Goal: Task Accomplishment & Management: Use online tool/utility

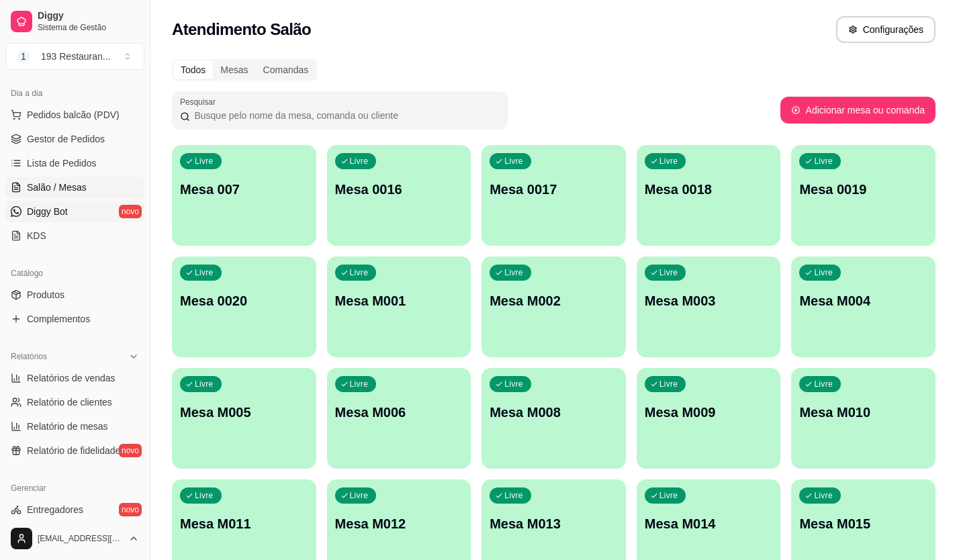
scroll to position [202, 0]
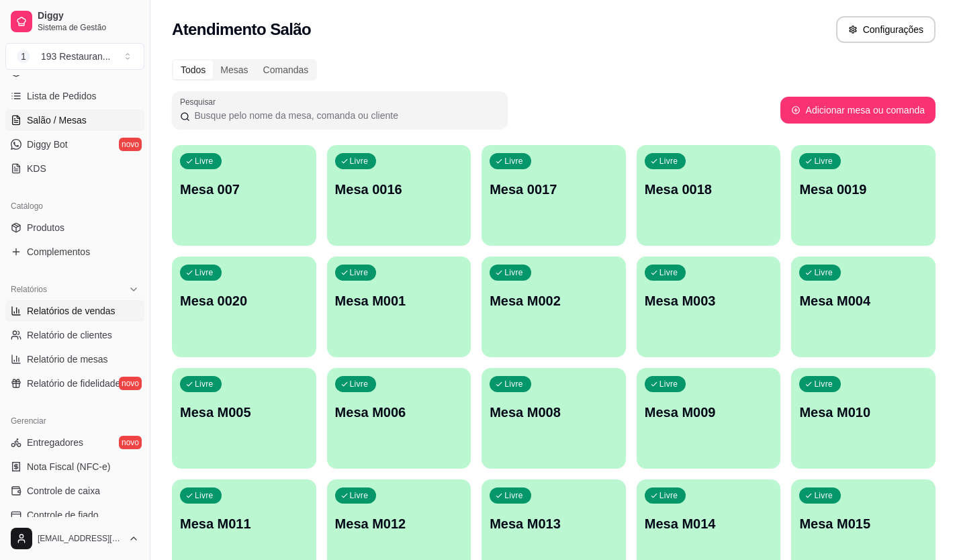
click at [102, 314] on span "Relatórios de vendas" at bounding box center [71, 310] width 89 height 13
select select "ALL"
select select "0"
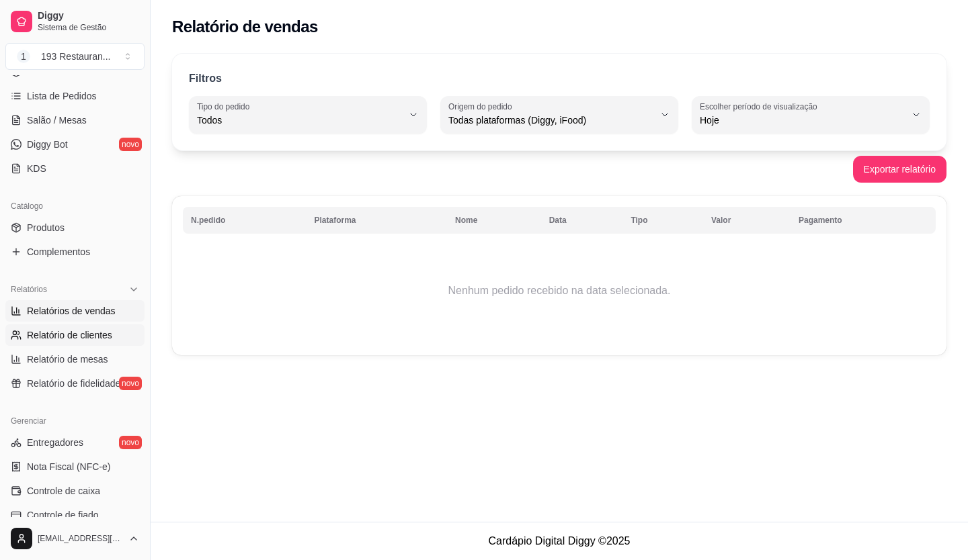
click at [89, 325] on link "Relatório de clientes" at bounding box center [74, 336] width 139 height 22
select select "30"
select select "HIGHEST_TOTAL_SPENT_WITH_ORDERS"
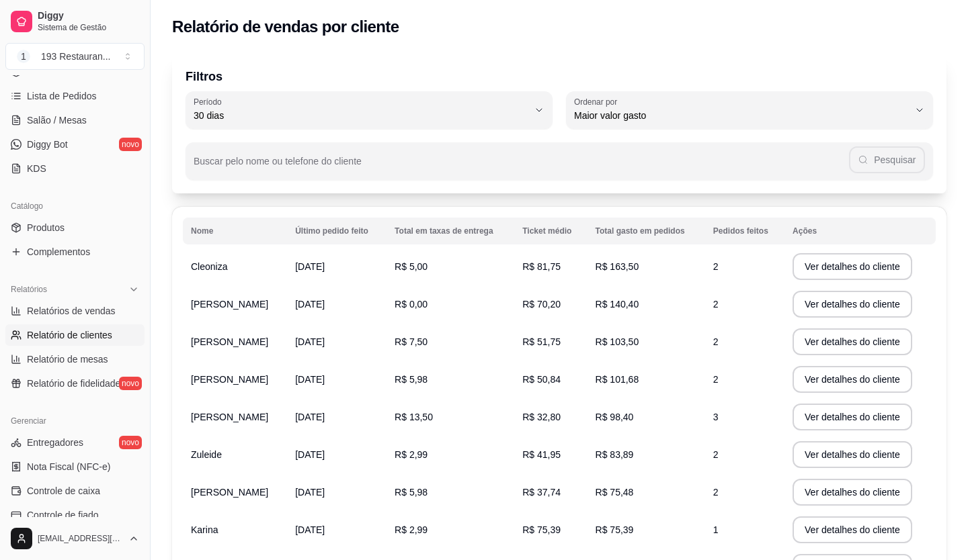
click at [90, 335] on span "Relatório de clientes" at bounding box center [69, 335] width 85 height 13
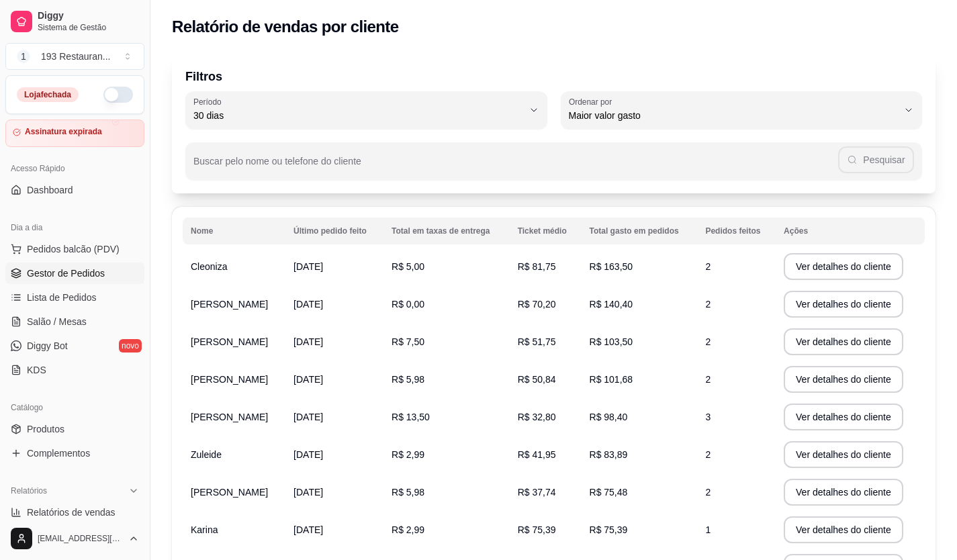
click at [107, 277] on link "Gestor de Pedidos" at bounding box center [74, 274] width 139 height 22
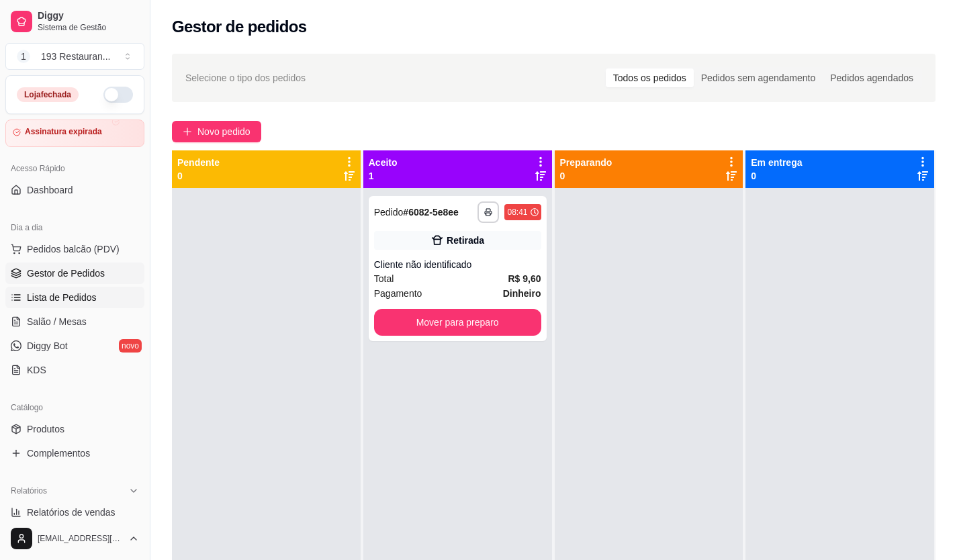
click at [93, 293] on span "Lista de Pedidos" at bounding box center [62, 297] width 70 height 13
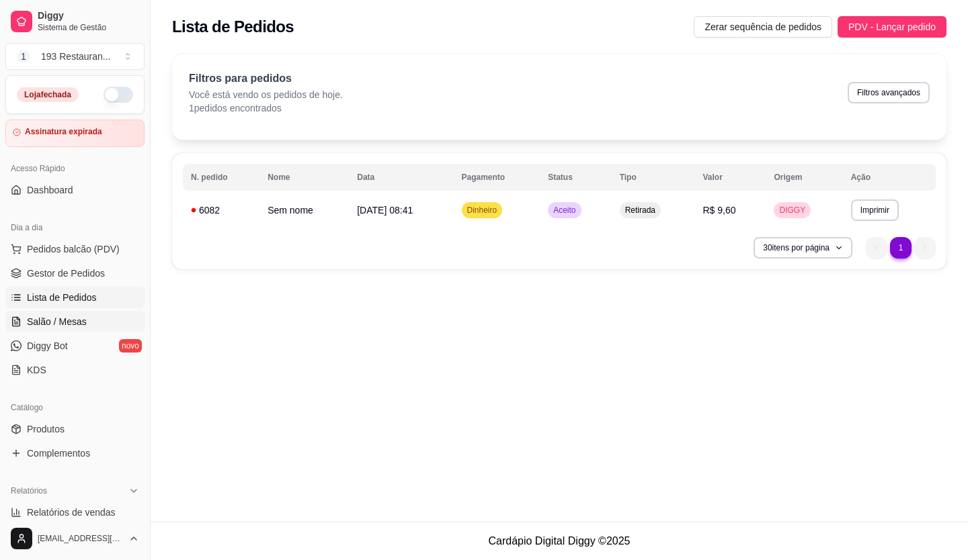
click at [75, 321] on span "Salão / Mesas" at bounding box center [57, 321] width 60 height 13
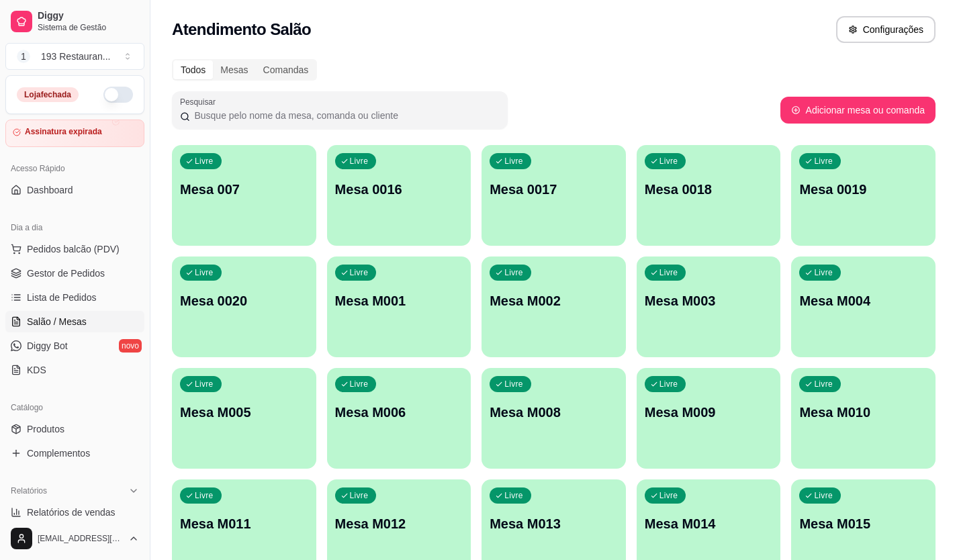
click at [70, 334] on ul "Pedidos balcão (PDV) Gestor de Pedidos Lista de Pedidos Salão / Mesas Diggy Bot…" at bounding box center [74, 310] width 139 height 142
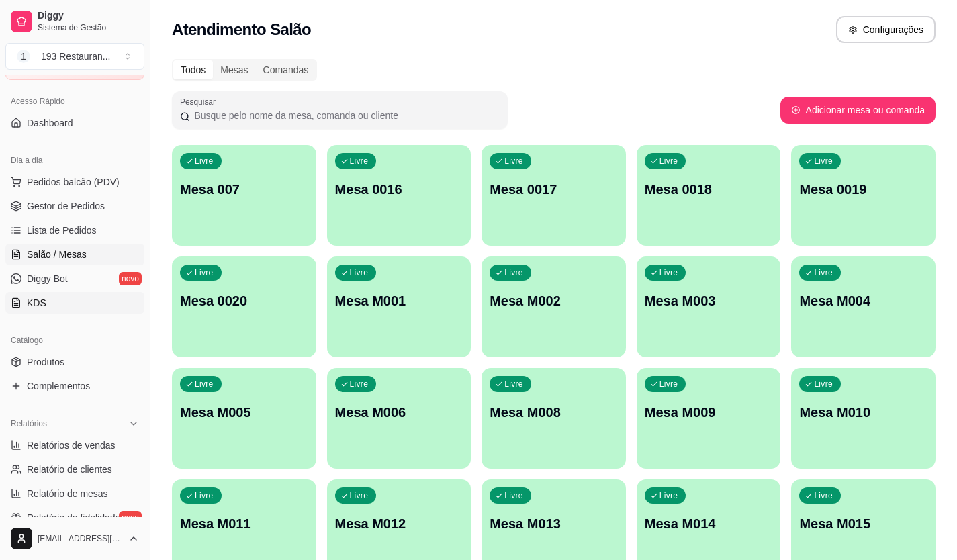
scroll to position [134, 0]
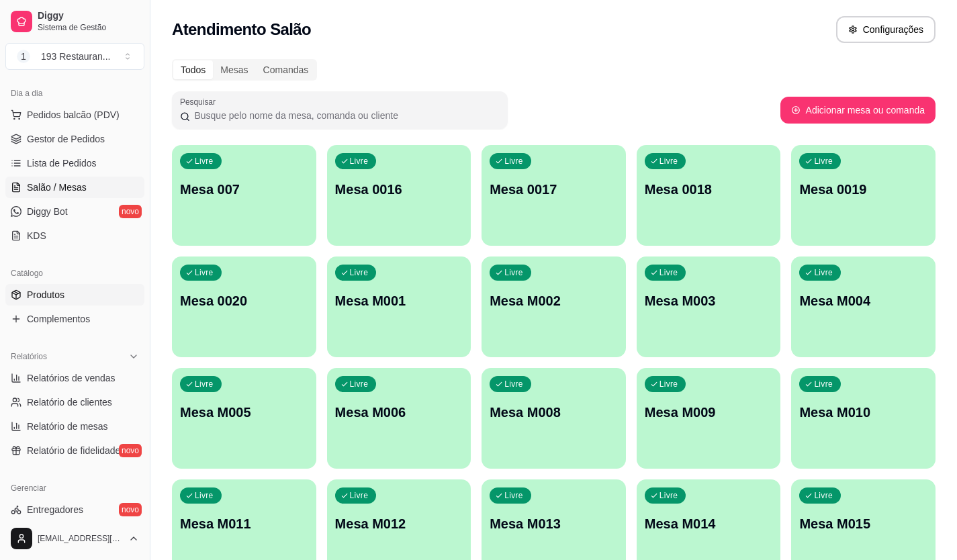
click at [106, 298] on link "Produtos" at bounding box center [74, 295] width 139 height 22
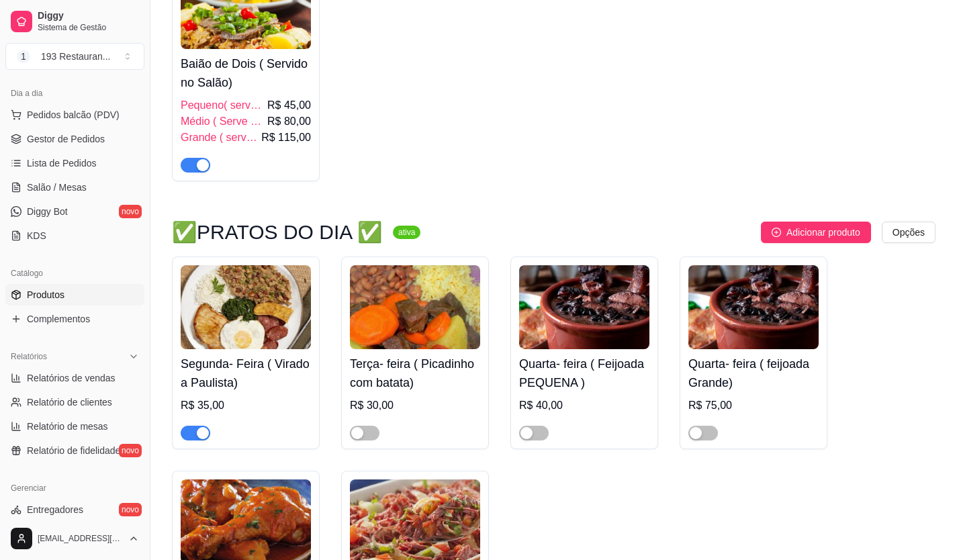
scroll to position [538, 0]
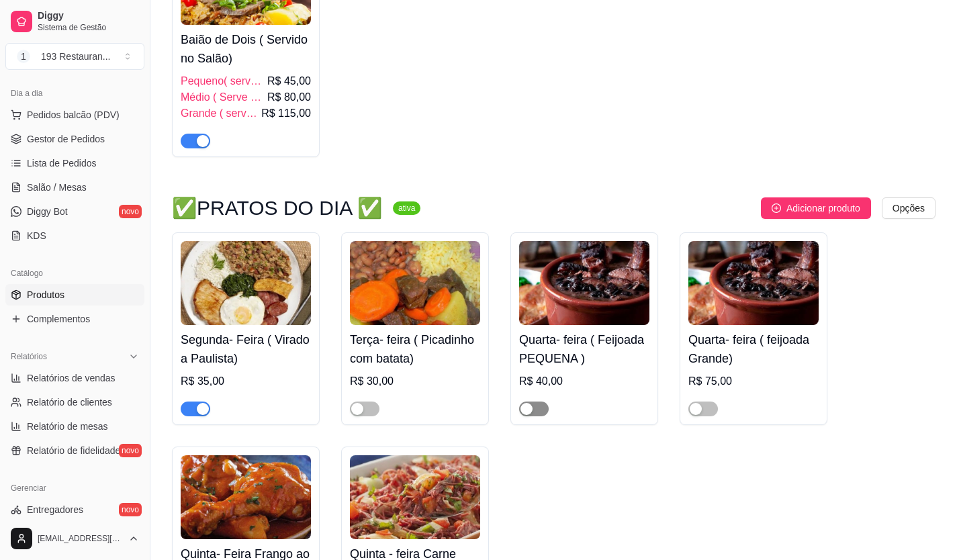
click at [536, 408] on span "button" at bounding box center [534, 409] width 30 height 15
click at [710, 409] on span "button" at bounding box center [704, 409] width 30 height 15
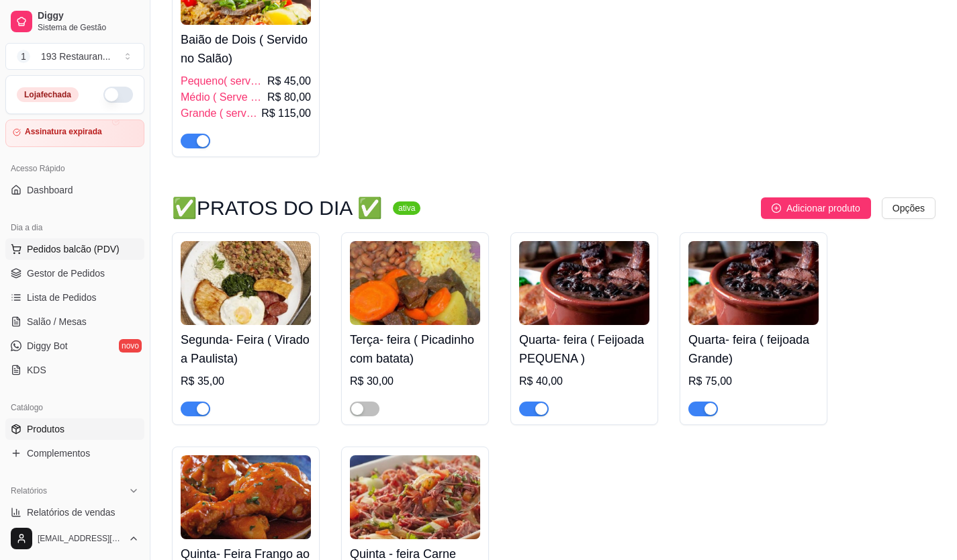
click at [67, 255] on span "Pedidos balcão (PDV)" at bounding box center [73, 249] width 93 height 13
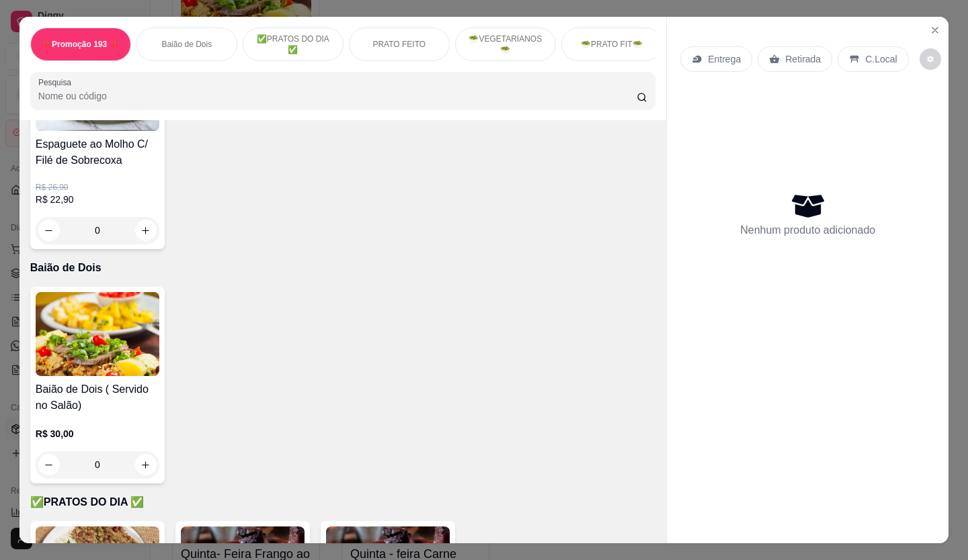
scroll to position [134, 0]
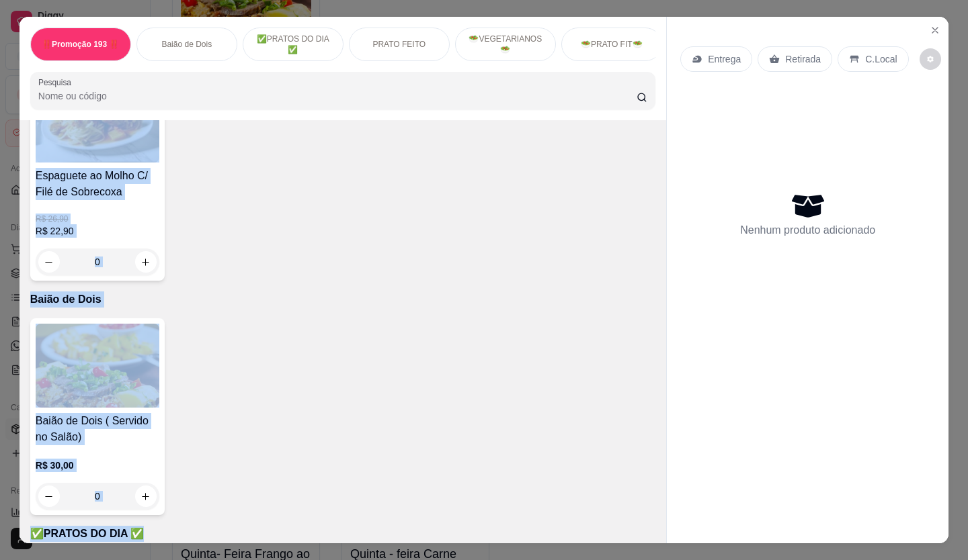
drag, startPoint x: 183, startPoint y: 143, endPoint x: 446, endPoint y: 557, distance: 490.6
click at [517, 543] on div "‼️Promoção 193 ‼️ Baião de Dois ✅PRATOS DO DIA ✅ PRATO FEITO 🥗VEGETARIANOS🥗 🥗PR…" at bounding box center [484, 280] width 968 height 560
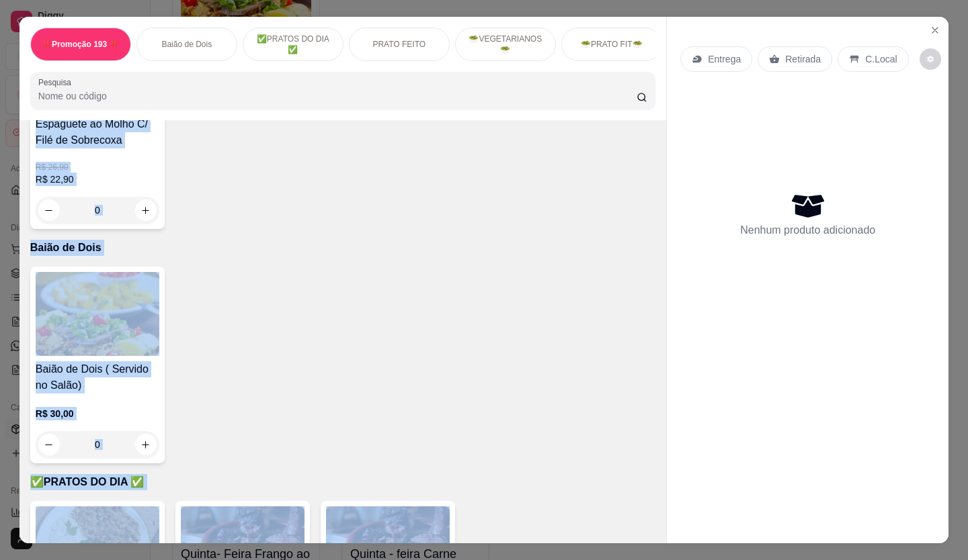
click at [297, 241] on div "Item avulso ‼️Promoção 193 ‼️ Espaguete ao Molho C/ Filé de Sobrecoxa R$ 26,90 …" at bounding box center [342, 331] width 646 height 423
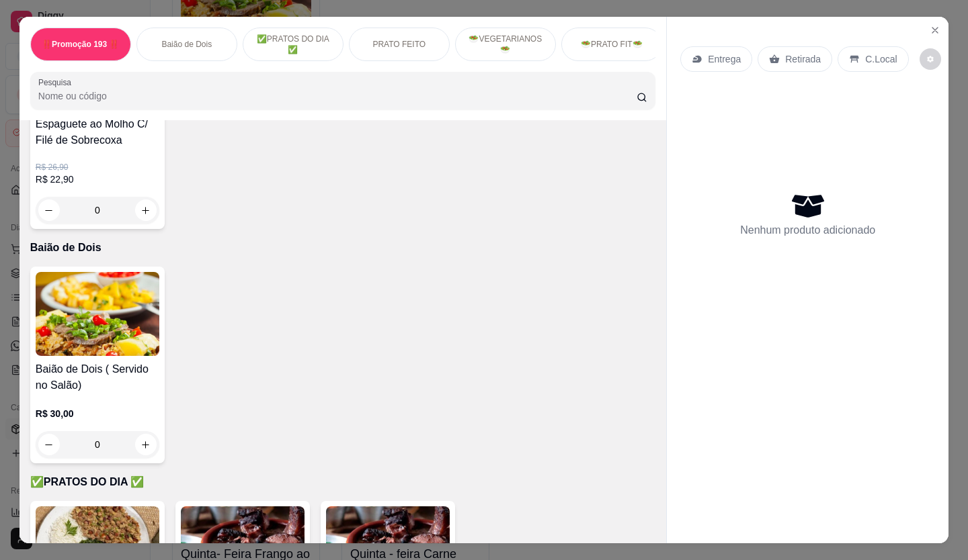
click at [297, 241] on div "Item avulso ‼️Promoção 193 ‼️ Espaguete ao Molho C/ Filé de Sobrecoxa R$ 26,90 …" at bounding box center [342, 331] width 646 height 423
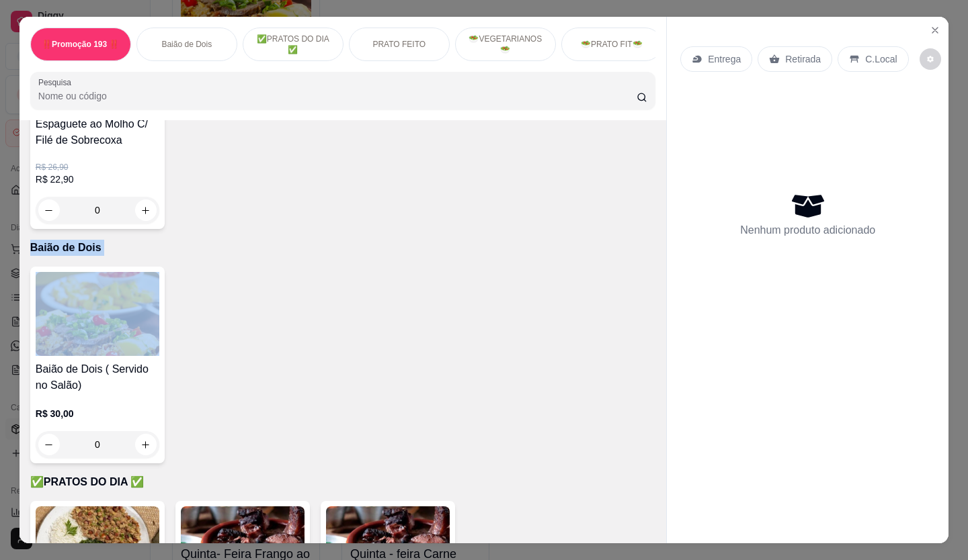
click at [297, 239] on div "Item avulso ‼️Promoção 193 ‼️ Espaguete ao Molho C/ Filé de Sobrecoxa R$ 26,90 …" at bounding box center [342, 331] width 646 height 423
click at [297, 237] on div "Item avulso ‼️Promoção 193 ‼️ Espaguete ao Molho C/ Filé de Sobrecoxa R$ 26,90 …" at bounding box center [342, 331] width 646 height 423
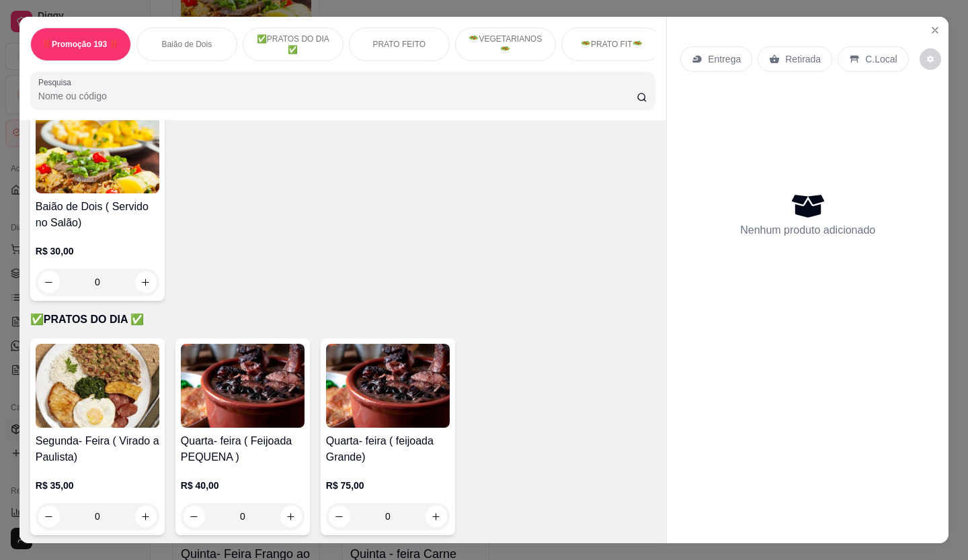
scroll to position [455, 0]
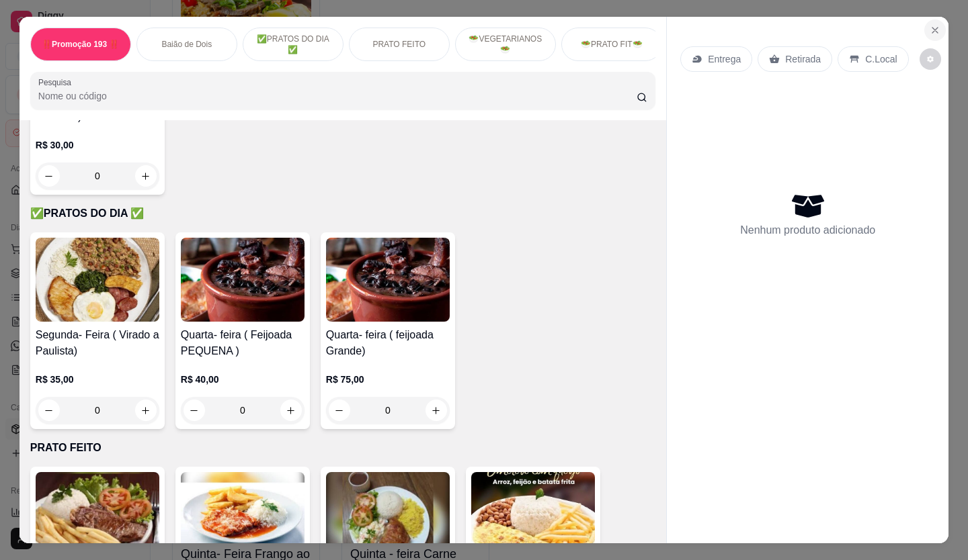
click at [934, 33] on button "Close" at bounding box center [935, 30] width 22 height 22
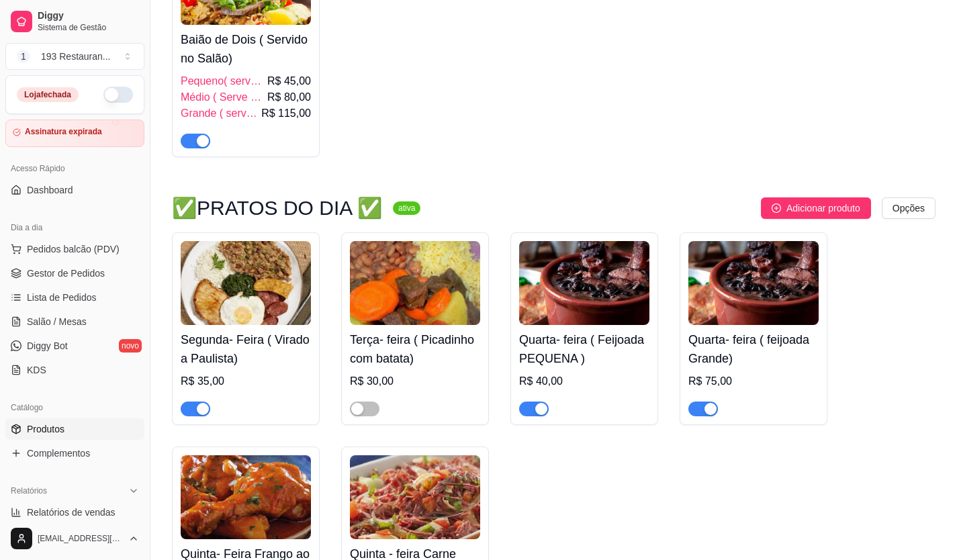
click at [113, 100] on button "button" at bounding box center [118, 95] width 30 height 16
drag, startPoint x: 509, startPoint y: 19, endPoint x: 284, endPoint y: 185, distance: 279.7
drag, startPoint x: 284, startPoint y: 185, endPoint x: 672, endPoint y: 484, distance: 489.7
click at [74, 250] on span "Pedidos balcão (PDV)" at bounding box center [73, 249] width 93 height 13
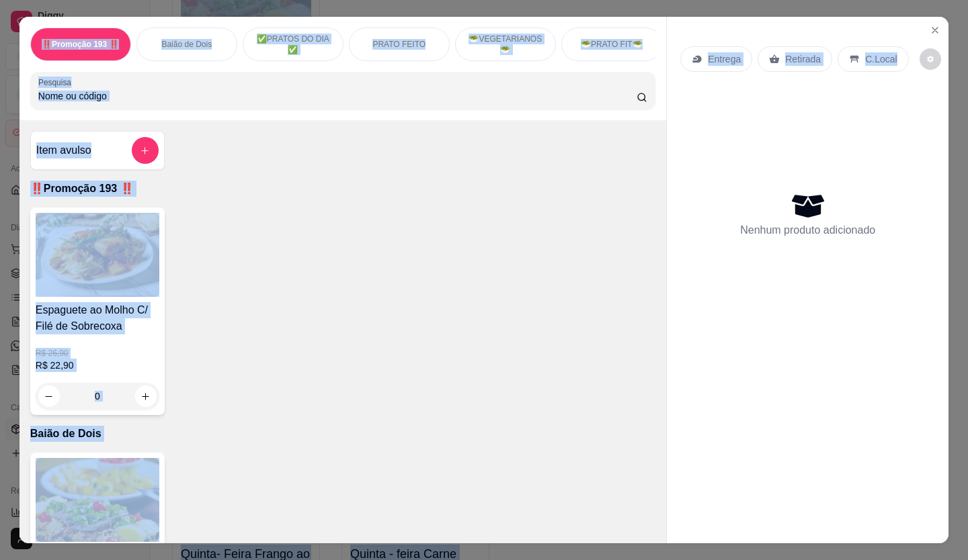
scroll to position [0, 2]
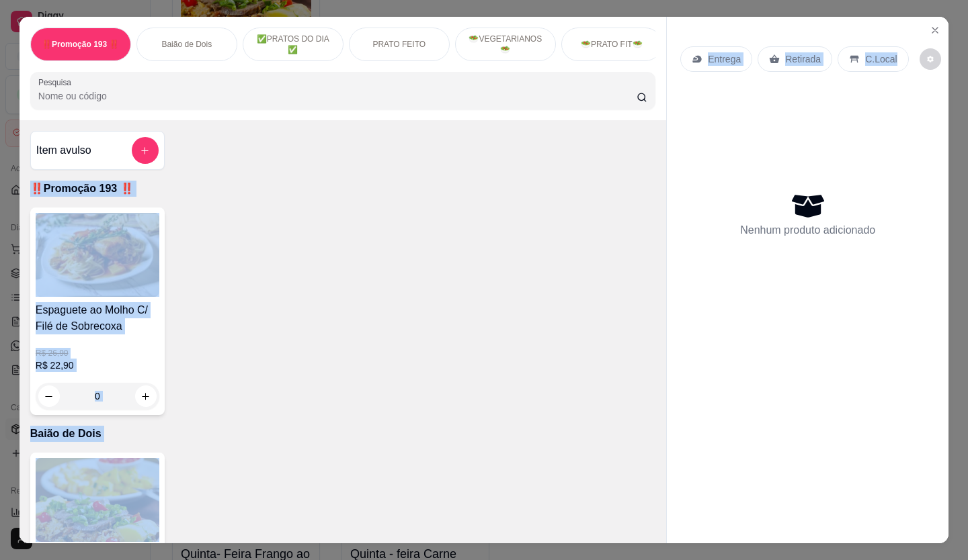
drag, startPoint x: 967, startPoint y: -17, endPoint x: 492, endPoint y: 154, distance: 505.0
click at [492, 154] on div "‼️Promoção 193 ‼️ Baião de Dois ✅PRATOS DO DIA ✅ PRATO FEITO 🥗VEGETARIANOS🥗 🥗PR…" at bounding box center [483, 280] width 929 height 527
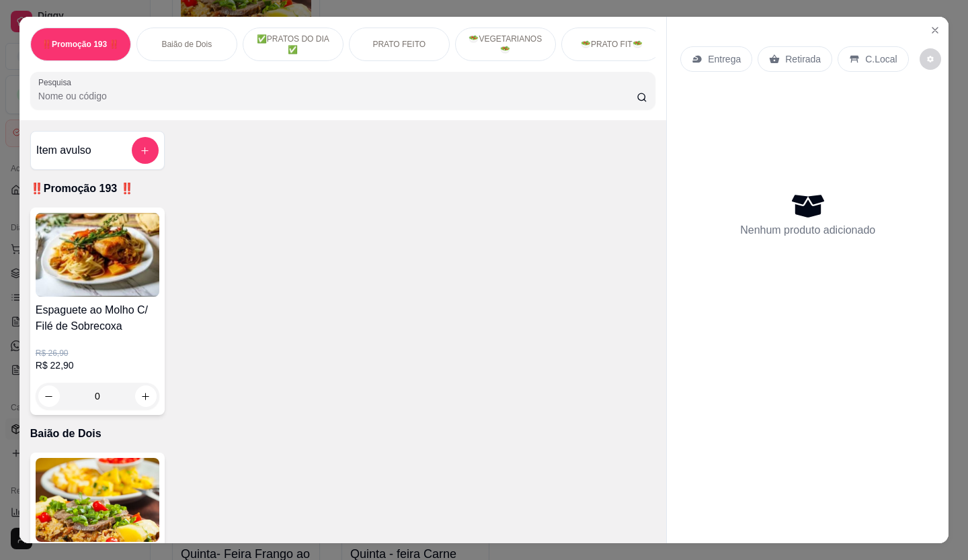
drag, startPoint x: 507, startPoint y: 171, endPoint x: 436, endPoint y: 185, distance: 72.5
click at [437, 185] on div "Item avulso ‼️Promoção 193 ‼️ Espaguete ao Molho C/ Filé de Sobrecoxa R$ 26,90 …" at bounding box center [342, 331] width 646 height 423
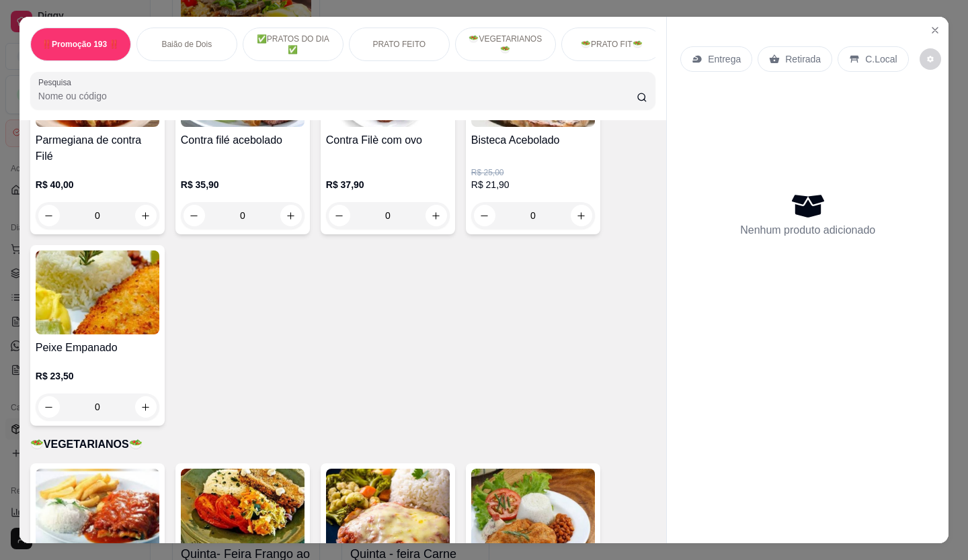
scroll to position [1814, 0]
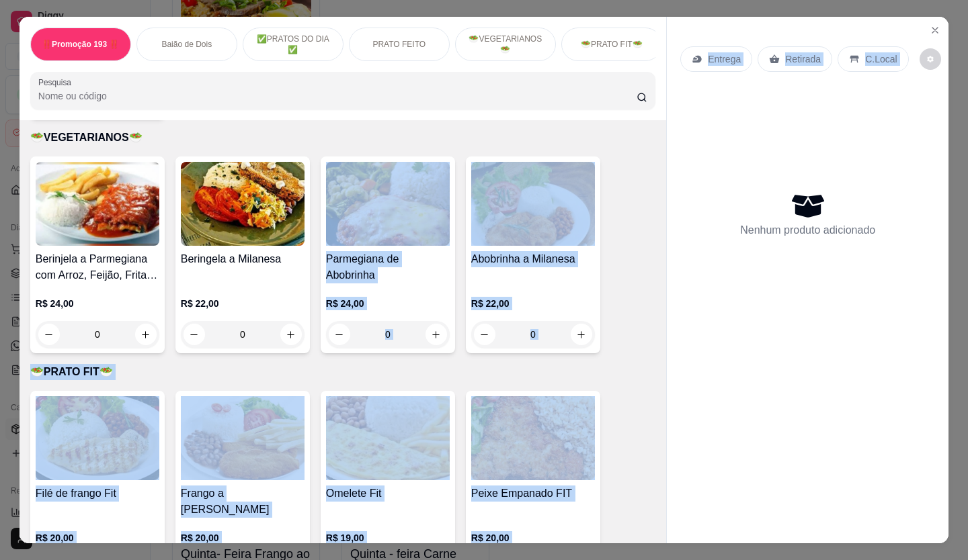
drag, startPoint x: 947, startPoint y: 49, endPoint x: 415, endPoint y: 218, distance: 558.4
click at [408, 220] on div "‼️Promoção 193 ‼️ Baião de Dois ✅PRATOS DO DIA ✅ PRATO FEITO 🥗VEGETARIANOS🥗 🥗PR…" at bounding box center [484, 280] width 968 height 560
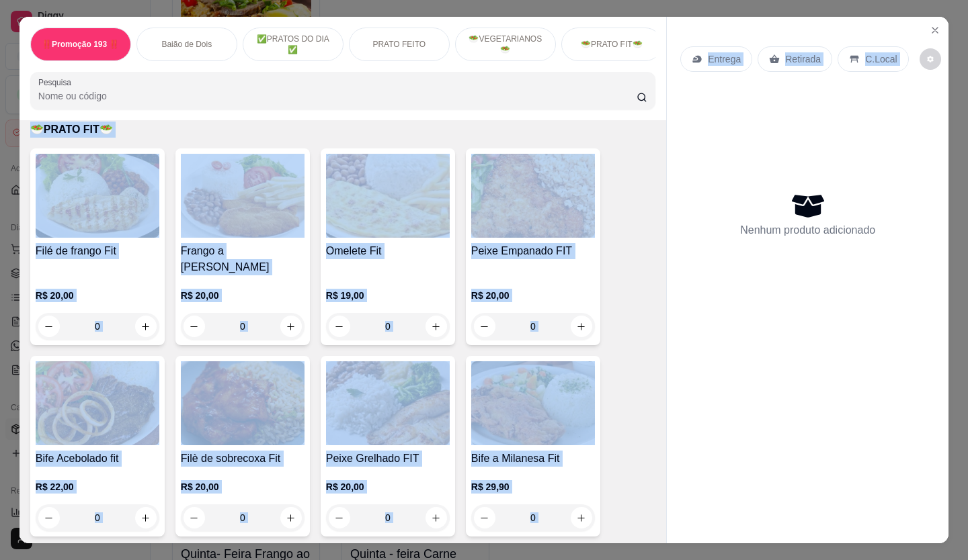
scroll to position [2083, 0]
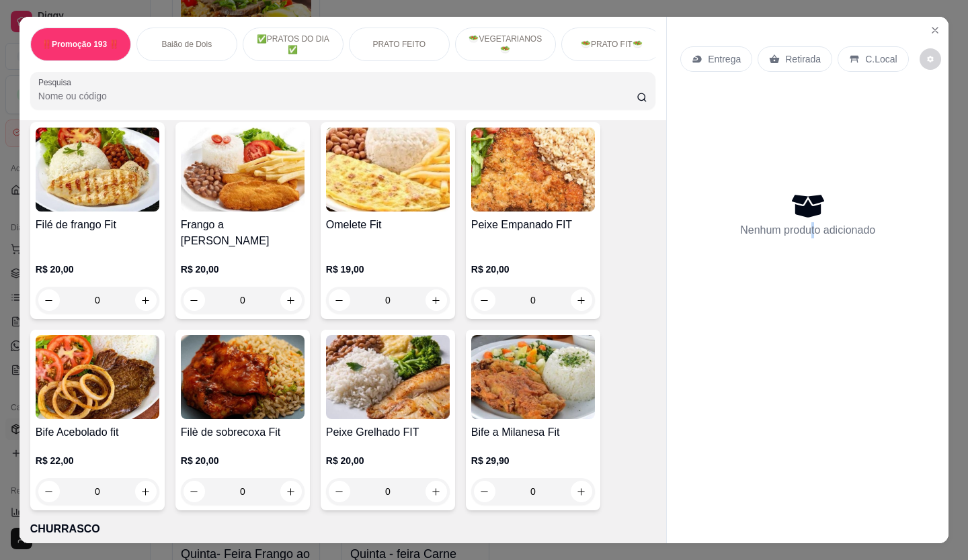
click at [804, 284] on div "Nenhum produto adicionado" at bounding box center [807, 214] width 255 height 263
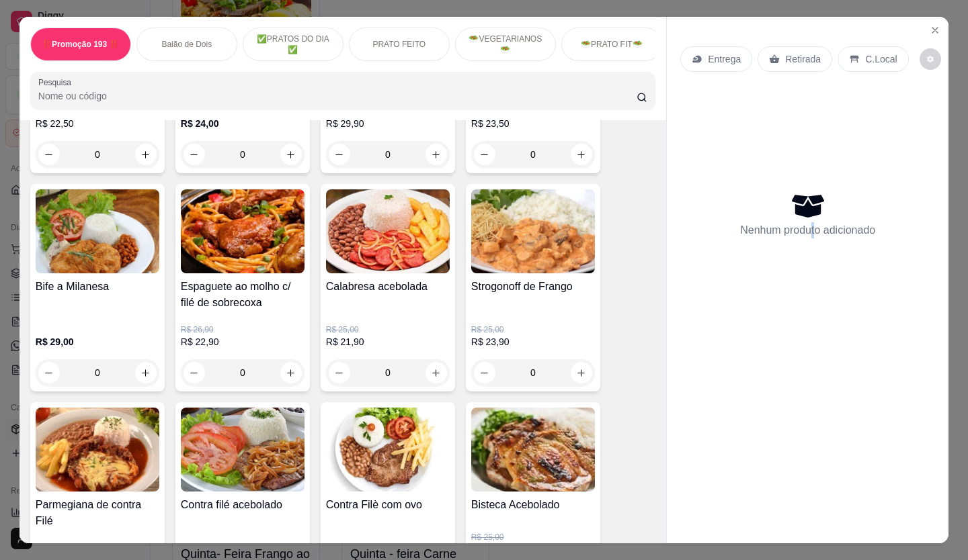
scroll to position [1075, 0]
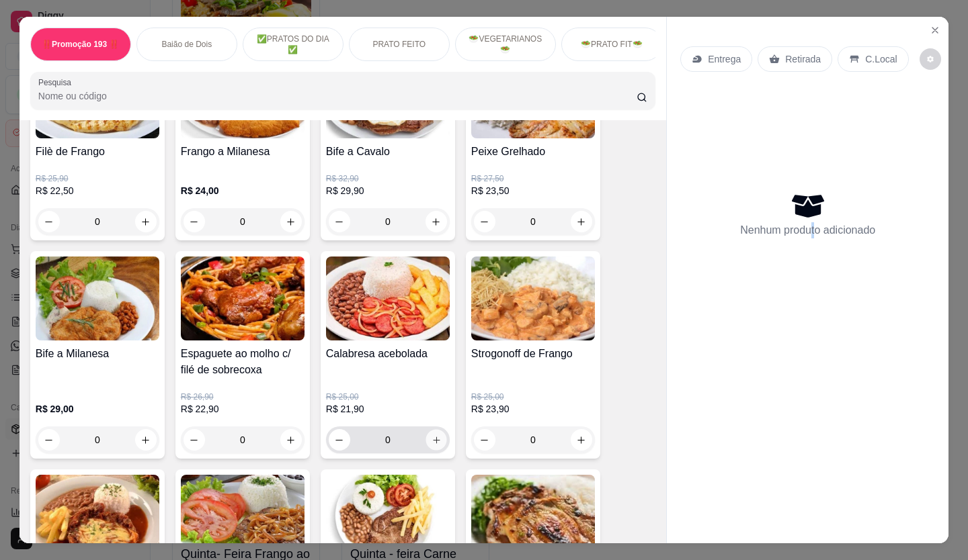
click at [431, 443] on icon "increase-product-quantity" at bounding box center [436, 440] width 10 height 10
type input "1"
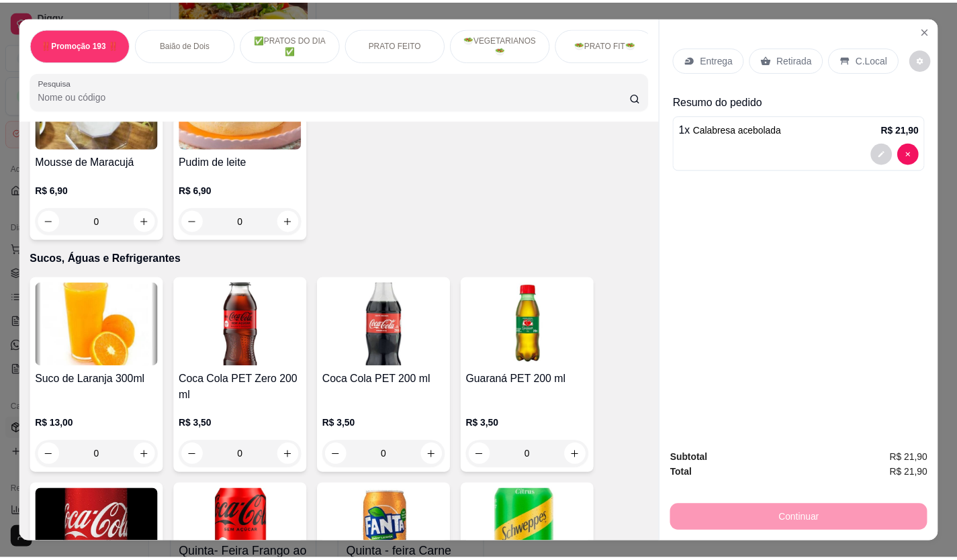
scroll to position [3763, 0]
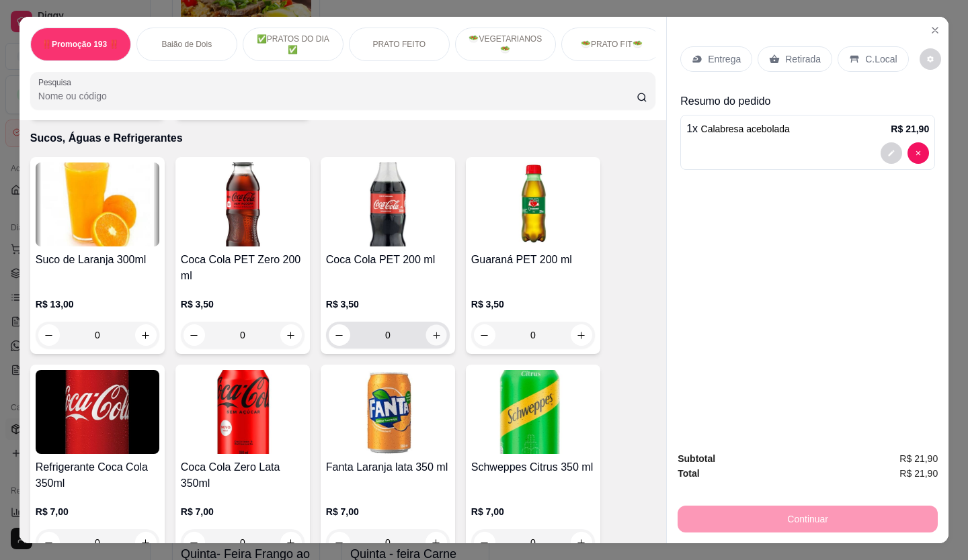
click at [433, 332] on icon "increase-product-quantity" at bounding box center [436, 335] width 7 height 7
type input "1"
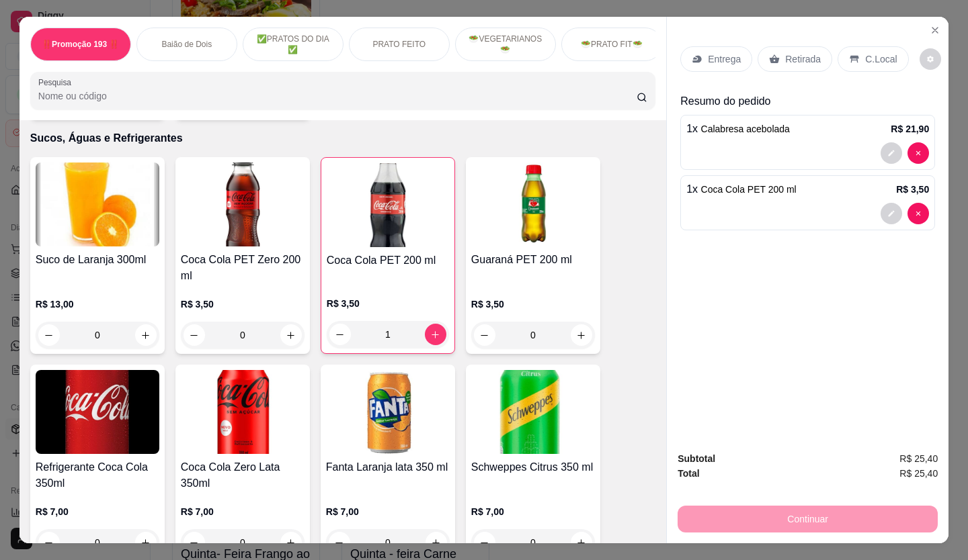
click at [881, 52] on p "C.Local" at bounding box center [881, 58] width 32 height 13
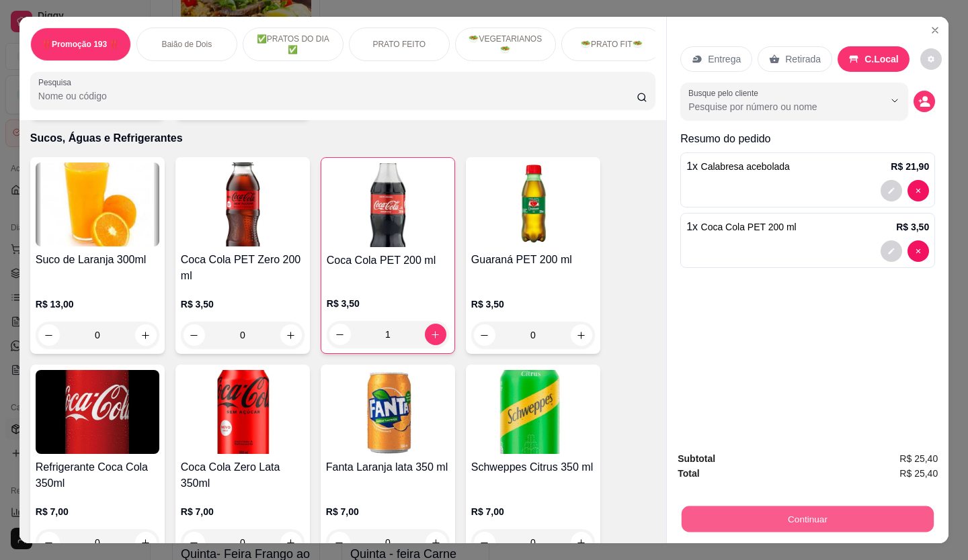
click at [869, 507] on button "Continuar" at bounding box center [807, 520] width 252 height 26
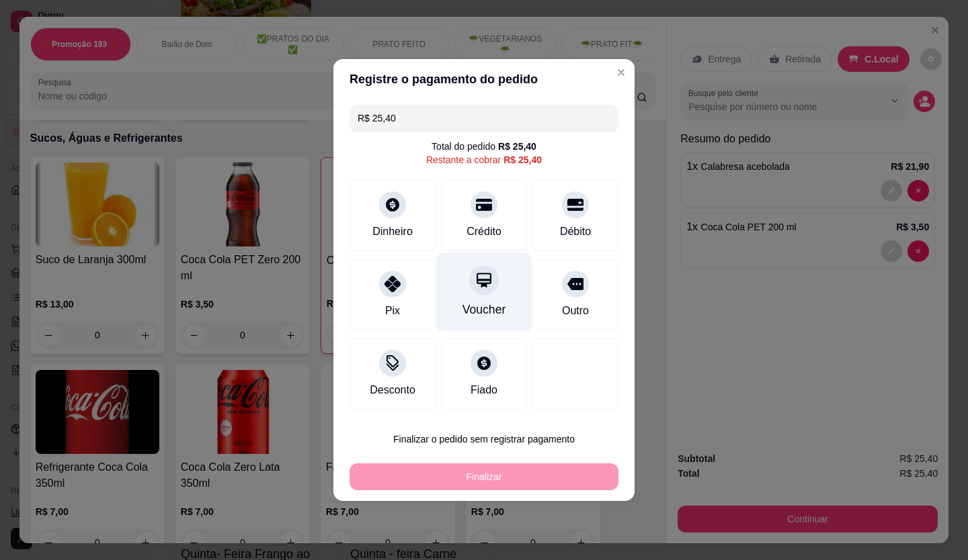
click at [478, 234] on div "Crédito" at bounding box center [483, 232] width 35 height 16
type input "R$ 0,00"
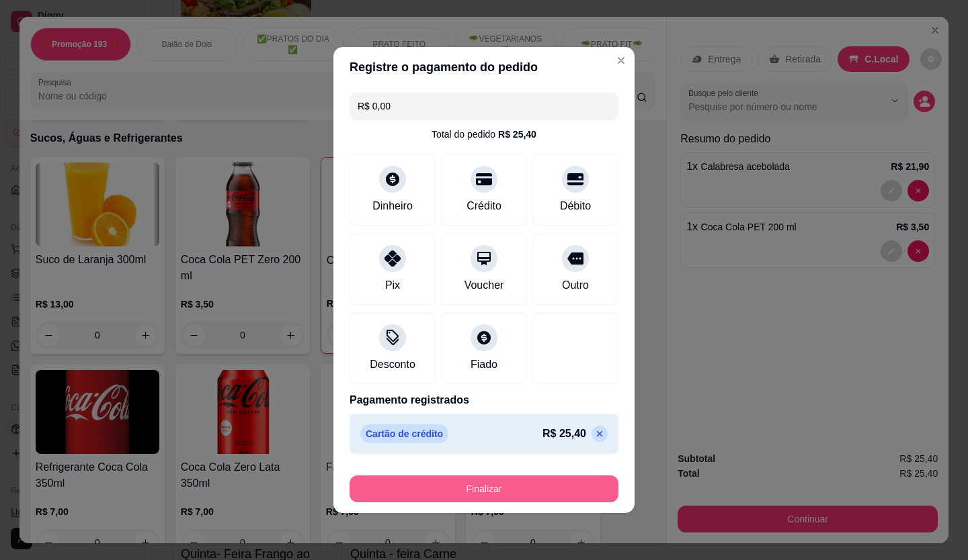
click at [536, 483] on button "Finalizar" at bounding box center [483, 489] width 269 height 27
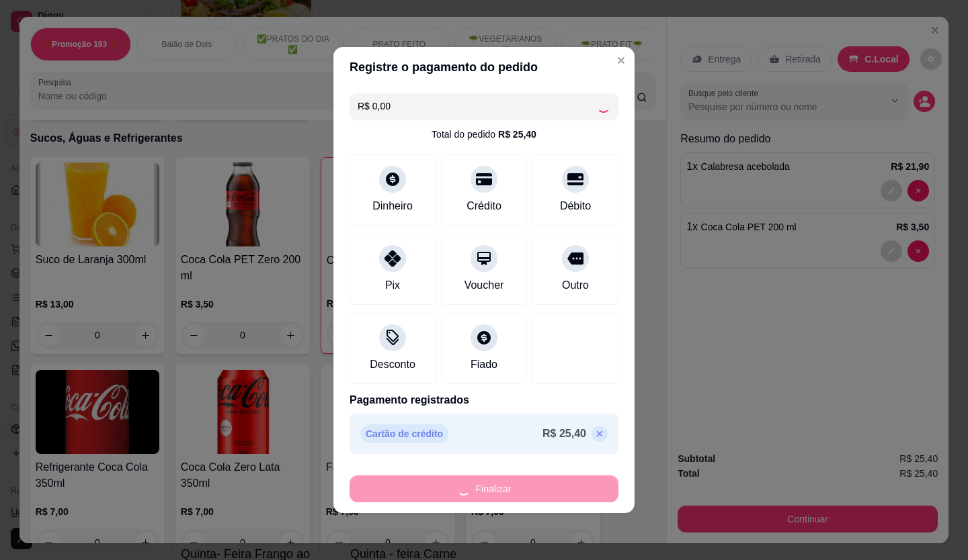
type input "0"
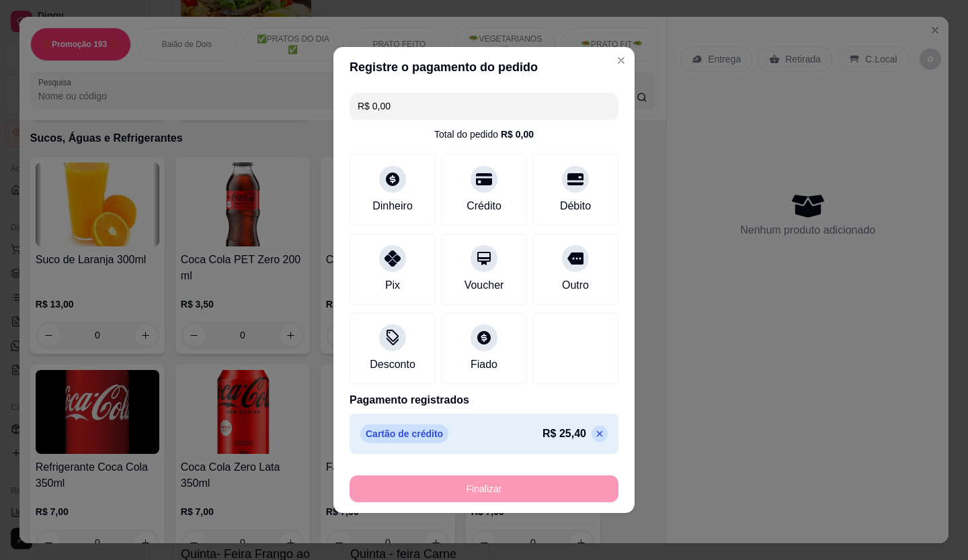
type input "-R$ 25,40"
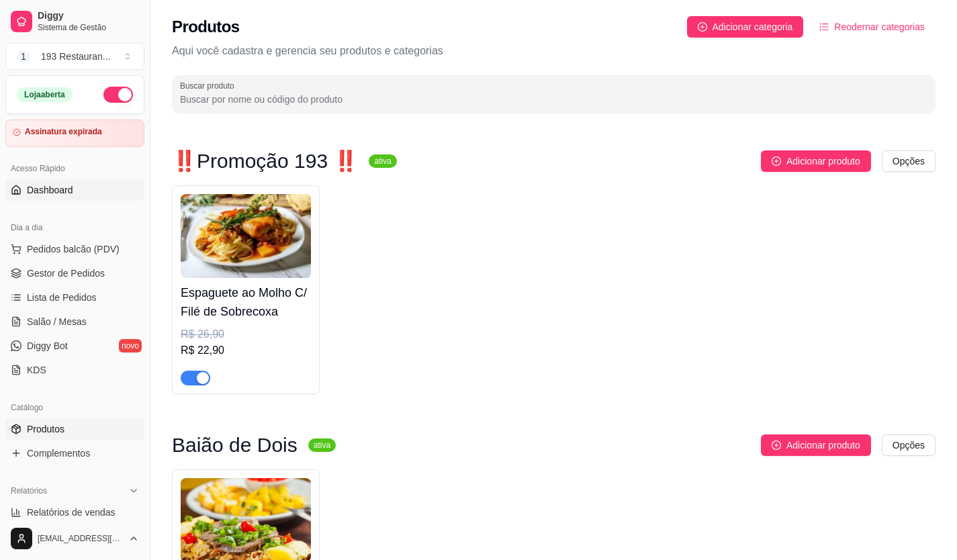
click at [87, 187] on link "Dashboard" at bounding box center [74, 190] width 139 height 22
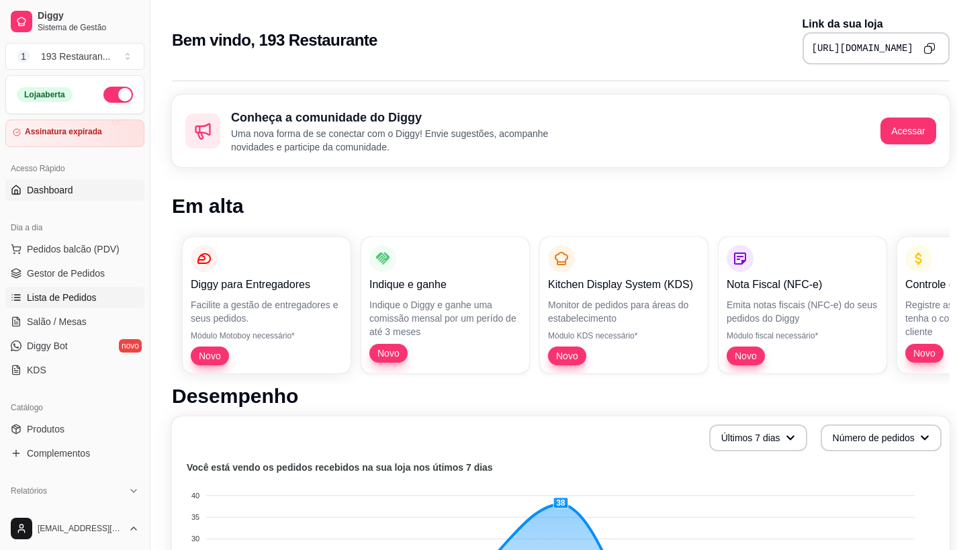
click at [54, 297] on span "Lista de Pedidos" at bounding box center [62, 297] width 70 height 13
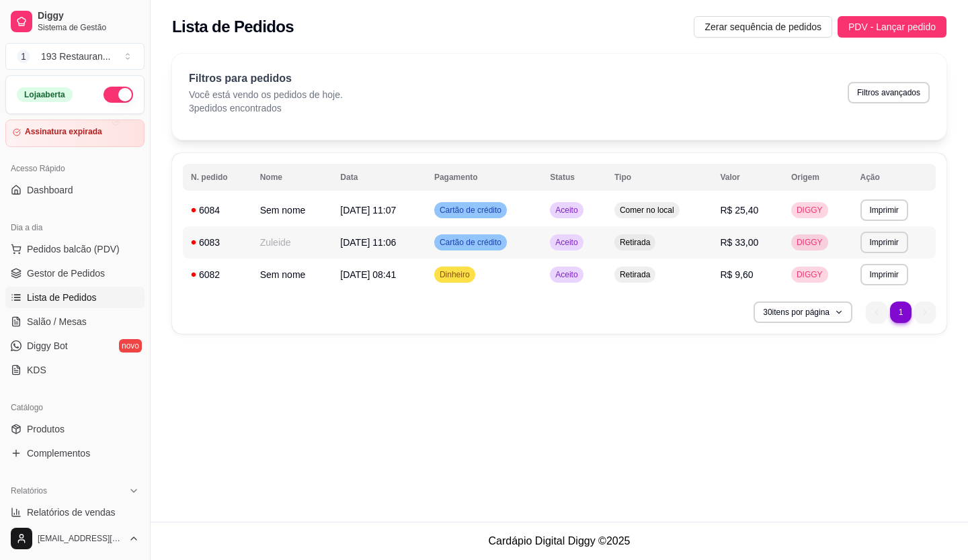
click at [353, 248] on span "[DATE] 11:06" at bounding box center [368, 242] width 56 height 11
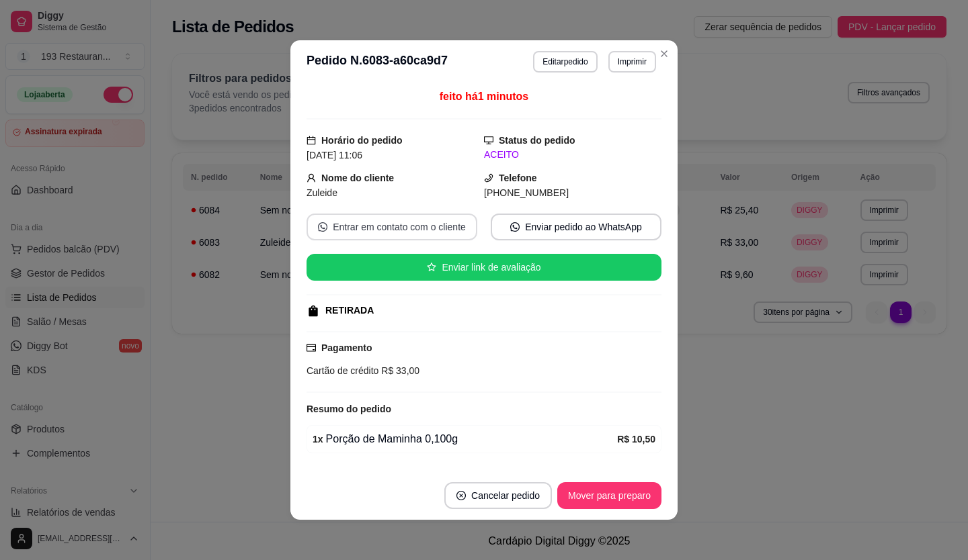
click at [372, 234] on button "Entrar em contato com o cliente" at bounding box center [391, 227] width 171 height 27
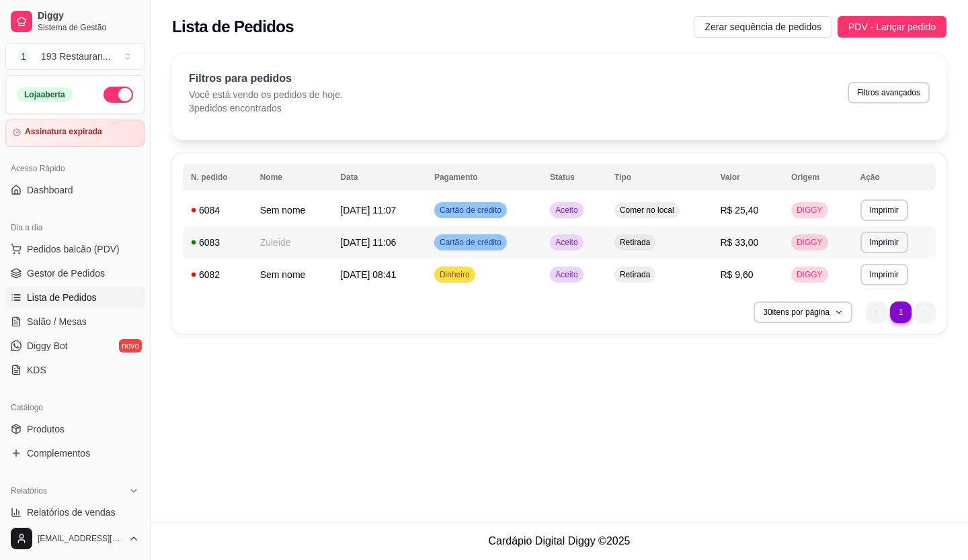
click at [361, 232] on td "[DATE] 11:06" at bounding box center [379, 242] width 94 height 32
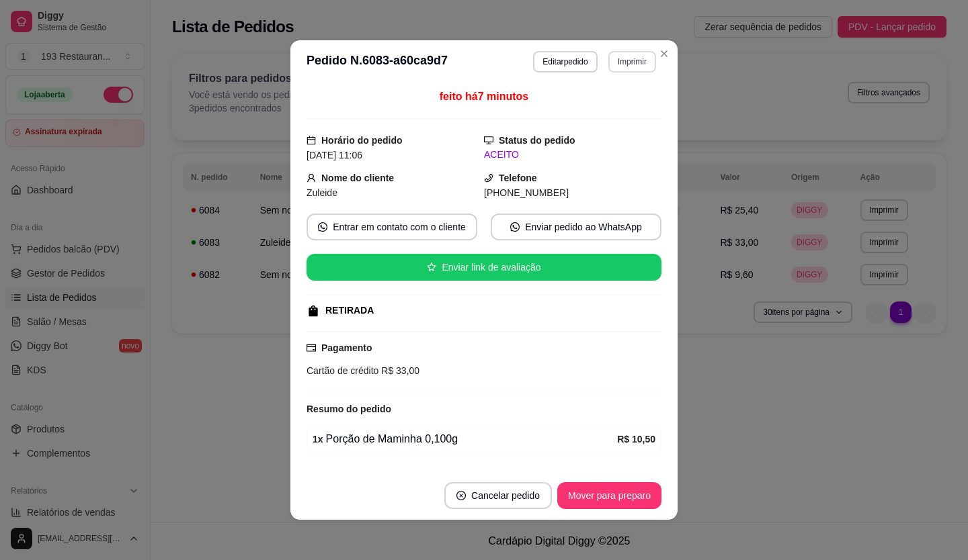
click at [636, 65] on button "Imprimir" at bounding box center [632, 62] width 48 height 22
click at [658, 50] on icon "Close" at bounding box center [663, 53] width 11 height 11
click at [634, 71] on button "Imprimir" at bounding box center [632, 61] width 46 height 21
click at [584, 103] on button "COZINHA" at bounding box center [602, 109] width 97 height 22
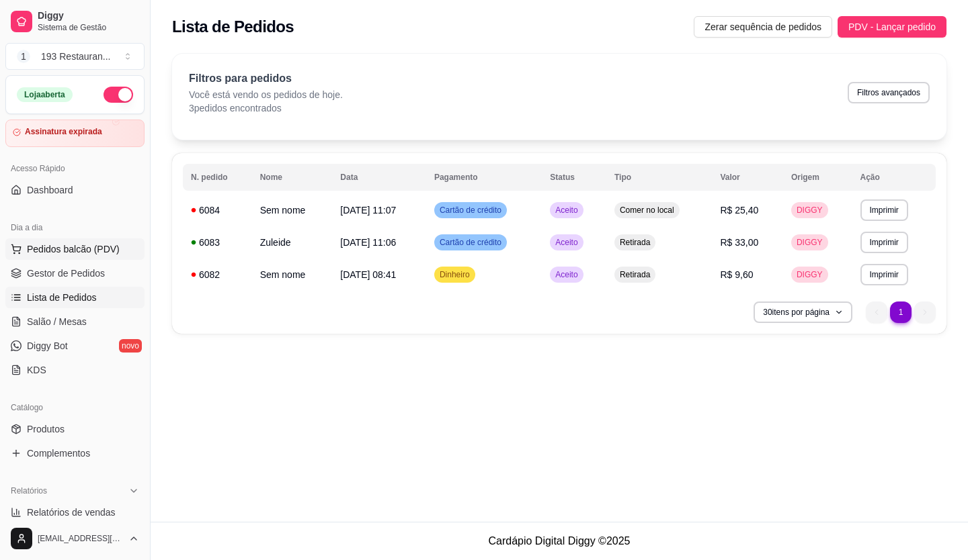
click at [44, 250] on span "Pedidos balcão (PDV)" at bounding box center [73, 249] width 93 height 13
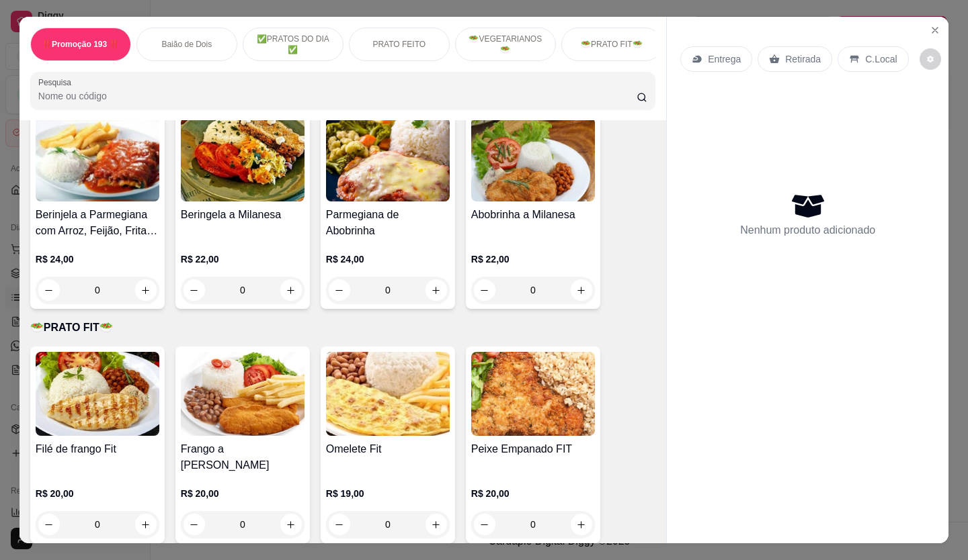
scroll to position [1881, 0]
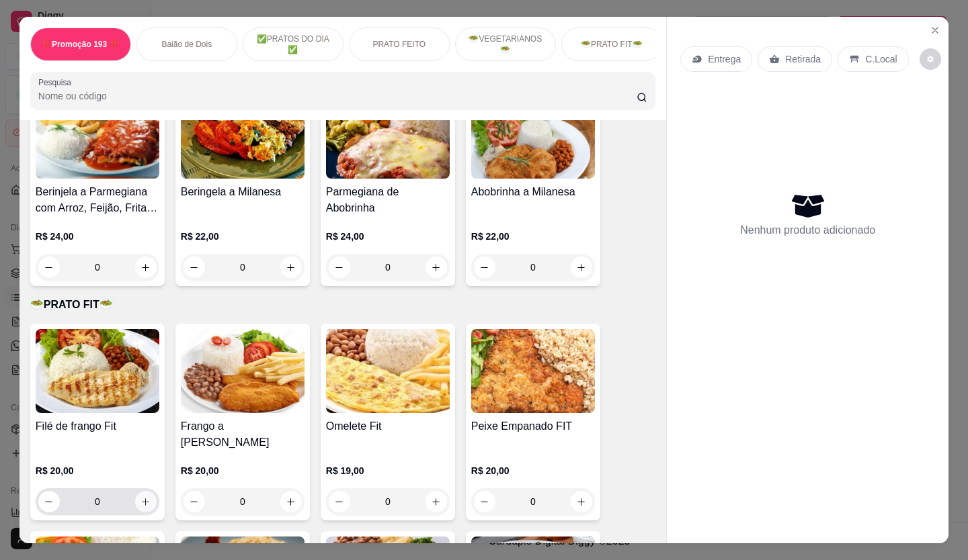
click at [140, 497] on icon "increase-product-quantity" at bounding box center [145, 502] width 10 height 10
type input "1"
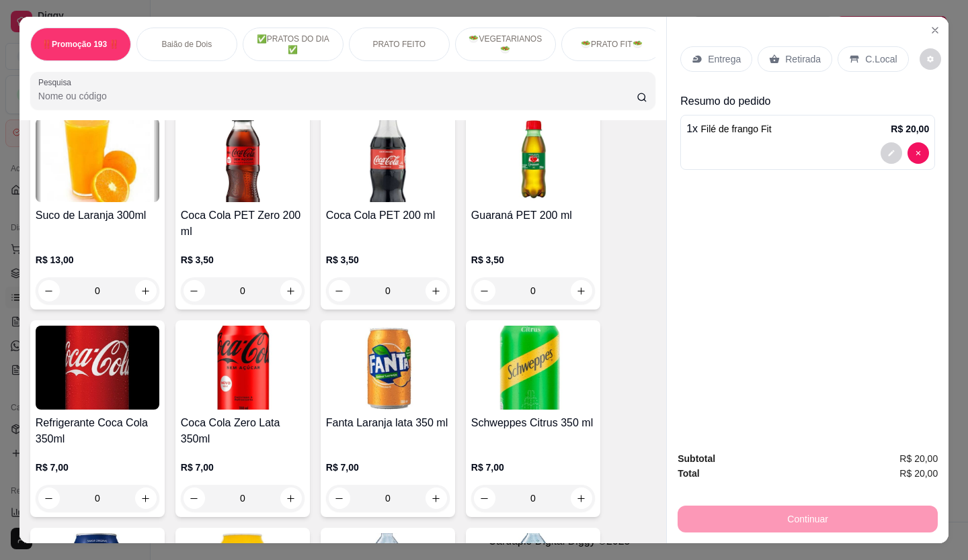
scroll to position [3830, 0]
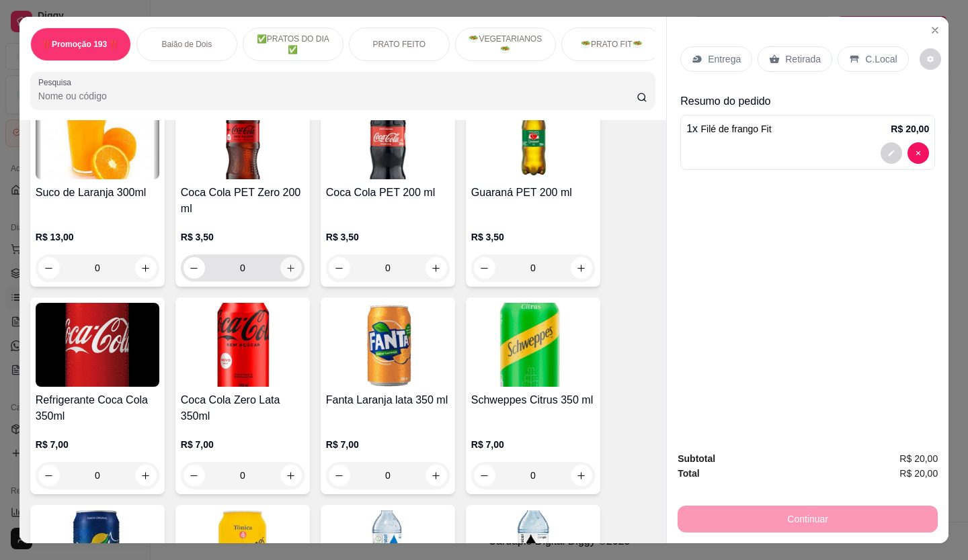
click at [286, 263] on icon "increase-product-quantity" at bounding box center [291, 268] width 10 height 10
type input "1"
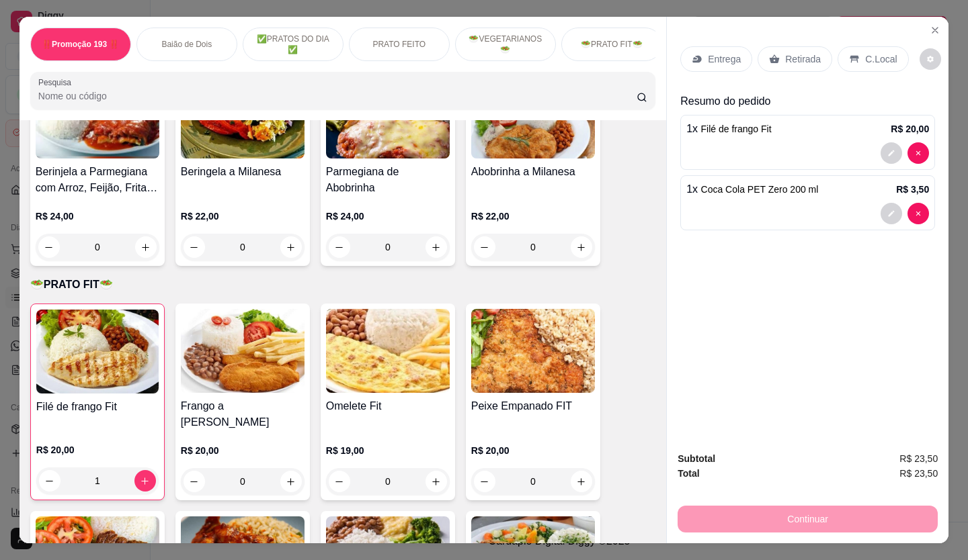
scroll to position [1881, 0]
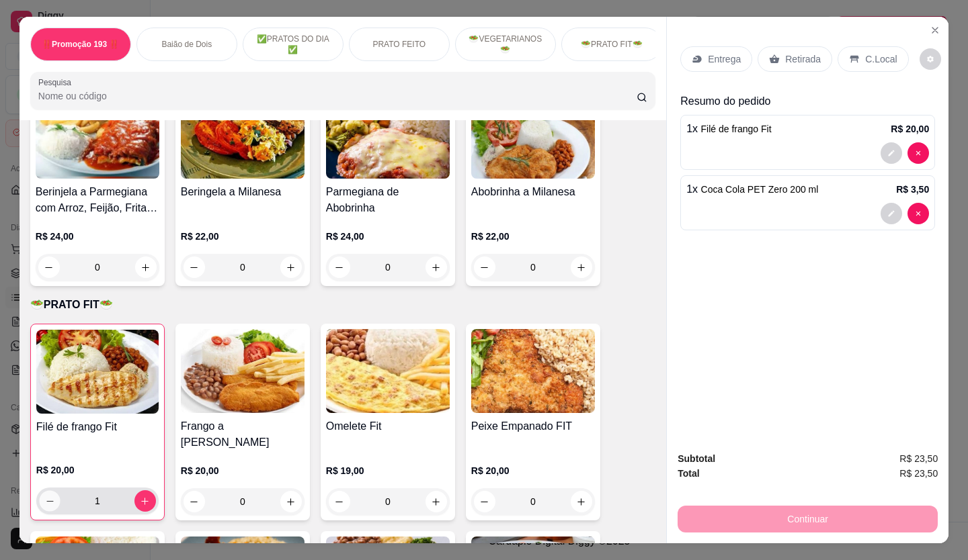
click at [45, 497] on icon "decrease-product-quantity" at bounding box center [50, 502] width 10 height 10
type input "0"
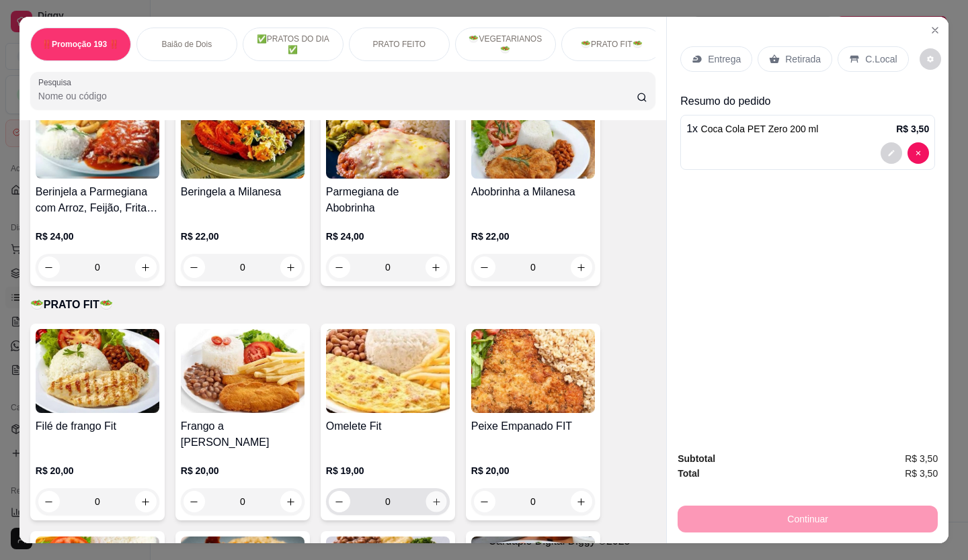
click at [425, 492] on button "increase-product-quantity" at bounding box center [435, 502] width 21 height 21
type input "1"
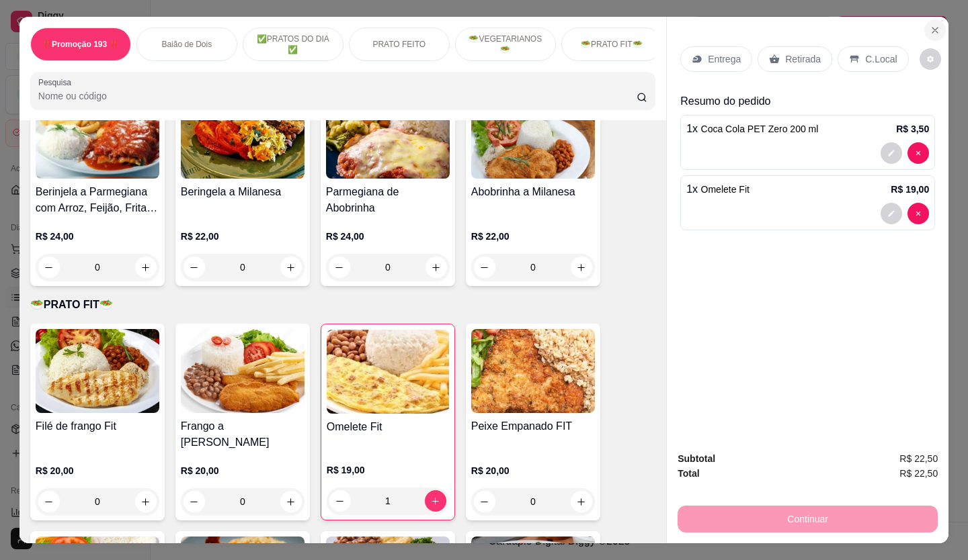
click at [933, 25] on icon "Close" at bounding box center [934, 30] width 11 height 11
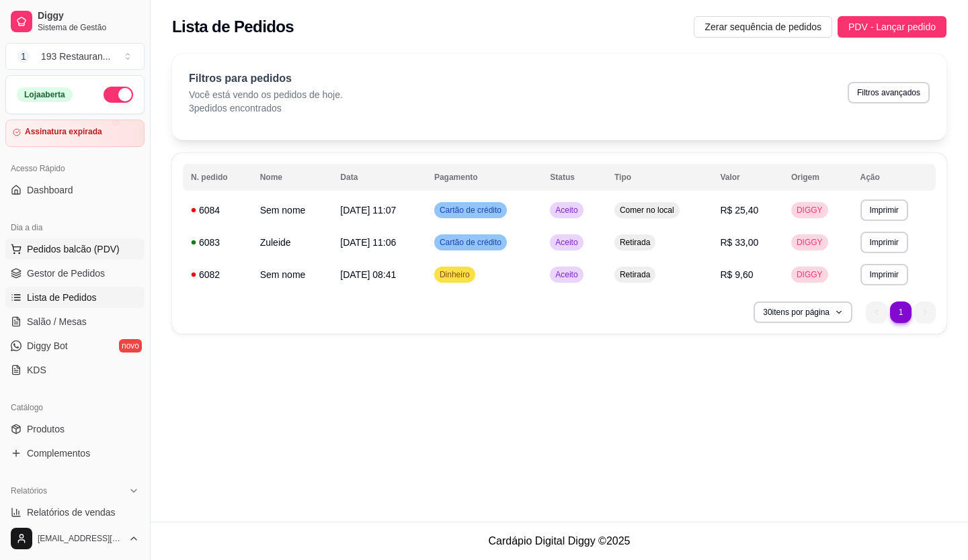
click at [84, 253] on span "Pedidos balcão (PDV)" at bounding box center [73, 249] width 93 height 13
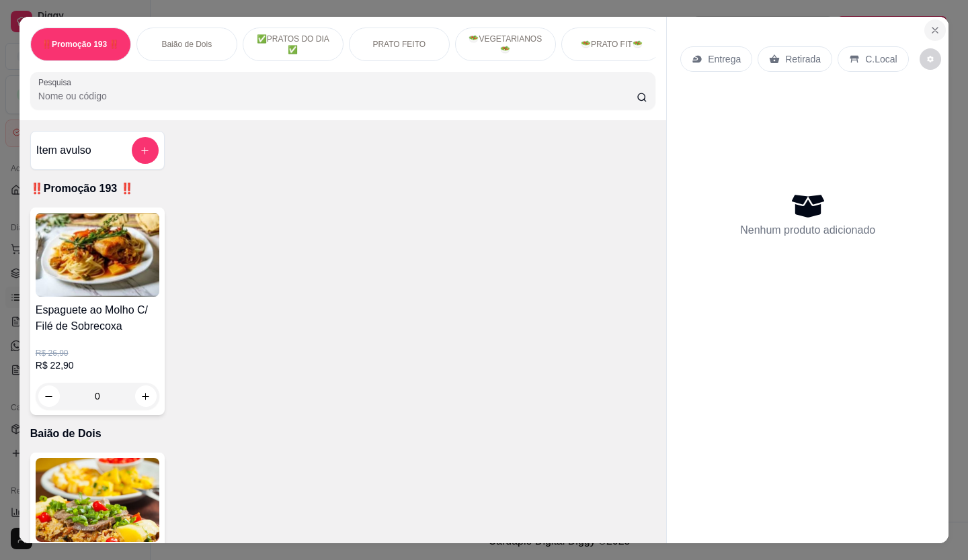
click at [929, 25] on icon "Close" at bounding box center [934, 30] width 11 height 11
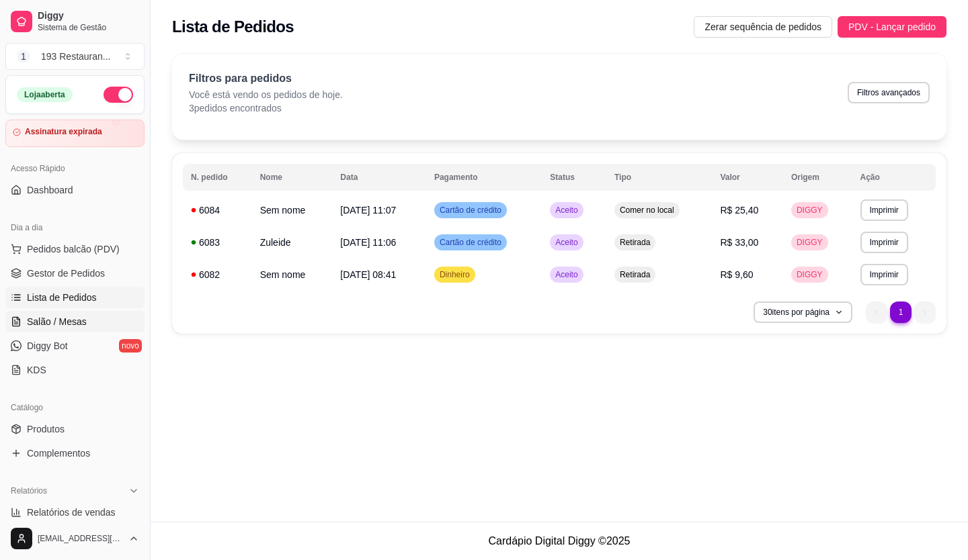
click at [83, 318] on span "Salão / Mesas" at bounding box center [57, 321] width 60 height 13
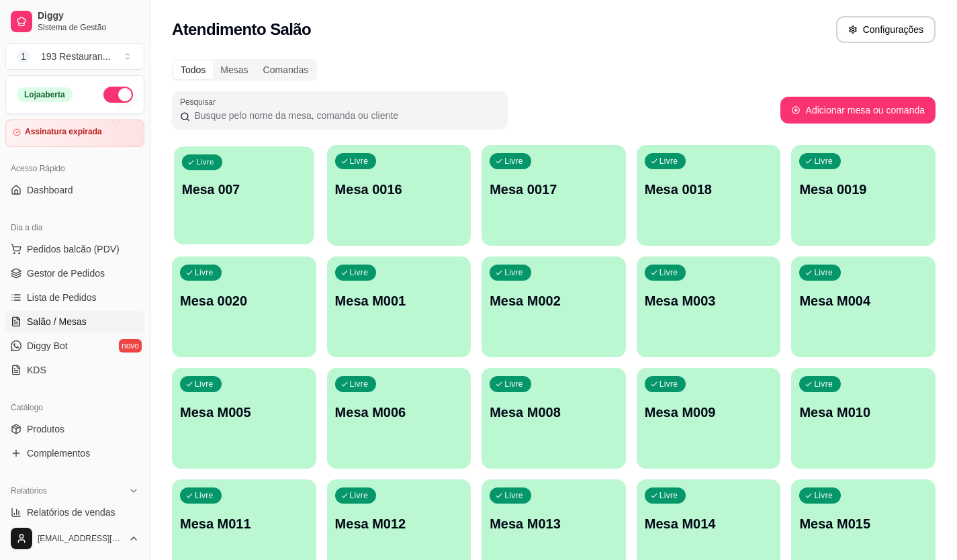
click at [282, 189] on p "Mesa 007" at bounding box center [244, 190] width 124 height 18
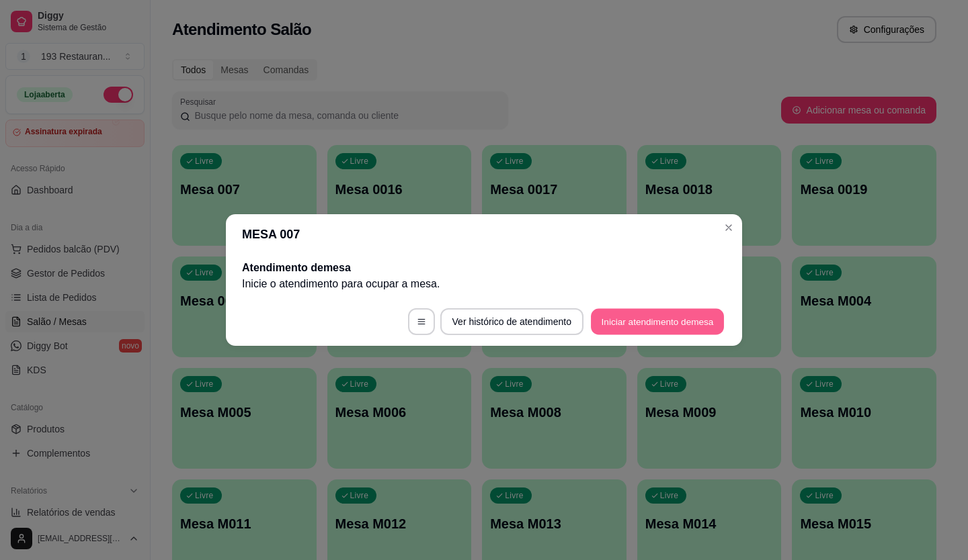
click at [689, 323] on button "Iniciar atendimento de mesa" at bounding box center [657, 322] width 133 height 26
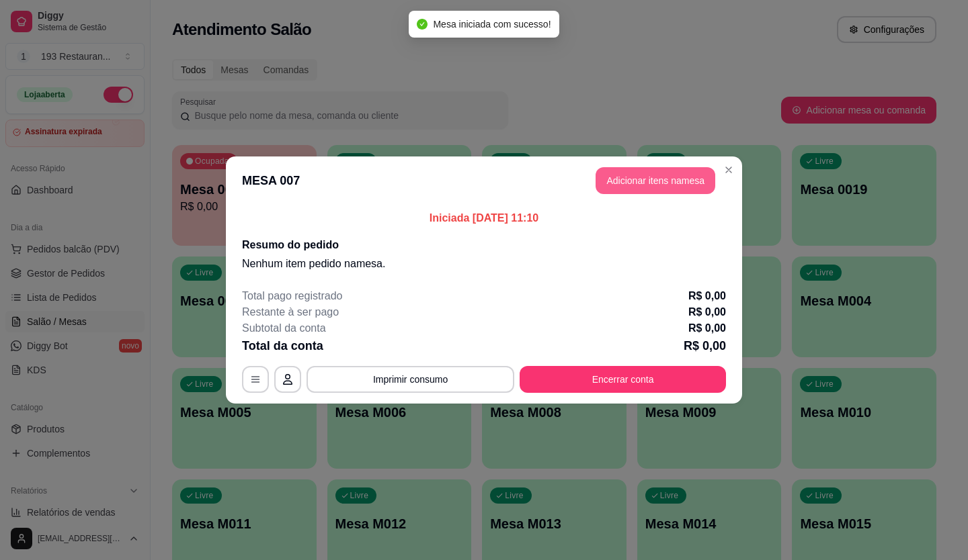
click at [695, 175] on button "Adicionar itens na mesa" at bounding box center [655, 180] width 120 height 27
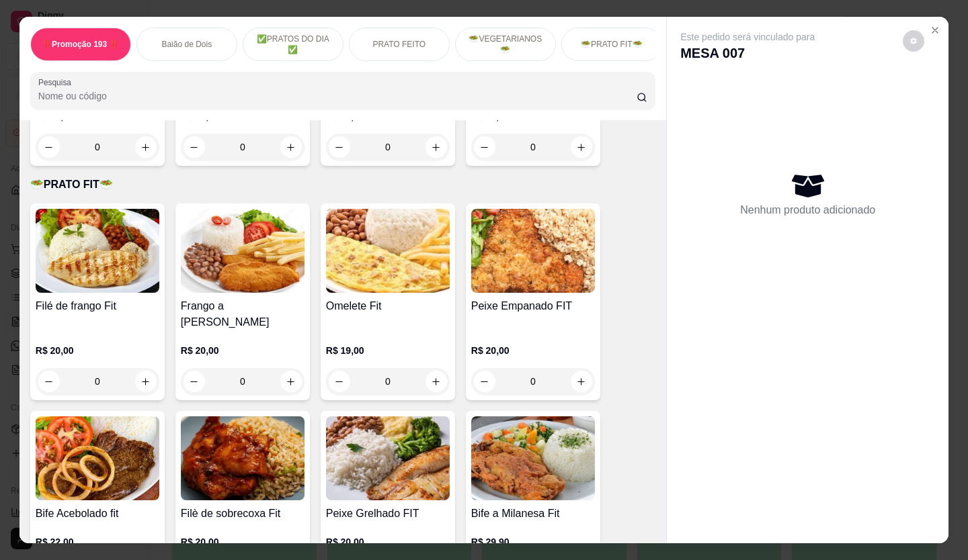
scroll to position [2083, 0]
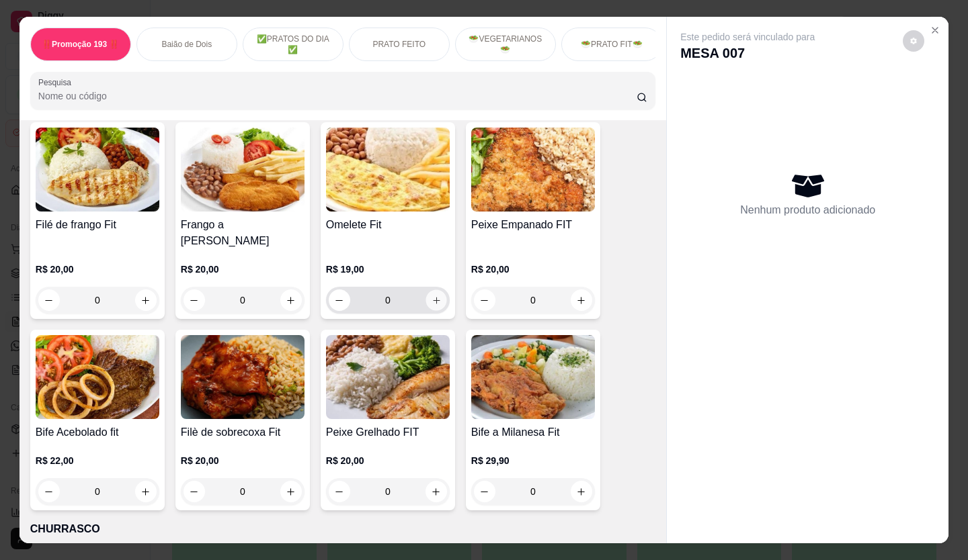
click at [431, 296] on icon "increase-product-quantity" at bounding box center [436, 301] width 10 height 10
type input "1"
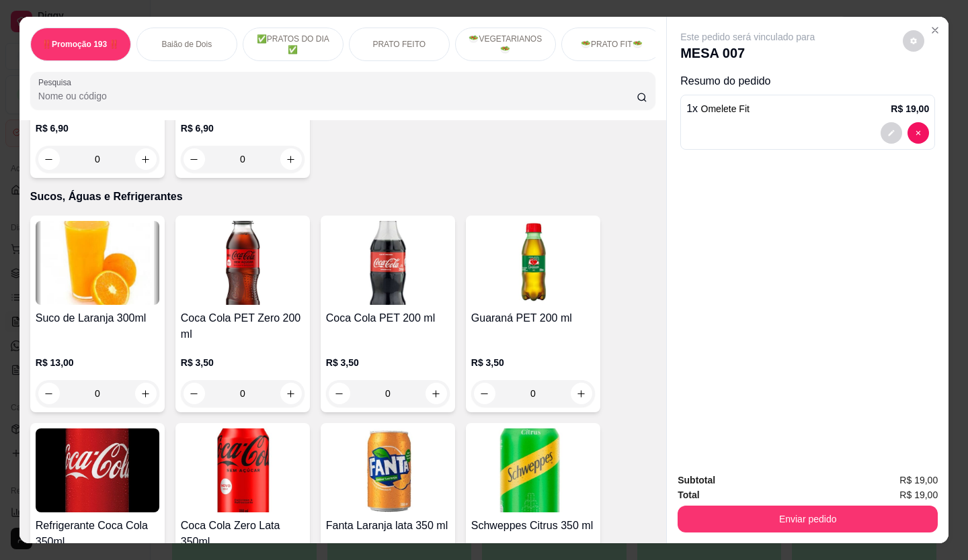
scroll to position [3695, 0]
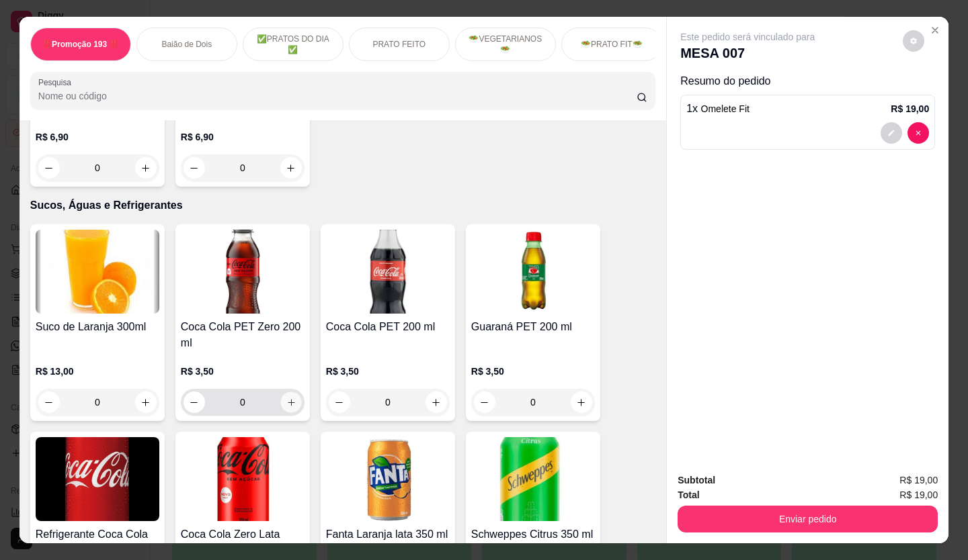
click at [290, 392] on button "increase-product-quantity" at bounding box center [290, 402] width 21 height 21
type input "1"
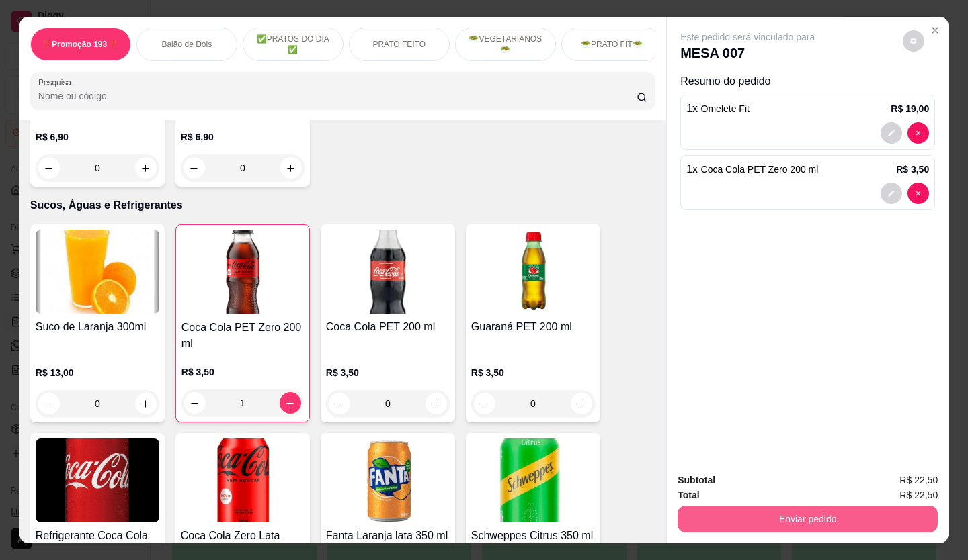
click at [795, 508] on button "Enviar pedido" at bounding box center [807, 519] width 260 height 27
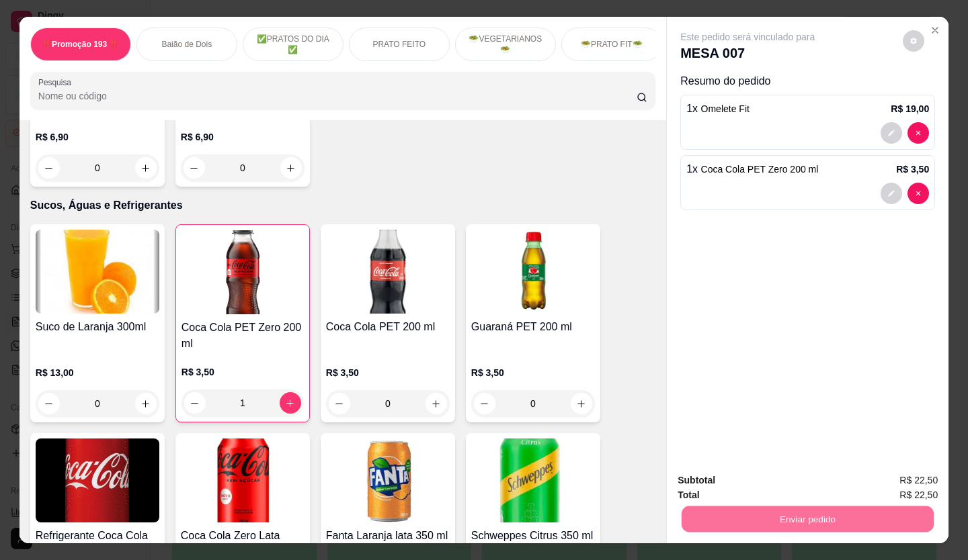
click at [880, 472] on button "Enviar pedido" at bounding box center [903, 481] width 76 height 26
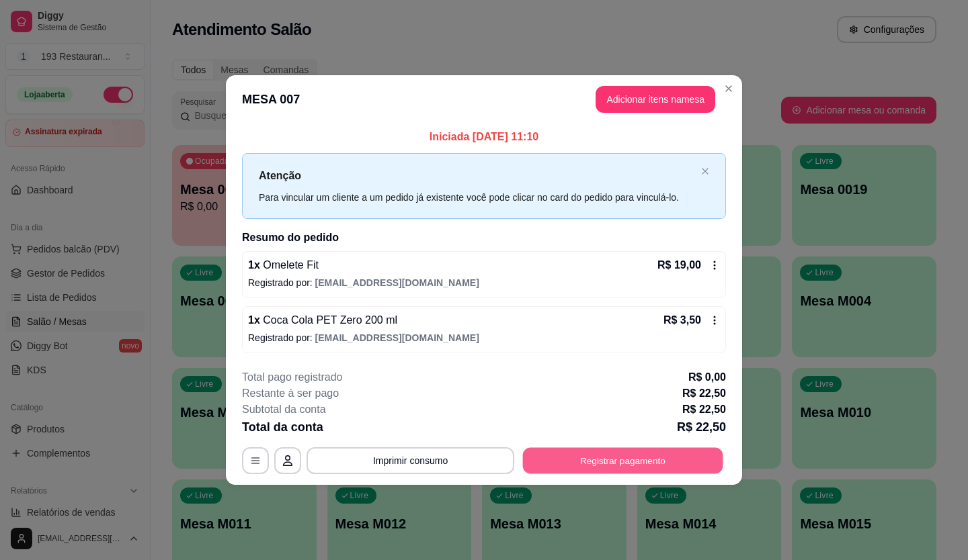
click at [646, 461] on button "Registrar pagamento" at bounding box center [623, 460] width 200 height 26
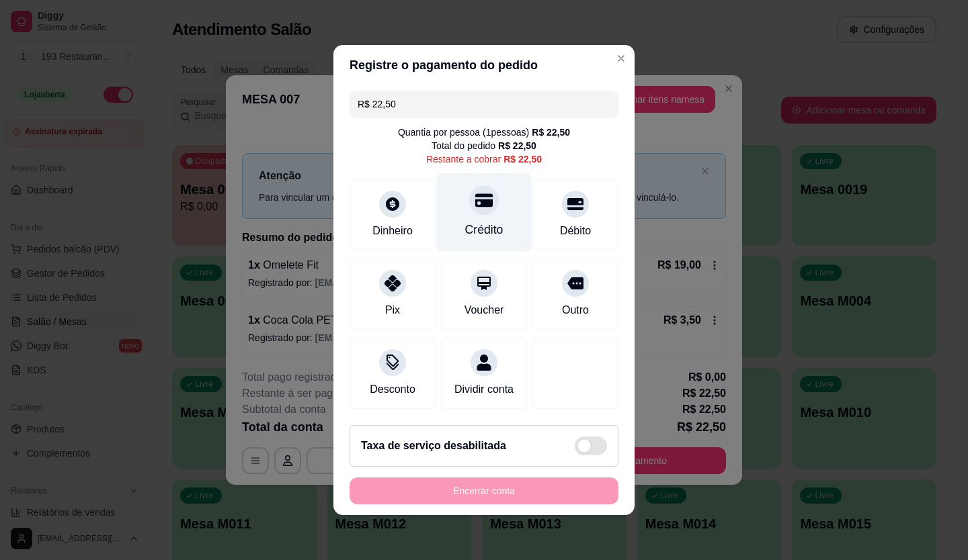
click at [491, 221] on div "Crédito" at bounding box center [484, 229] width 38 height 17
type input "R$ 0,00"
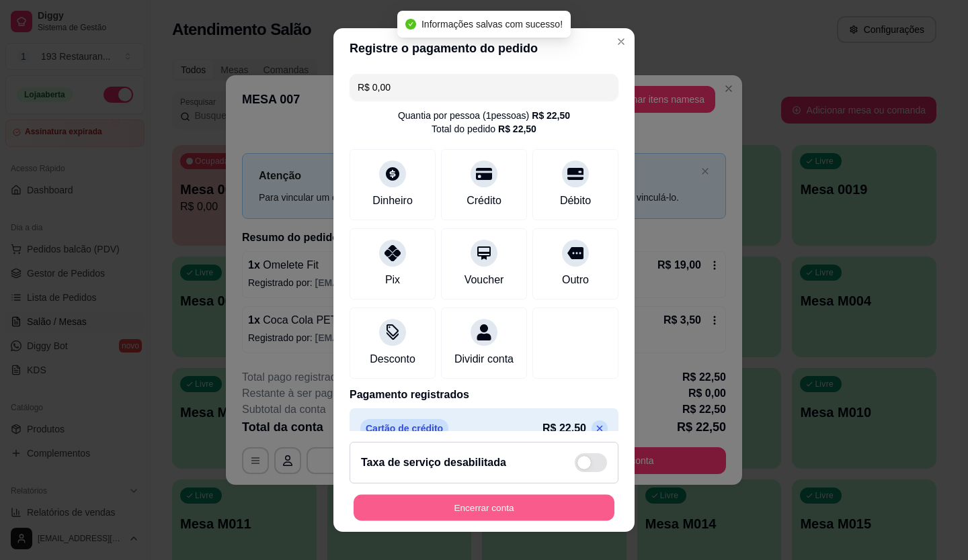
click at [478, 501] on button "Encerrar conta" at bounding box center [483, 508] width 261 height 26
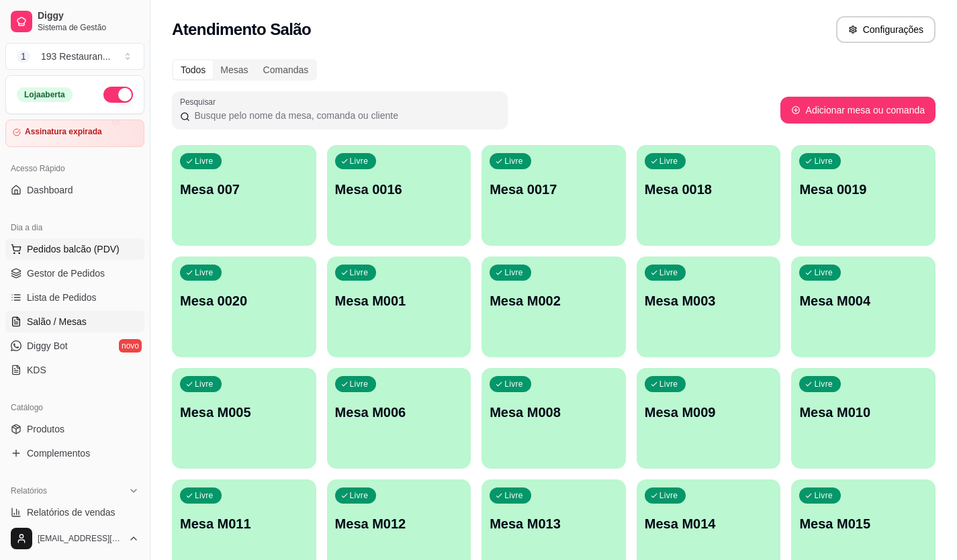
click at [74, 249] on span "Pedidos balcão (PDV)" at bounding box center [73, 249] width 93 height 13
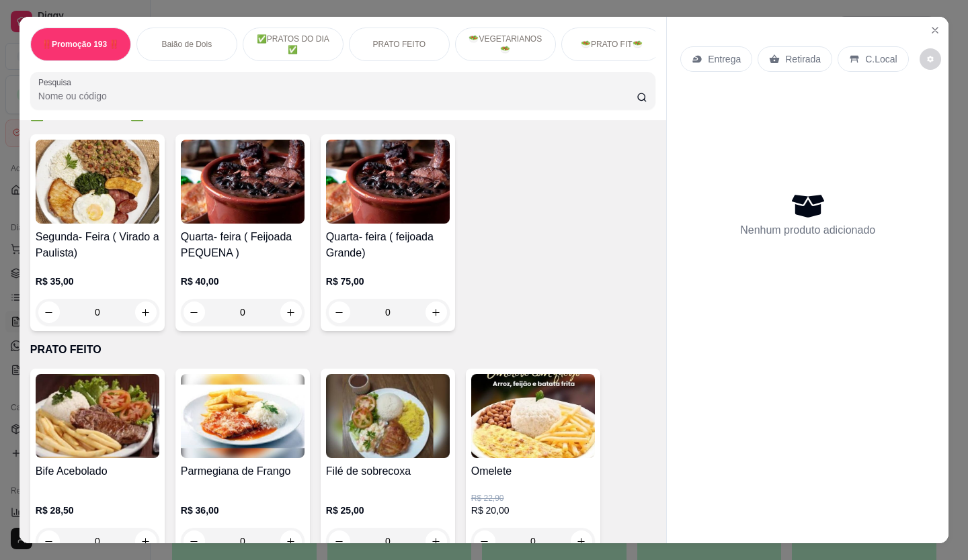
scroll to position [403, 0]
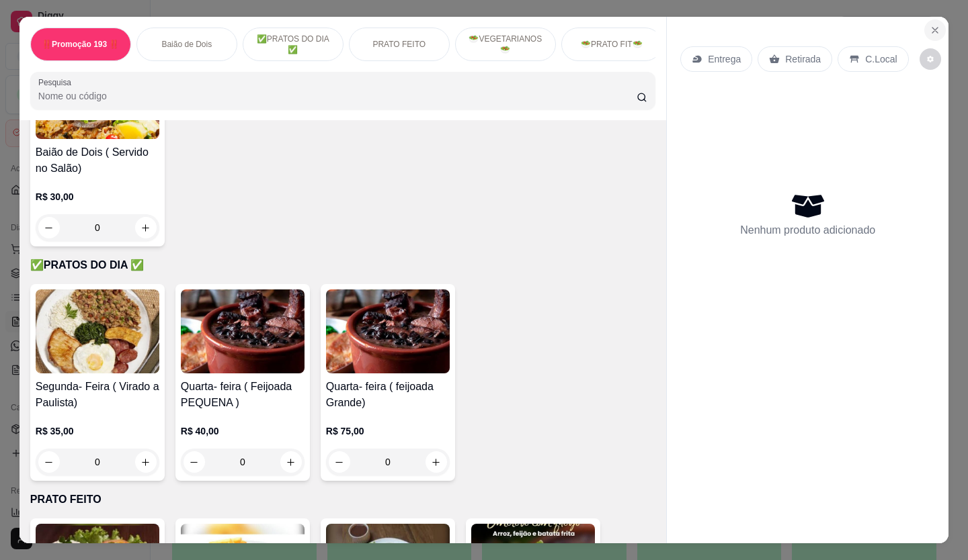
click at [929, 29] on icon "Close" at bounding box center [934, 30] width 11 height 11
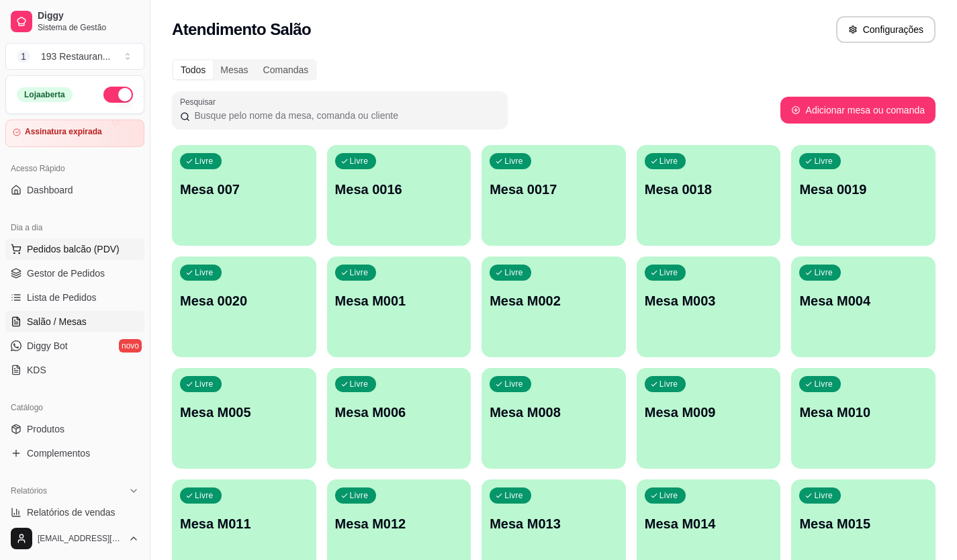
click at [52, 242] on button "Pedidos balcão (PDV)" at bounding box center [74, 250] width 139 height 22
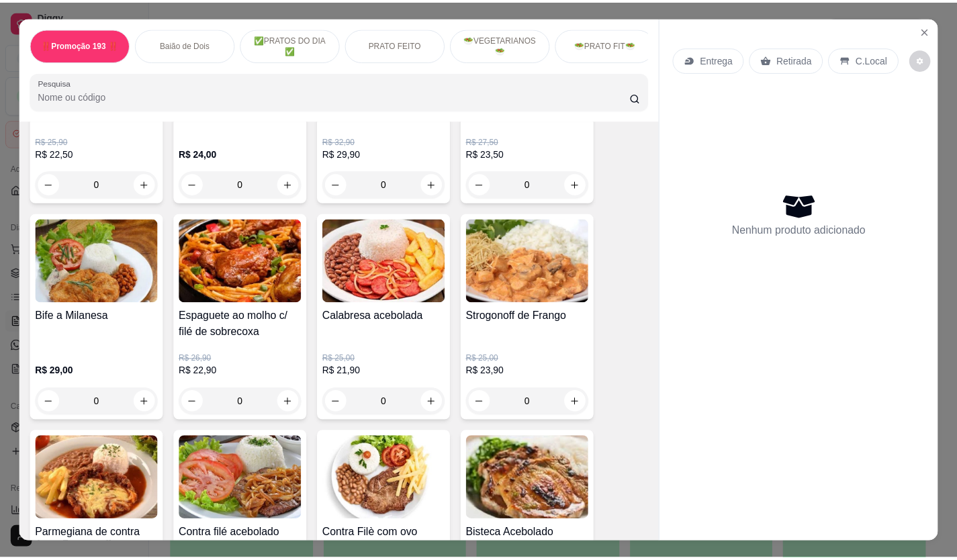
scroll to position [1142, 0]
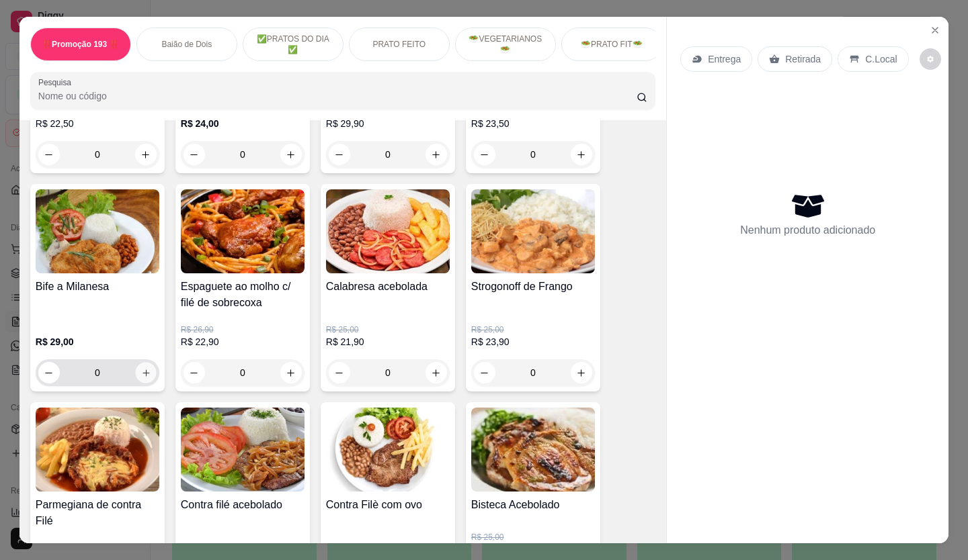
click at [142, 378] on icon "increase-product-quantity" at bounding box center [146, 373] width 10 height 10
type input "1"
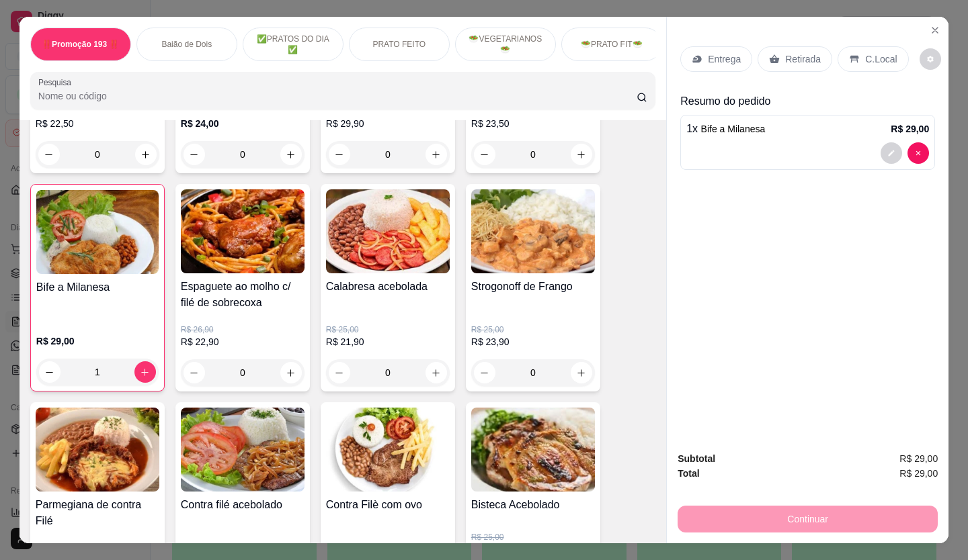
click at [811, 56] on p "Retirada" at bounding box center [803, 58] width 36 height 13
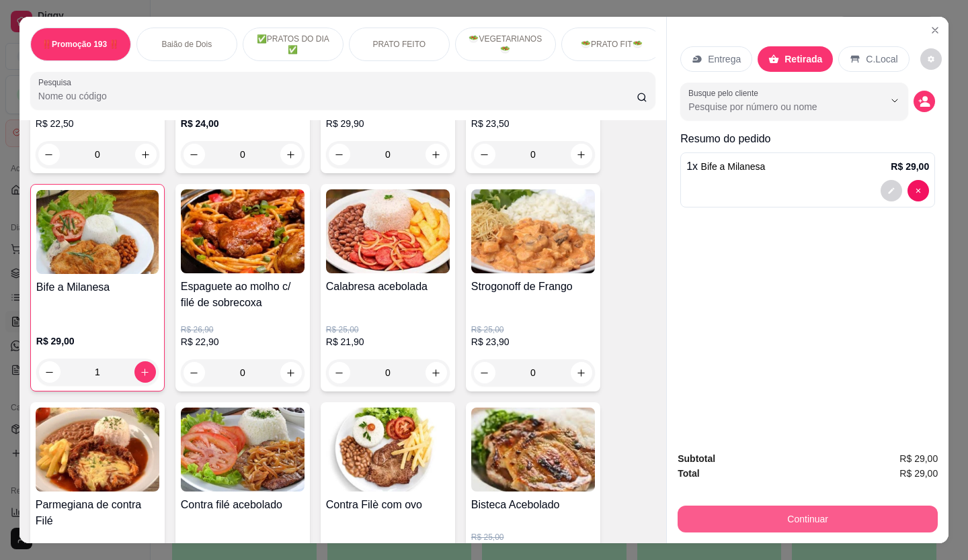
click at [800, 506] on button "Continuar" at bounding box center [807, 519] width 260 height 27
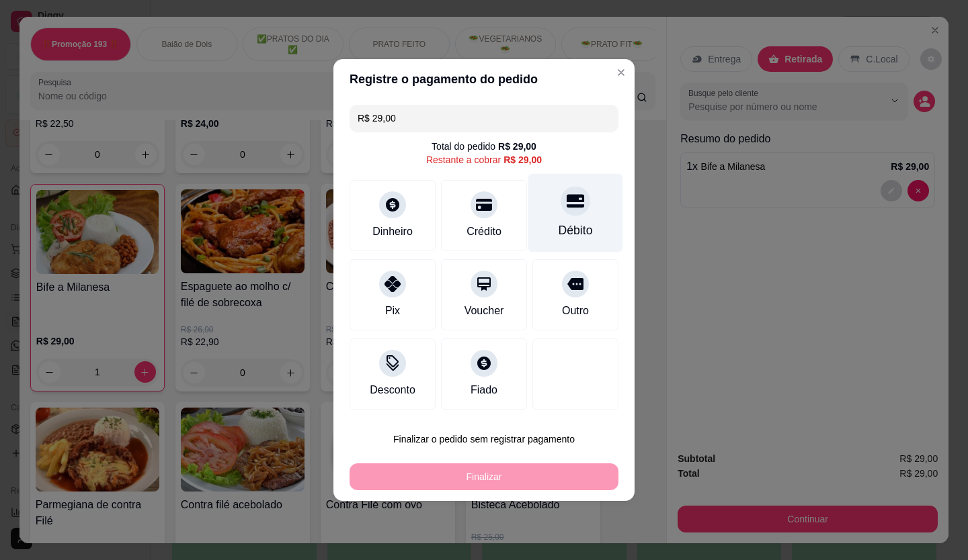
click at [552, 216] on div "Débito" at bounding box center [575, 213] width 95 height 79
type input "R$ 0,00"
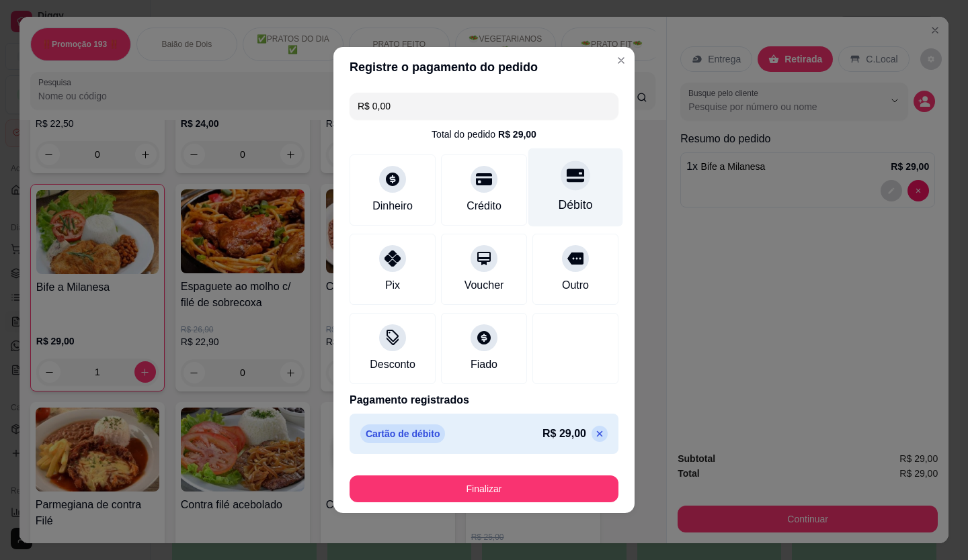
click at [572, 205] on div "Débito" at bounding box center [575, 204] width 34 height 17
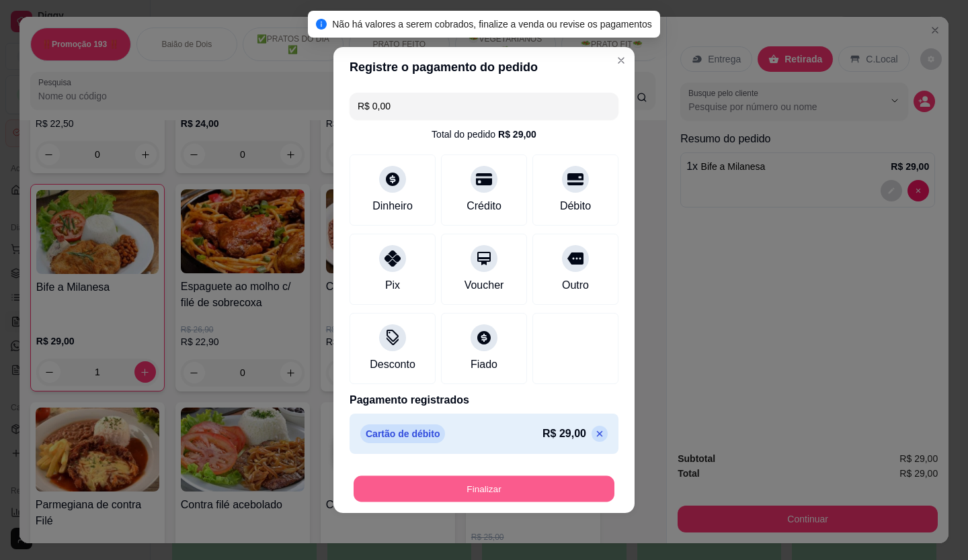
click at [474, 480] on button "Finalizar" at bounding box center [483, 489] width 261 height 26
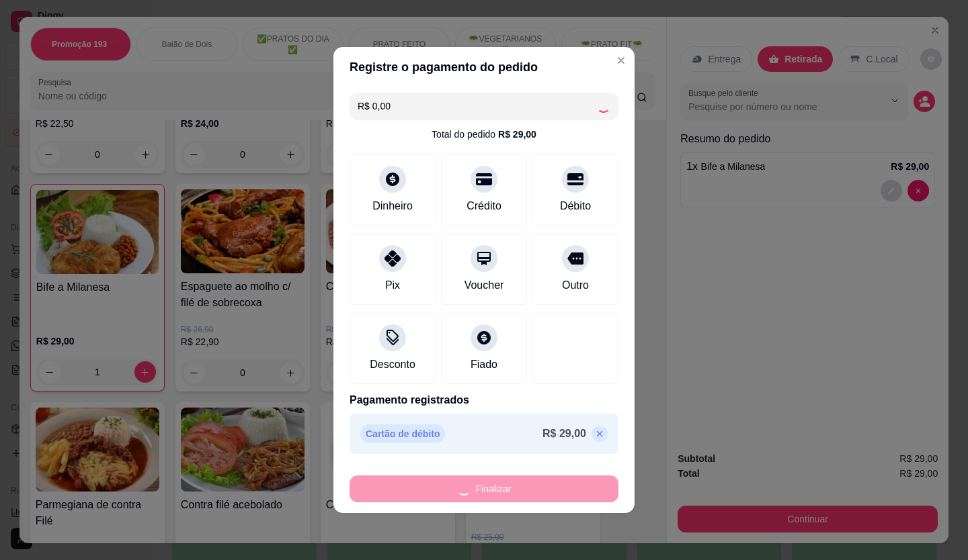
type input "0"
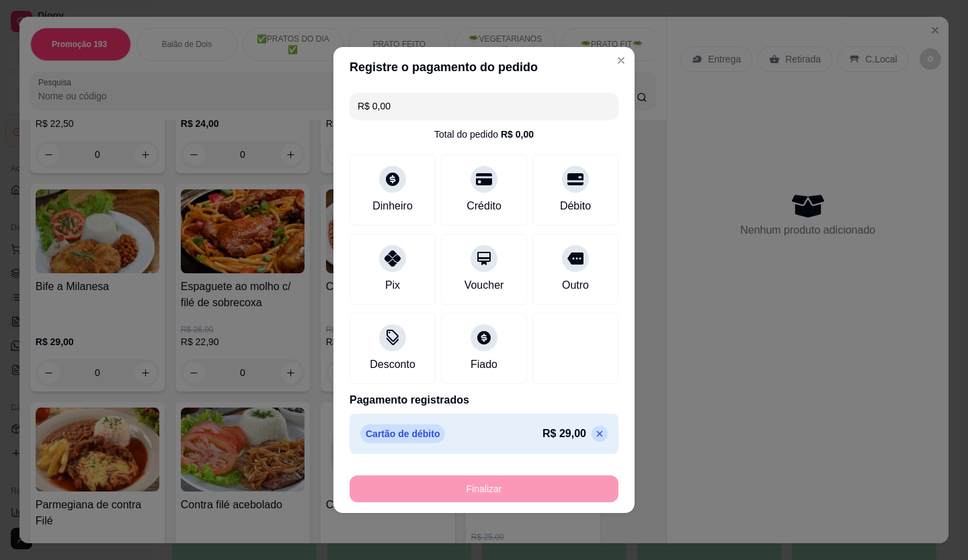
type input "-R$ 29,00"
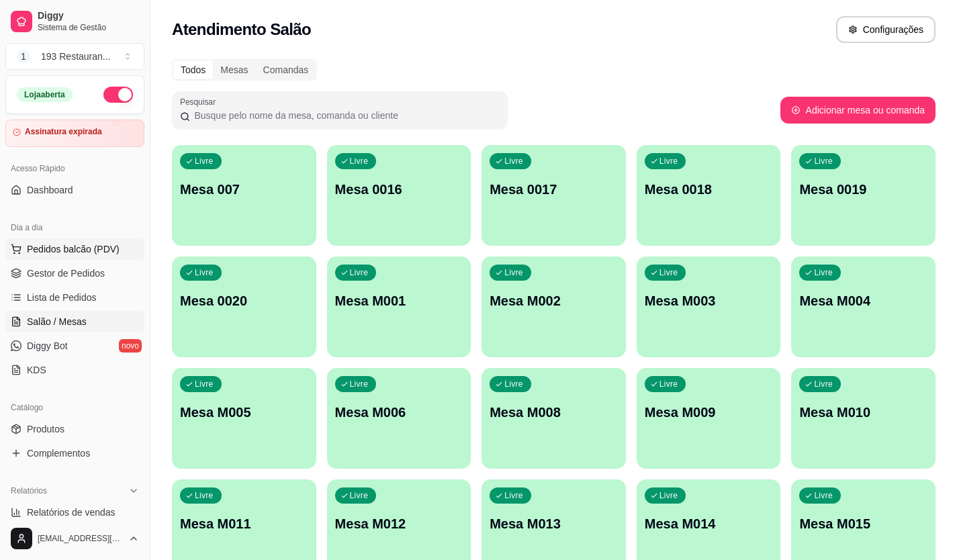
click at [54, 251] on span "Pedidos balcão (PDV)" at bounding box center [73, 249] width 93 height 13
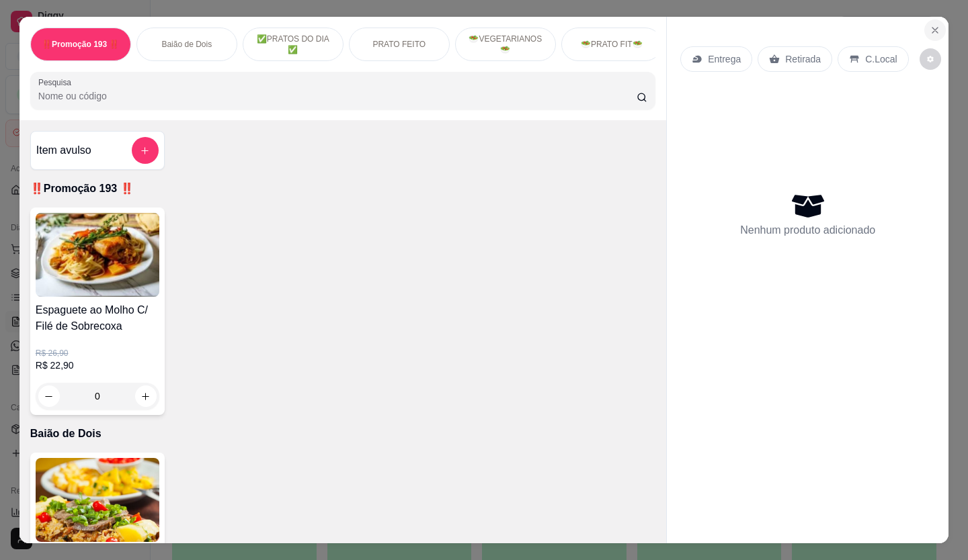
click at [932, 28] on icon "Close" at bounding box center [934, 30] width 5 height 5
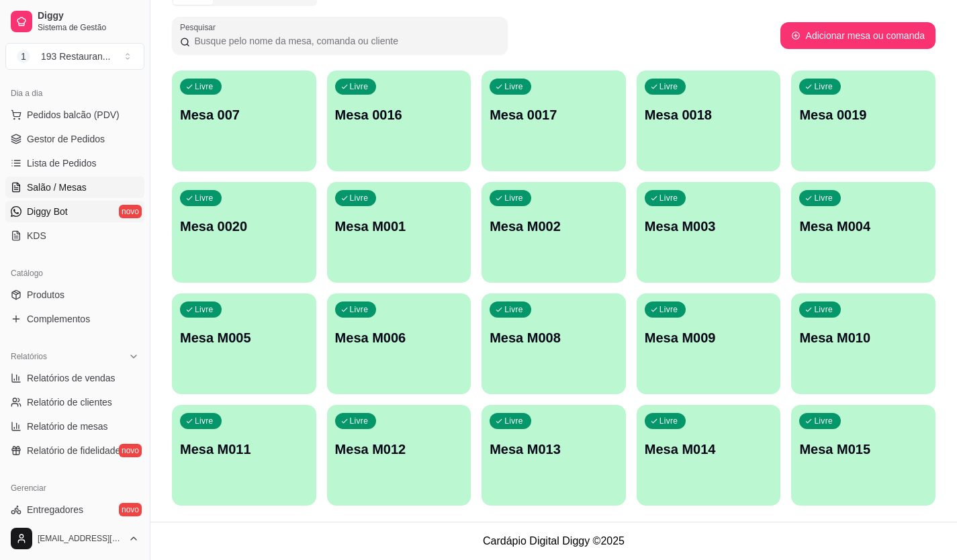
scroll to position [202, 0]
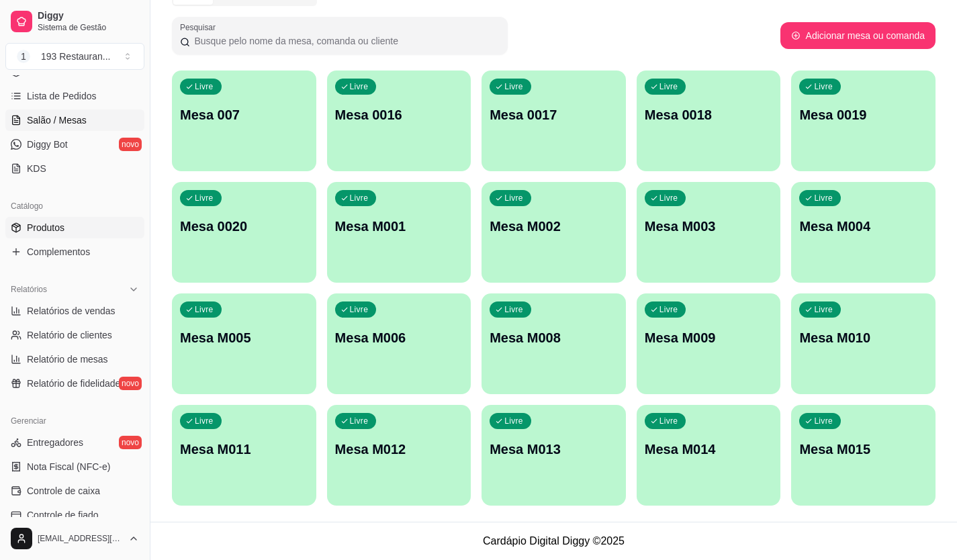
click at [87, 224] on link "Produtos" at bounding box center [74, 228] width 139 height 22
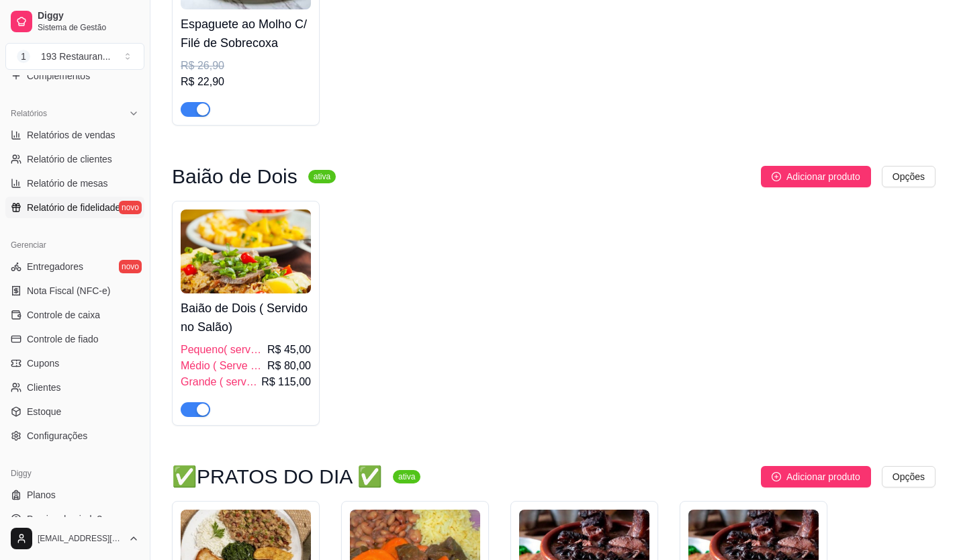
scroll to position [396, 0]
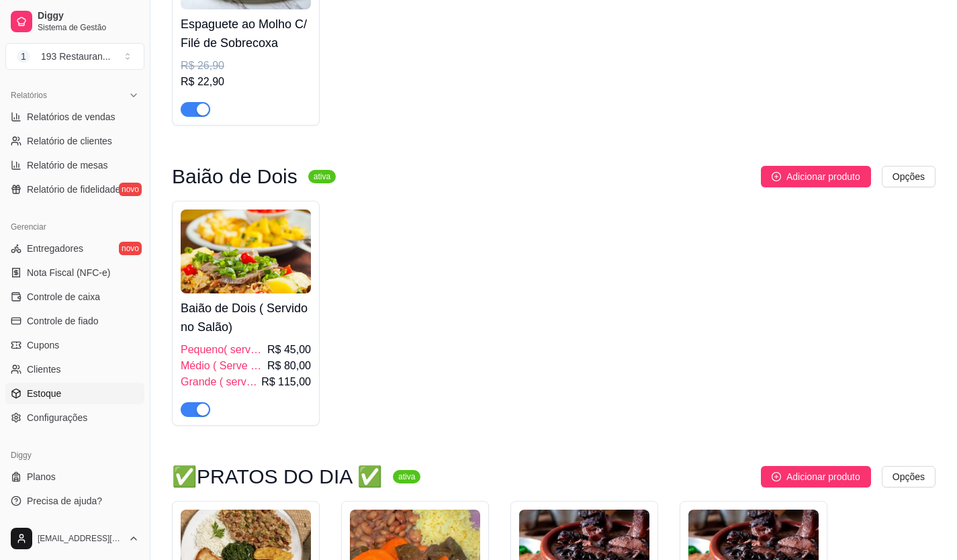
click at [48, 398] on span "Estoque" at bounding box center [44, 393] width 34 height 13
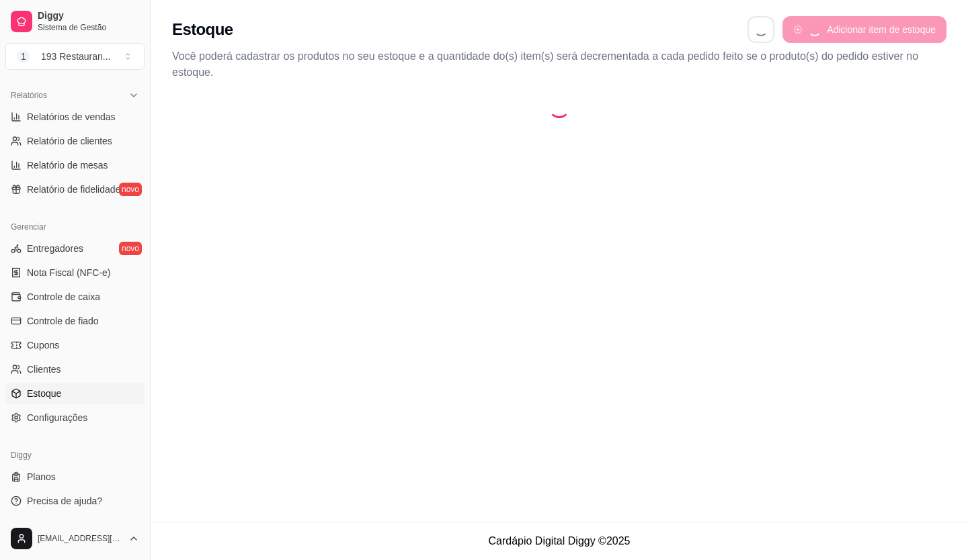
select select "QUANTITY_ORDER"
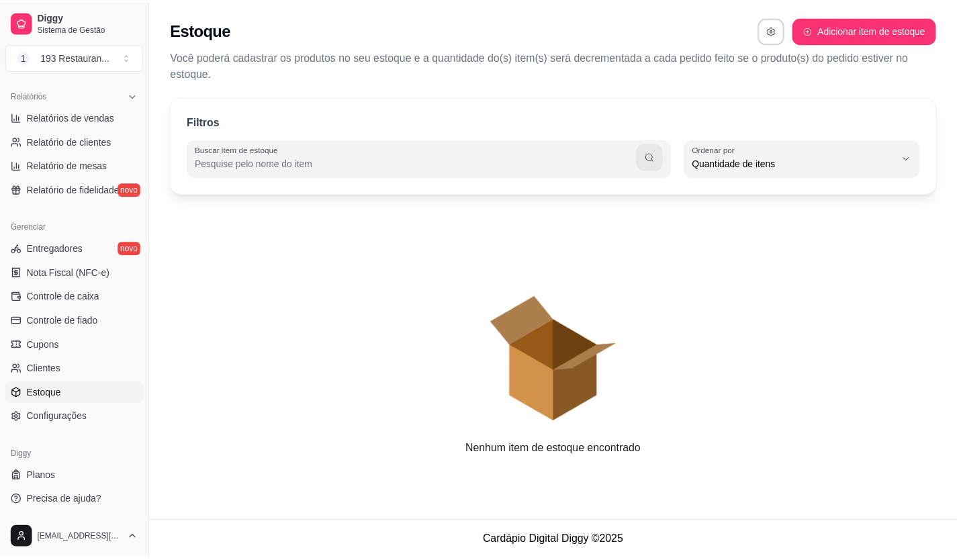
scroll to position [13, 0]
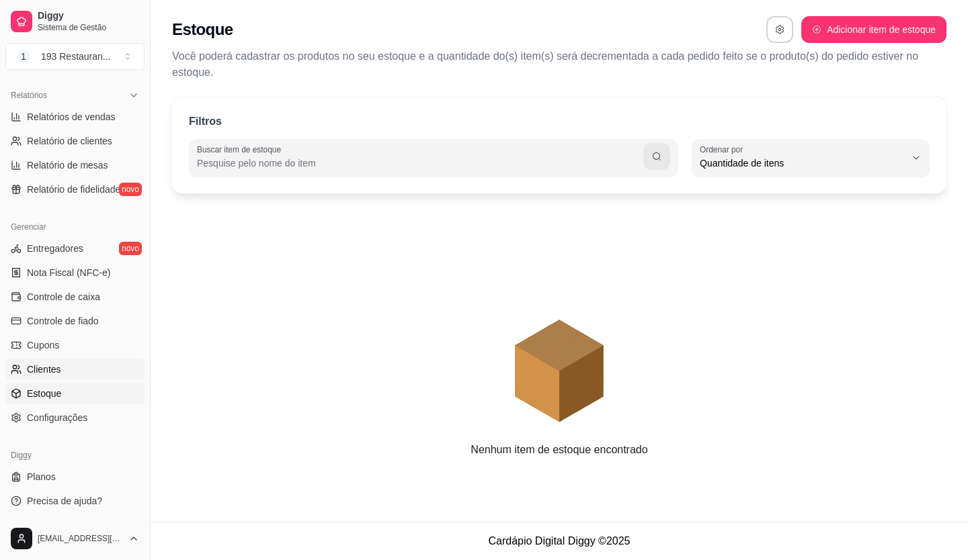
click at [88, 361] on link "Clientes" at bounding box center [74, 370] width 139 height 22
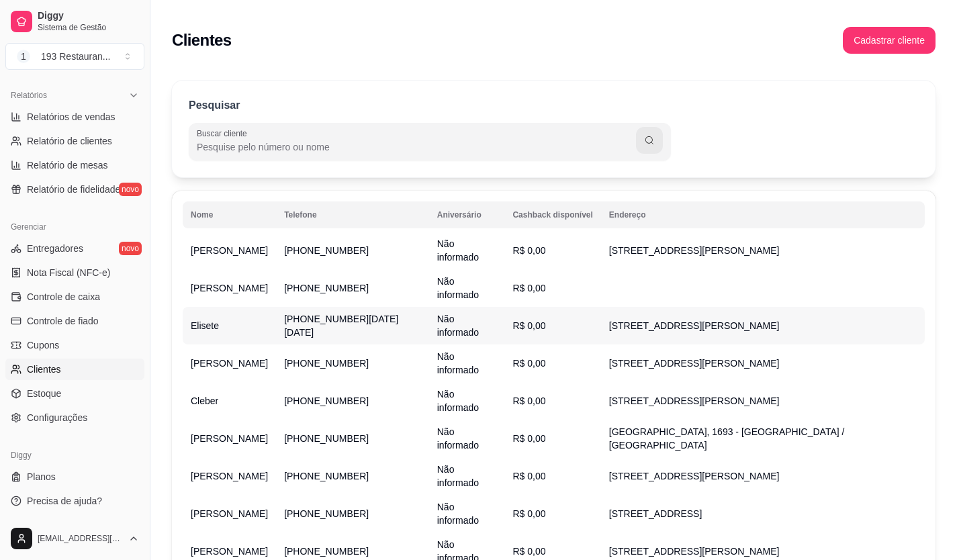
scroll to position [11, 0]
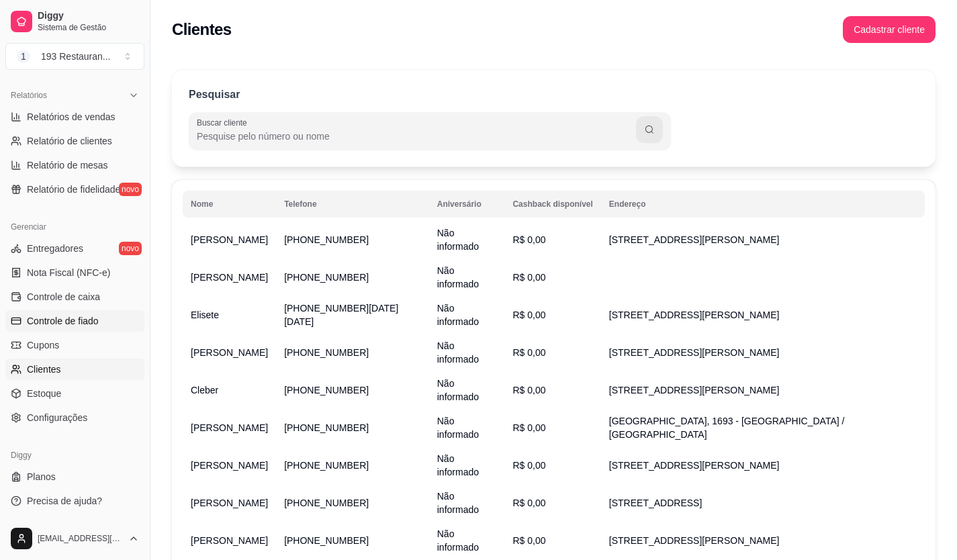
click at [114, 323] on link "Controle de fiado" at bounding box center [74, 321] width 139 height 22
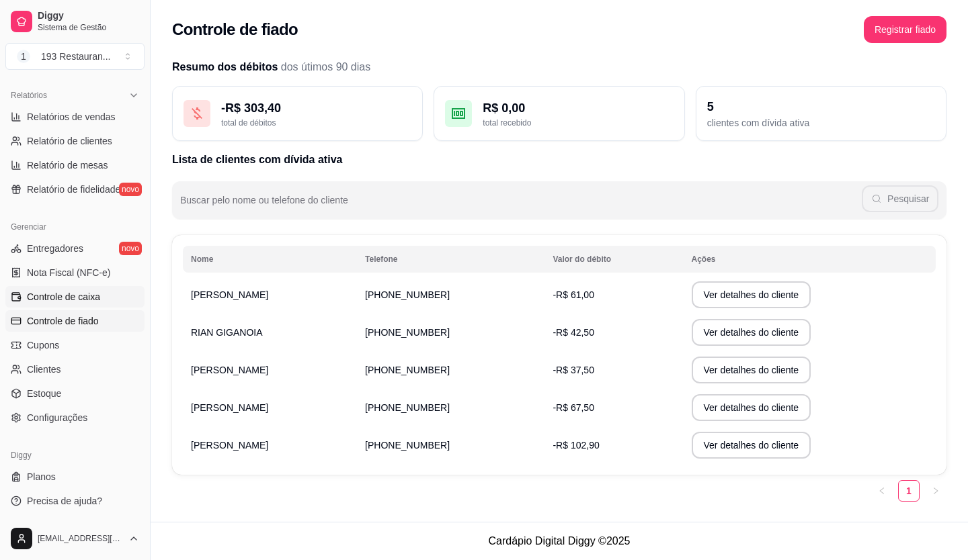
click at [81, 288] on link "Controle de caixa" at bounding box center [74, 297] width 139 height 22
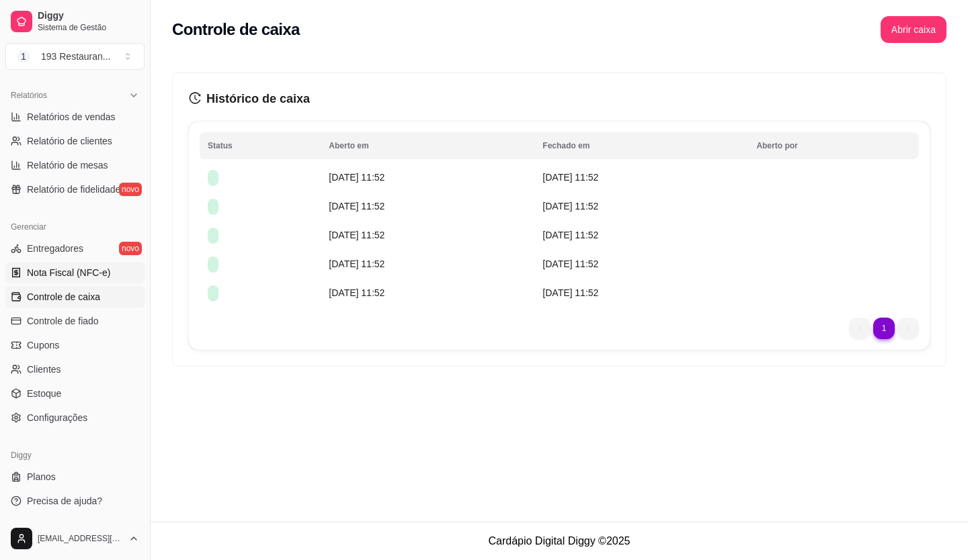
click at [88, 271] on span "Nota Fiscal (NFC-e)" at bounding box center [68, 272] width 83 height 13
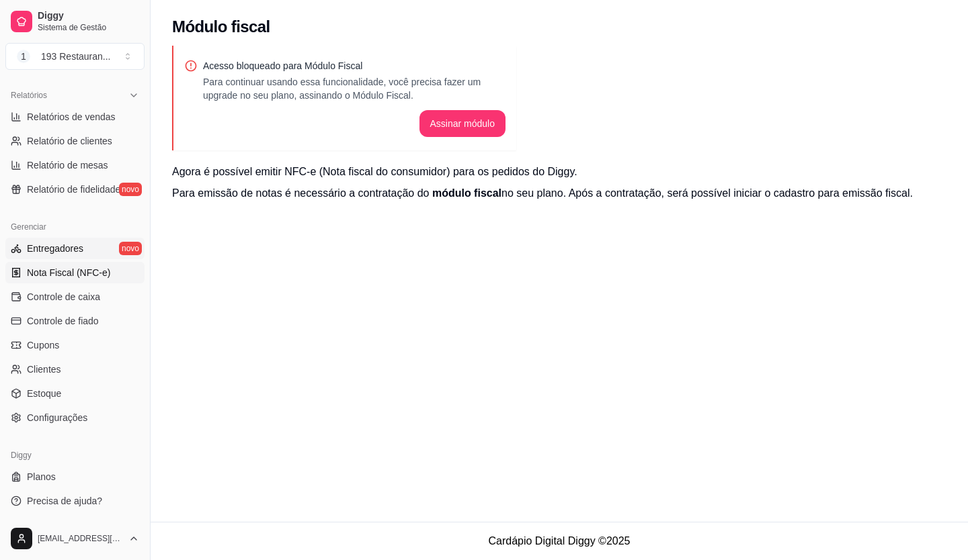
click at [92, 247] on link "Entregadores novo" at bounding box center [74, 249] width 139 height 22
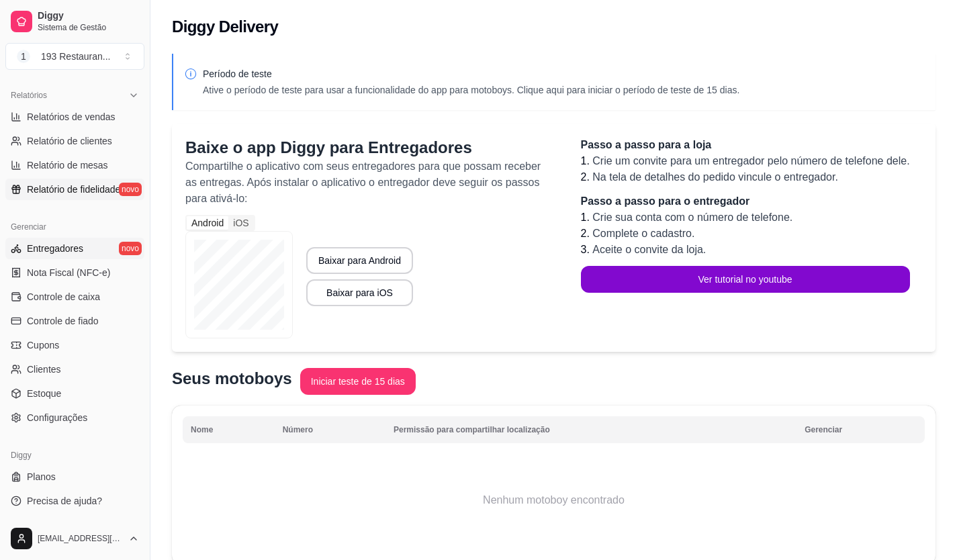
click at [48, 186] on span "Relatório de fidelidade" at bounding box center [73, 189] width 93 height 13
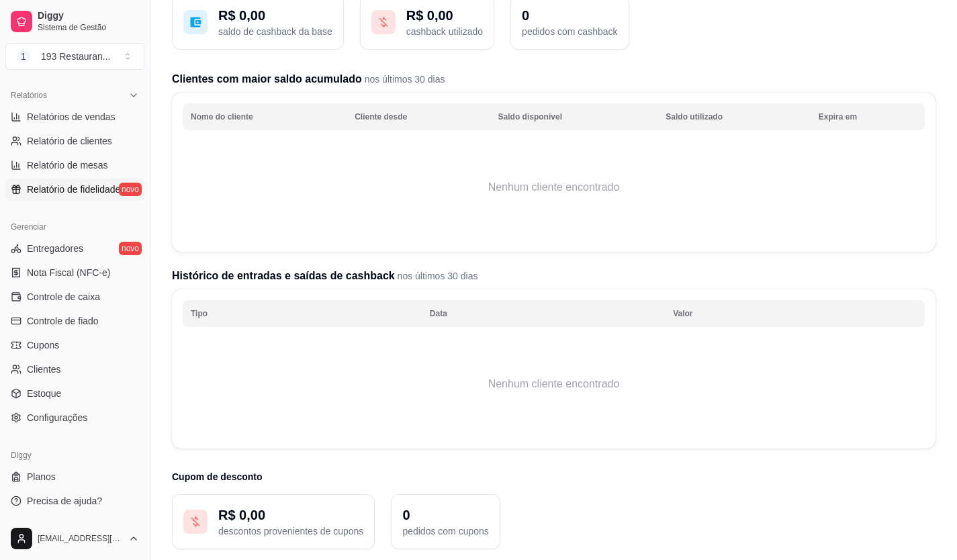
scroll to position [81, 0]
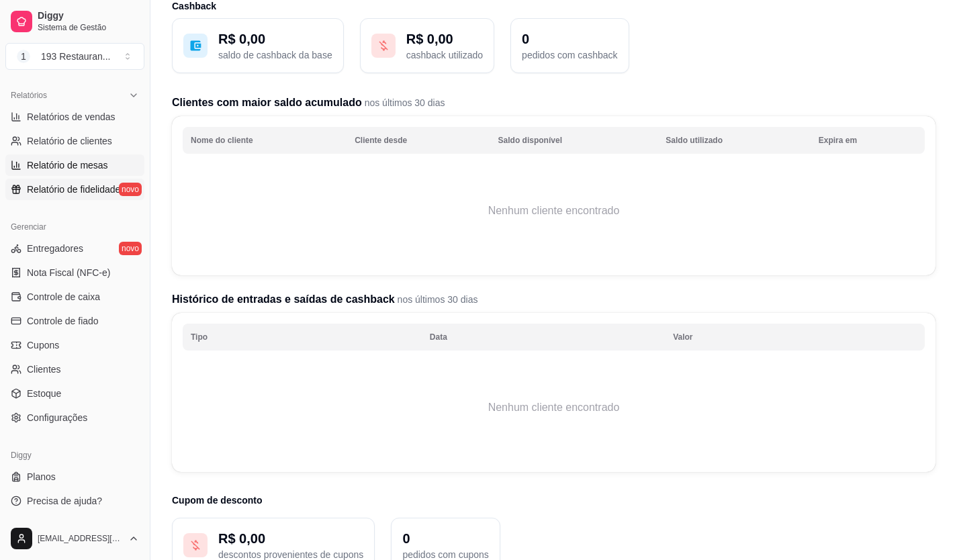
click at [34, 169] on span "Relatório de mesas" at bounding box center [67, 165] width 81 height 13
select select "TOTAL_OF_ORDERS"
select select "7"
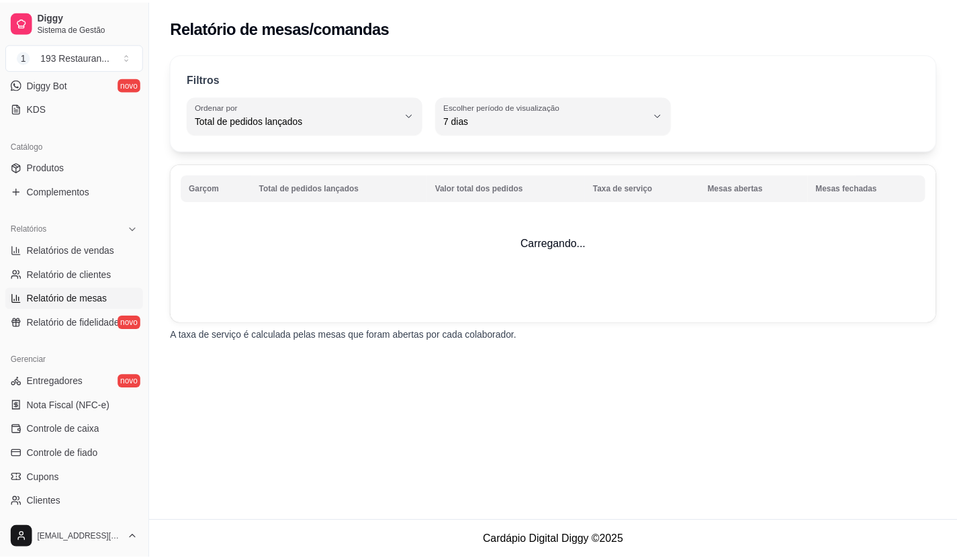
scroll to position [261, 0]
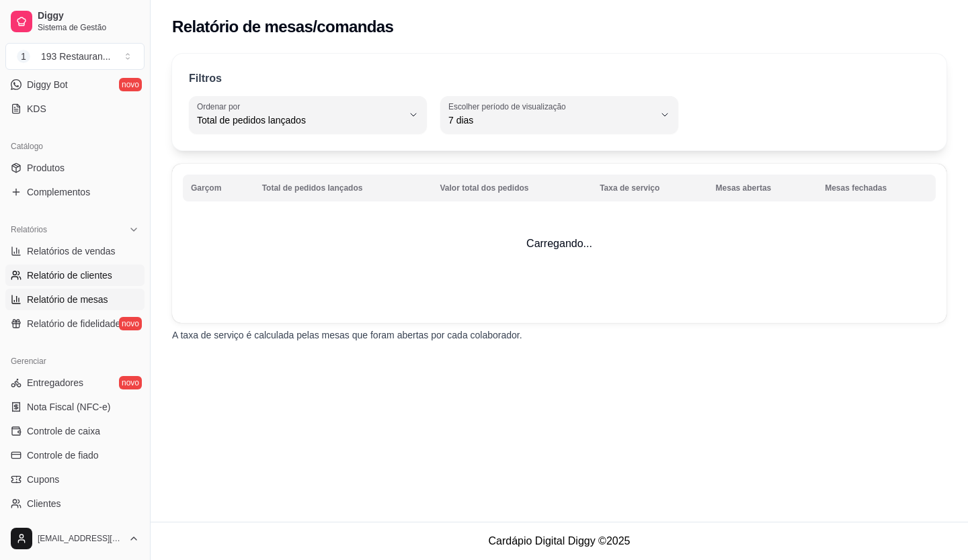
click at [81, 283] on link "Relatório de clientes" at bounding box center [74, 276] width 139 height 22
select select "30"
select select "HIGHEST_TOTAL_SPENT_WITH_ORDERS"
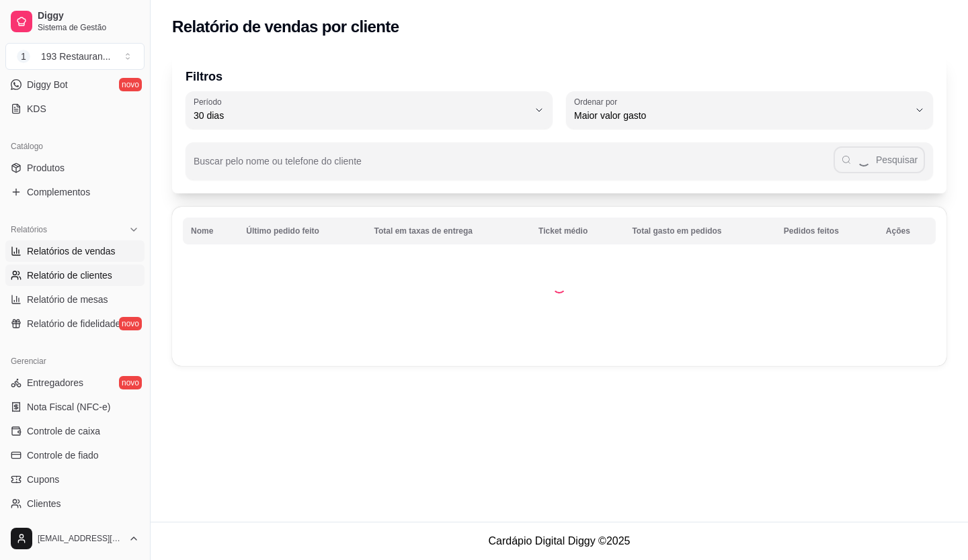
click at [105, 244] on link "Relatórios de vendas" at bounding box center [74, 252] width 139 height 22
select select "ALL"
select select "0"
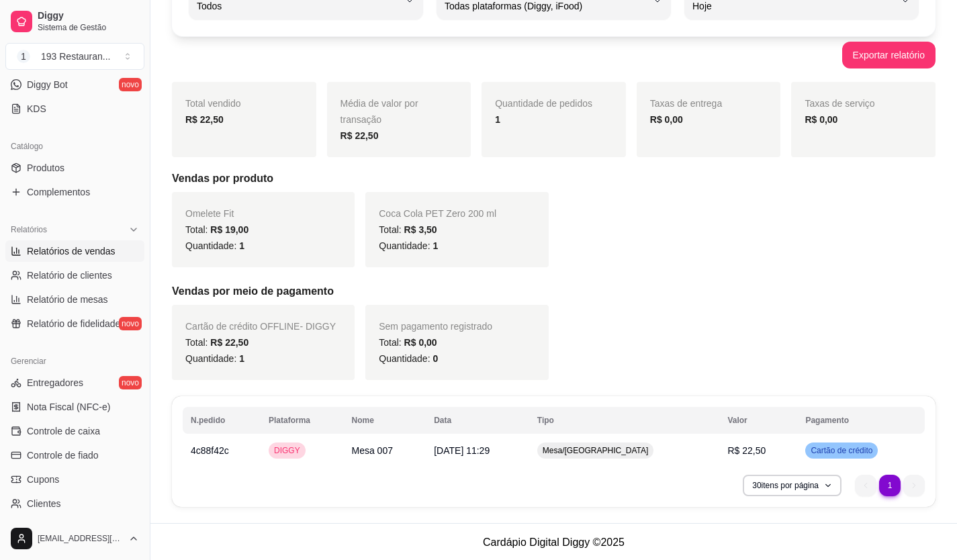
scroll to position [116, 0]
click at [73, 277] on span "Relatório de clientes" at bounding box center [69, 275] width 85 height 13
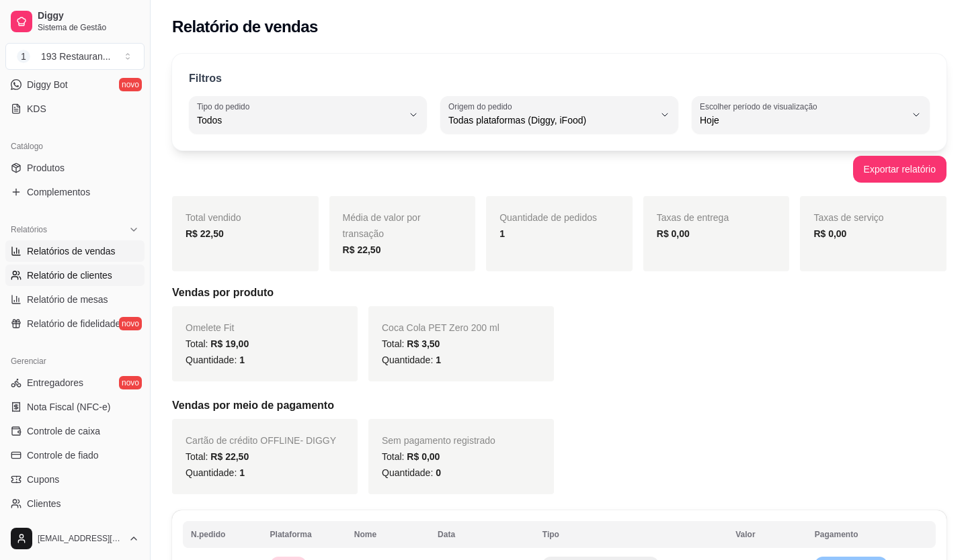
select select "30"
select select "HIGHEST_TOTAL_SPENT_WITH_ORDERS"
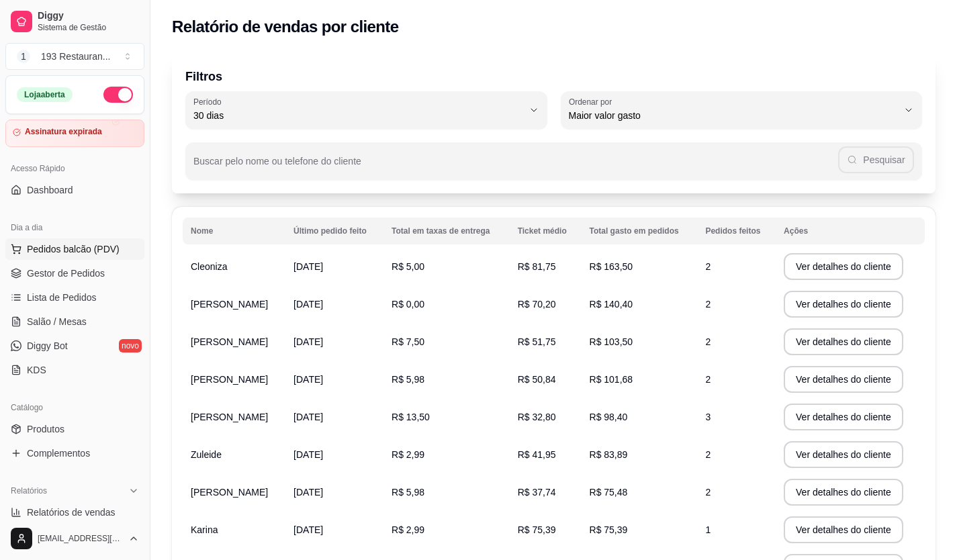
click at [72, 249] on span "Pedidos balcão (PDV)" at bounding box center [73, 249] width 93 height 13
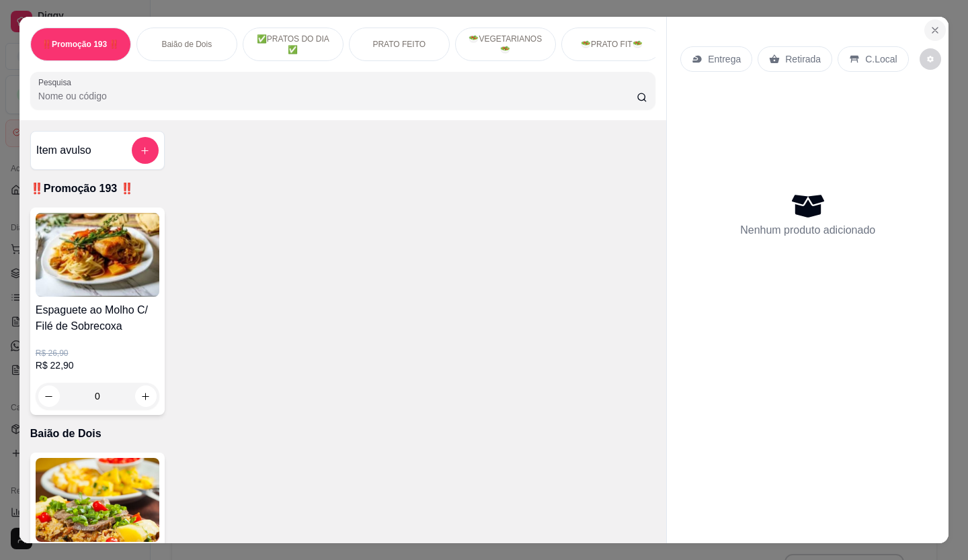
click at [933, 19] on button "Close" at bounding box center [935, 30] width 22 height 22
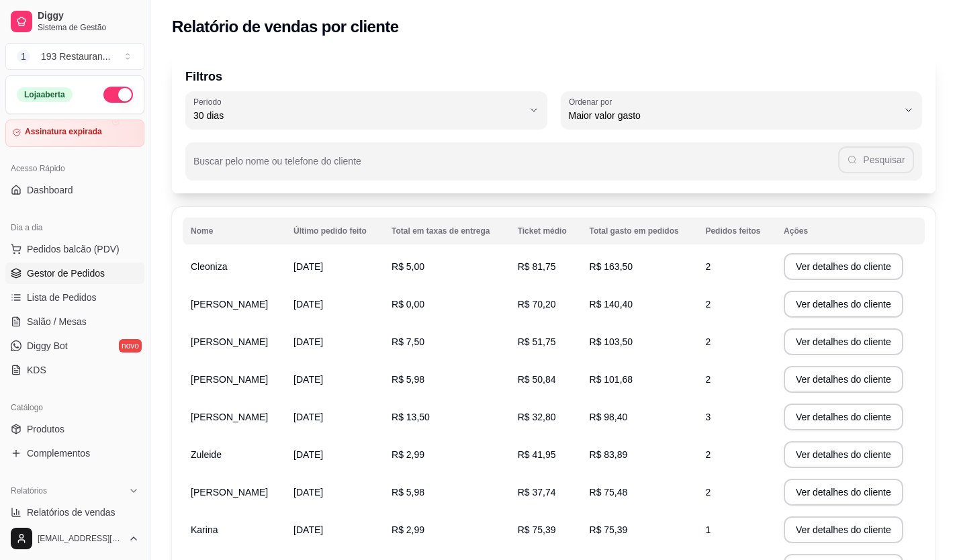
click at [69, 269] on span "Gestor de Pedidos" at bounding box center [66, 273] width 78 height 13
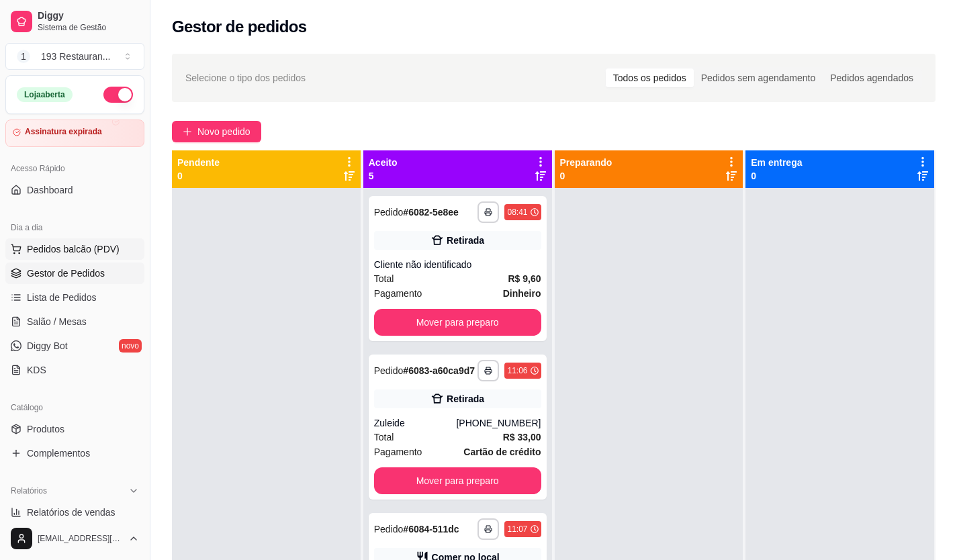
click at [73, 249] on span "Pedidos balcão (PDV)" at bounding box center [73, 249] width 93 height 13
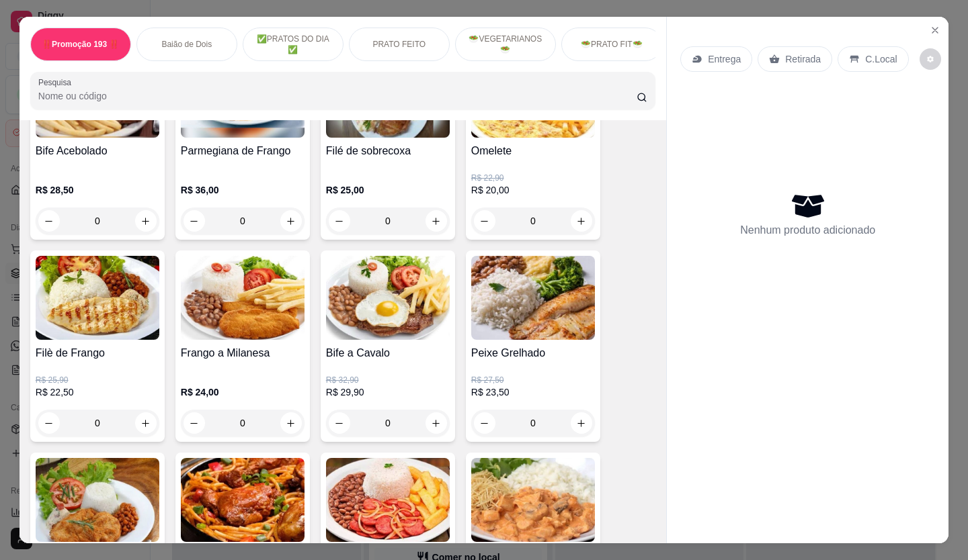
scroll to position [941, 0]
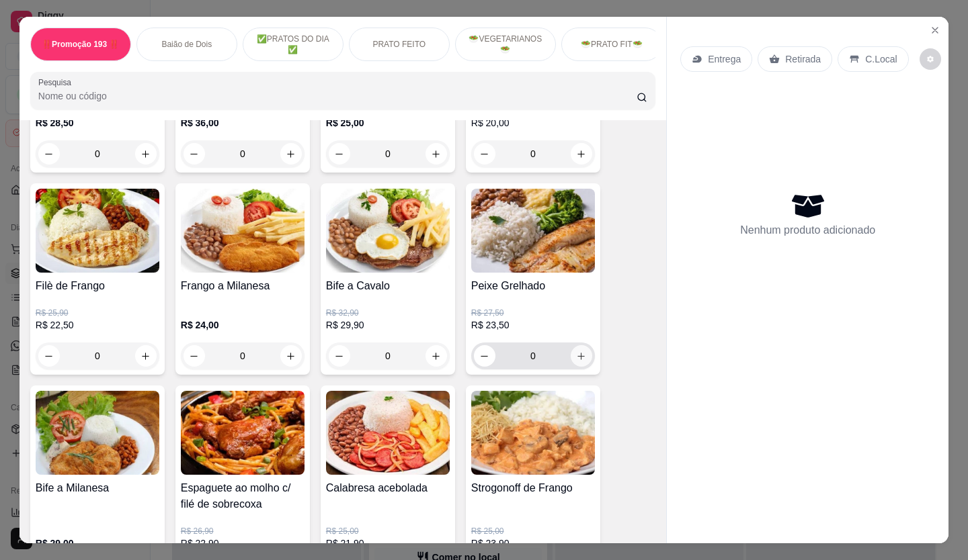
click at [575, 355] on button "increase-product-quantity" at bounding box center [581, 356] width 22 height 22
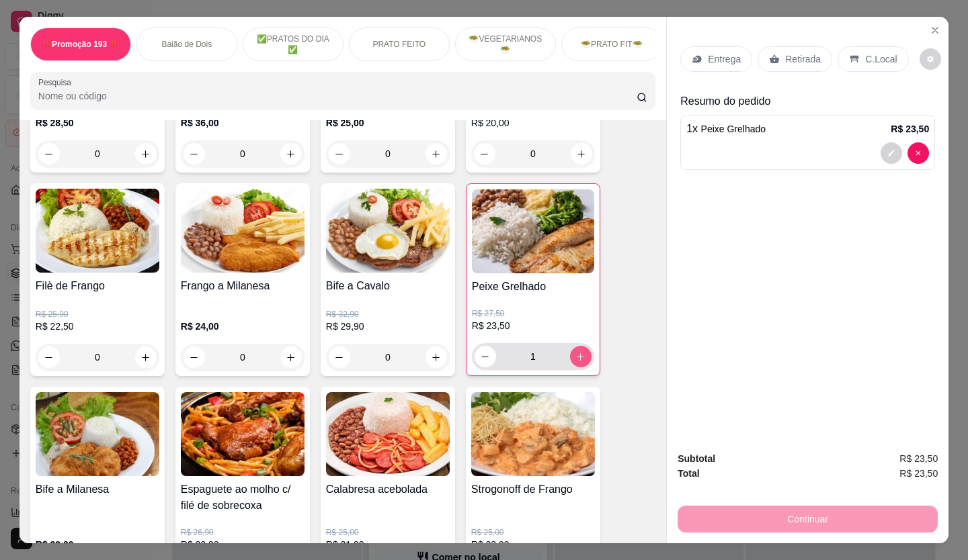
click at [574, 355] on button "increase-product-quantity" at bounding box center [581, 357] width 22 height 22
click at [574, 355] on button "increase-product-quantity" at bounding box center [580, 357] width 21 height 21
click at [480, 360] on icon "decrease-product-quantity" at bounding box center [485, 357] width 10 height 10
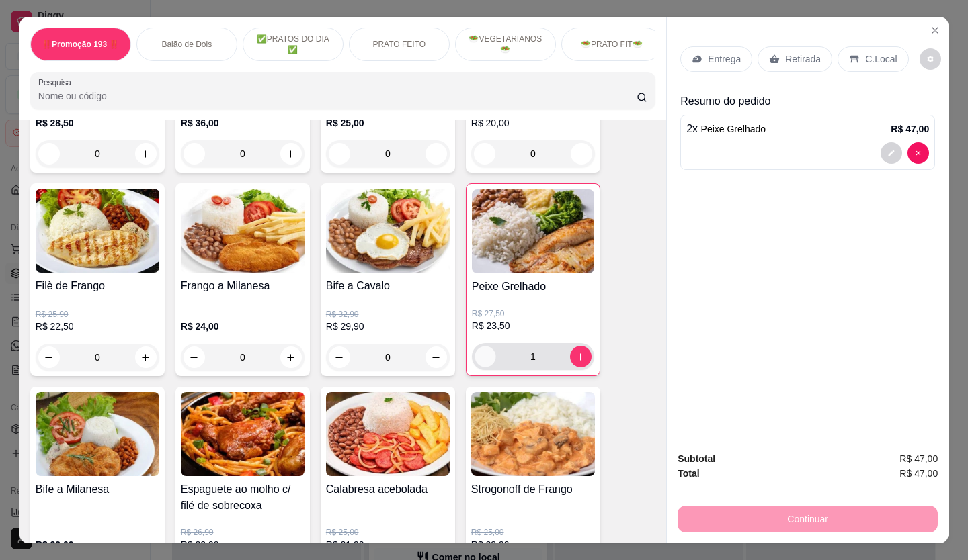
click at [480, 360] on icon "decrease-product-quantity" at bounding box center [485, 357] width 10 height 10
type input "0"
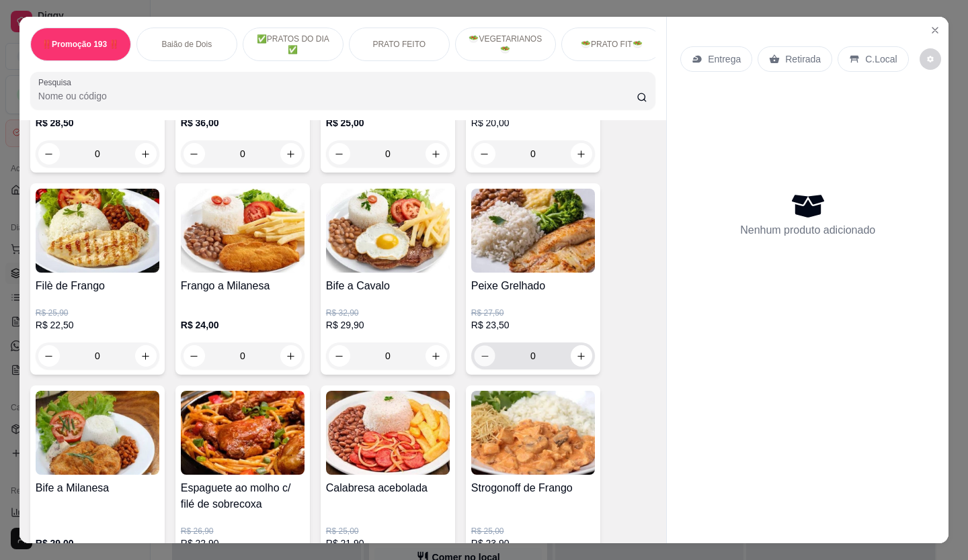
click at [480, 360] on icon "decrease-product-quantity" at bounding box center [485, 356] width 10 height 10
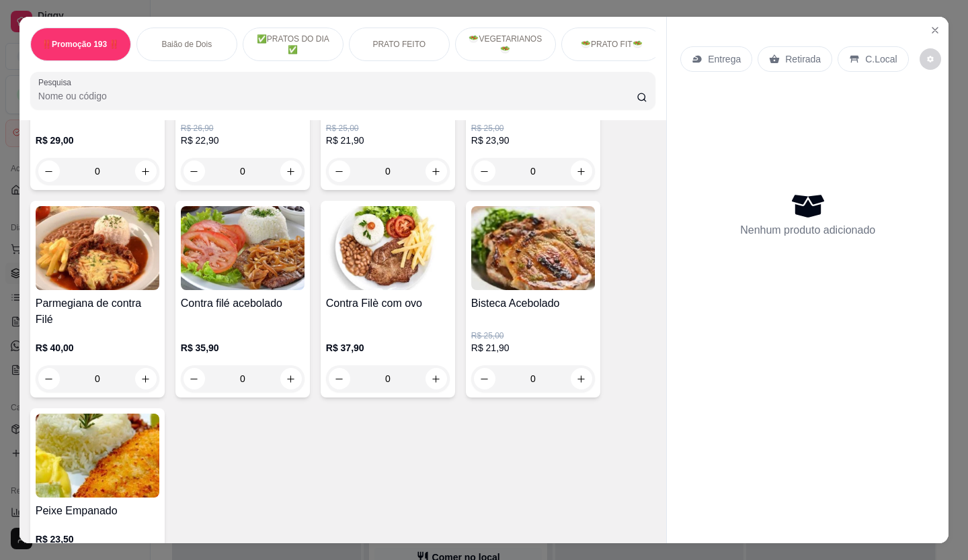
scroll to position [1411, 0]
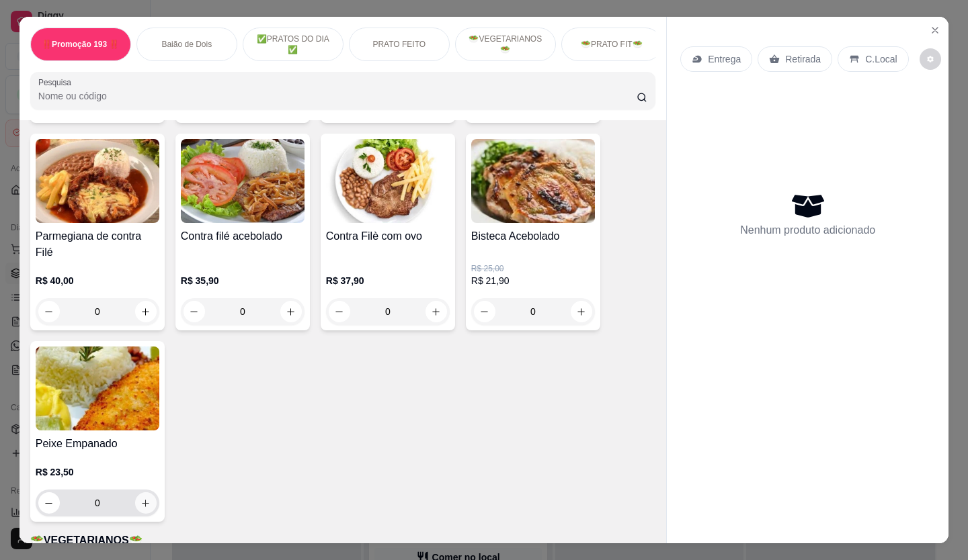
click at [144, 502] on icon "increase-product-quantity" at bounding box center [145, 504] width 10 height 10
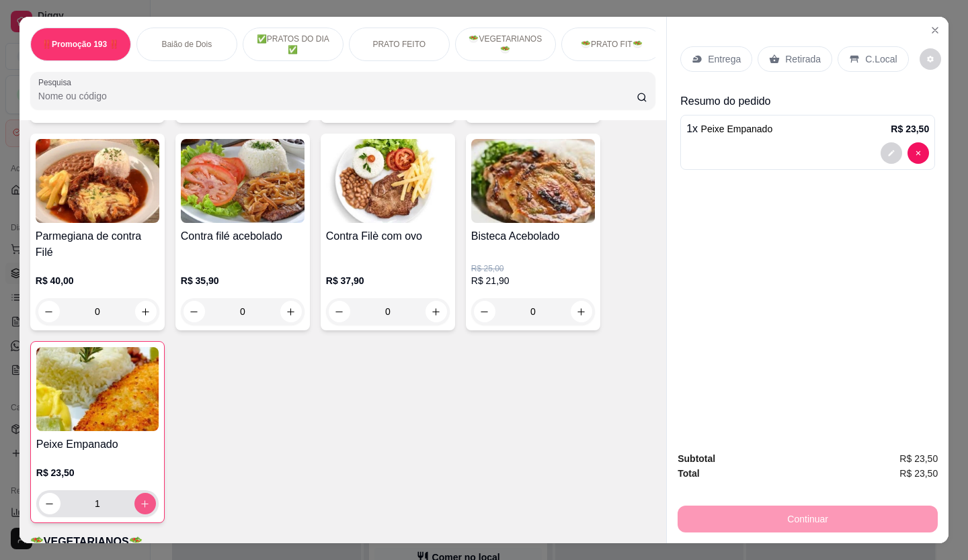
click at [143, 502] on icon "increase-product-quantity" at bounding box center [145, 504] width 10 height 10
type input "3"
click at [769, 54] on icon at bounding box center [774, 59] width 11 height 11
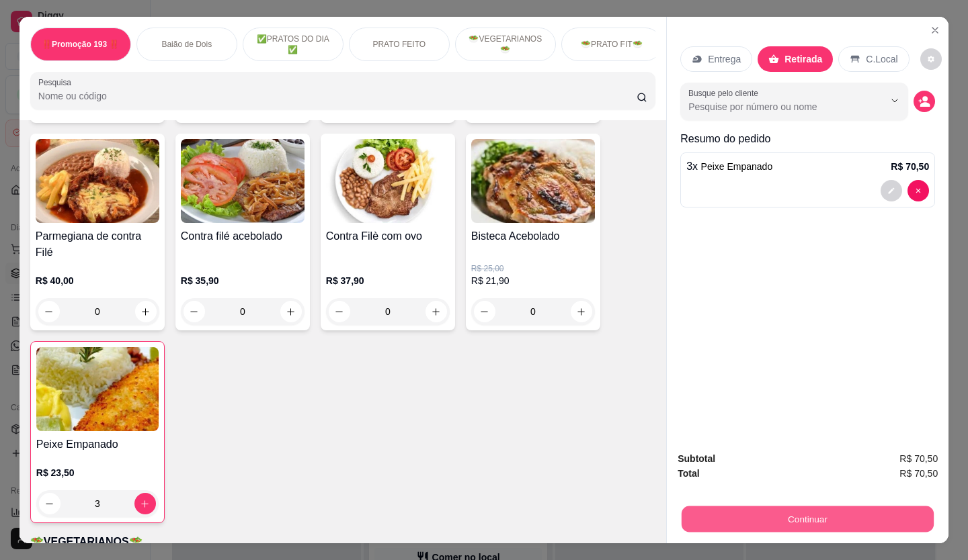
click at [772, 513] on button "Continuar" at bounding box center [807, 520] width 252 height 26
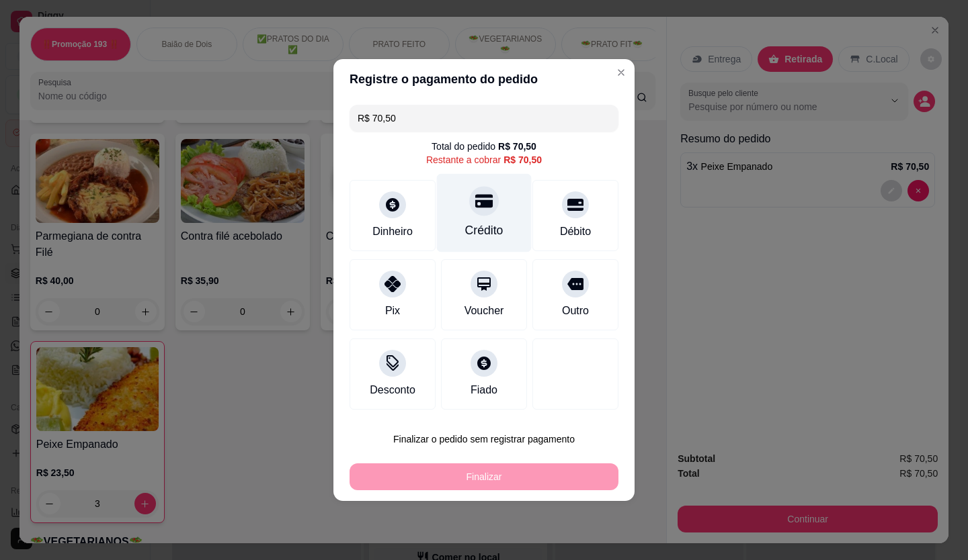
click at [455, 214] on div "Crédito" at bounding box center [484, 213] width 95 height 79
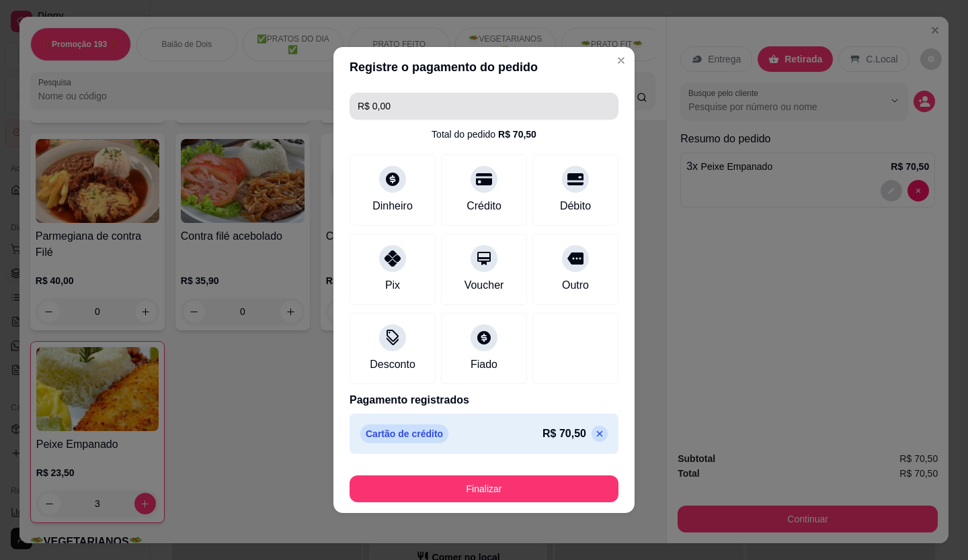
drag, startPoint x: 457, startPoint y: 99, endPoint x: 466, endPoint y: 111, distance: 15.3
click at [457, 99] on input "R$ 0,00" at bounding box center [483, 106] width 253 height 27
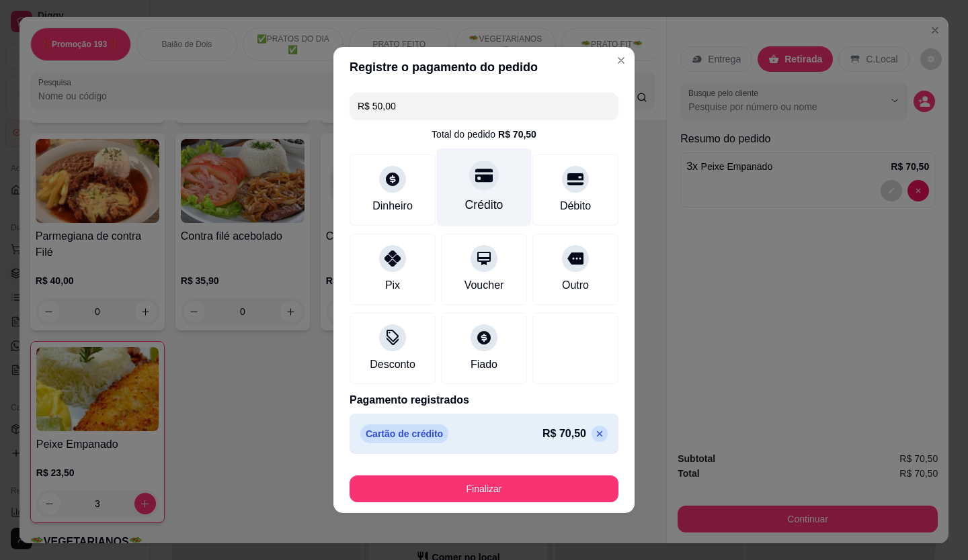
type input "R$ 50,00"
click at [485, 188] on div at bounding box center [484, 176] width 30 height 30
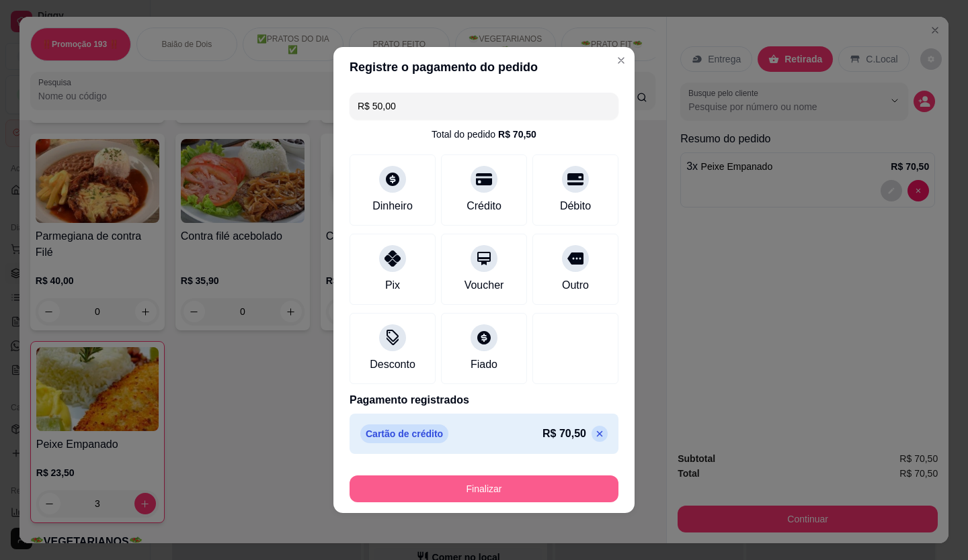
click at [531, 483] on button "Finalizar" at bounding box center [483, 489] width 269 height 27
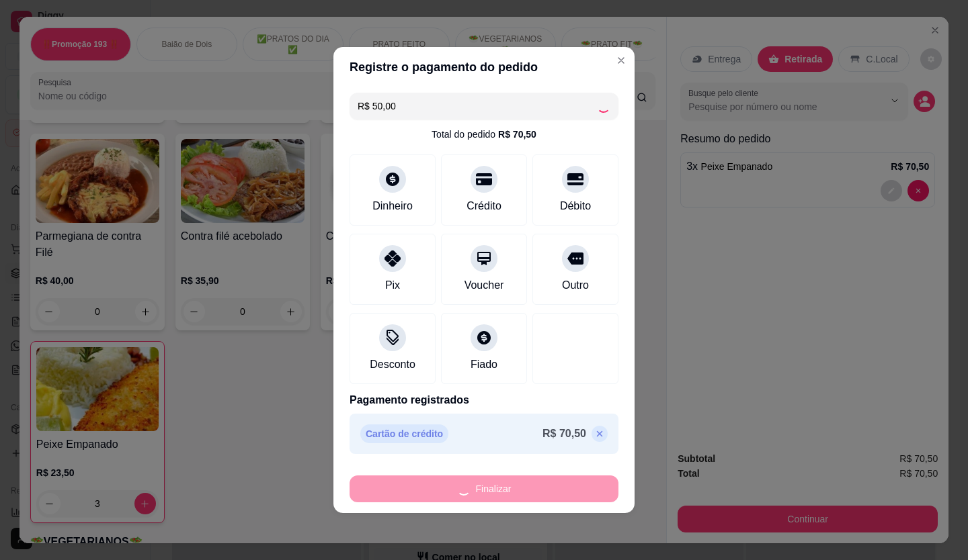
type input "0"
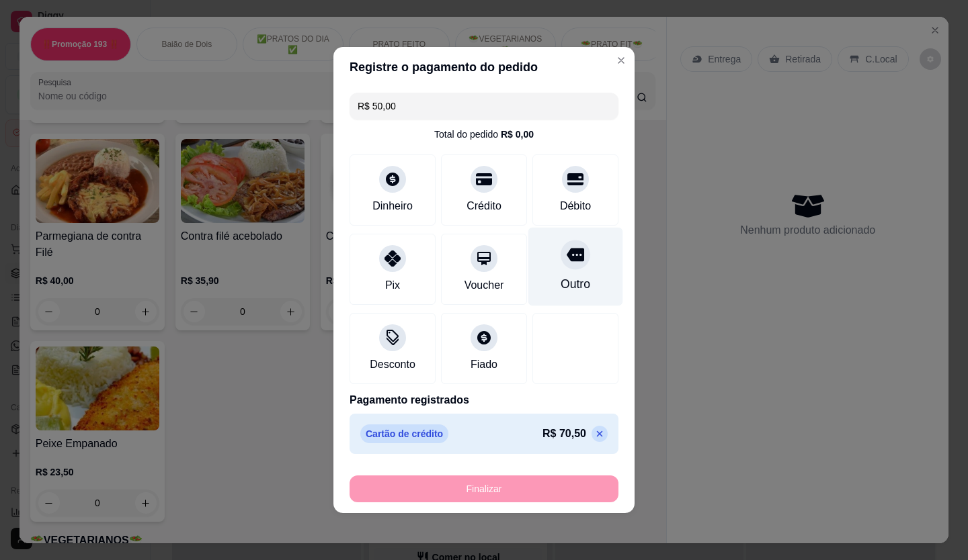
type input "-R$ 70,50"
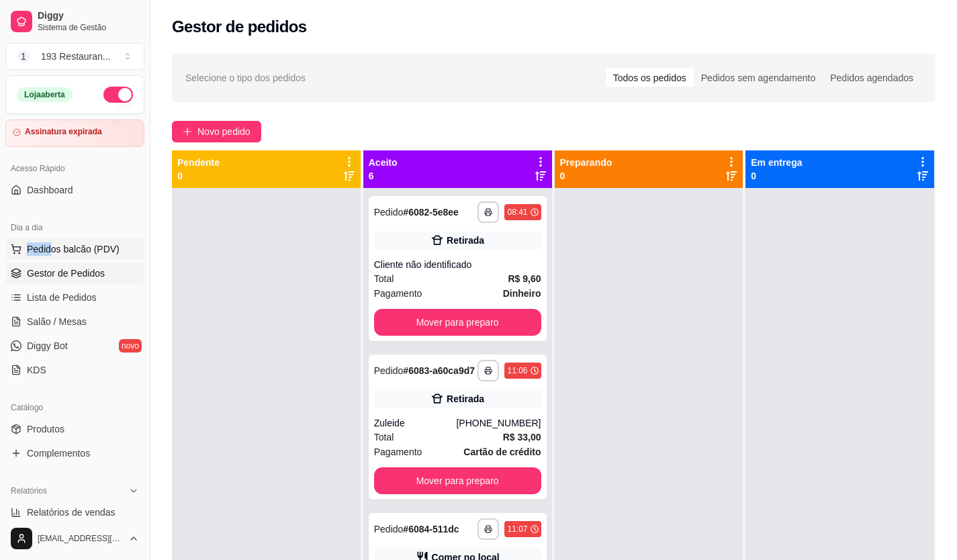
drag, startPoint x: 51, startPoint y: 239, endPoint x: 51, endPoint y: 246, distance: 7.4
click at [51, 245] on div "Dia a dia Pedidos balcão (PDV) Gestor de Pedidos Lista de Pedidos Salão / Mesas…" at bounding box center [75, 299] width 150 height 175
click at [51, 246] on span "Pedidos balcão (PDV)" at bounding box center [73, 249] width 93 height 13
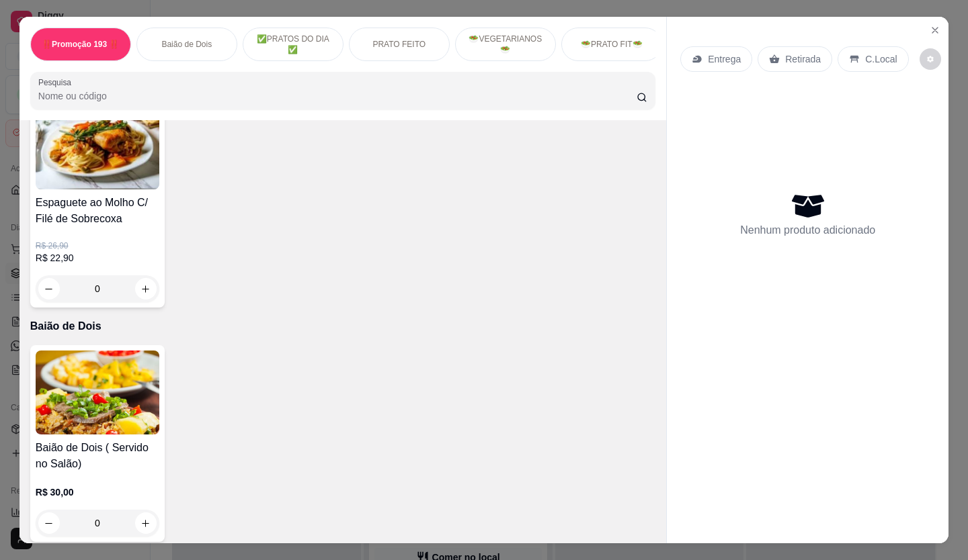
scroll to position [376, 0]
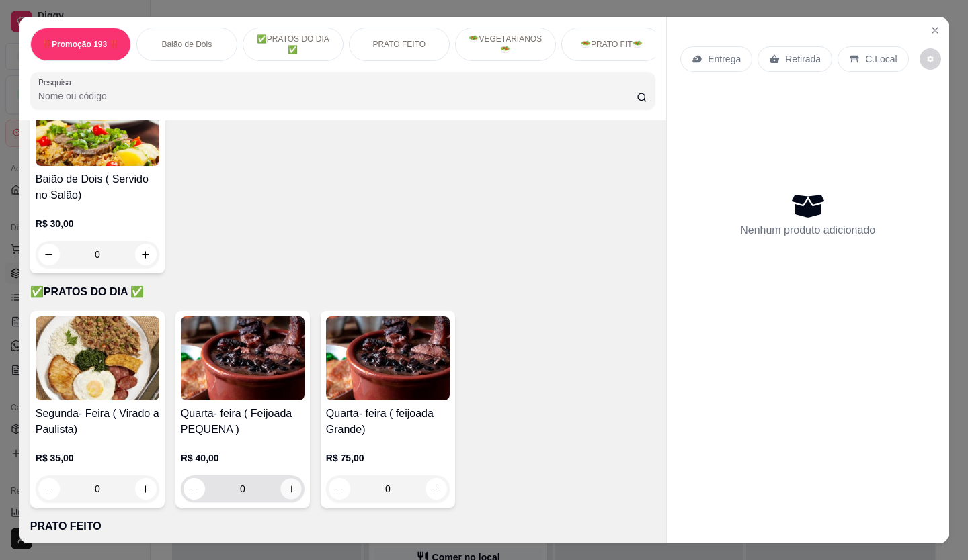
click at [286, 495] on icon "increase-product-quantity" at bounding box center [291, 489] width 10 height 10
type input "1"
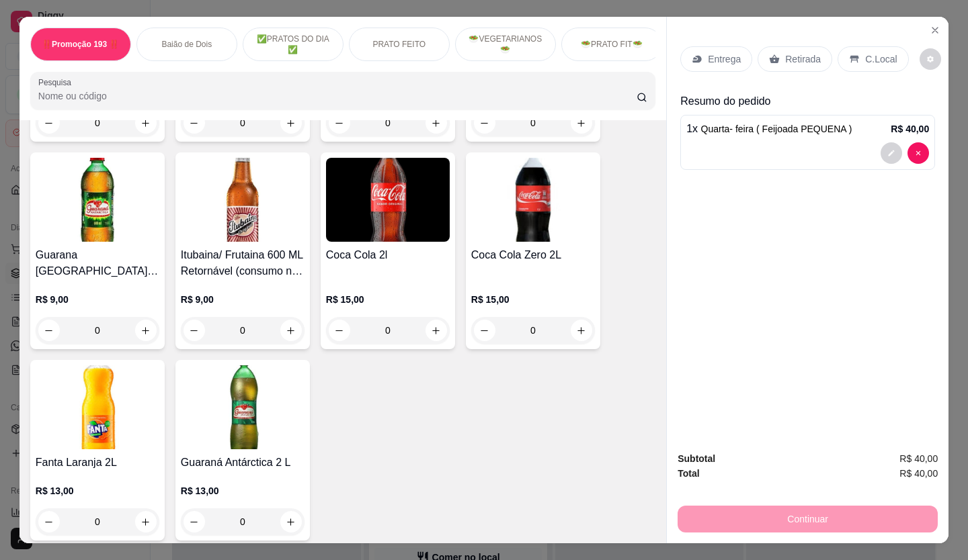
scroll to position [4811, 0]
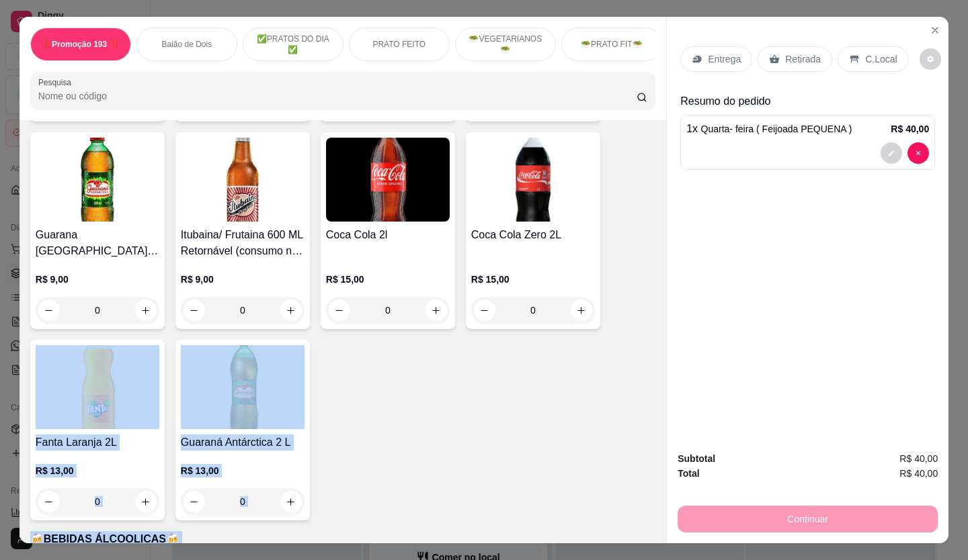
drag, startPoint x: 638, startPoint y: 390, endPoint x: 360, endPoint y: 587, distance: 340.8
click at [360, 560] on html "**********" at bounding box center [484, 280] width 968 height 560
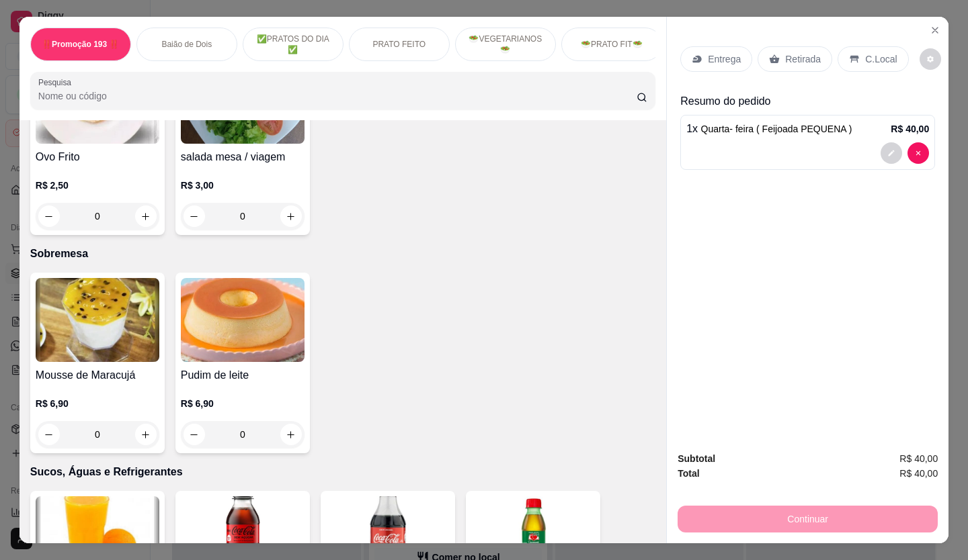
click at [893, 426] on div "Entrega Retirada C.Local Resumo do pedido 1 x Quarta- feira ( Feijoada PEQUENA …" at bounding box center [808, 229] width 282 height 424
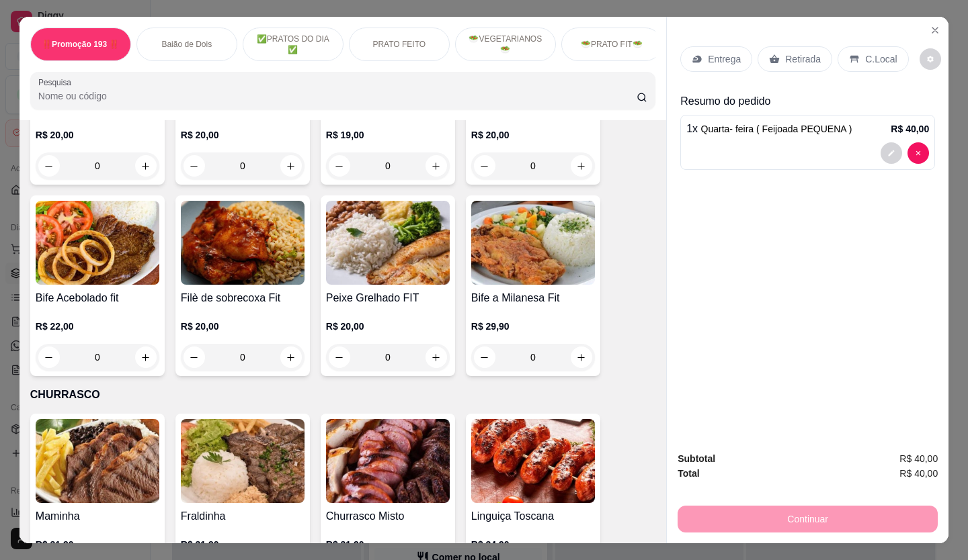
scroll to position [2153, 0]
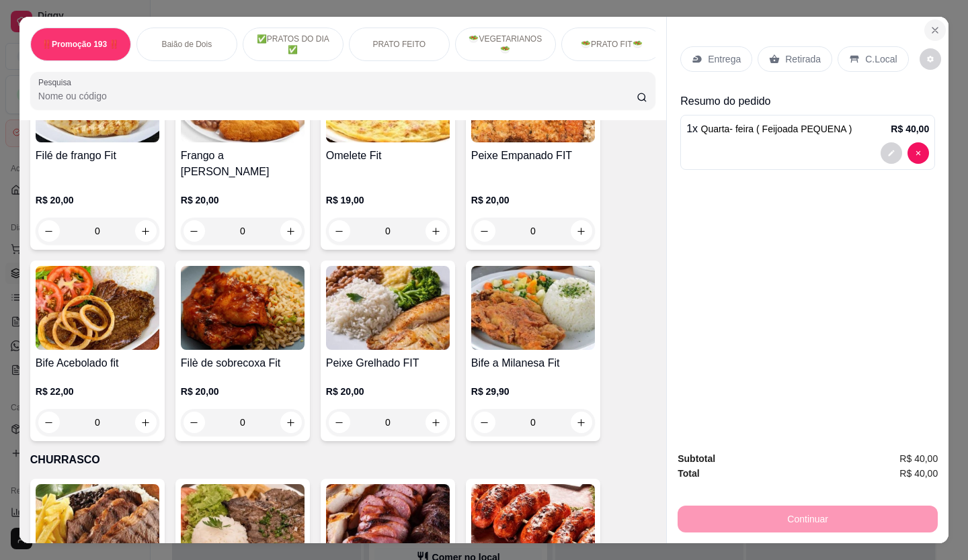
click at [937, 24] on button "Close" at bounding box center [935, 30] width 22 height 22
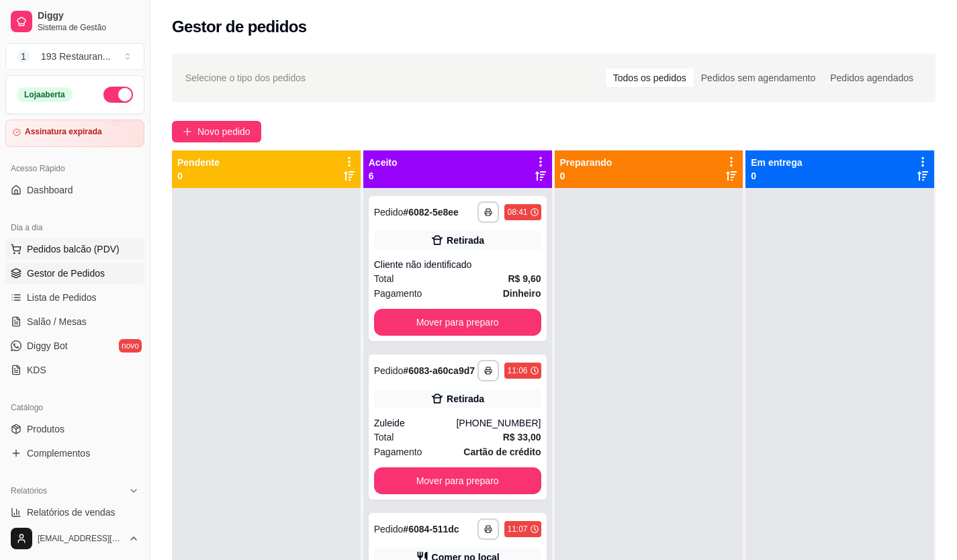
click at [77, 244] on span "Pedidos balcão (PDV)" at bounding box center [73, 249] width 93 height 13
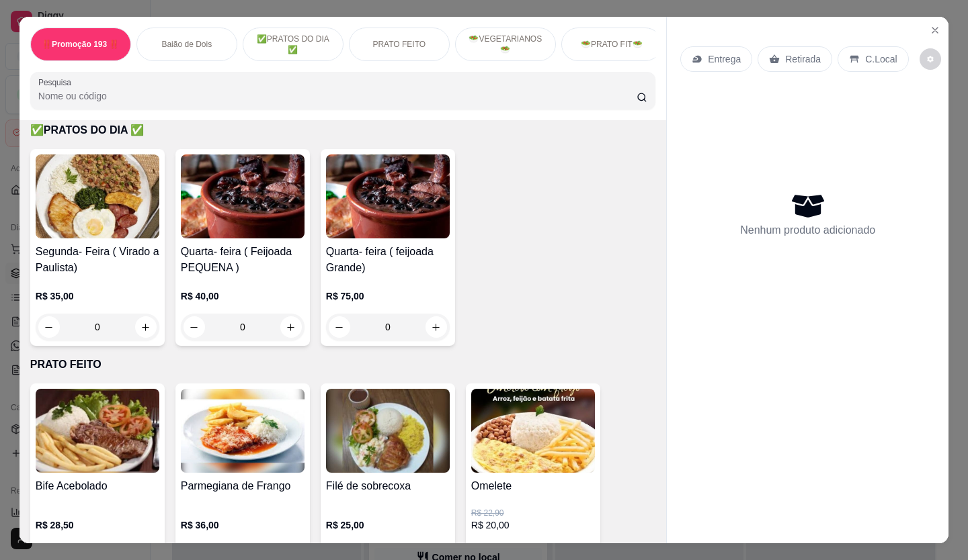
scroll to position [538, 0]
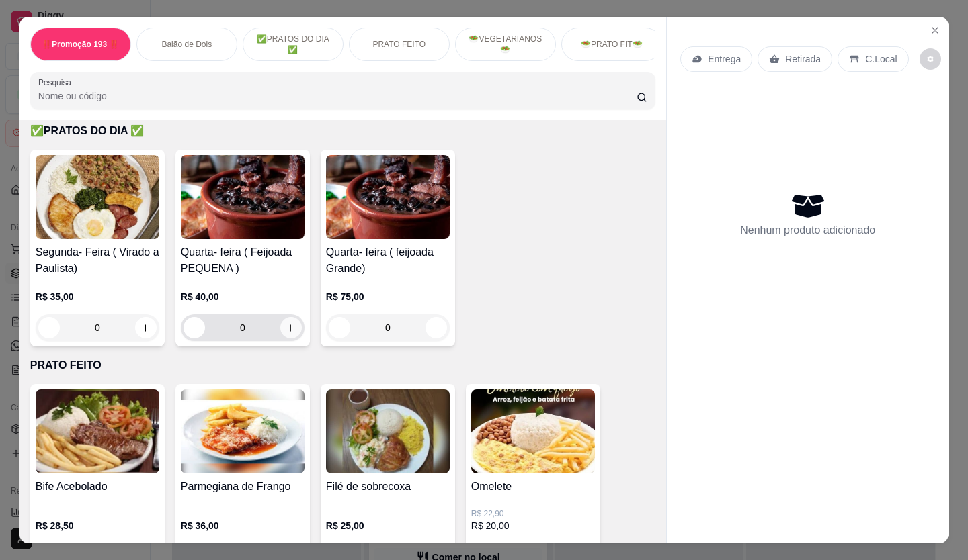
click at [288, 328] on icon "increase-product-quantity" at bounding box center [291, 328] width 10 height 10
type input "1"
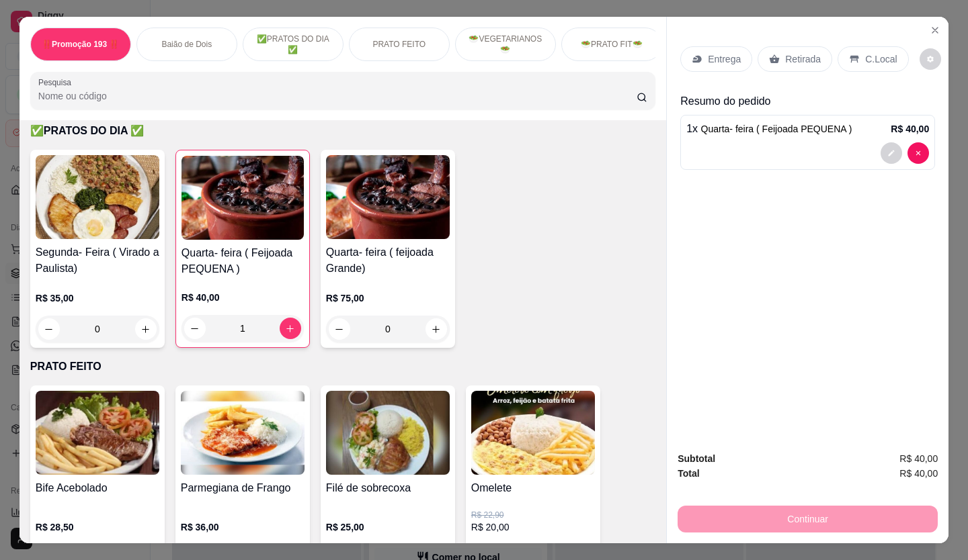
click at [856, 56] on div "C.Local" at bounding box center [872, 59] width 71 height 26
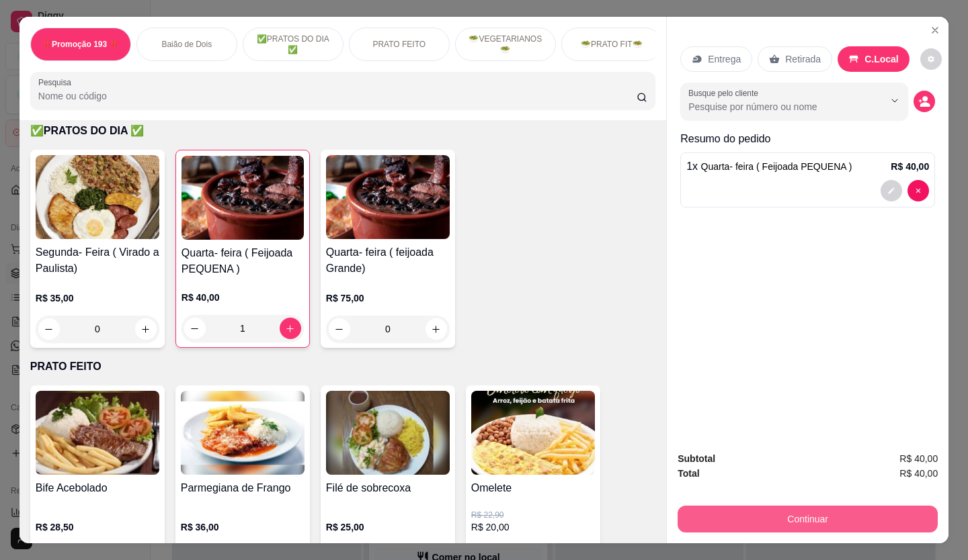
click at [842, 506] on button "Continuar" at bounding box center [807, 519] width 260 height 27
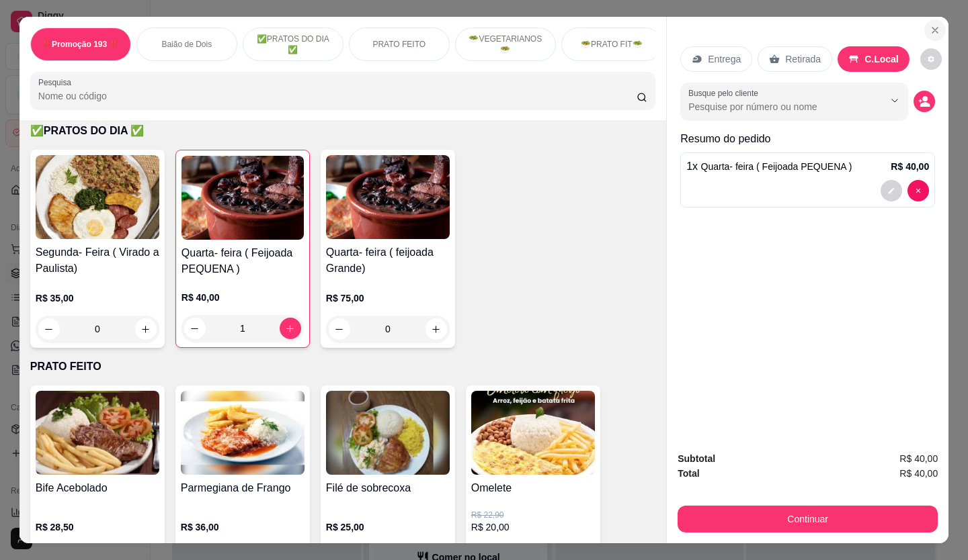
click at [937, 24] on button "Close" at bounding box center [935, 30] width 22 height 22
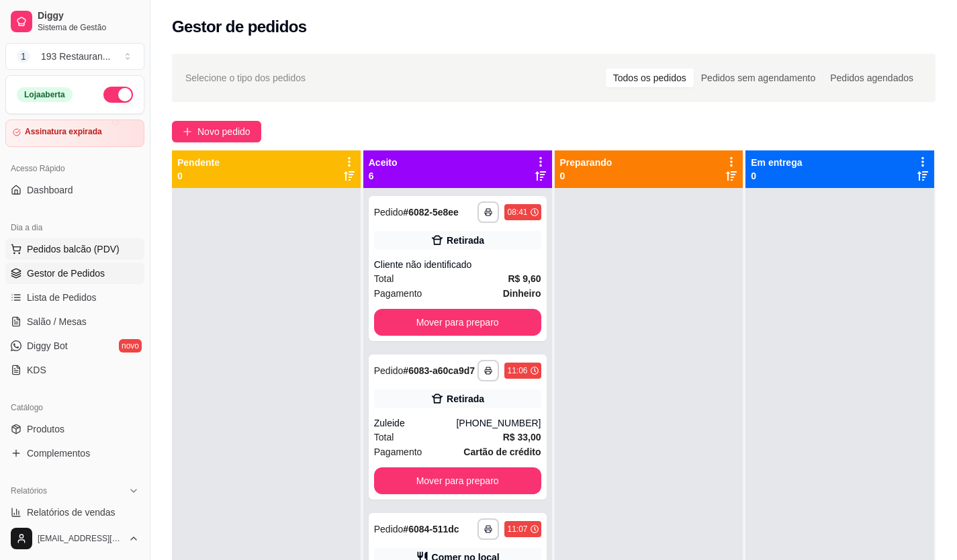
click at [94, 252] on span "Pedidos balcão (PDV)" at bounding box center [73, 249] width 93 height 13
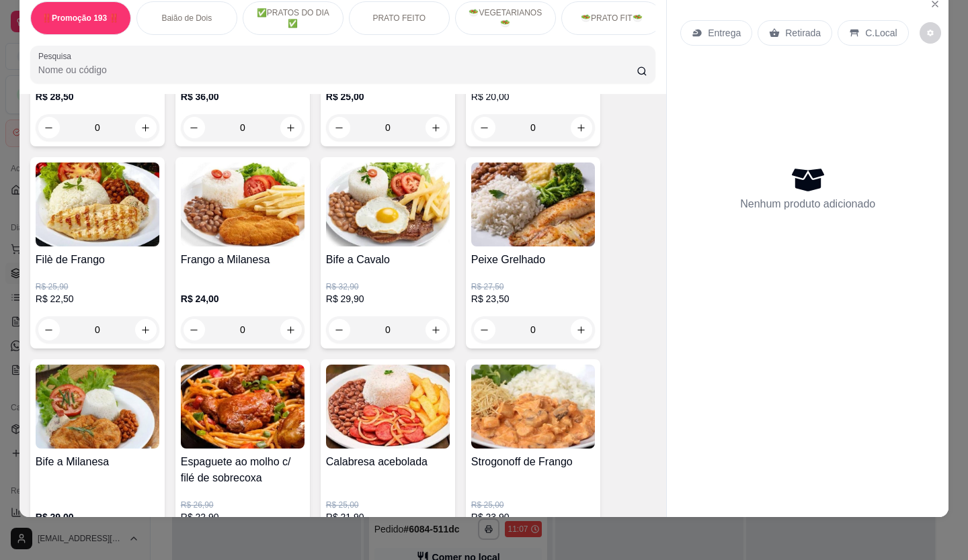
scroll to position [1008, 0]
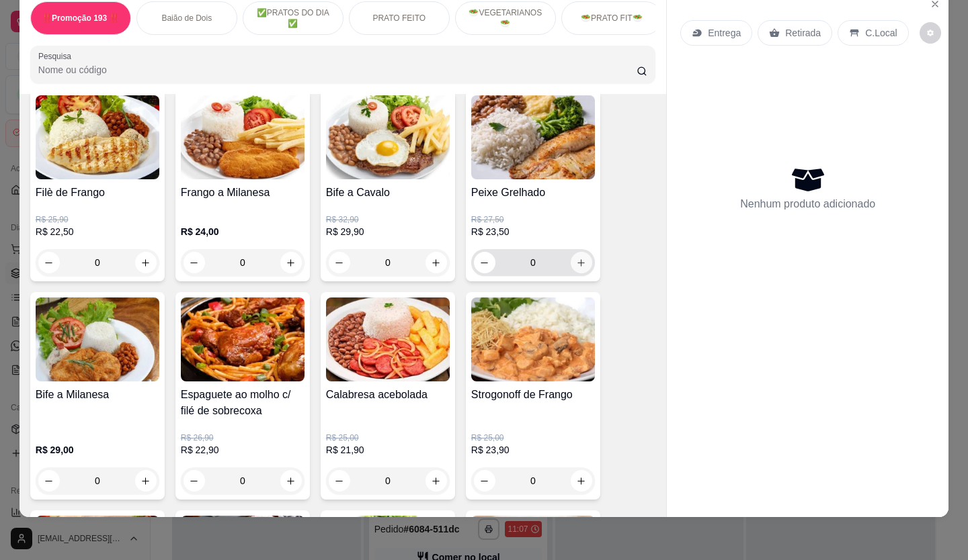
click at [581, 267] on button "increase-product-quantity" at bounding box center [581, 263] width 22 height 22
type input "1"
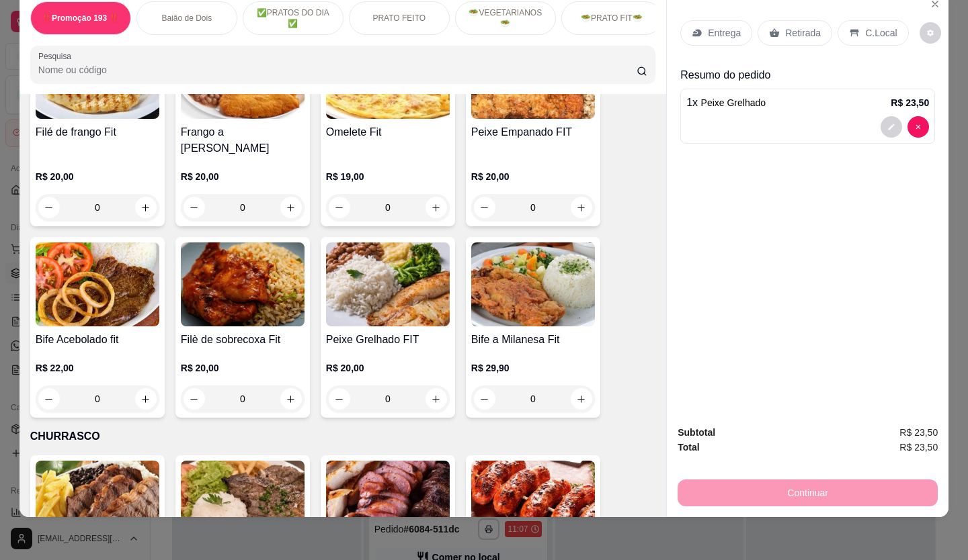
scroll to position [2150, 0]
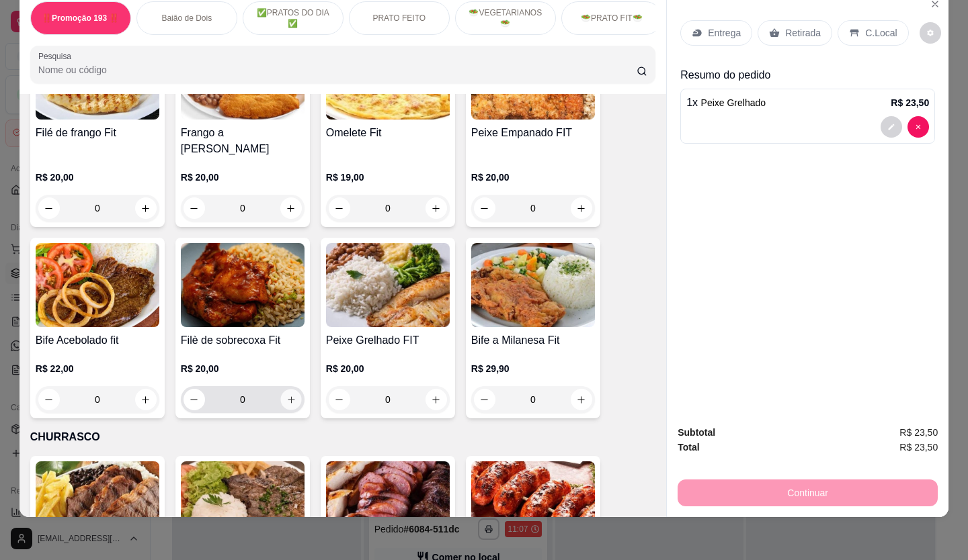
click at [286, 395] on icon "increase-product-quantity" at bounding box center [291, 400] width 10 height 10
type input "1"
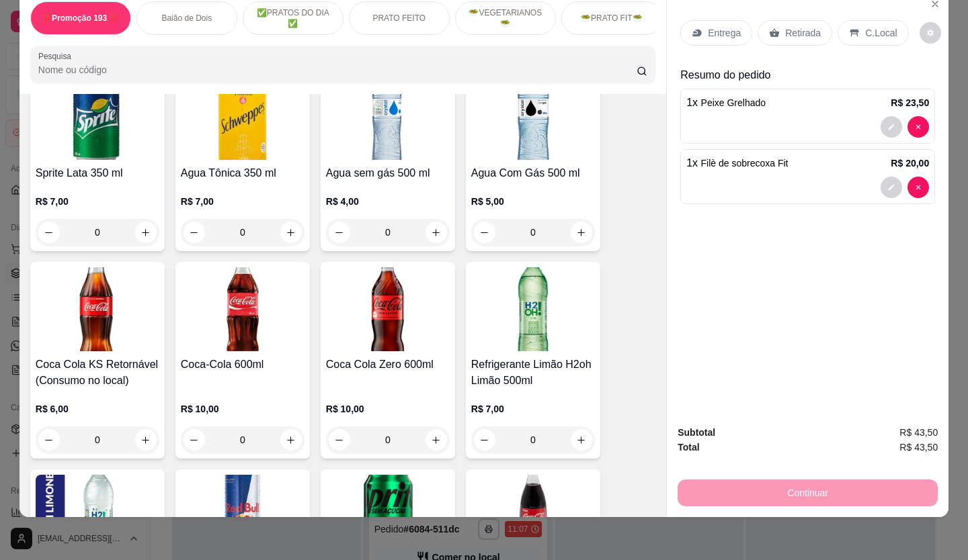
scroll to position [4300, 0]
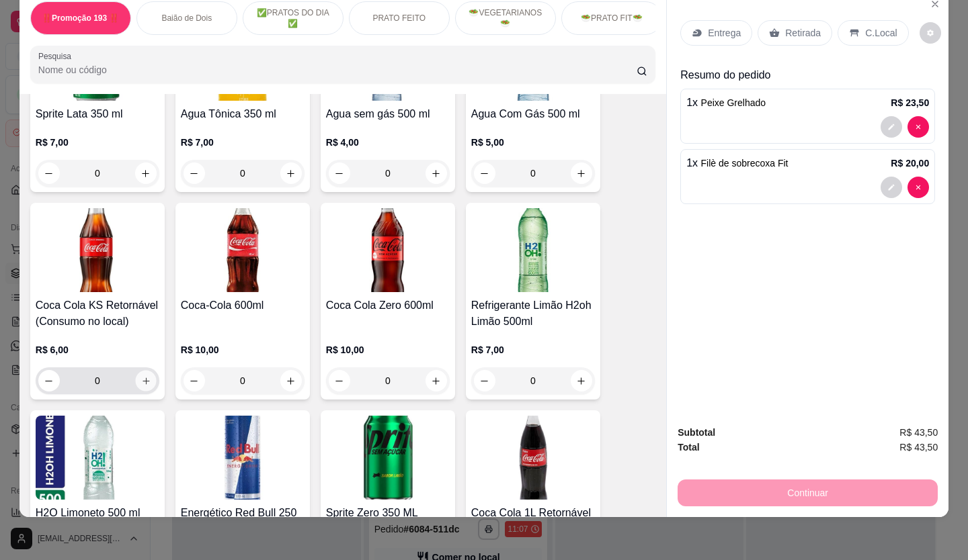
click at [146, 371] on button "increase-product-quantity" at bounding box center [145, 381] width 21 height 21
type input "1"
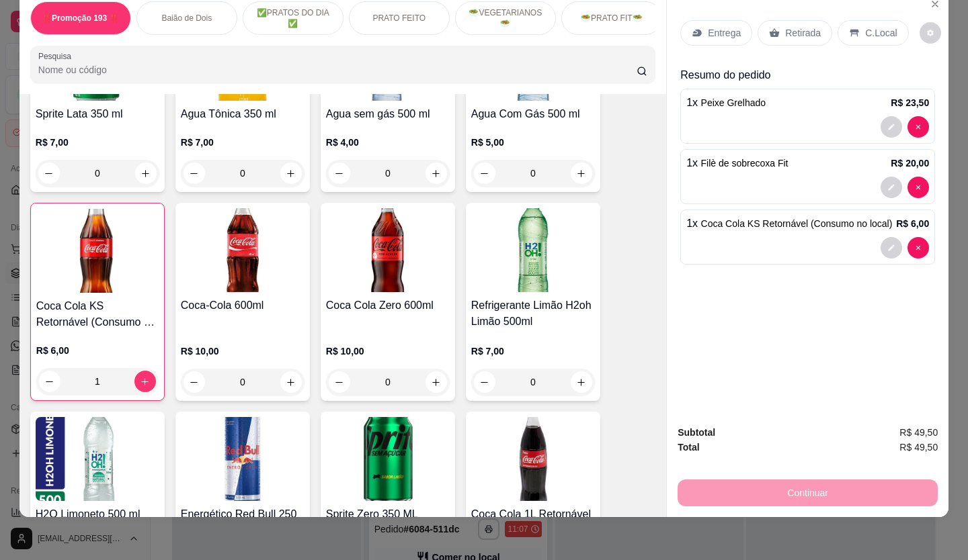
drag, startPoint x: 859, startPoint y: 169, endPoint x: 90, endPoint y: 270, distance: 775.9
click at [90, 298] on h4 "Coca Cola KS Retornável (Consumo no local)" at bounding box center [97, 314] width 122 height 32
click at [799, 26] on p "Retirada" at bounding box center [803, 32] width 36 height 13
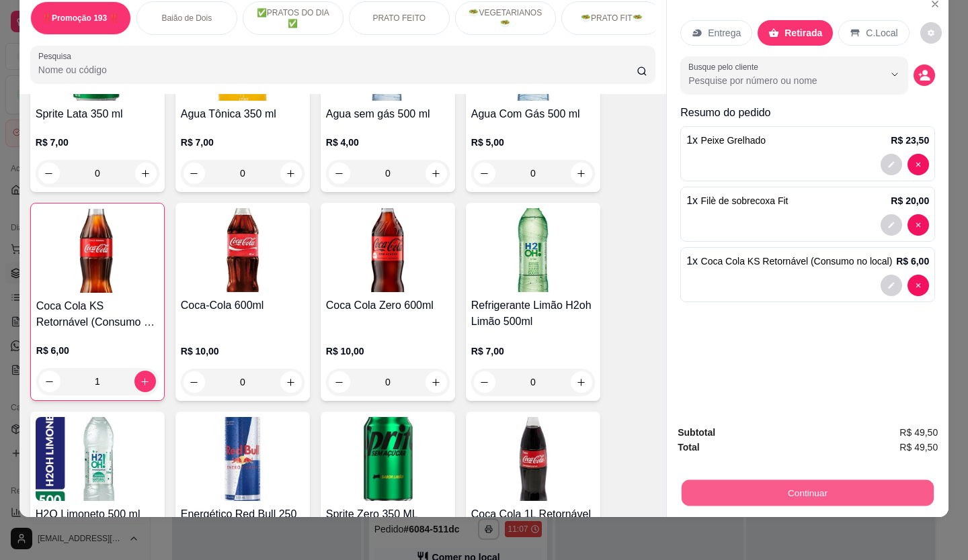
click at [722, 492] on button "Continuar" at bounding box center [807, 493] width 252 height 26
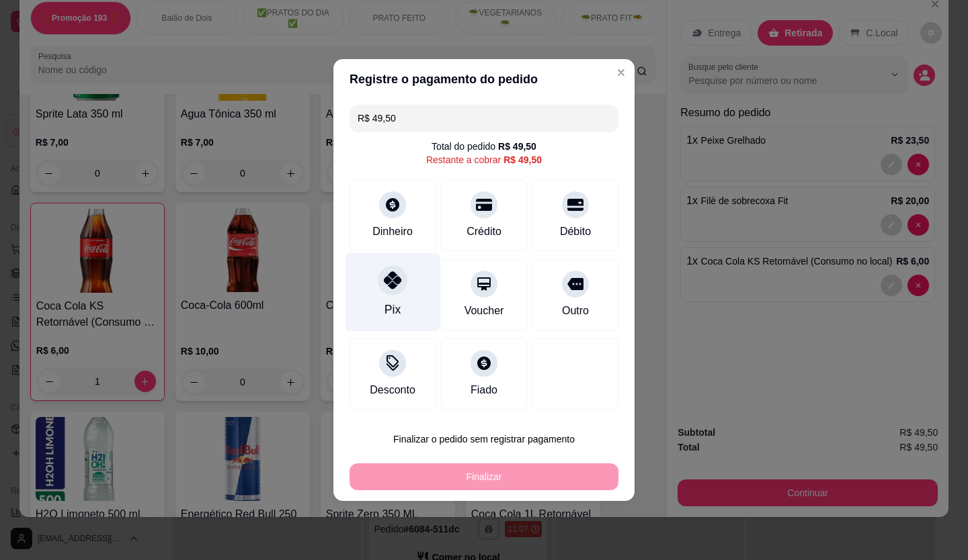
click at [395, 298] on div "Pix" at bounding box center [392, 292] width 95 height 79
type input "R$ 0,00"
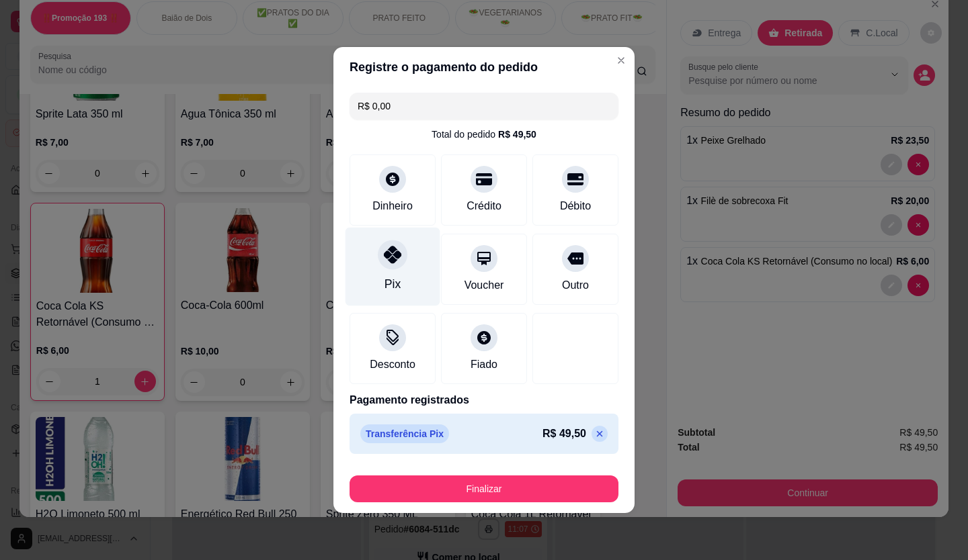
click at [396, 282] on div "Pix" at bounding box center [392, 283] width 16 height 17
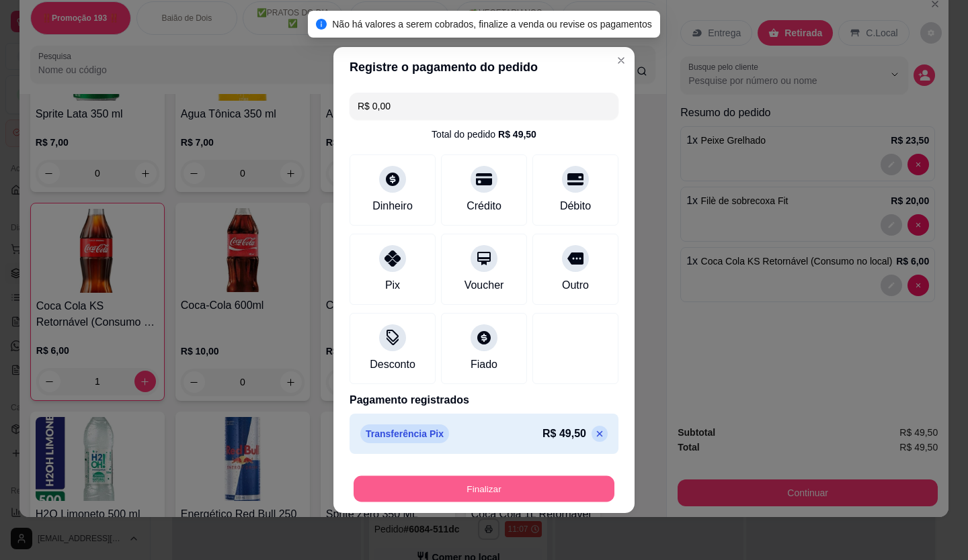
click at [460, 499] on button "Finalizar" at bounding box center [483, 489] width 261 height 26
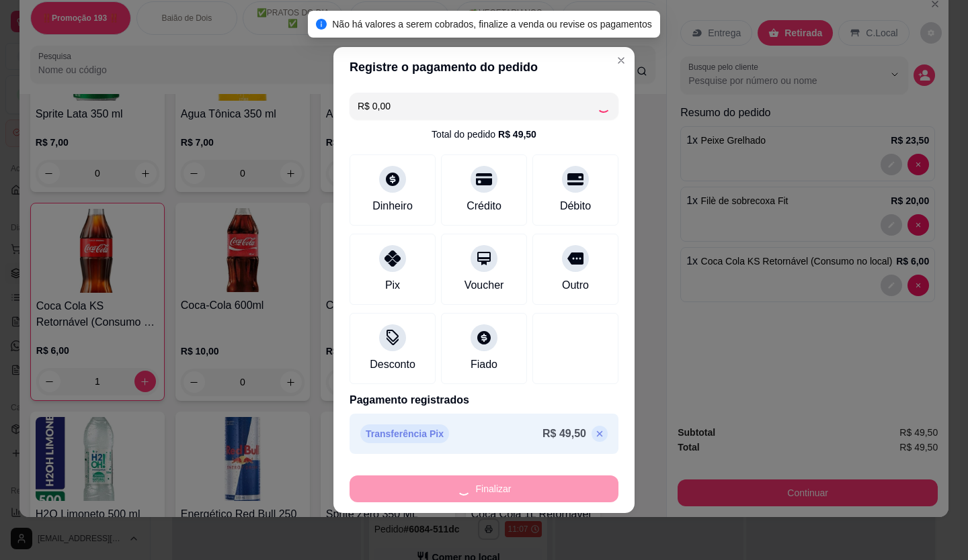
type input "0"
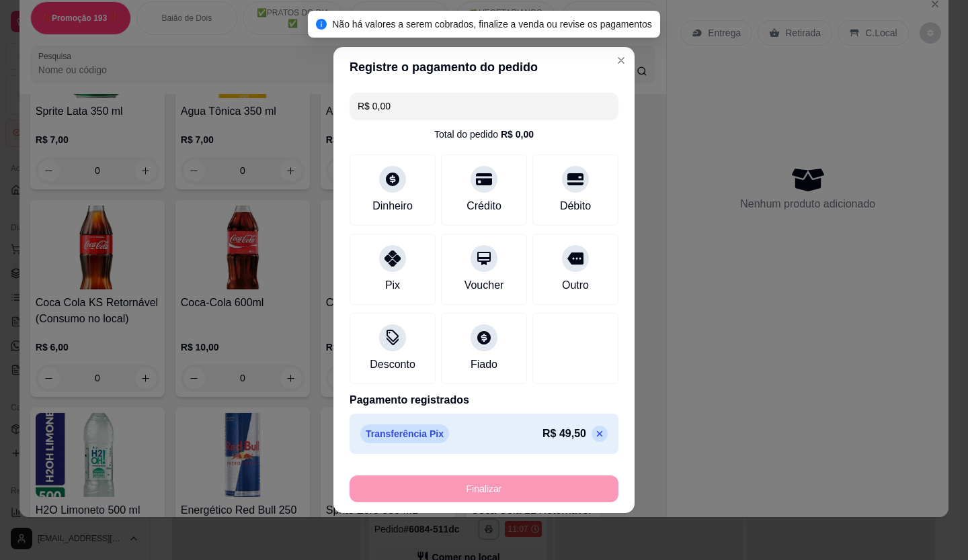
type input "-R$ 49,50"
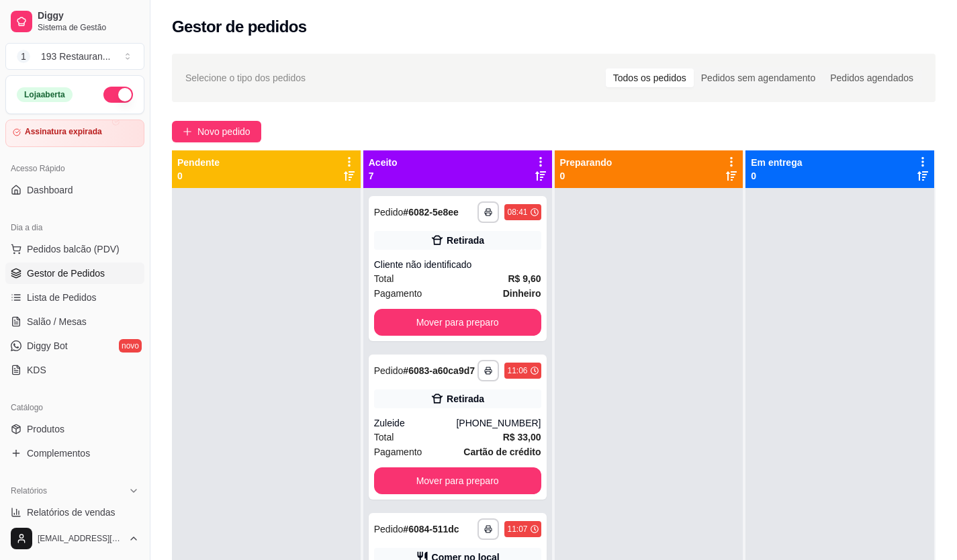
click at [93, 237] on div "Dia a dia" at bounding box center [74, 228] width 139 height 22
click at [89, 247] on span "Pedidos balcão (PDV)" at bounding box center [73, 249] width 93 height 13
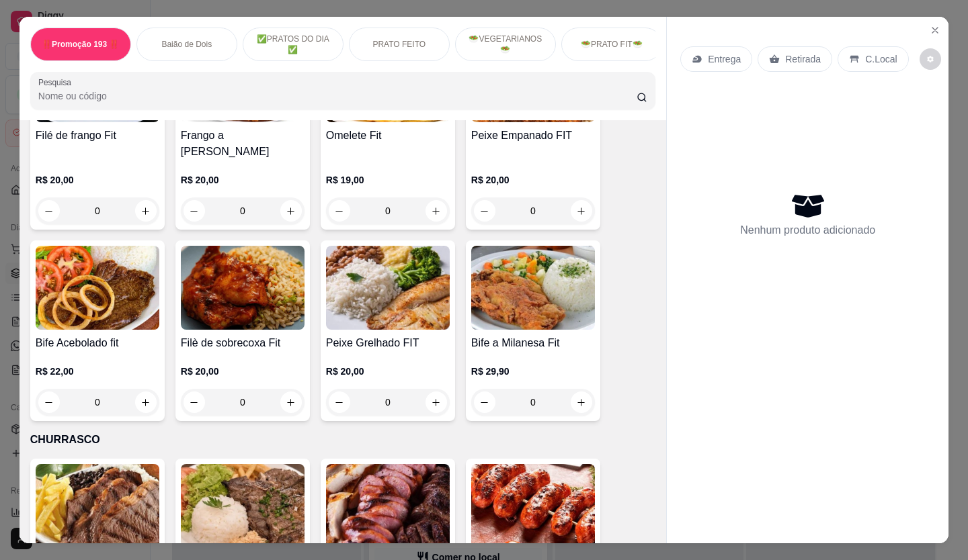
scroll to position [2150, 0]
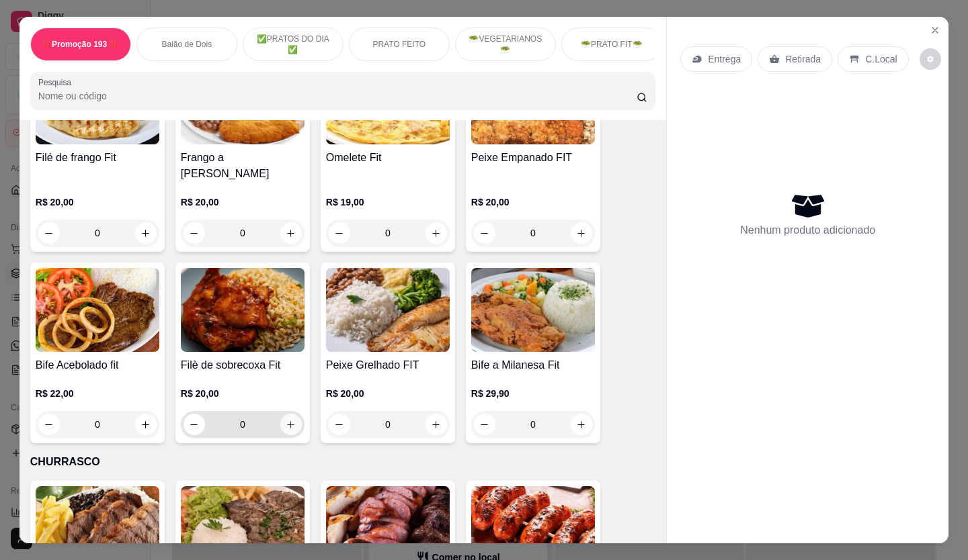
click at [286, 420] on icon "increase-product-quantity" at bounding box center [291, 425] width 10 height 10
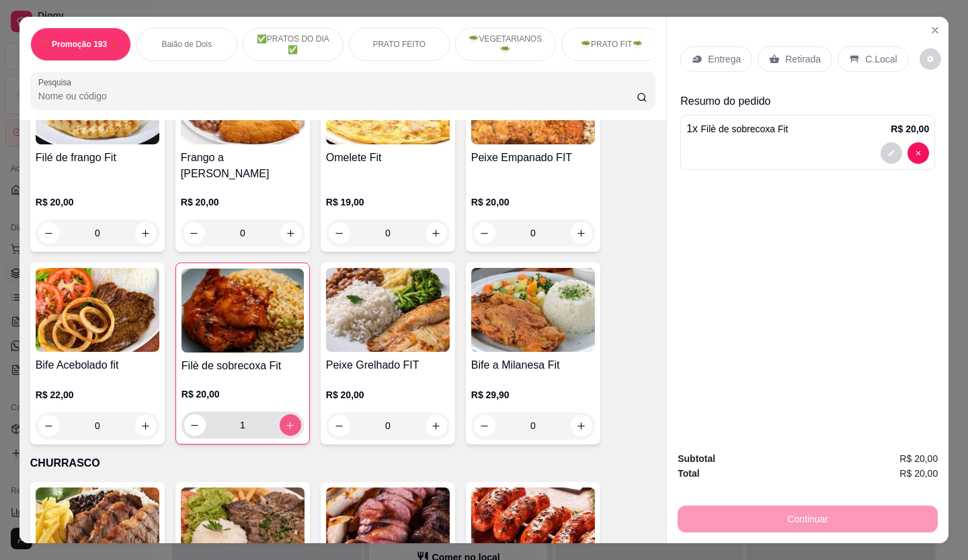
type input "1"
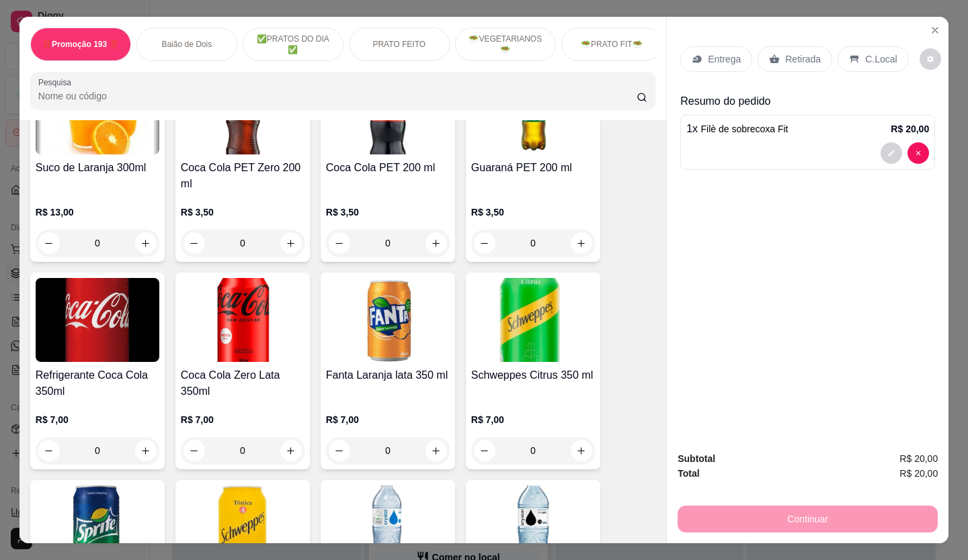
scroll to position [3897, 0]
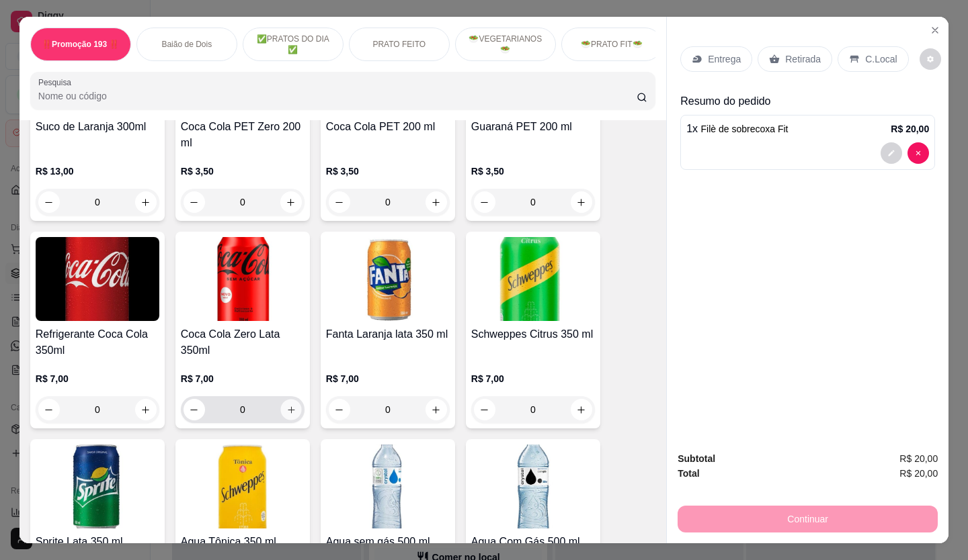
click at [290, 405] on icon "increase-product-quantity" at bounding box center [291, 410] width 10 height 10
type input "1"
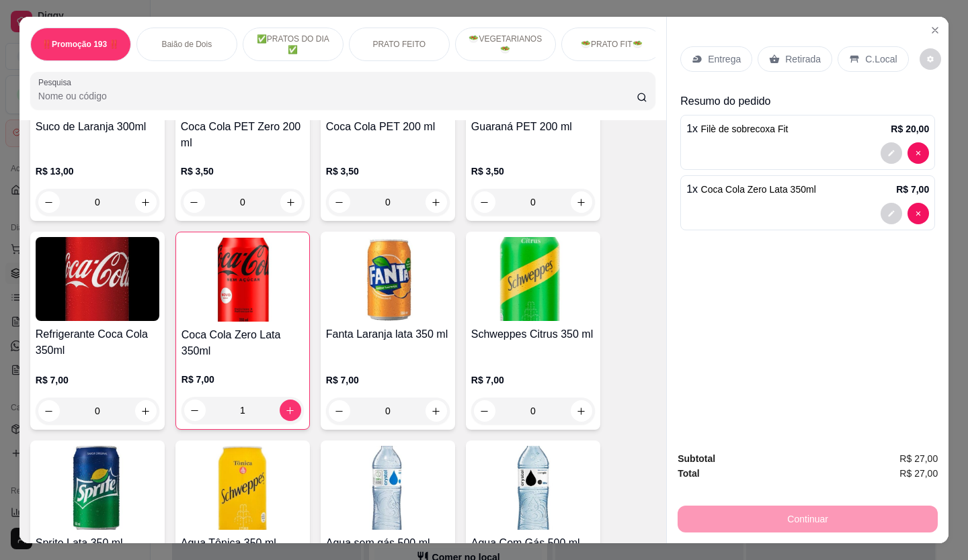
click at [851, 60] on div "C.Local" at bounding box center [872, 59] width 71 height 26
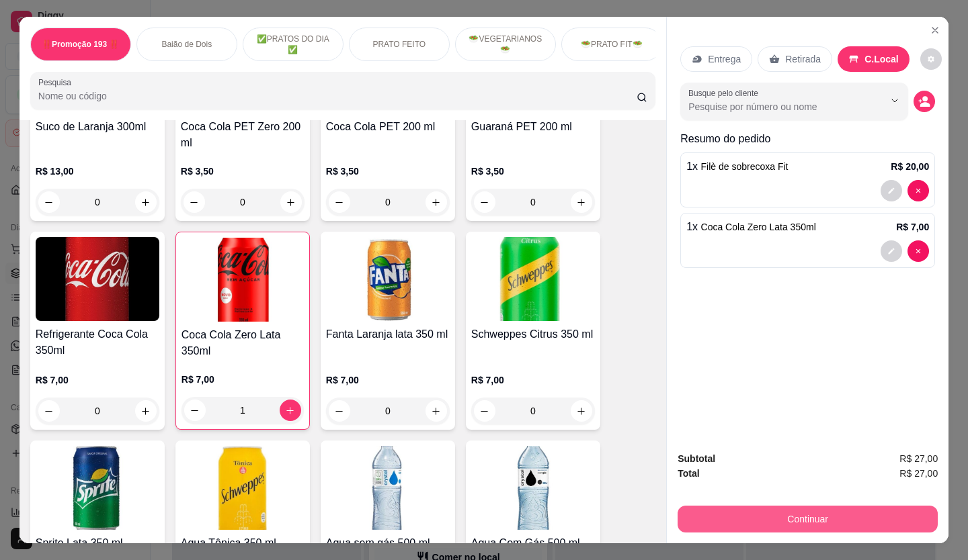
click at [789, 523] on button "Continuar" at bounding box center [807, 519] width 260 height 27
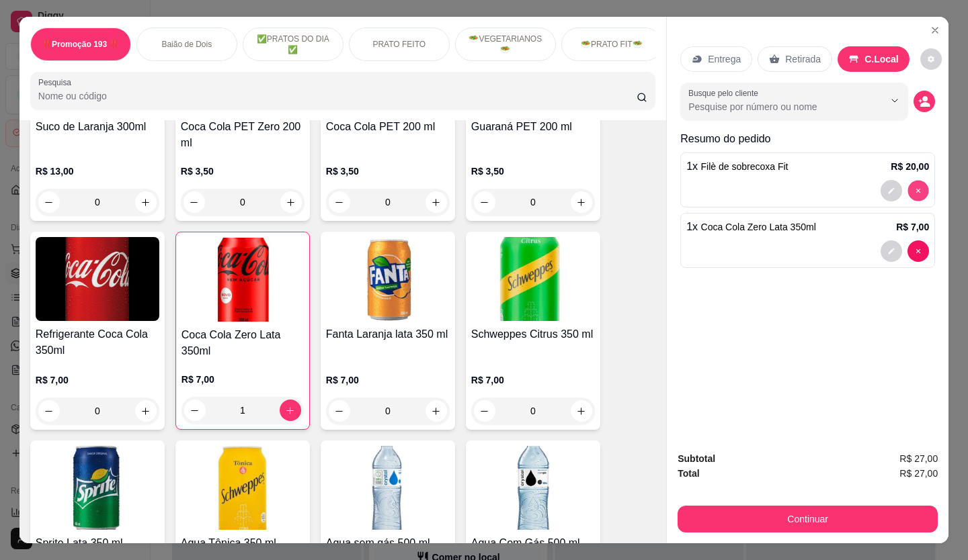
type input "0"
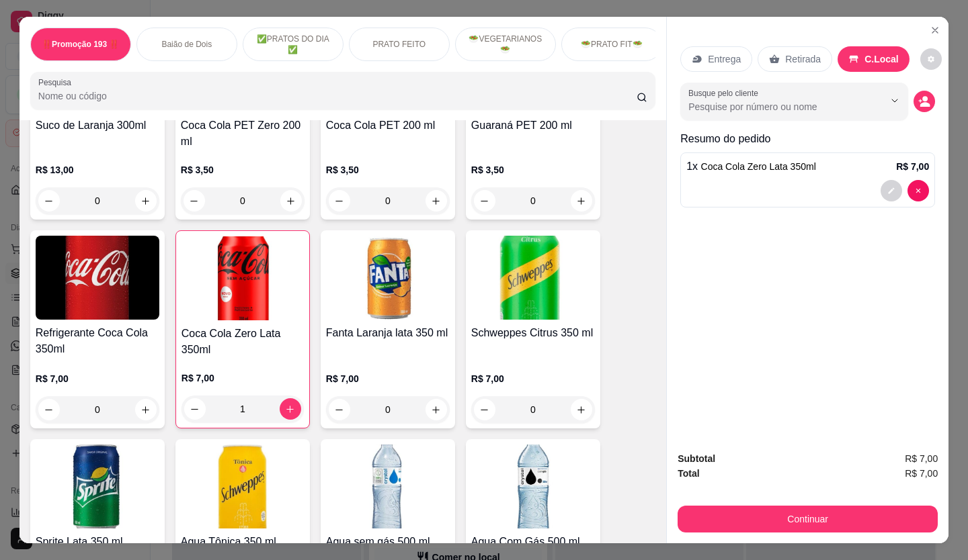
scroll to position [3896, 0]
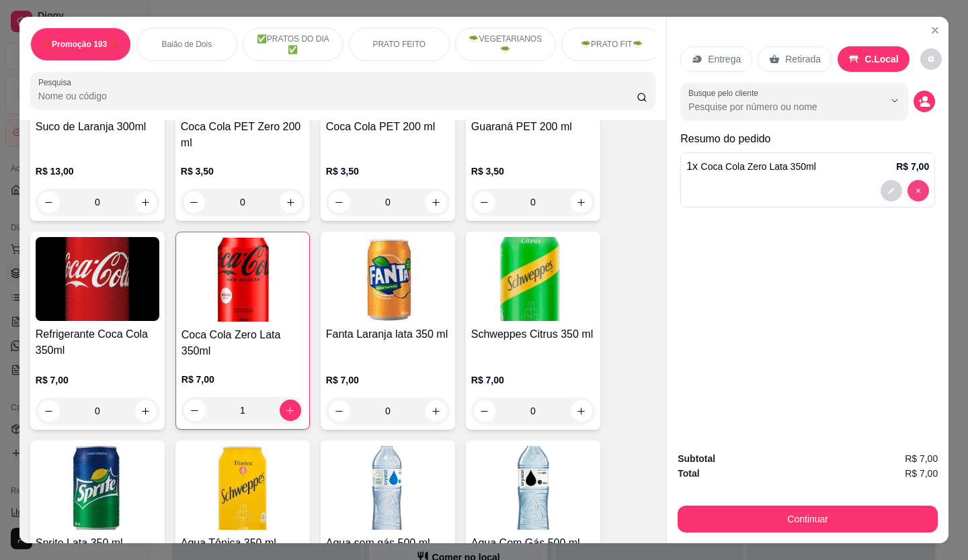
type input "0"
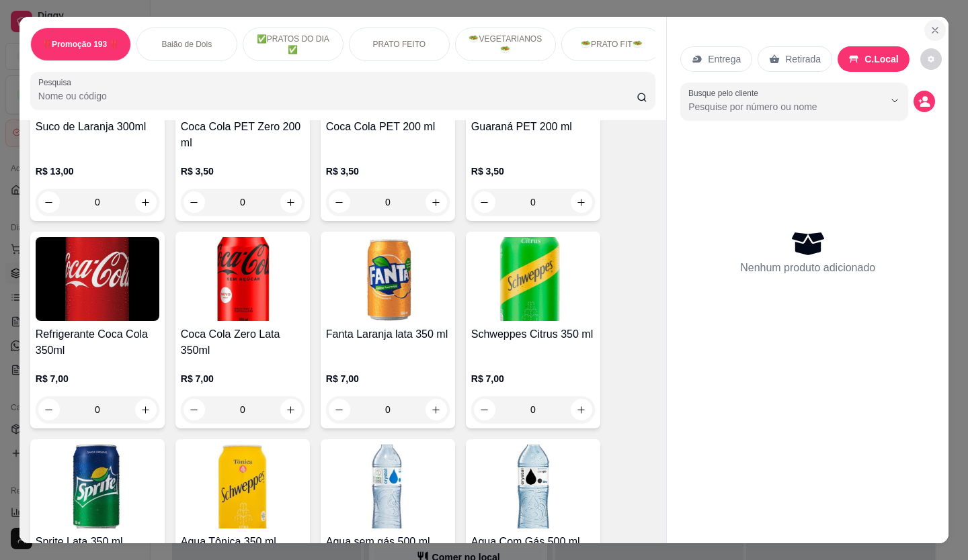
click at [931, 31] on button "Close" at bounding box center [935, 30] width 22 height 22
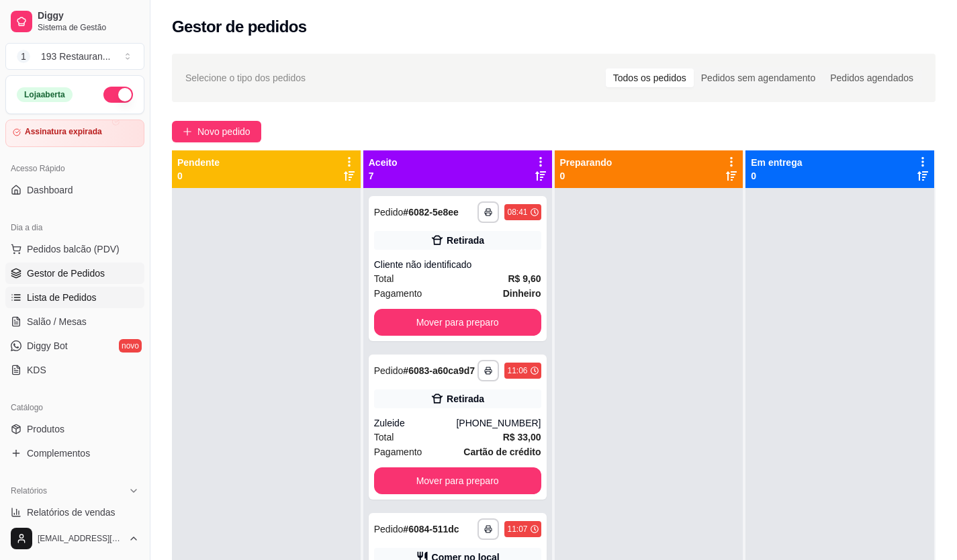
click at [65, 293] on span "Lista de Pedidos" at bounding box center [62, 297] width 70 height 13
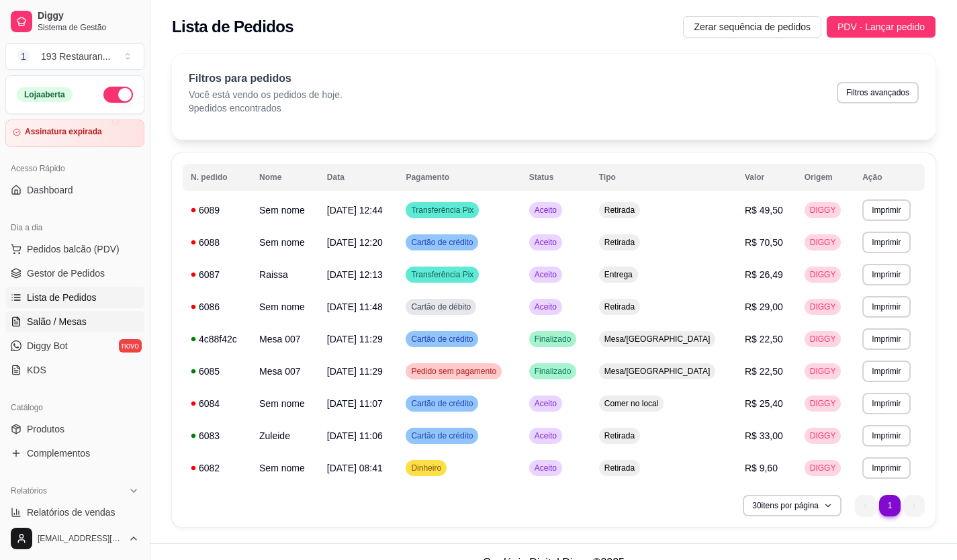
click at [79, 316] on span "Salão / Mesas" at bounding box center [57, 321] width 60 height 13
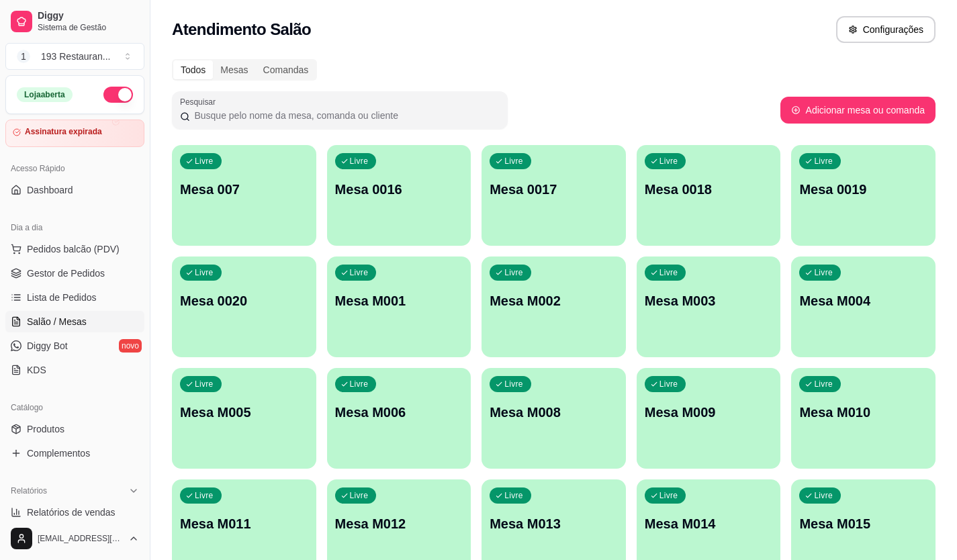
click at [250, 172] on div "Livre Mesa 007" at bounding box center [244, 187] width 144 height 85
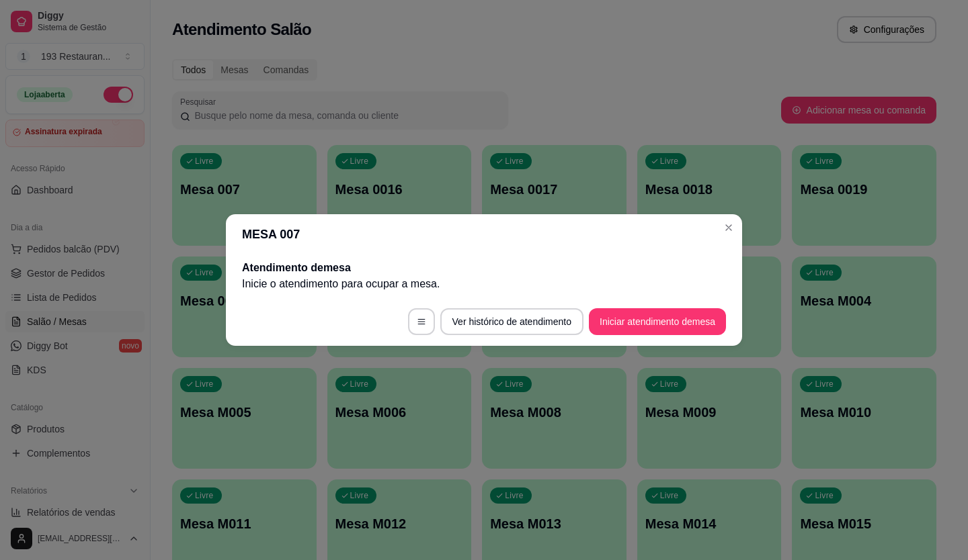
click at [598, 323] on button "Iniciar atendimento de mesa" at bounding box center [657, 321] width 137 height 27
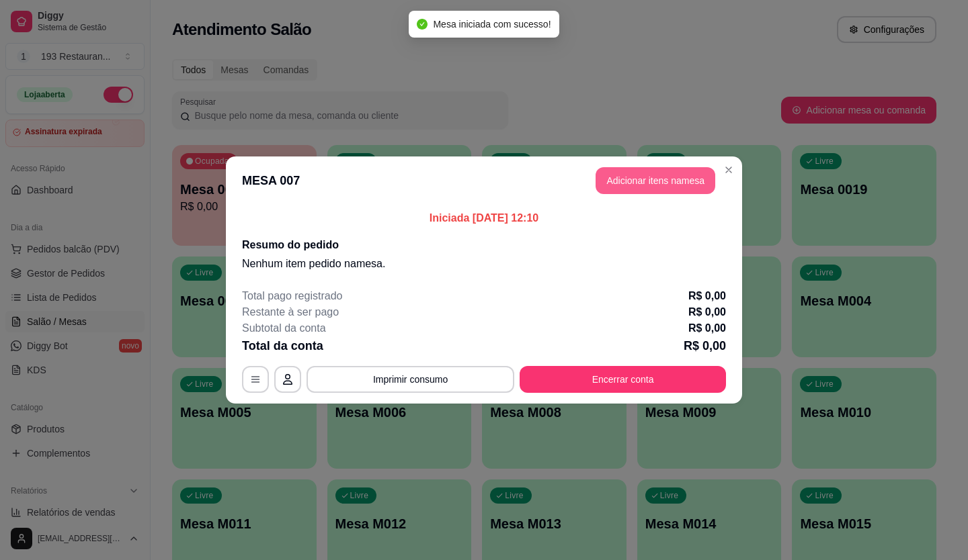
click at [599, 188] on button "Adicionar itens na mesa" at bounding box center [655, 180] width 120 height 27
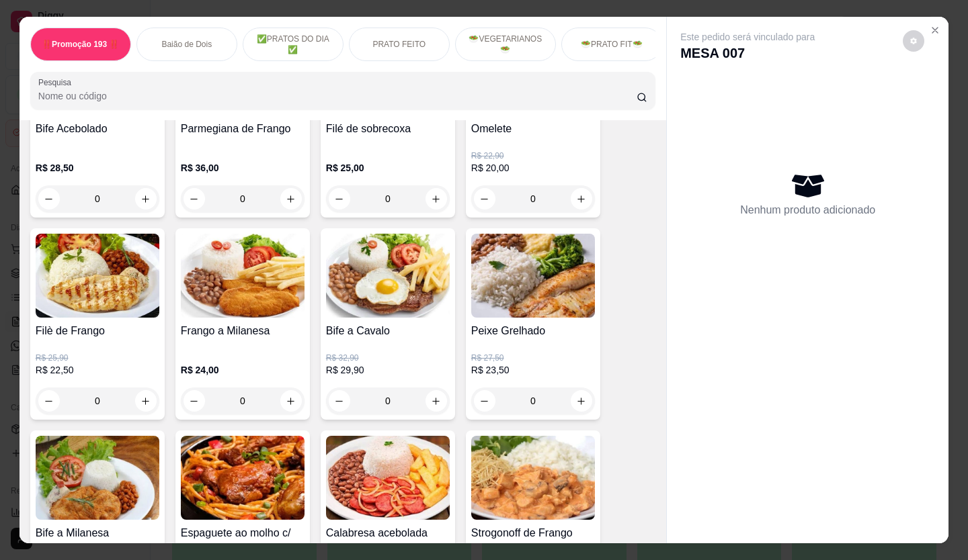
scroll to position [873, 0]
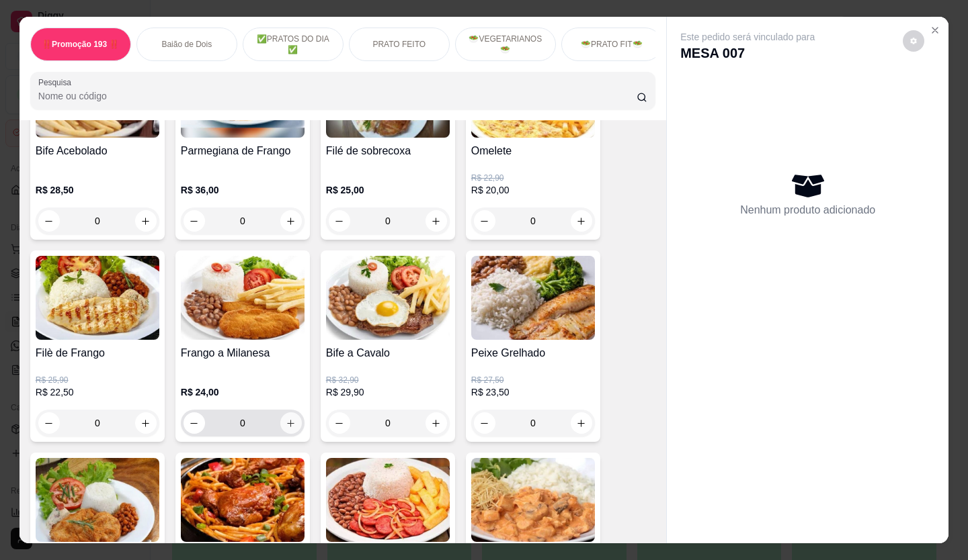
click at [286, 427] on icon "increase-product-quantity" at bounding box center [291, 424] width 10 height 10
type input "1"
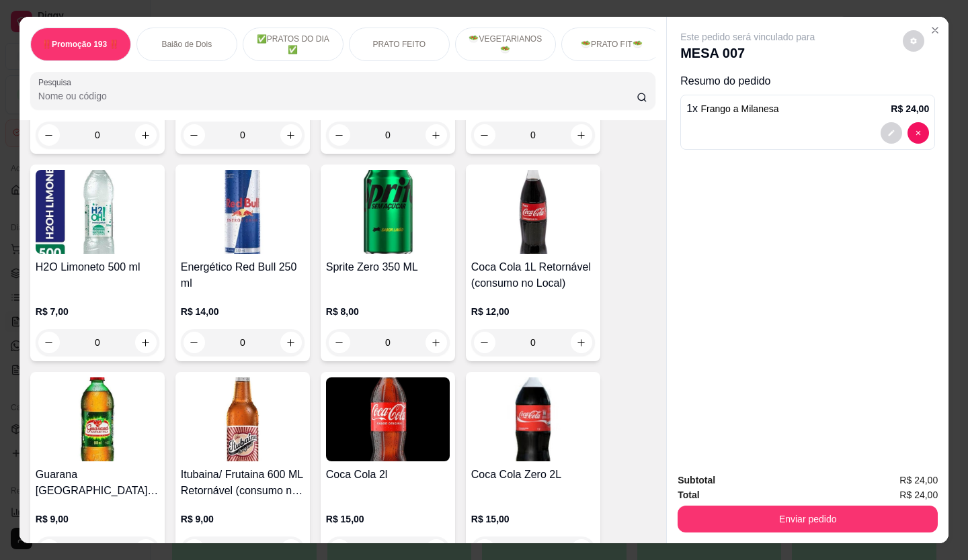
scroll to position [4502, 0]
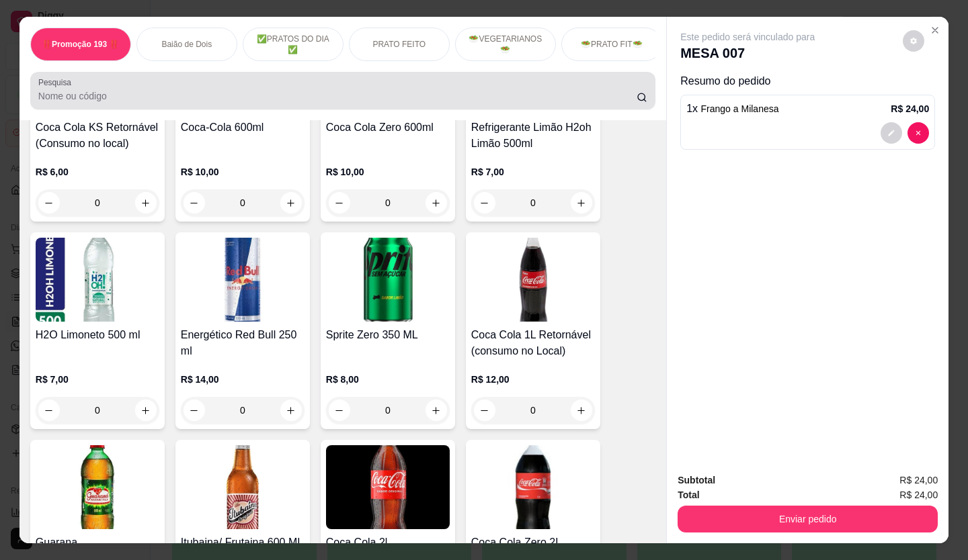
drag, startPoint x: 324, startPoint y: 86, endPoint x: 318, endPoint y: 93, distance: 9.5
click at [323, 87] on div at bounding box center [342, 90] width 609 height 27
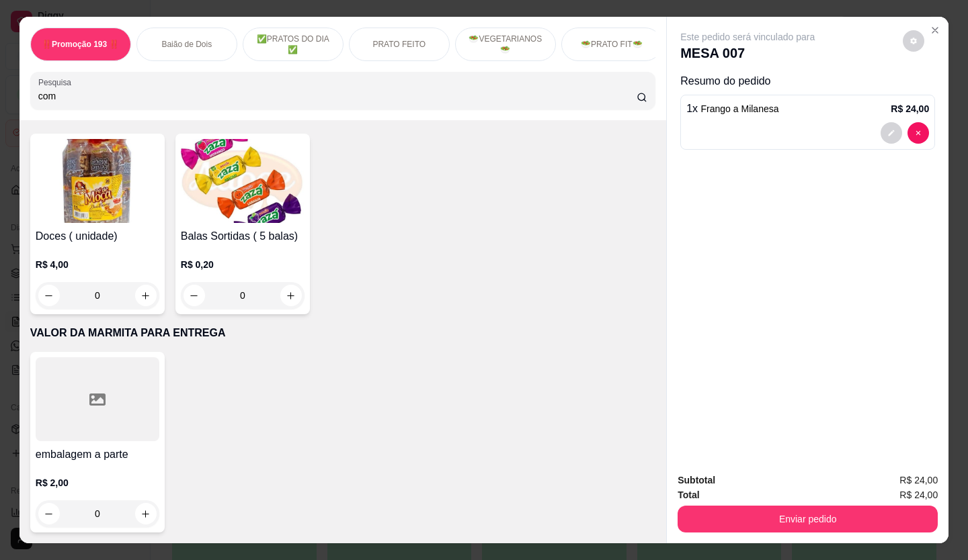
scroll to position [4736, 0]
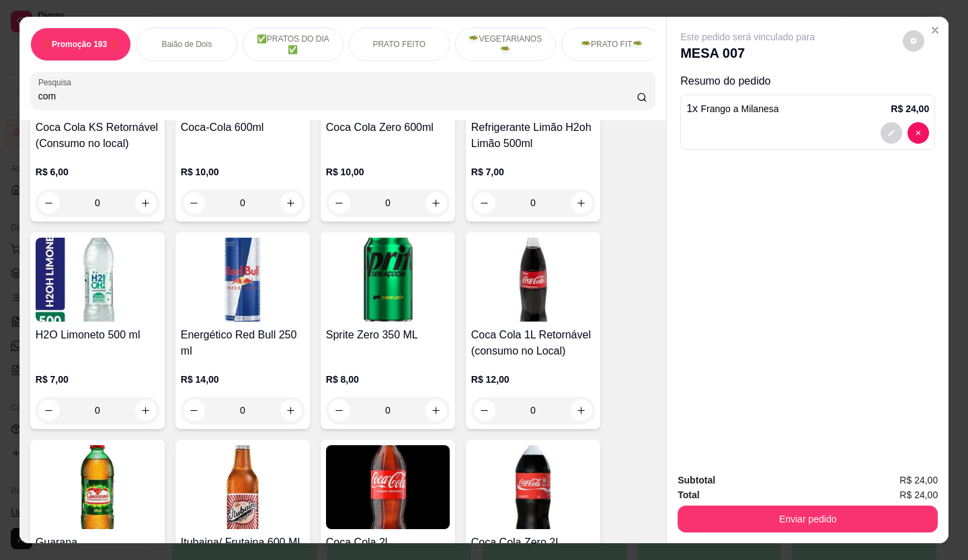
type input "com"
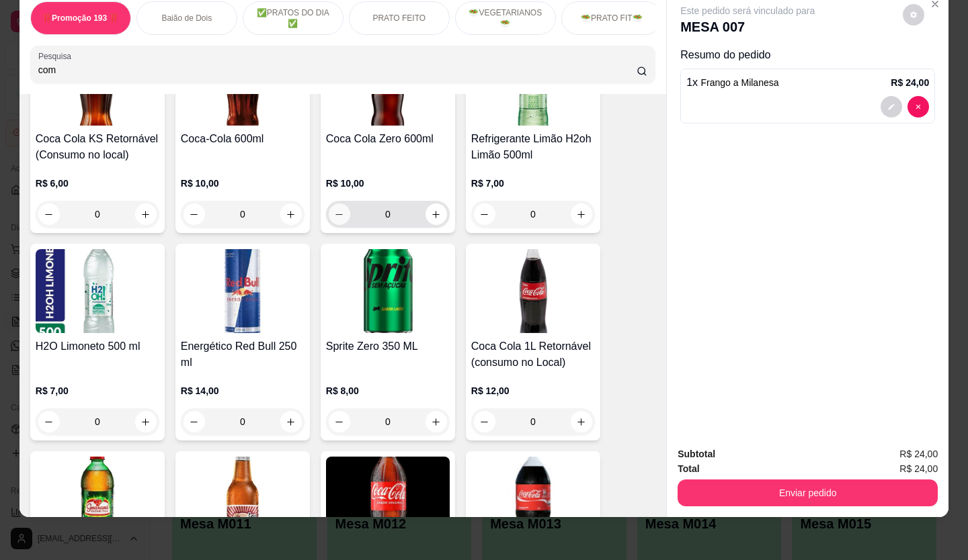
scroll to position [4669, 0]
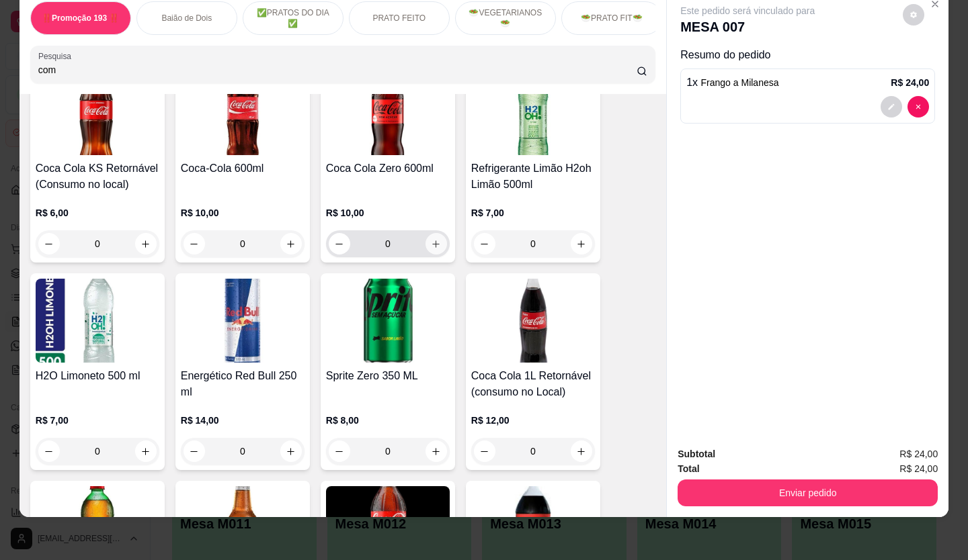
click at [432, 239] on icon "increase-product-quantity" at bounding box center [436, 244] width 10 height 10
type input "1"
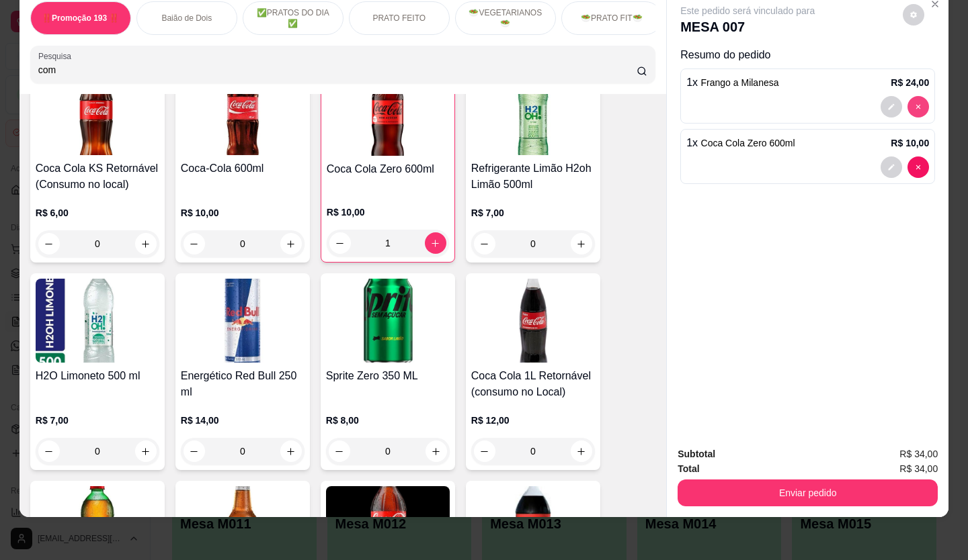
type input "0"
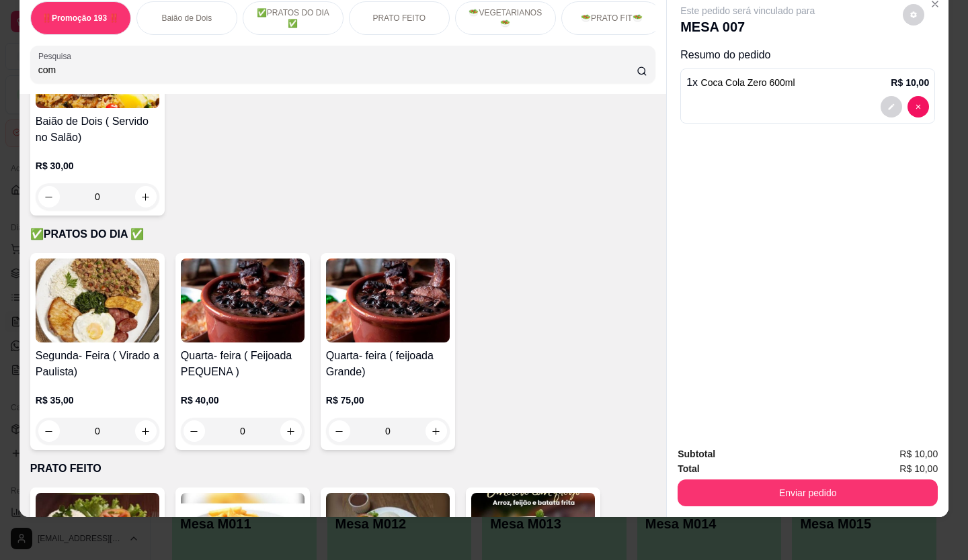
scroll to position [638, 0]
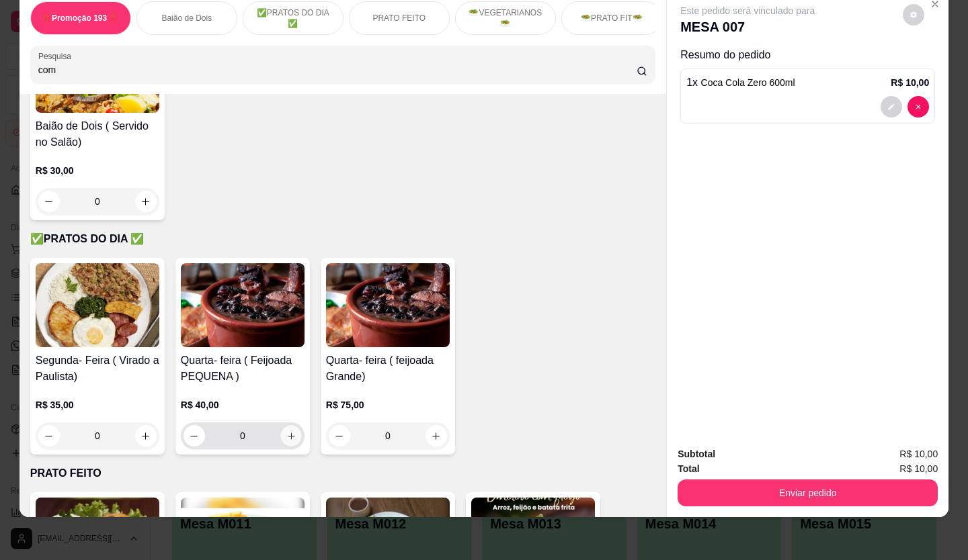
click at [286, 441] on icon "increase-product-quantity" at bounding box center [291, 436] width 10 height 10
type input "1"
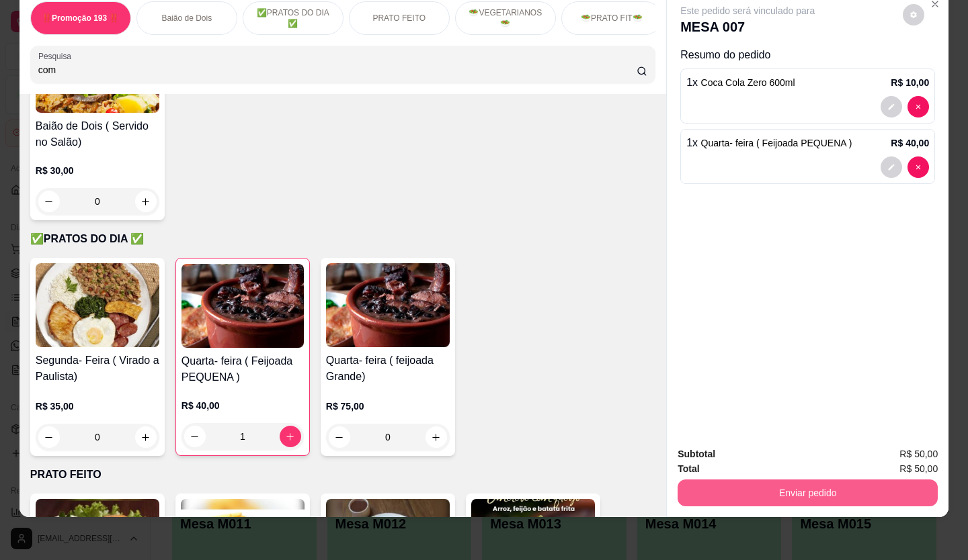
click at [779, 480] on button "Enviar pedido" at bounding box center [807, 493] width 260 height 27
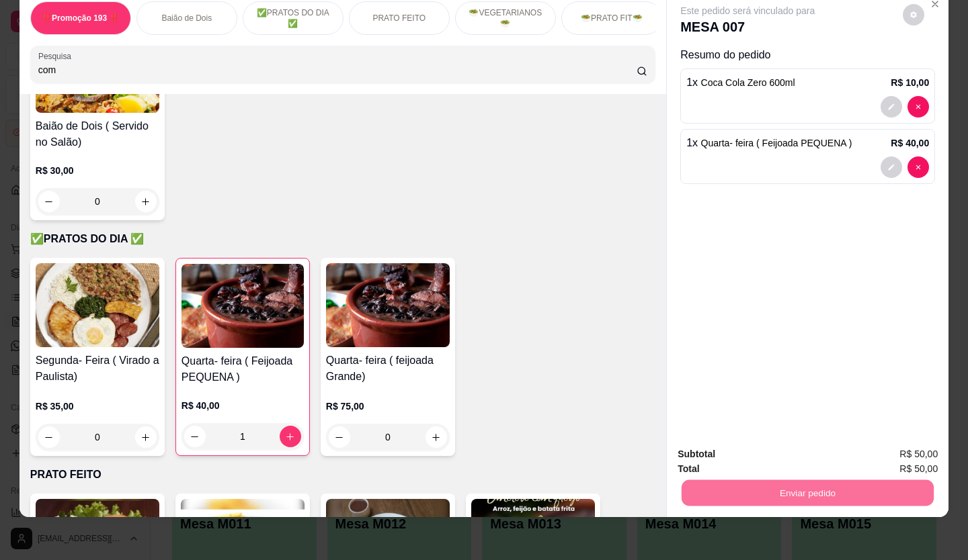
click at [892, 439] on button "Enviar pedido" at bounding box center [903, 450] width 76 height 26
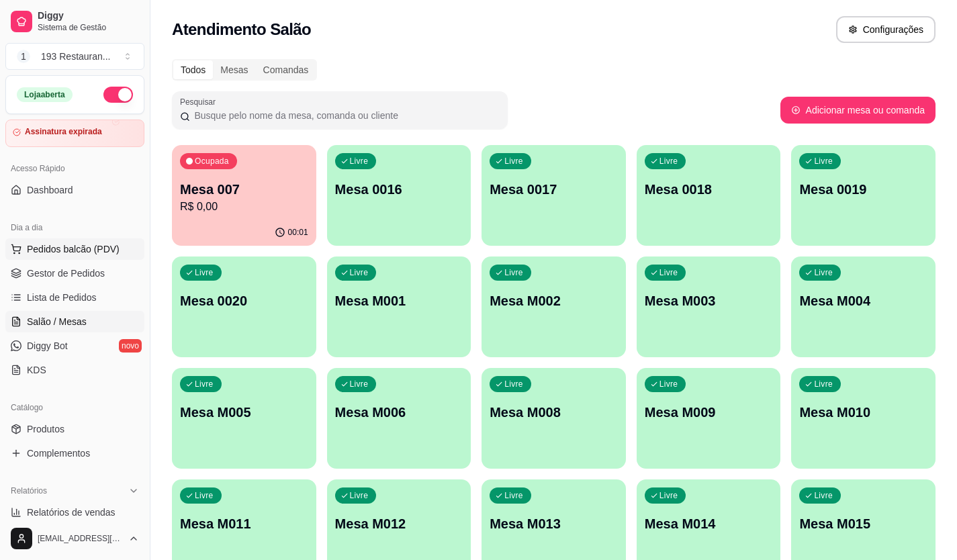
click at [85, 247] on span "Pedidos balcão (PDV)" at bounding box center [73, 249] width 93 height 13
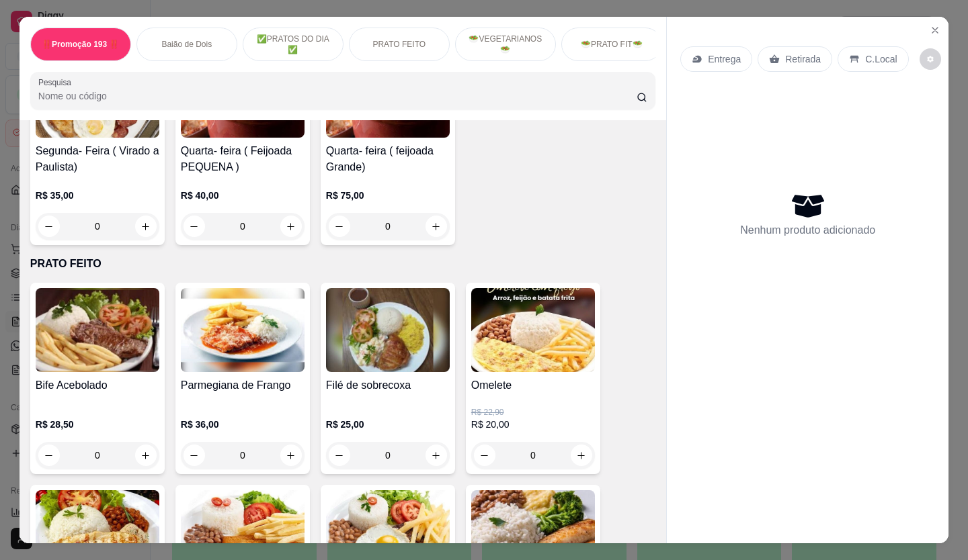
scroll to position [605, 0]
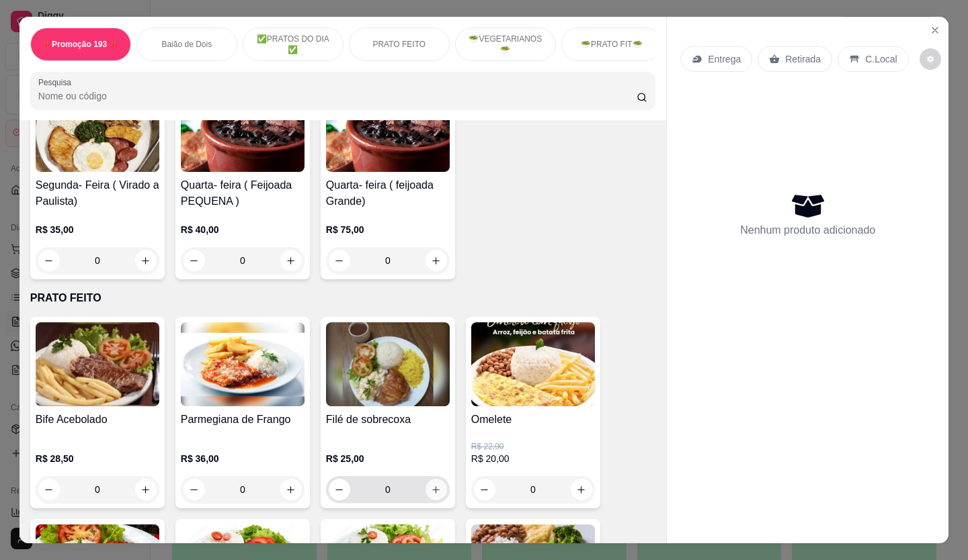
click at [437, 489] on button "increase-product-quantity" at bounding box center [436, 490] width 22 height 22
type input "1"
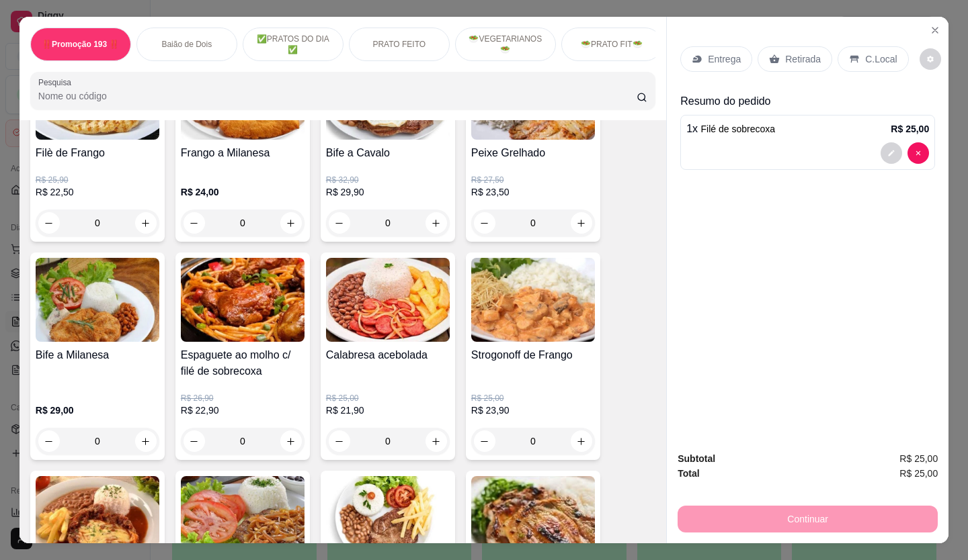
scroll to position [1075, 0]
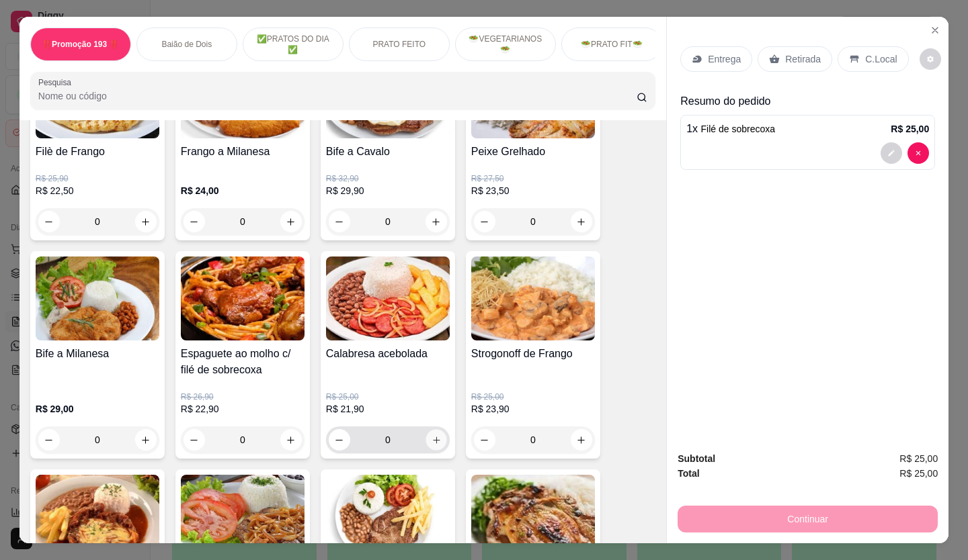
click at [435, 441] on icon "increase-product-quantity" at bounding box center [436, 440] width 10 height 10
type input "1"
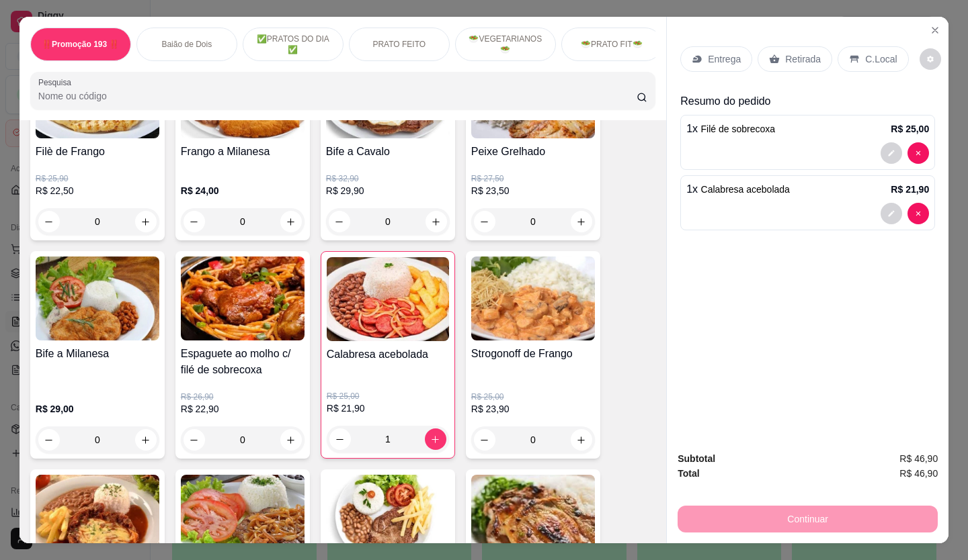
click at [808, 52] on p "Retirada" at bounding box center [803, 58] width 36 height 13
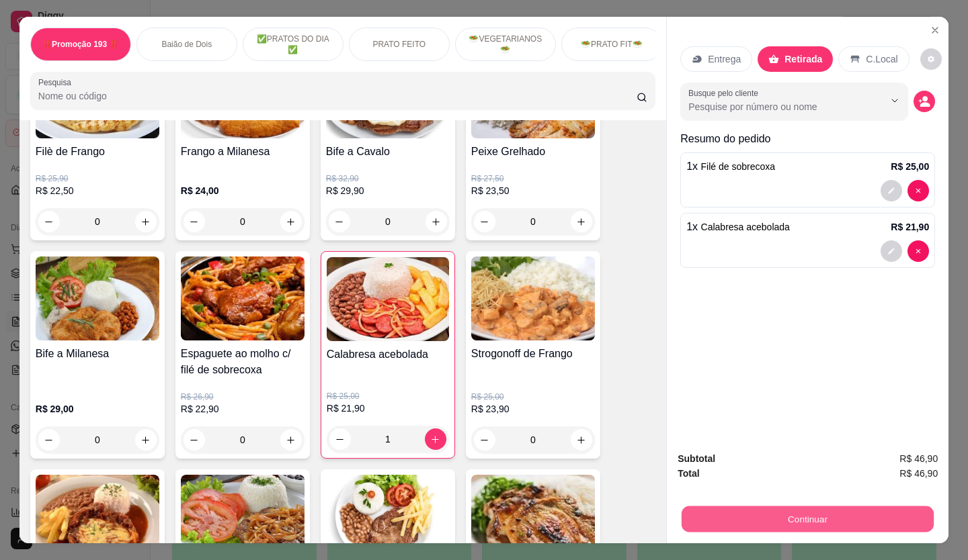
click at [730, 507] on button "Continuar" at bounding box center [807, 520] width 252 height 26
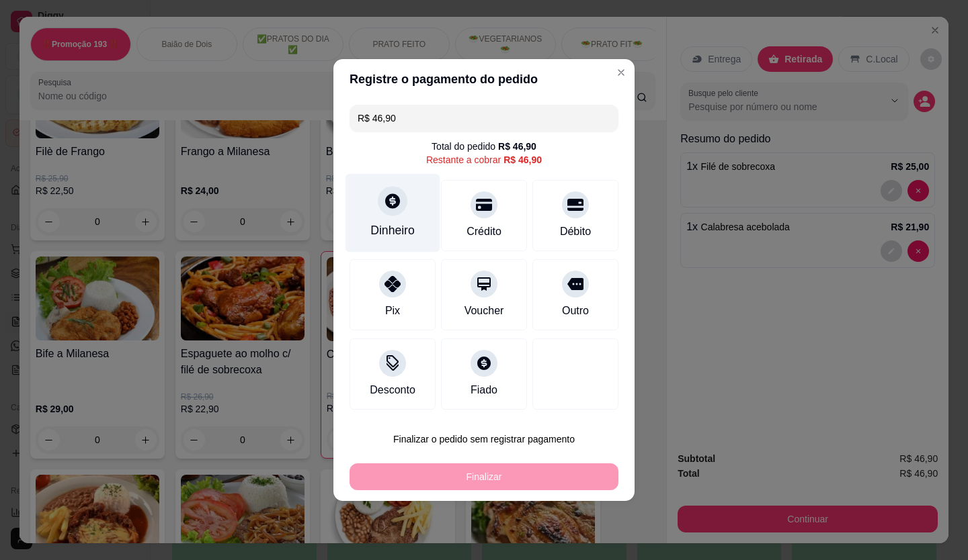
click at [401, 234] on div "Dinheiro" at bounding box center [392, 230] width 44 height 17
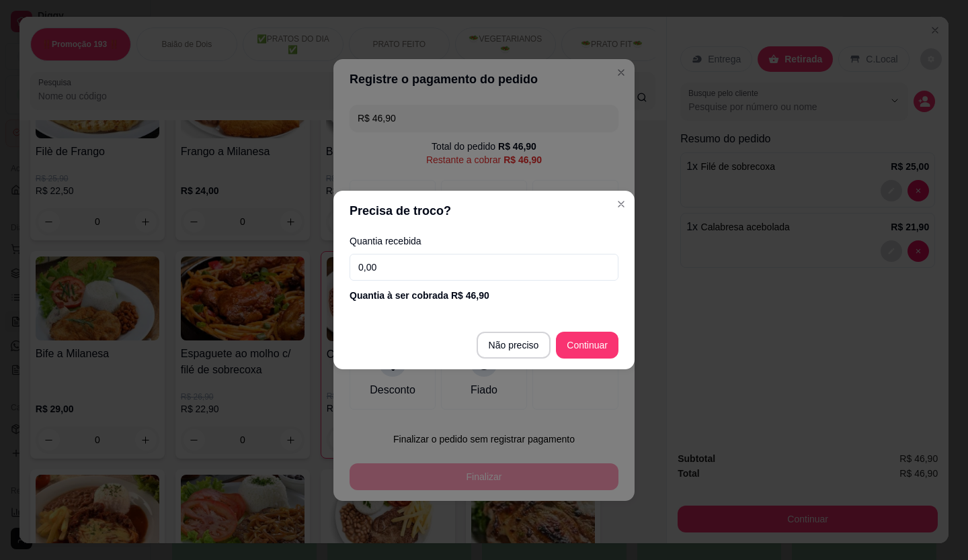
click at [406, 262] on input "0,00" at bounding box center [483, 267] width 269 height 27
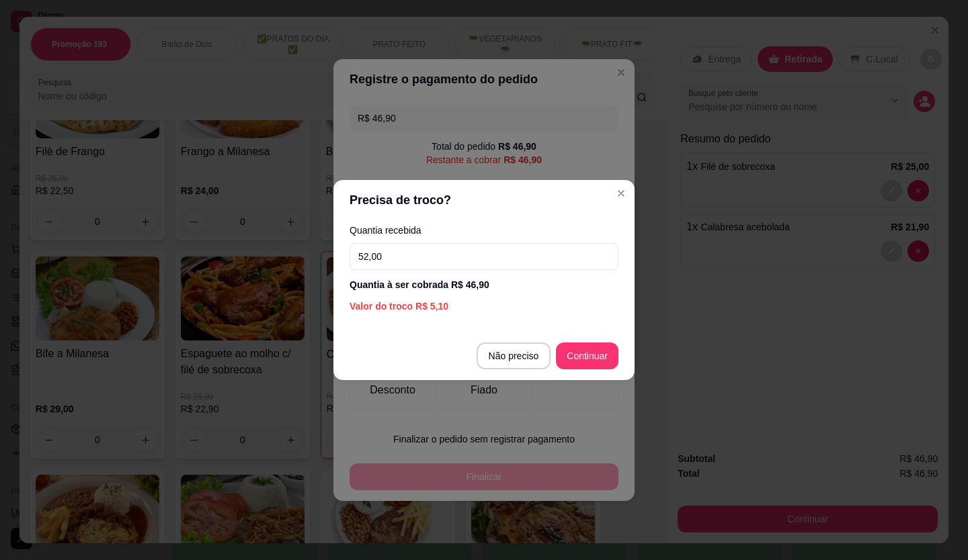
type input "52,00"
type input "R$ 0,00"
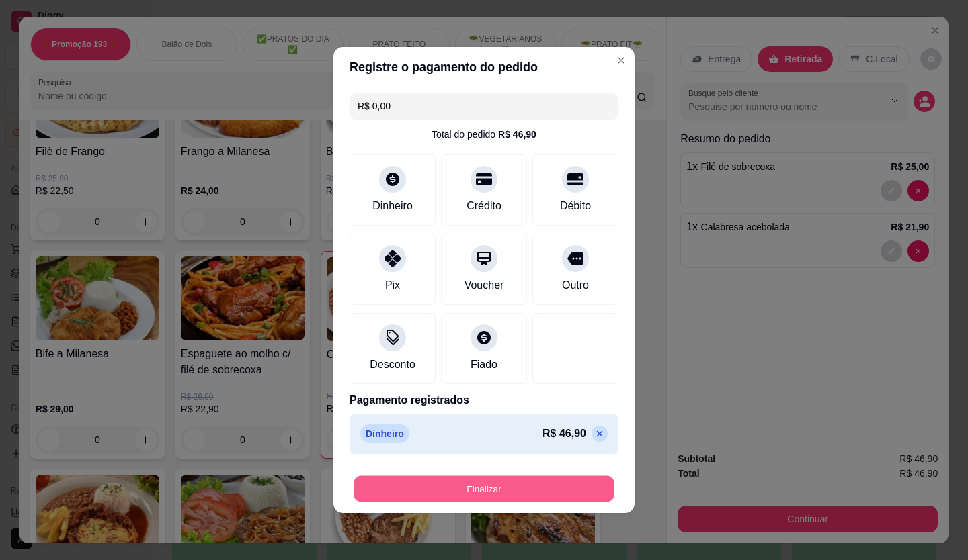
click at [507, 483] on button "Finalizar" at bounding box center [483, 489] width 261 height 26
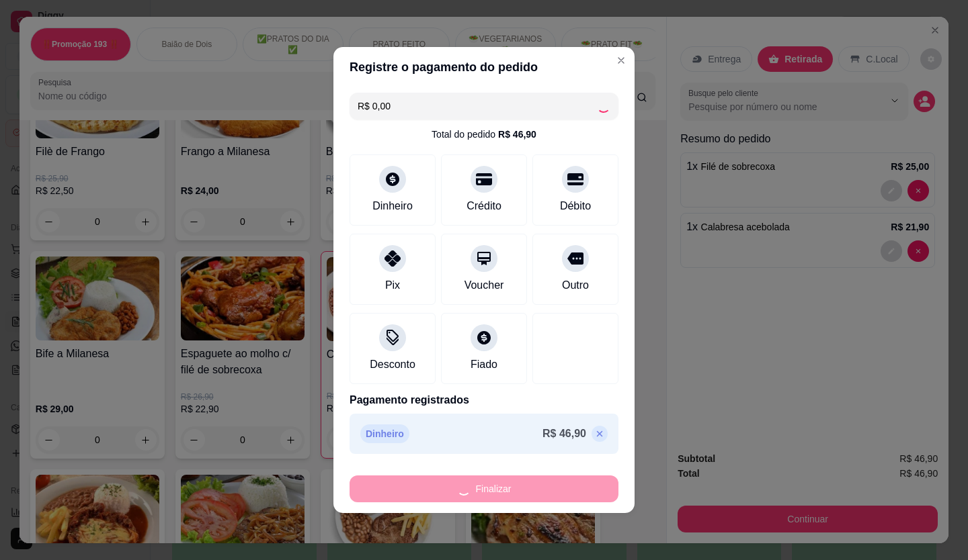
type input "0"
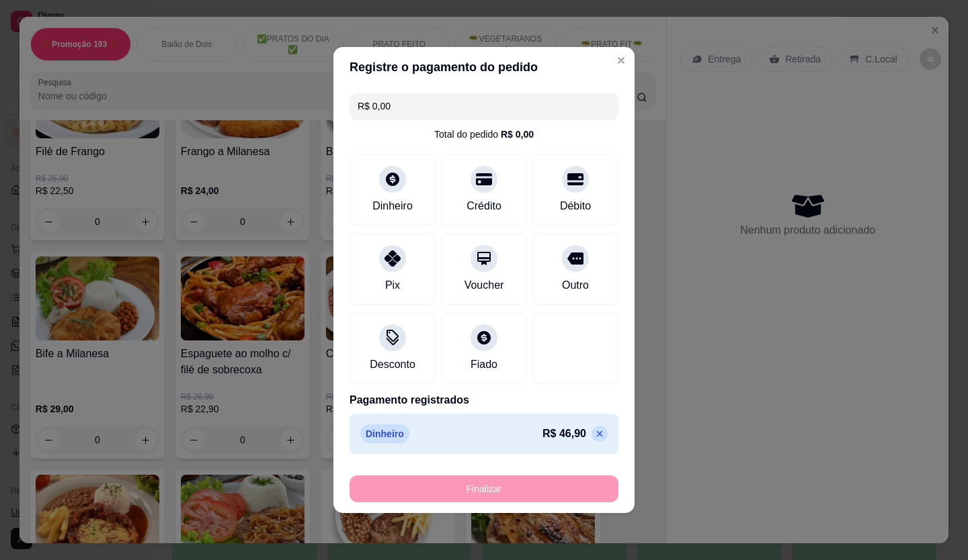
type input "-R$ 46,90"
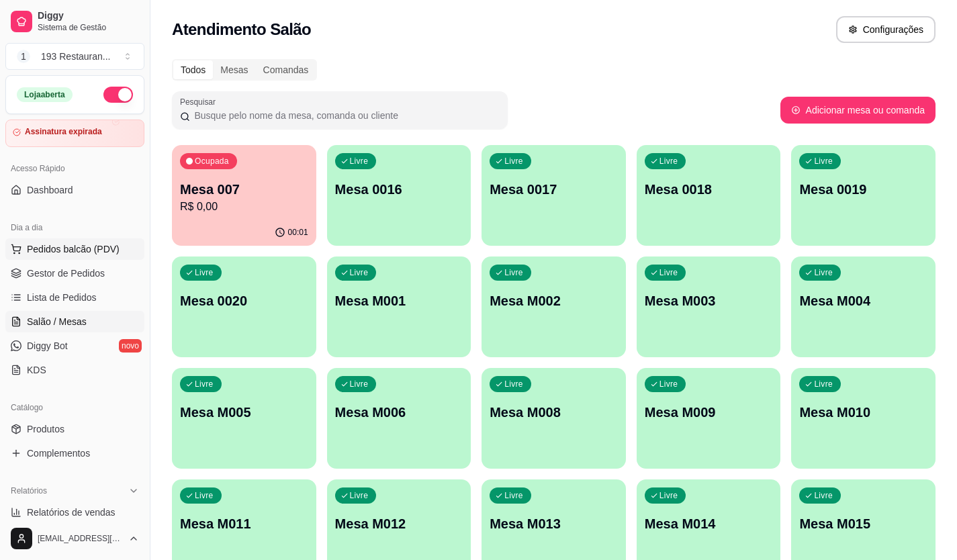
click at [73, 252] on span "Pedidos balcão (PDV)" at bounding box center [73, 249] width 93 height 13
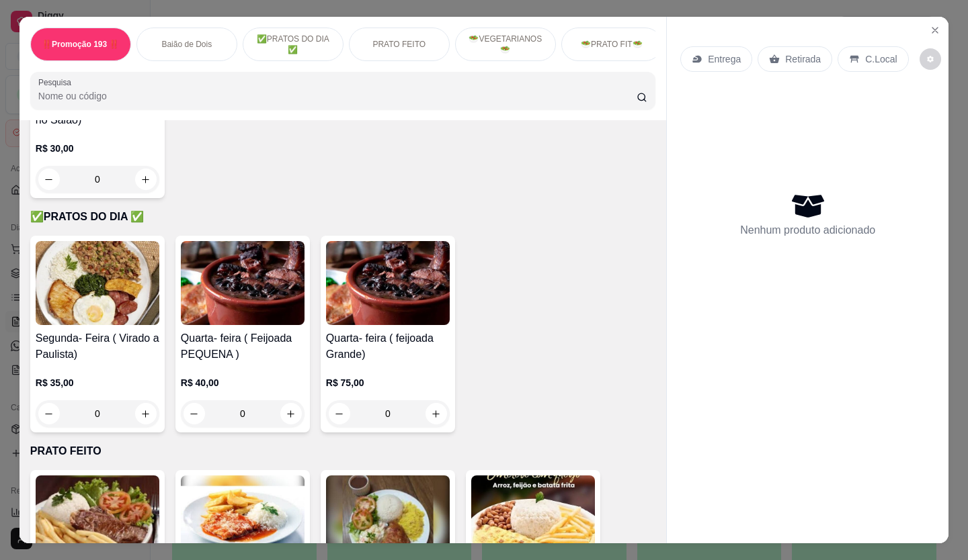
scroll to position [470, 0]
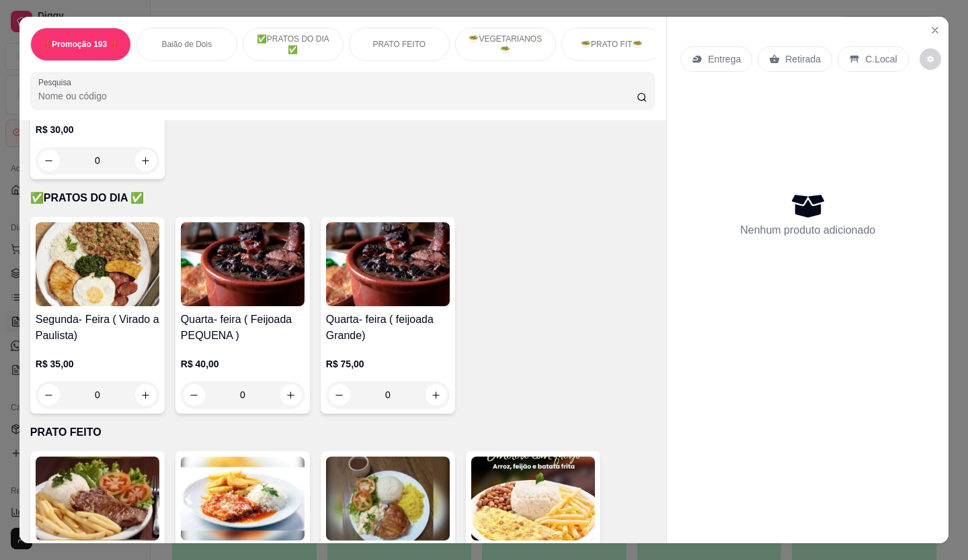
click at [667, 438] on div "Entrega Retirada C.Local Nenhum produto adicionado" at bounding box center [808, 269] width 282 height 505
click at [936, 23] on button "Close" at bounding box center [935, 30] width 22 height 22
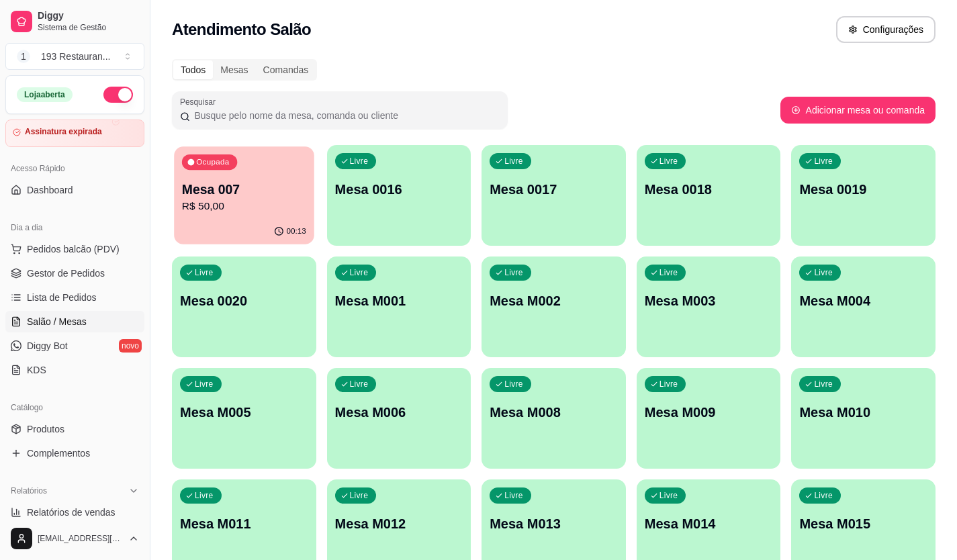
click at [284, 209] on p "R$ 50,00" at bounding box center [244, 206] width 124 height 15
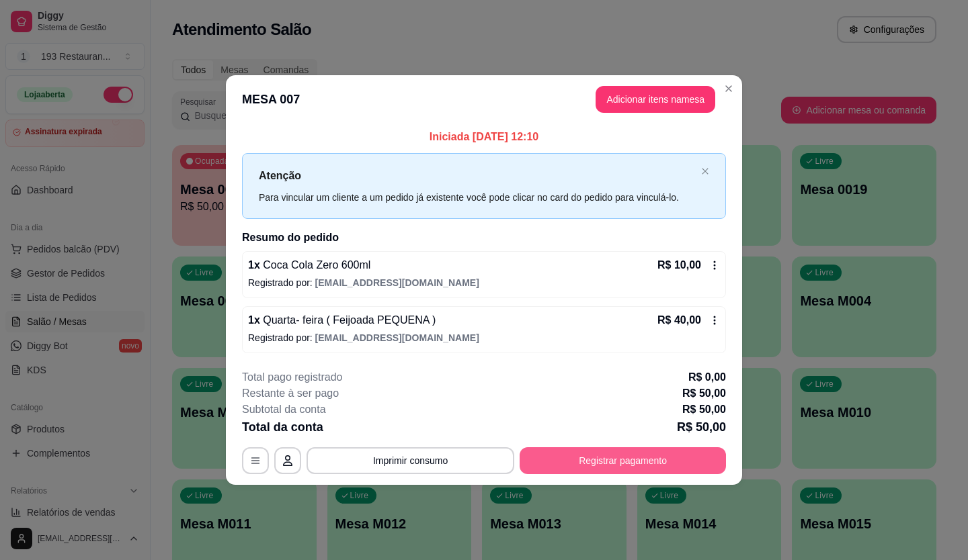
click at [608, 464] on button "Registrar pagamento" at bounding box center [622, 460] width 206 height 27
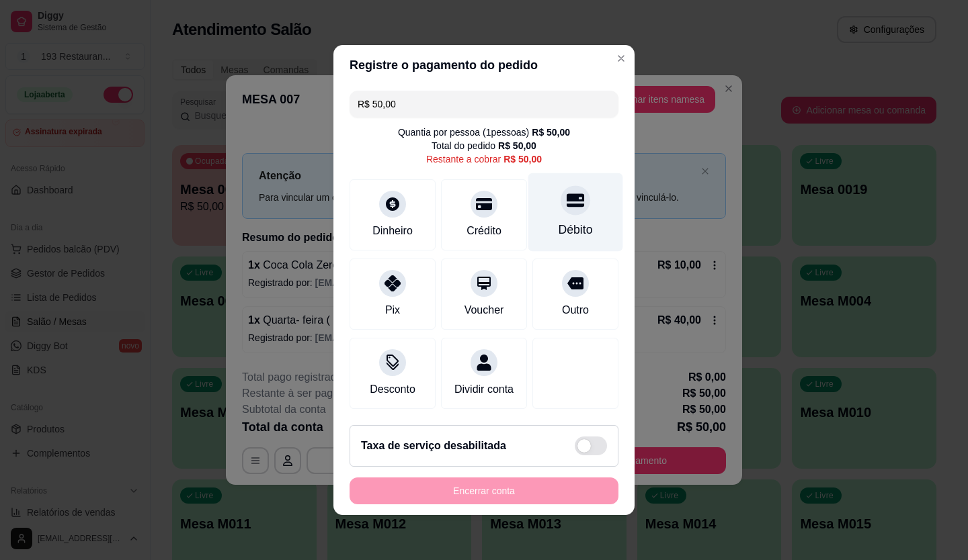
click at [546, 195] on div "Débito" at bounding box center [575, 212] width 95 height 79
type input "R$ 0,00"
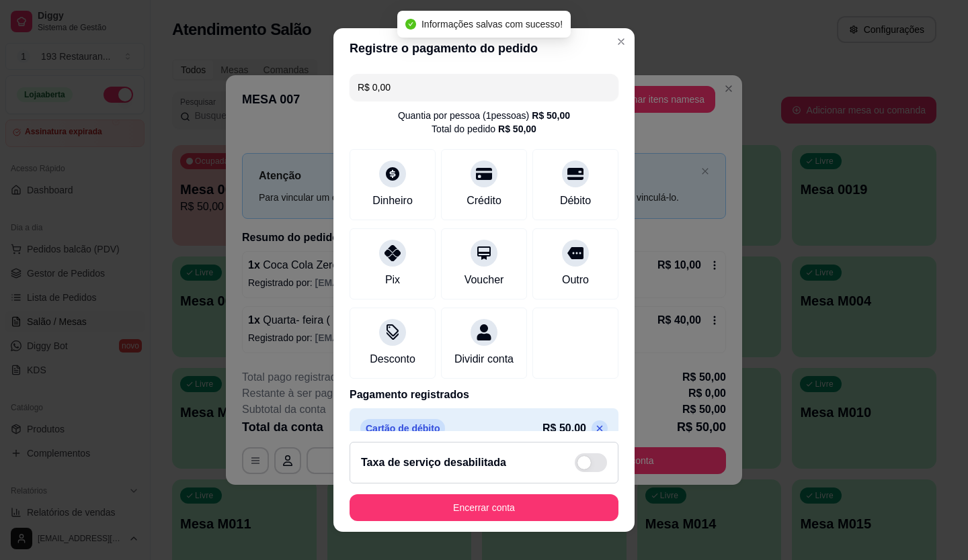
click at [534, 505] on button "Encerrar conta" at bounding box center [483, 508] width 269 height 27
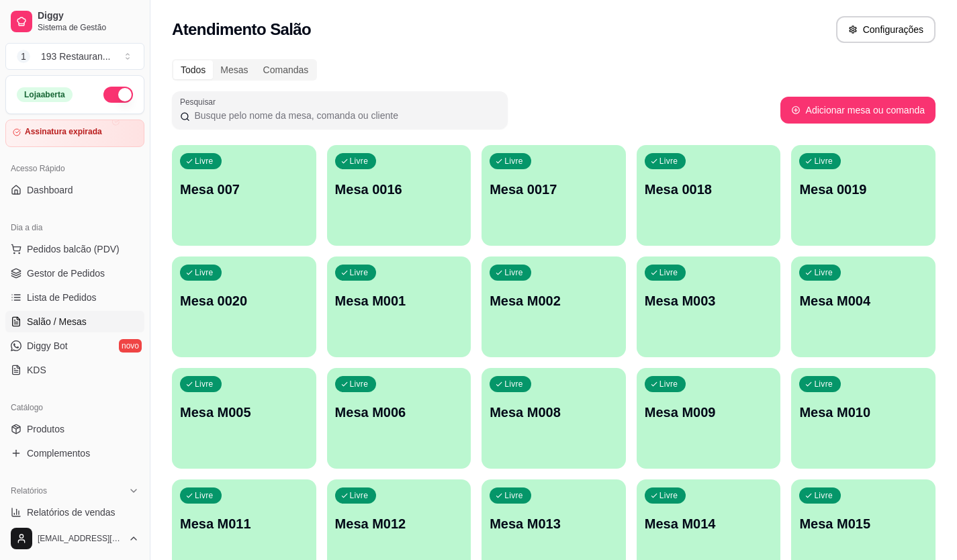
click at [190, 253] on div "Livre Mesa 007 Livre Mesa 0016 Livre Mesa 0017 Livre Mesa 0018 Livre Mesa 0019 …" at bounding box center [554, 362] width 764 height 435
drag, startPoint x: 99, startPoint y: 241, endPoint x: 105, endPoint y: 243, distance: 7.2
click at [105, 243] on button "Pedidos balcão (PDV)" at bounding box center [74, 250] width 139 height 22
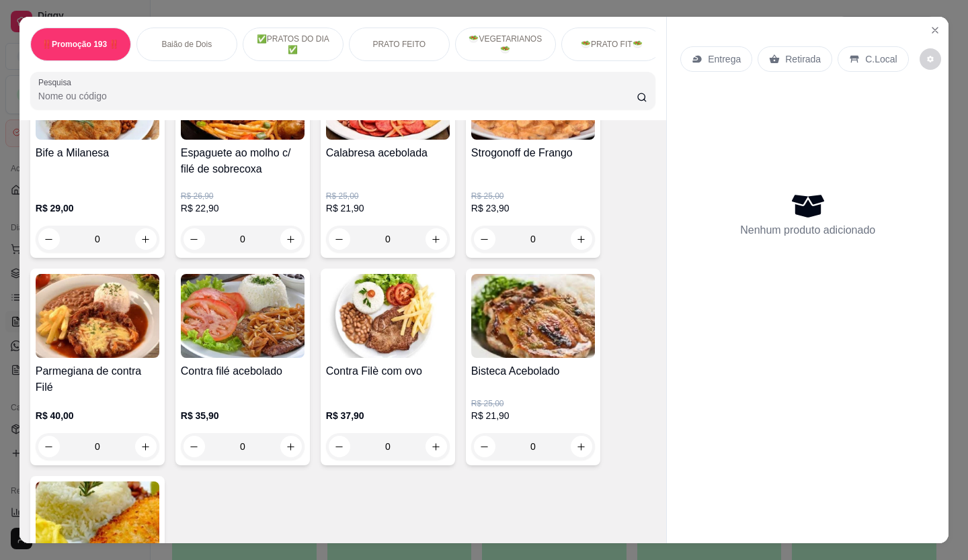
scroll to position [1277, 0]
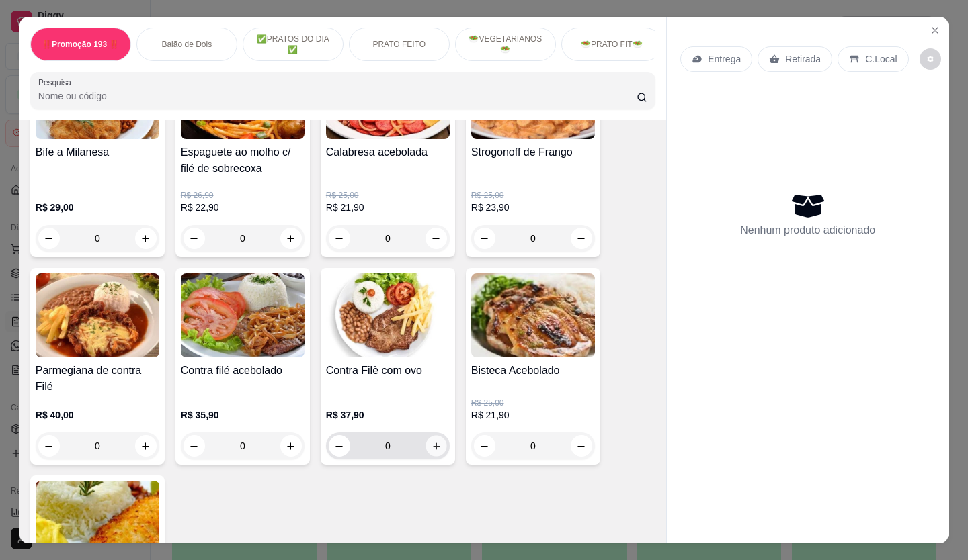
click at [431, 447] on icon "increase-product-quantity" at bounding box center [436, 446] width 10 height 10
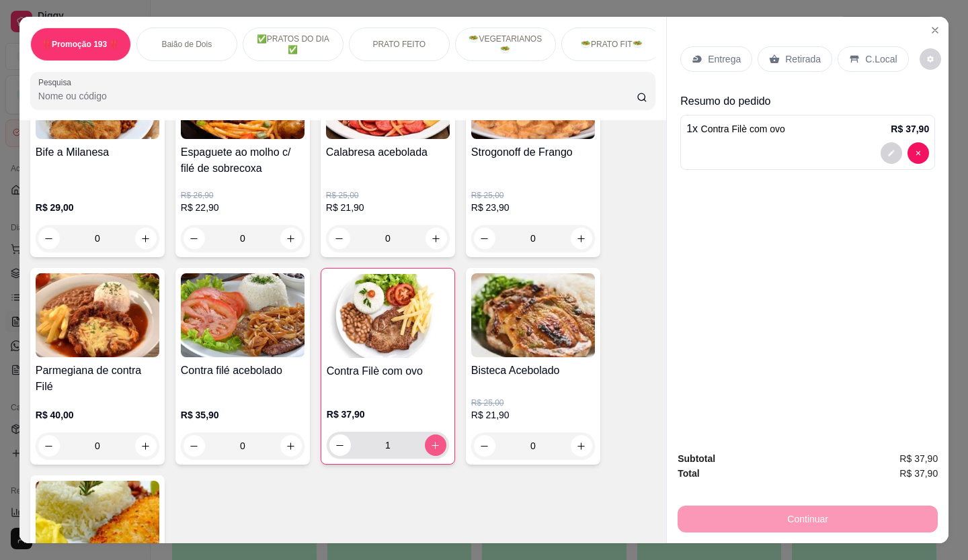
click at [430, 447] on icon "increase-product-quantity" at bounding box center [435, 446] width 10 height 10
type input "2"
click at [800, 54] on p "Retirada" at bounding box center [803, 58] width 36 height 13
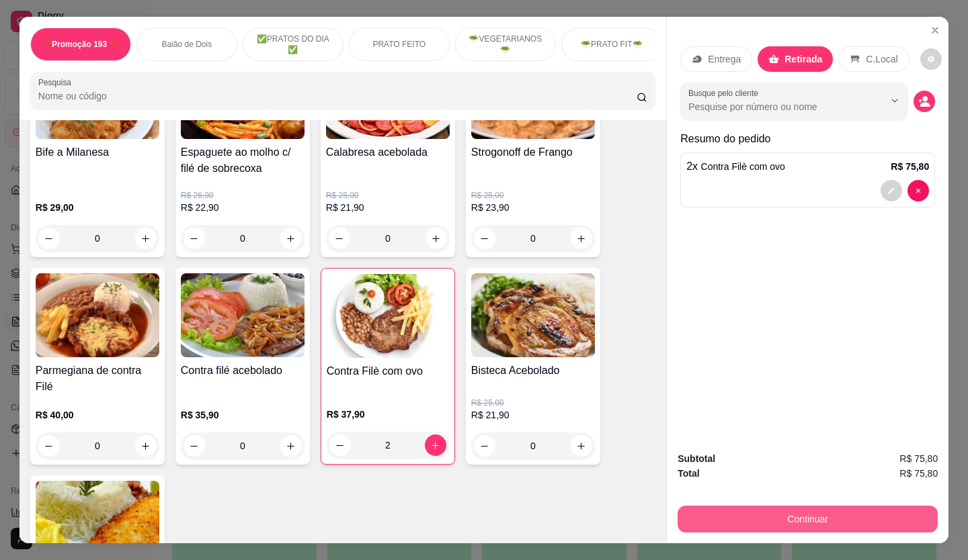
click at [816, 508] on button "Continuar" at bounding box center [807, 519] width 260 height 27
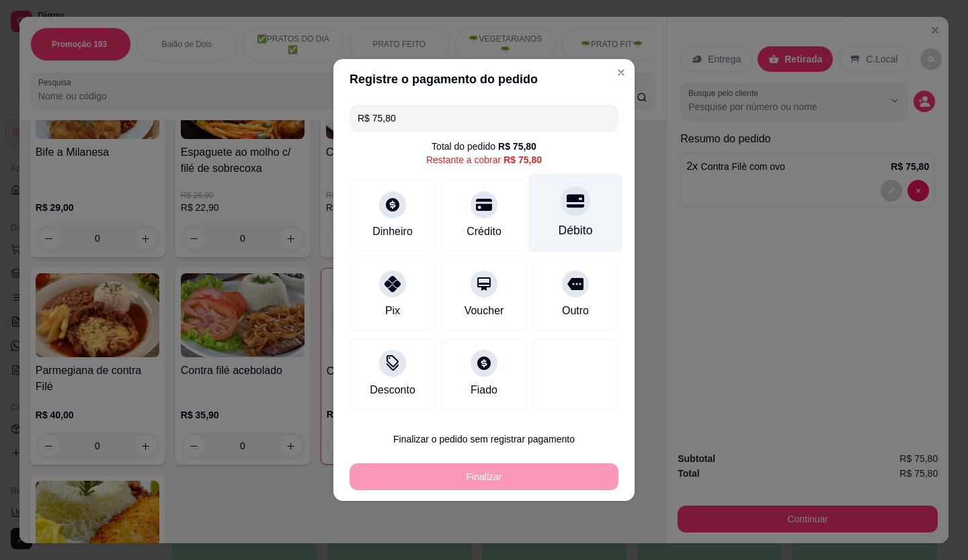
click at [576, 214] on div "Débito" at bounding box center [575, 213] width 95 height 79
type input "R$ 0,00"
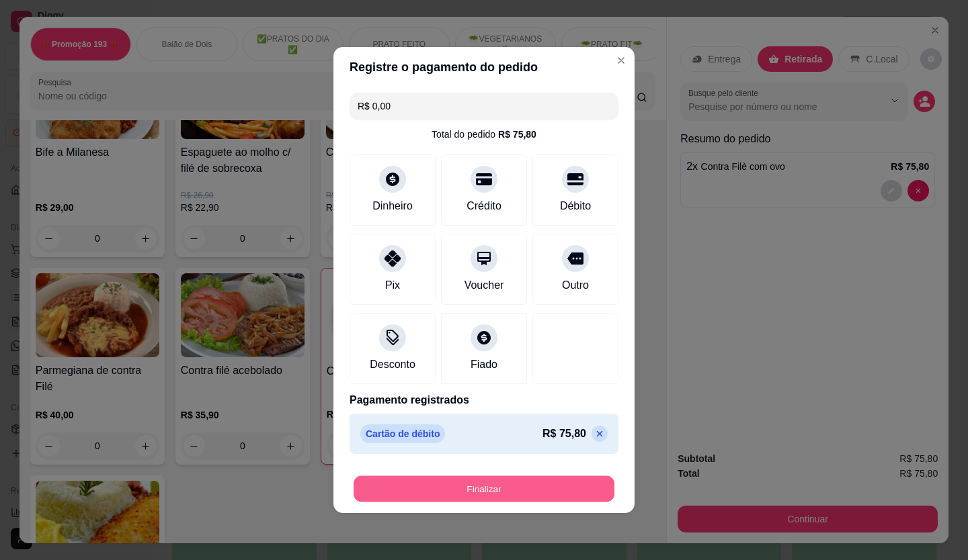
click at [480, 486] on button "Finalizar" at bounding box center [483, 489] width 261 height 26
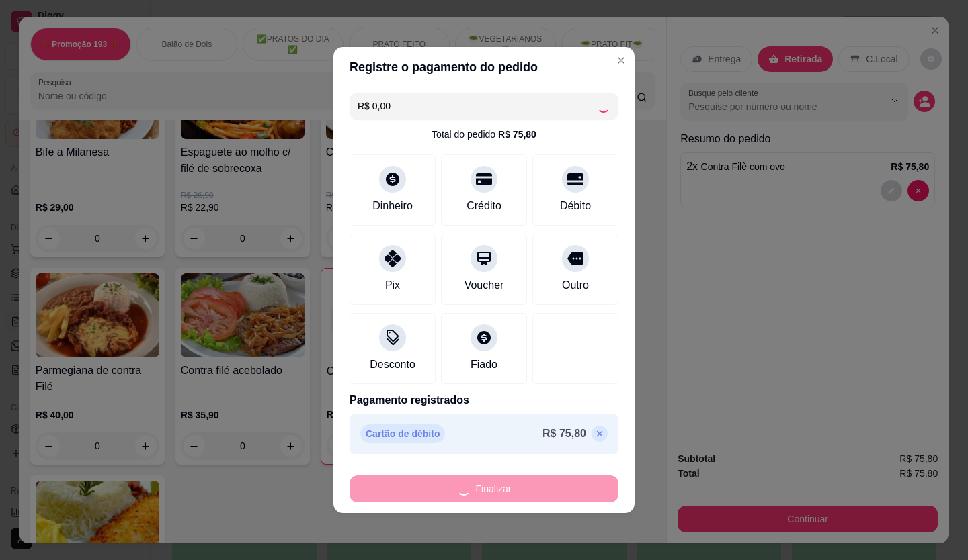
type input "0"
type input "-R$ 75,80"
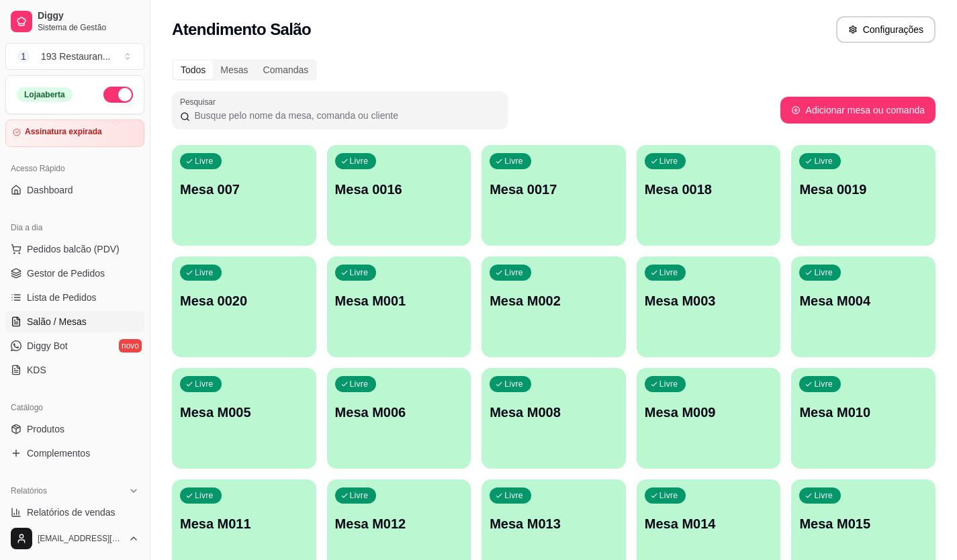
click at [71, 237] on div "Dia a dia" at bounding box center [74, 228] width 139 height 22
click at [73, 243] on button "Pedidos balcão (PDV)" at bounding box center [74, 250] width 139 height 22
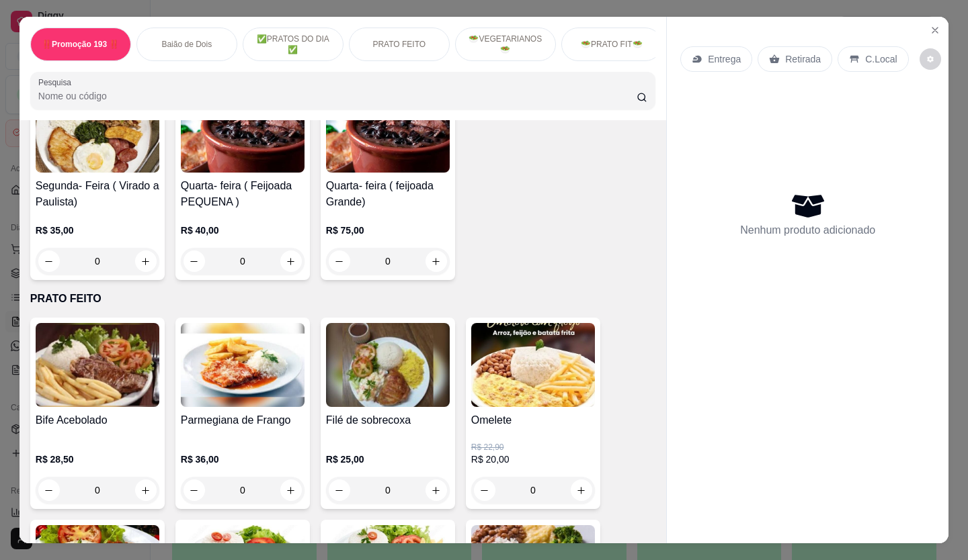
scroll to position [605, 0]
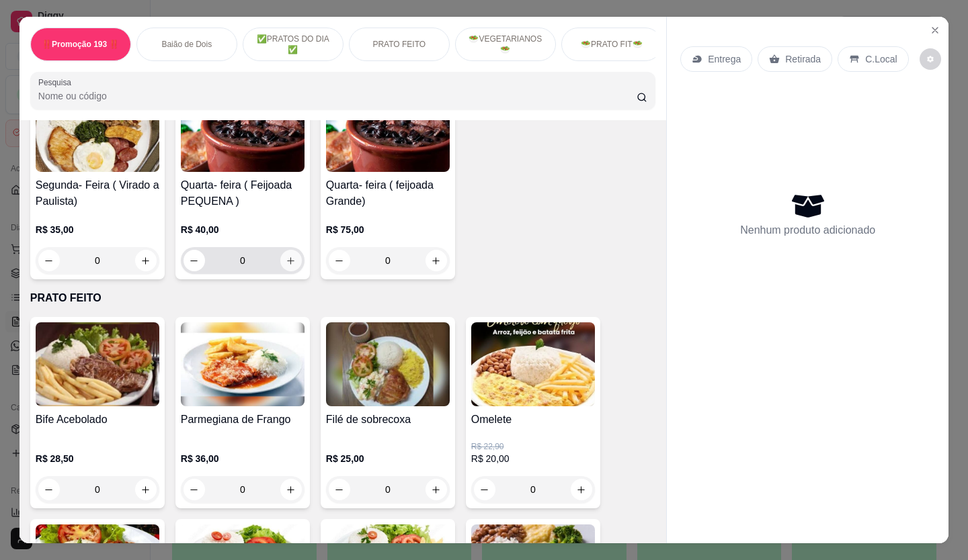
click at [280, 271] on button "increase-product-quantity" at bounding box center [291, 261] width 22 height 22
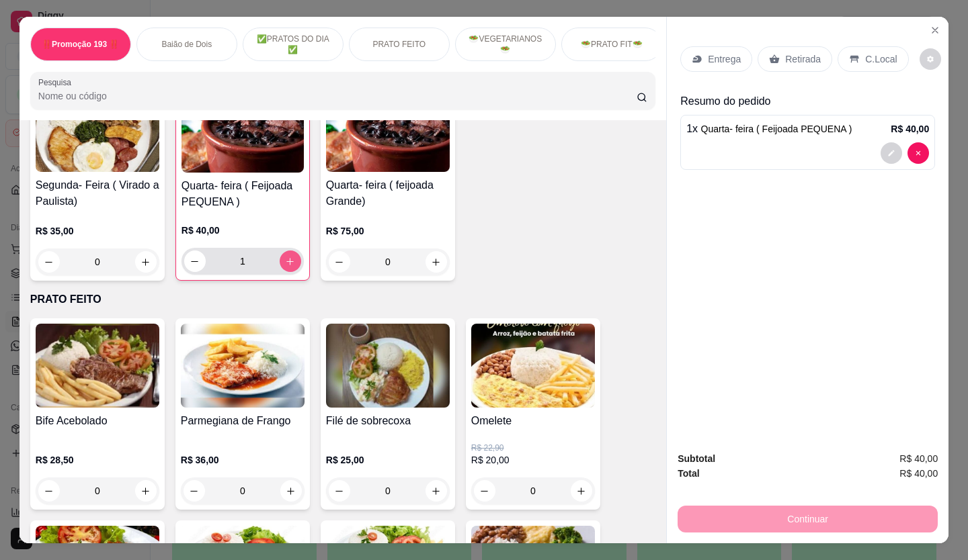
click at [280, 271] on button "increase-product-quantity" at bounding box center [291, 262] width 22 height 22
type input "2"
click at [790, 54] on p "Retirada" at bounding box center [803, 58] width 36 height 13
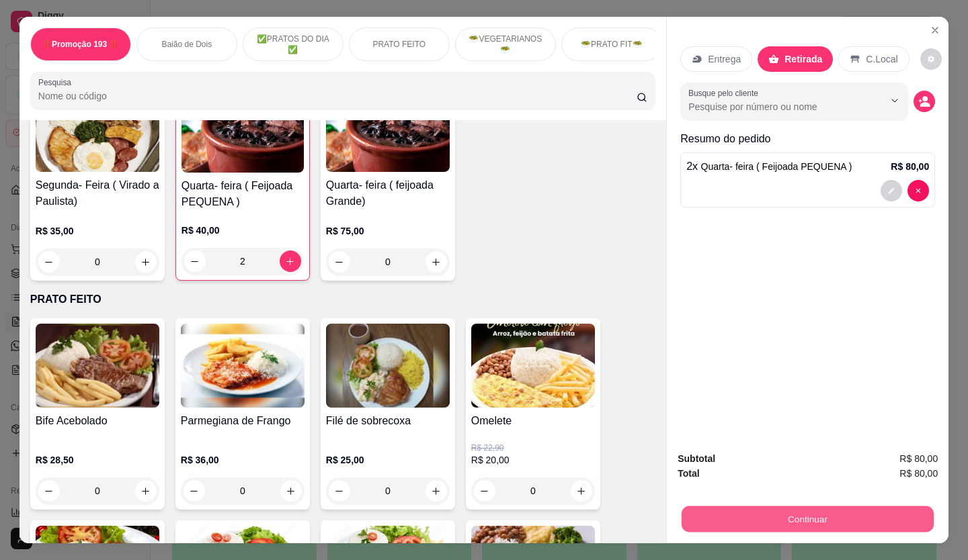
click at [814, 509] on button "Continuar" at bounding box center [807, 520] width 252 height 26
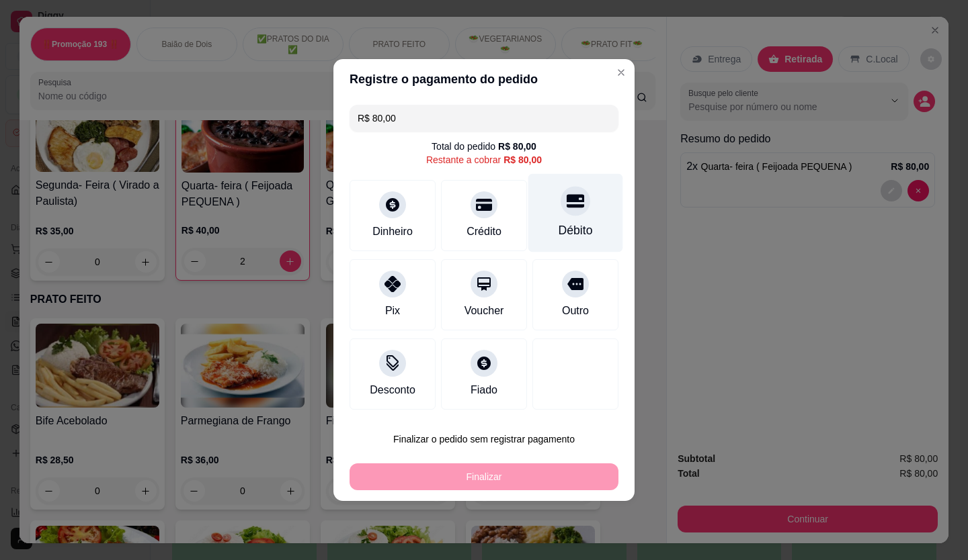
click at [566, 220] on div "Débito" at bounding box center [575, 213] width 95 height 79
type input "R$ 0,00"
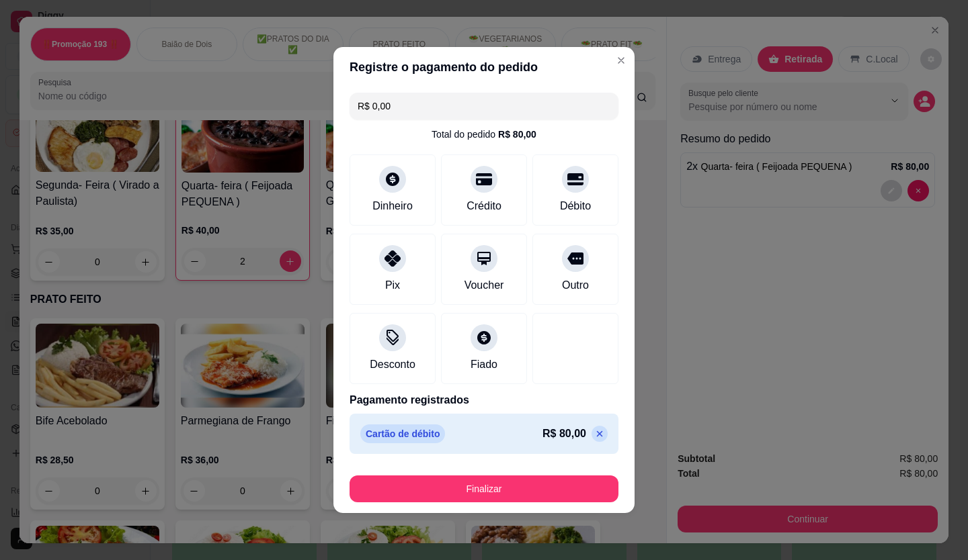
click at [491, 438] on div "Cartão de débito R$ 80,00" at bounding box center [483, 434] width 247 height 19
click at [432, 434] on p "Cartão de débito" at bounding box center [402, 434] width 85 height 19
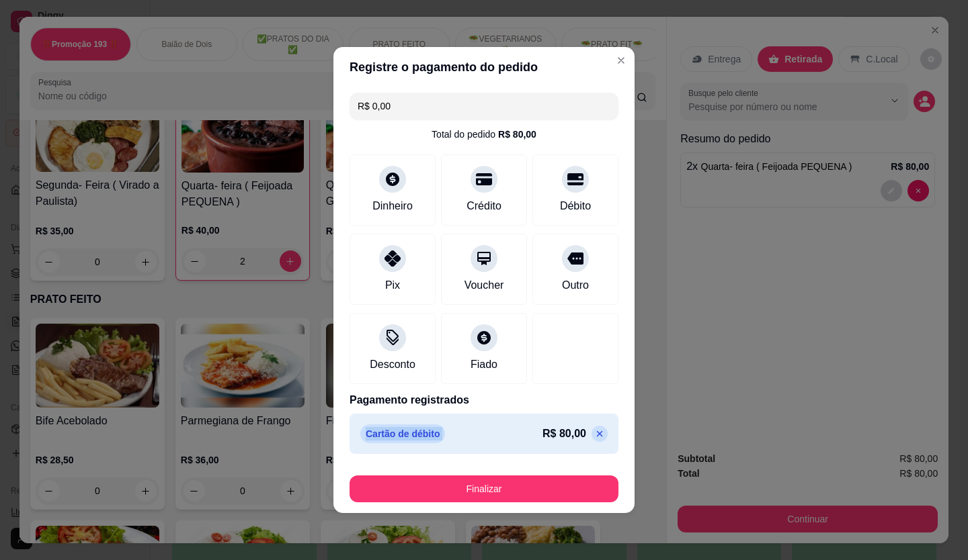
click at [432, 434] on p "Cartão de débito" at bounding box center [402, 434] width 85 height 19
click at [382, 425] on p "Cartão de débito" at bounding box center [402, 434] width 85 height 19
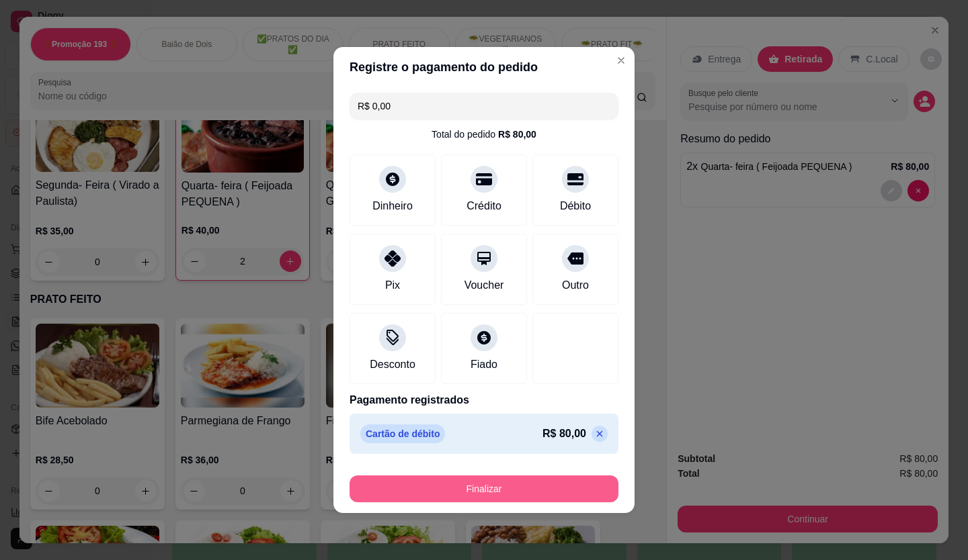
click at [546, 493] on button "Finalizar" at bounding box center [483, 489] width 269 height 27
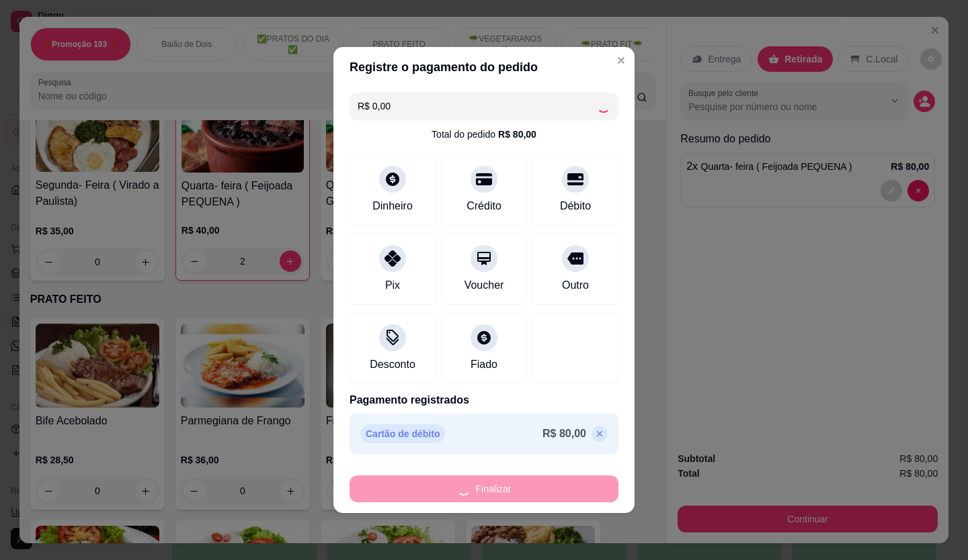
type input "0"
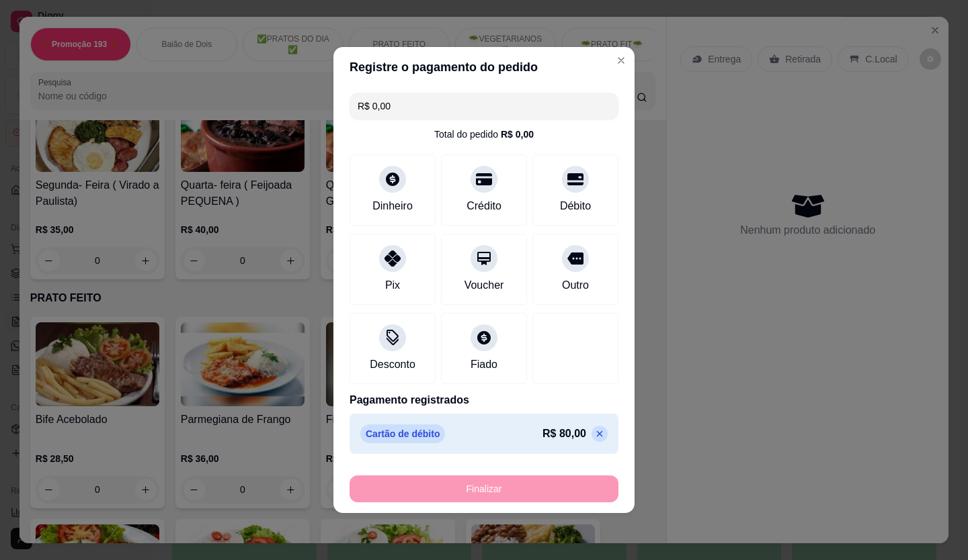
type input "-R$ 80,00"
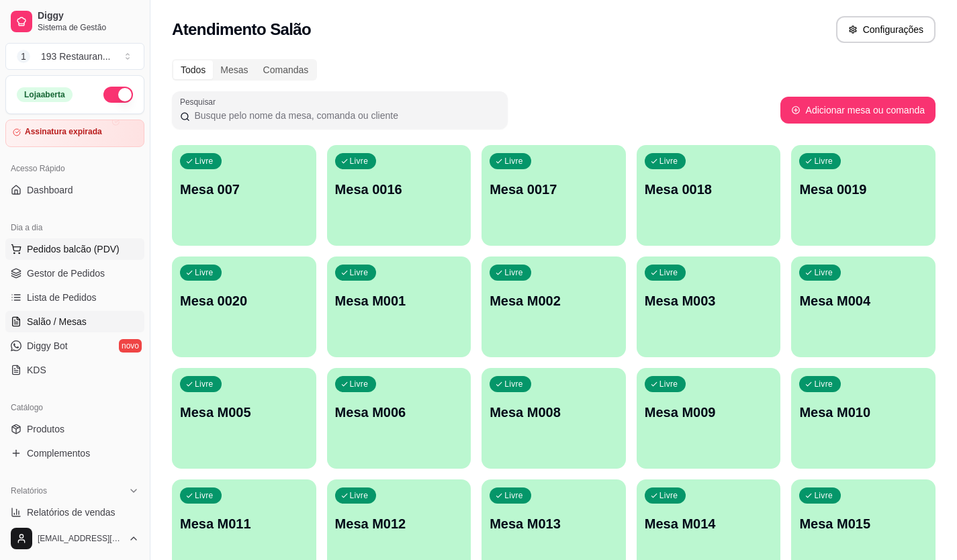
click at [124, 249] on button "Pedidos balcão (PDV)" at bounding box center [74, 250] width 139 height 22
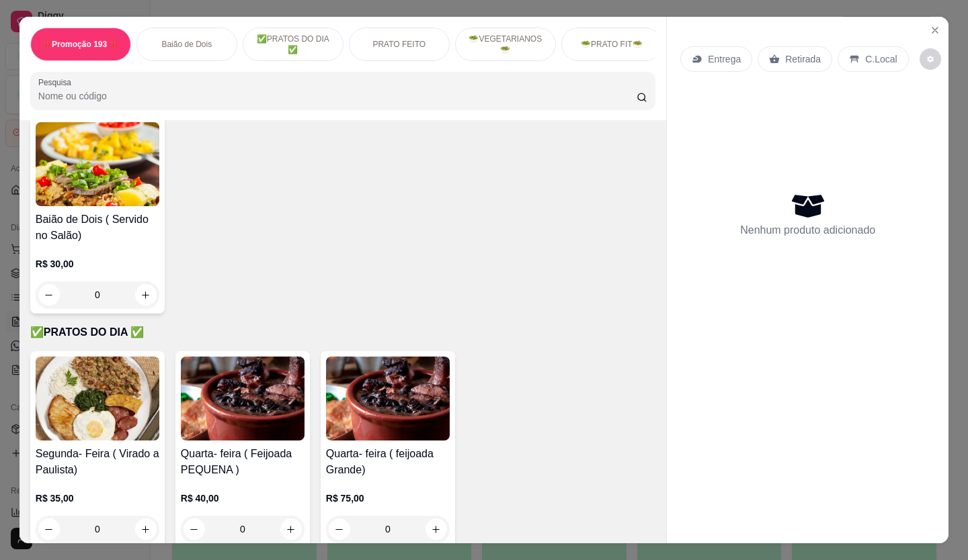
scroll to position [403, 0]
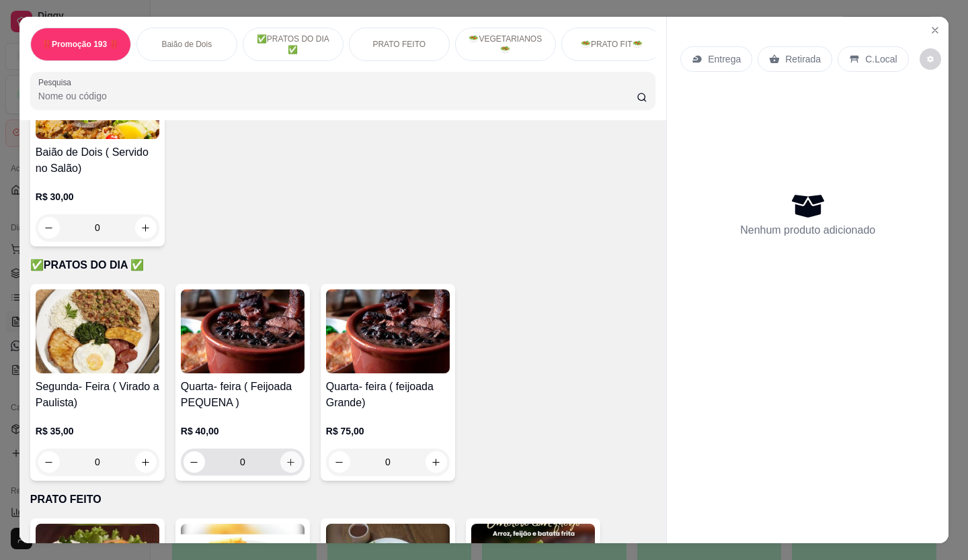
click at [286, 467] on icon "increase-product-quantity" at bounding box center [291, 463] width 10 height 10
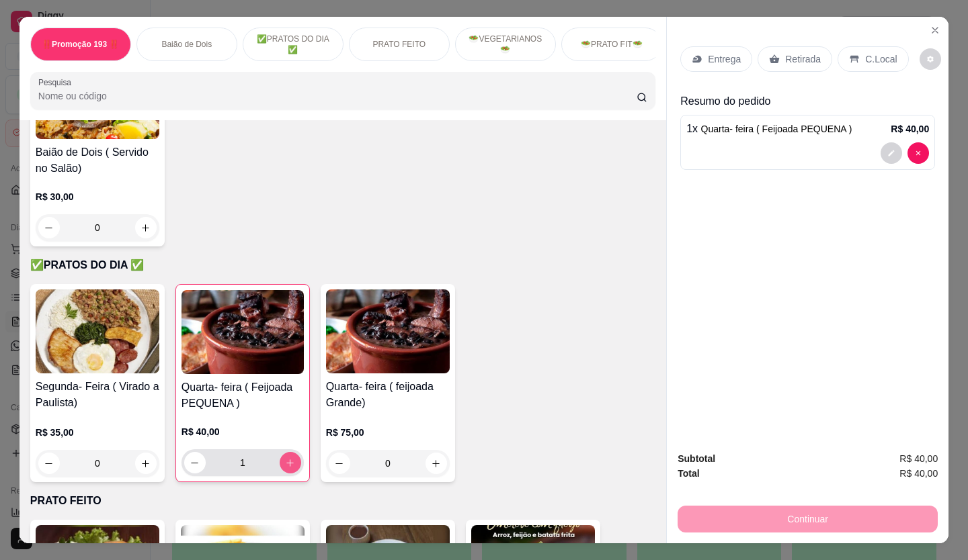
click at [285, 467] on icon "increase-product-quantity" at bounding box center [290, 463] width 10 height 10
click at [184, 468] on button "decrease-product-quantity" at bounding box center [194, 463] width 21 height 21
type input "1"
click at [811, 52] on p "Retirada" at bounding box center [803, 58] width 36 height 13
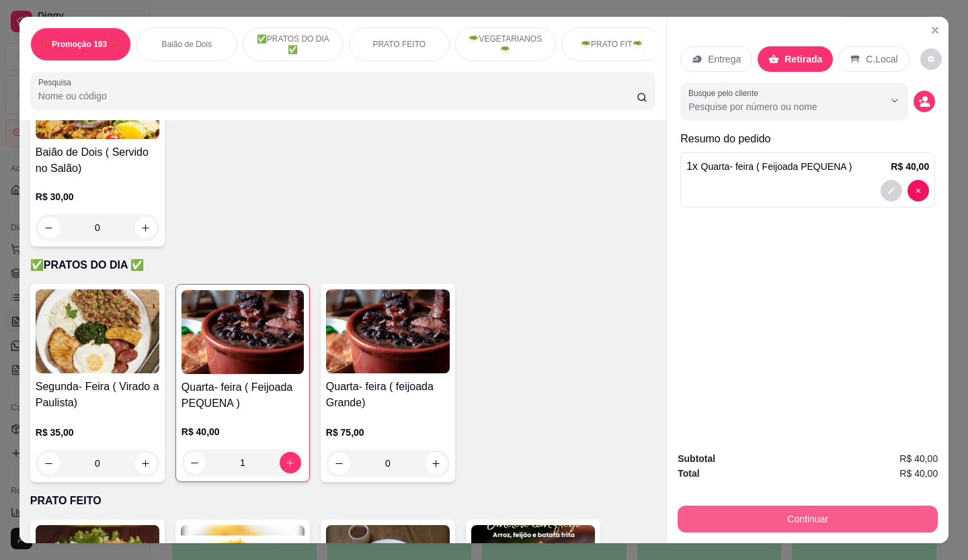
click at [746, 523] on button "Continuar" at bounding box center [807, 519] width 260 height 27
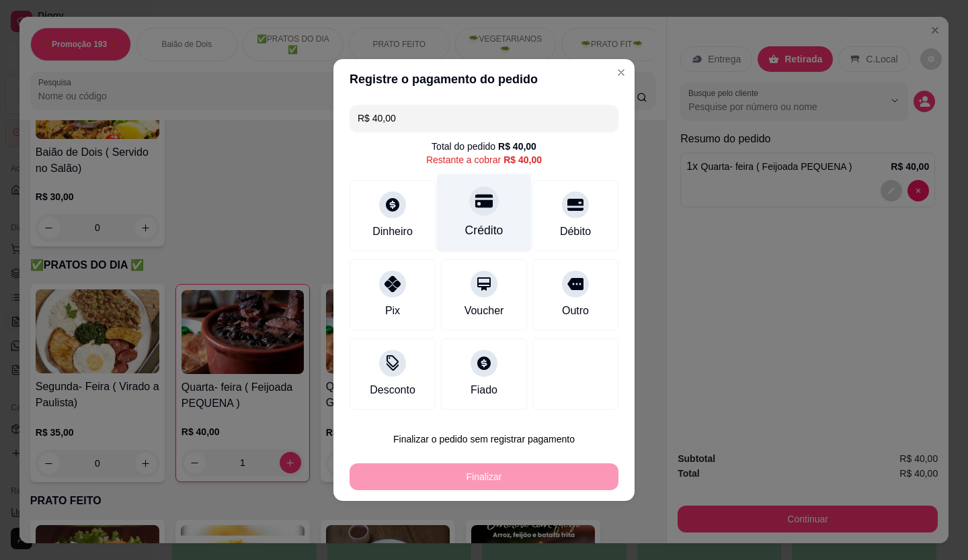
click at [499, 228] on div "Crédito" at bounding box center [484, 213] width 95 height 79
type input "R$ 0,00"
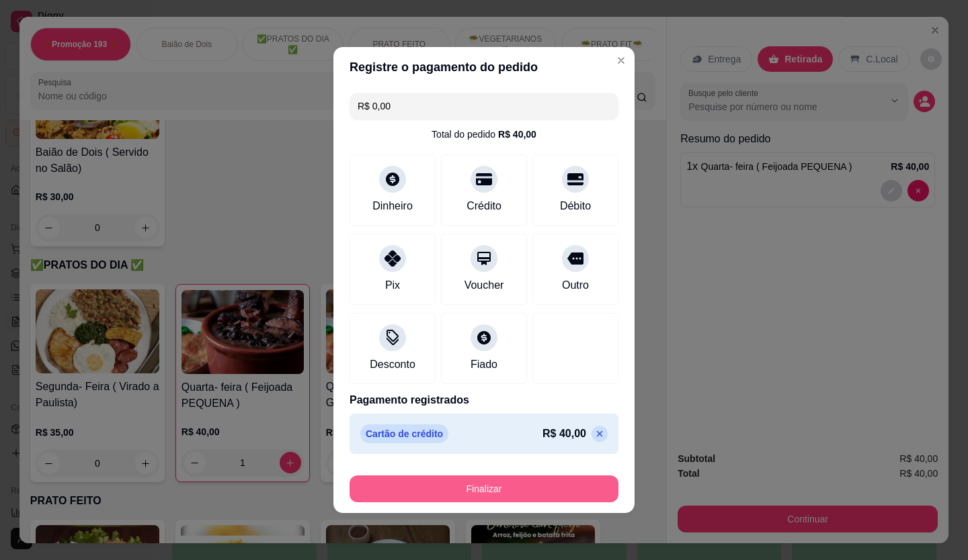
click at [507, 501] on button "Finalizar" at bounding box center [483, 489] width 269 height 27
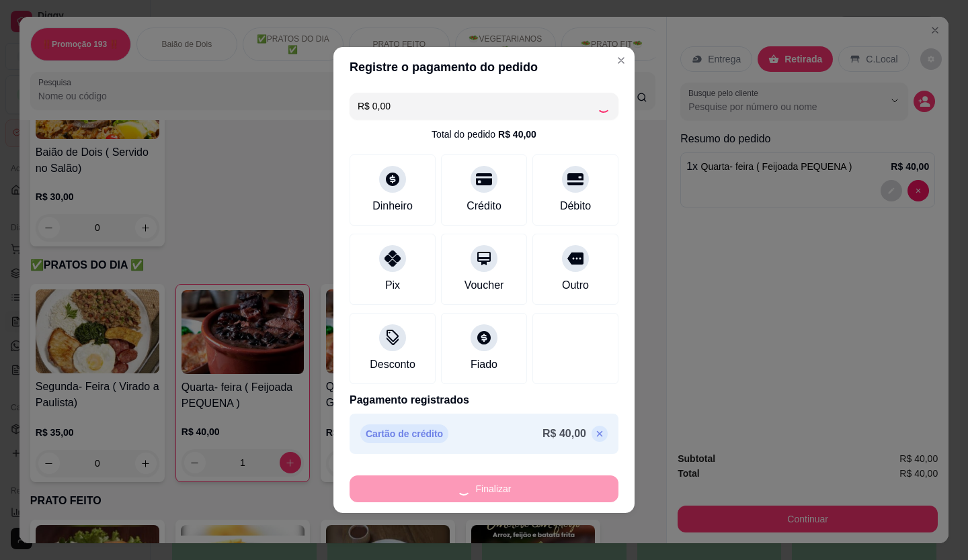
type input "0"
type input "-R$ 40,00"
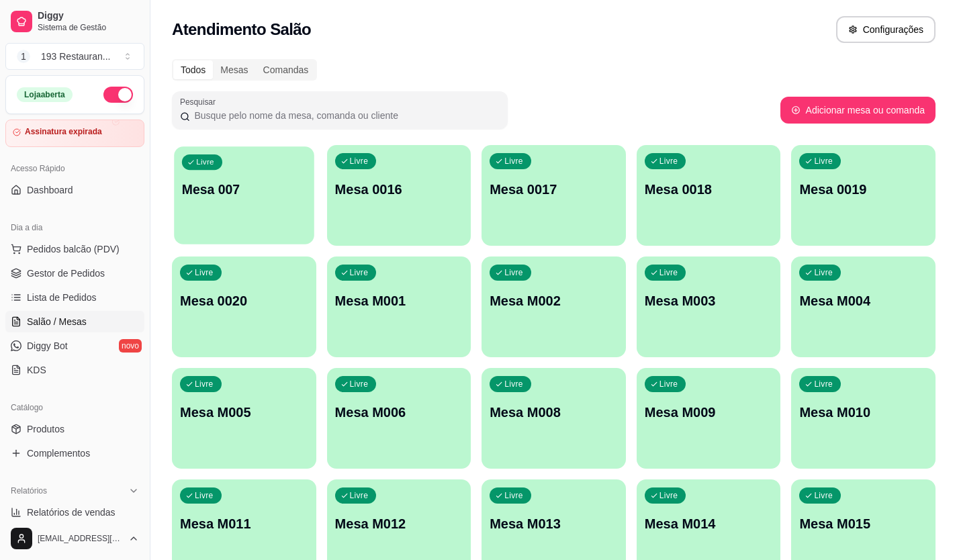
click at [263, 173] on div "Livre Mesa 007" at bounding box center [244, 187] width 140 height 82
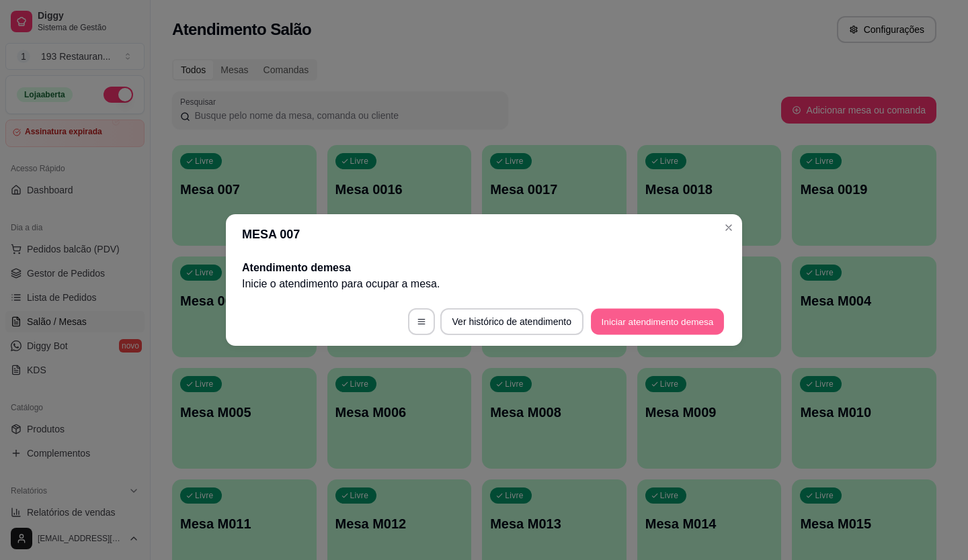
click at [625, 309] on button "Iniciar atendimento de mesa" at bounding box center [657, 322] width 133 height 26
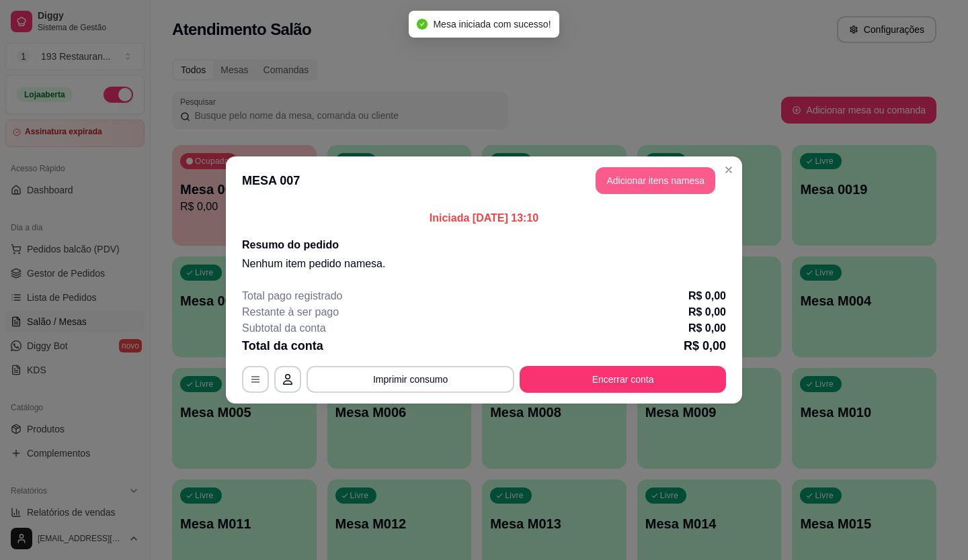
click at [634, 179] on button "Adicionar itens na mesa" at bounding box center [655, 180] width 120 height 27
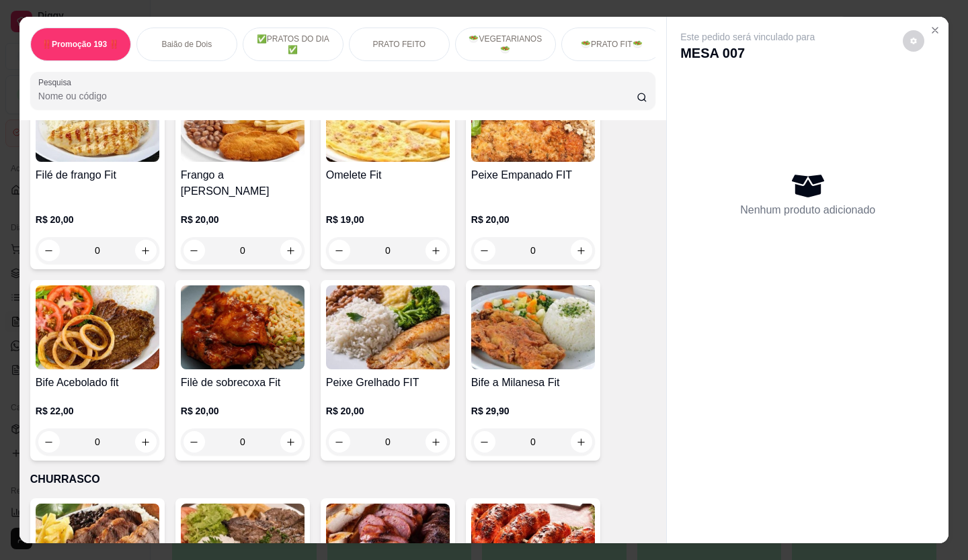
scroll to position [2150, 0]
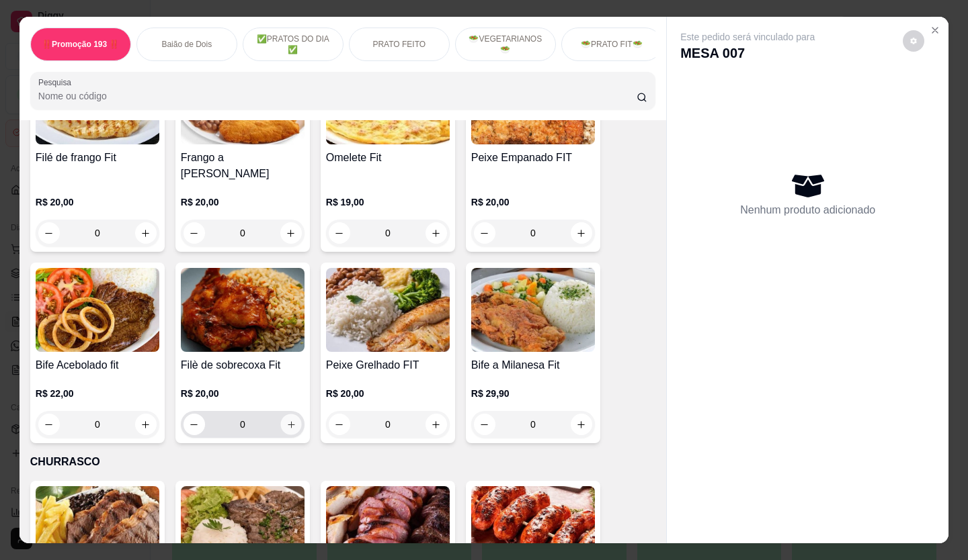
click at [286, 420] on icon "increase-product-quantity" at bounding box center [291, 425] width 10 height 10
type input "1"
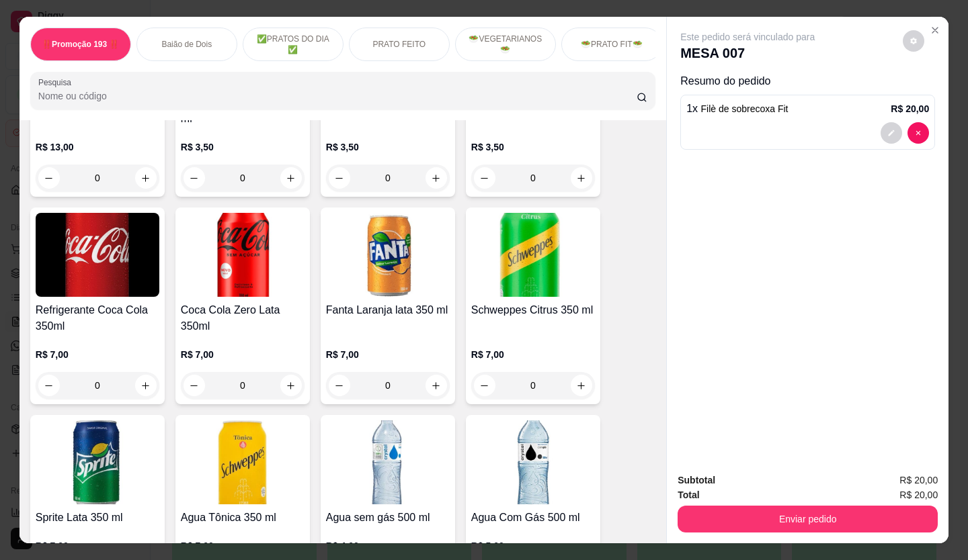
scroll to position [3830, 0]
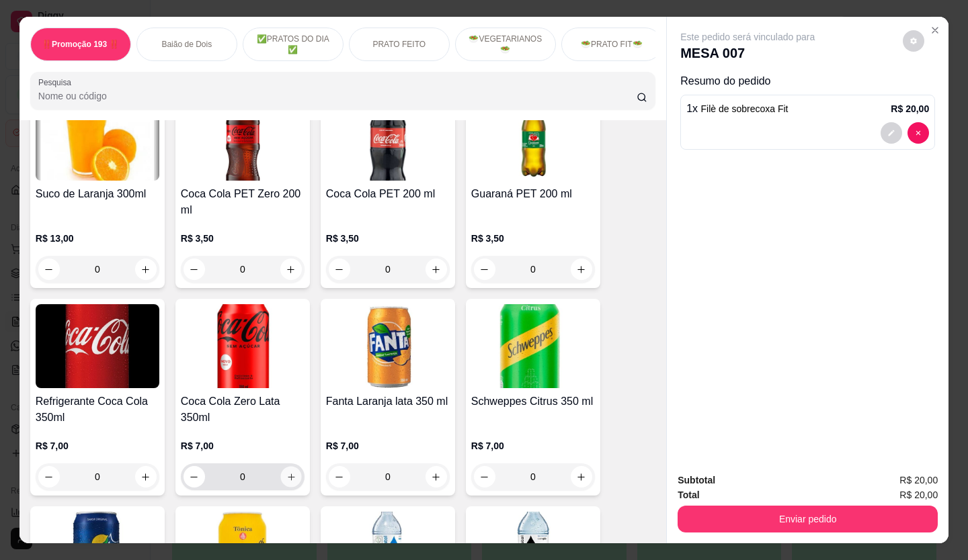
click at [286, 472] on icon "increase-product-quantity" at bounding box center [291, 477] width 10 height 10
type input "1"
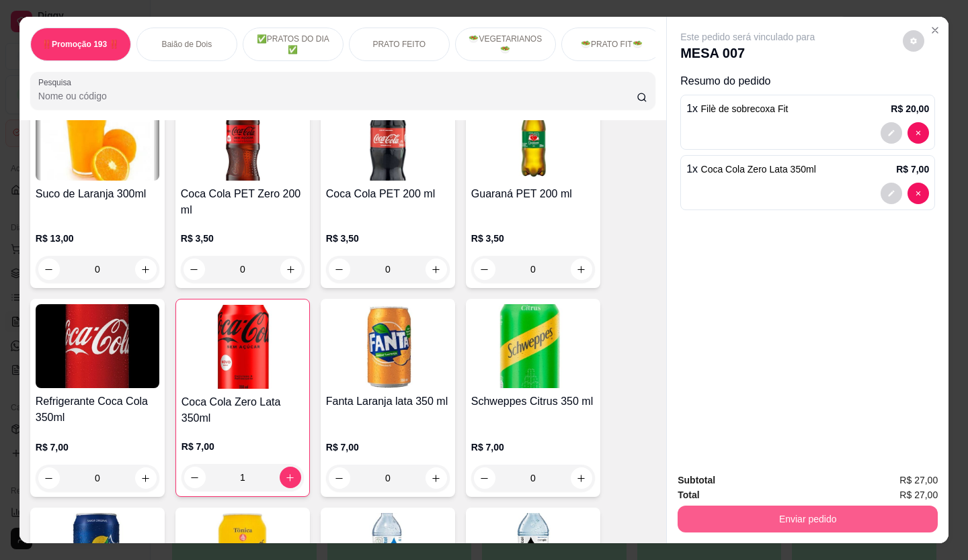
click at [827, 509] on button "Enviar pedido" at bounding box center [807, 519] width 260 height 27
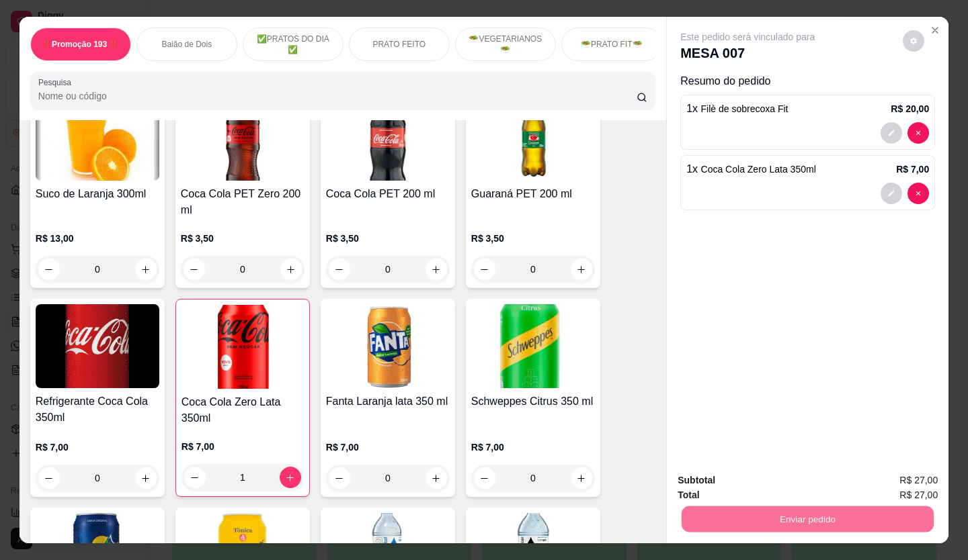
click at [923, 482] on button "Enviar pedido" at bounding box center [903, 481] width 76 height 26
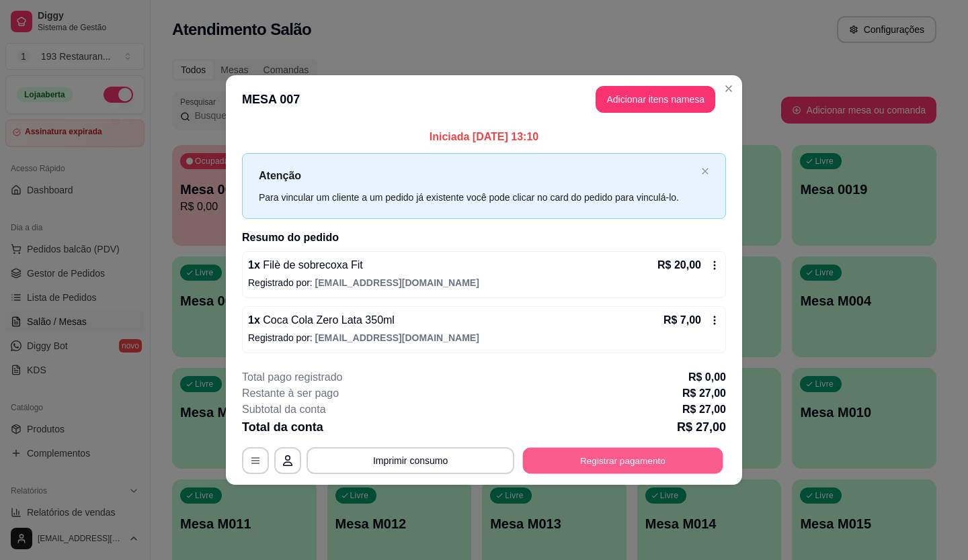
click at [632, 461] on button "Registrar pagamento" at bounding box center [623, 460] width 200 height 26
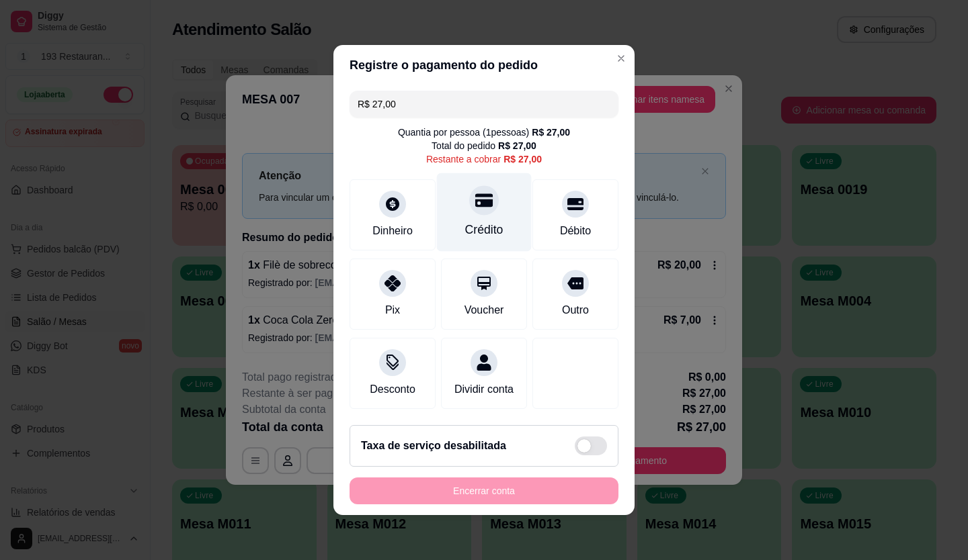
click at [501, 222] on div "Crédito" at bounding box center [484, 212] width 95 height 79
type input "R$ 0,00"
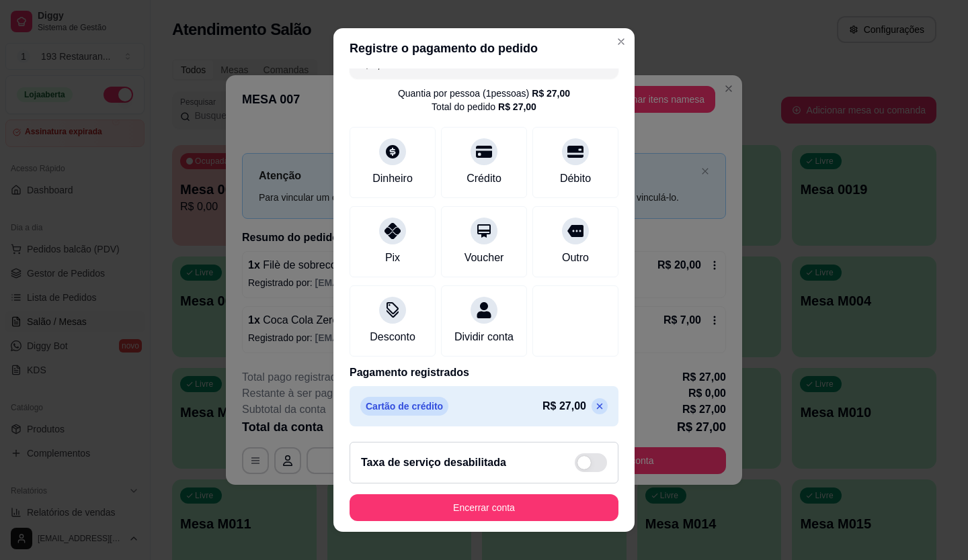
scroll to position [38, 0]
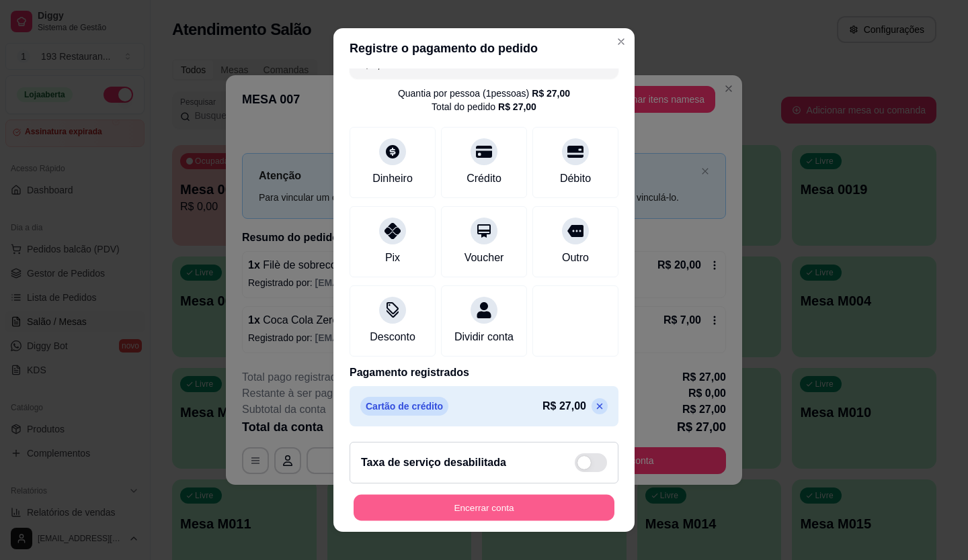
click at [507, 514] on button "Encerrar conta" at bounding box center [483, 508] width 261 height 26
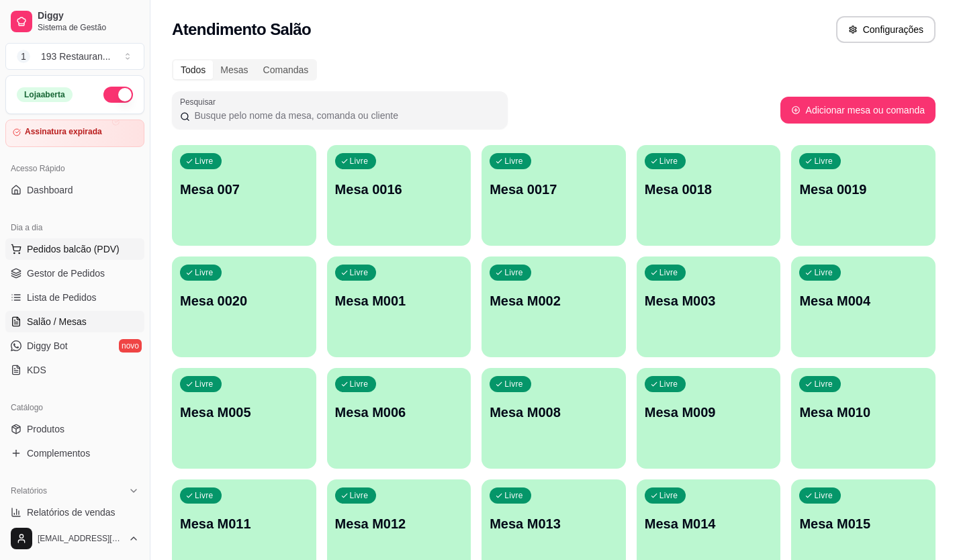
click at [65, 248] on span "Pedidos balcão (PDV)" at bounding box center [73, 249] width 93 height 13
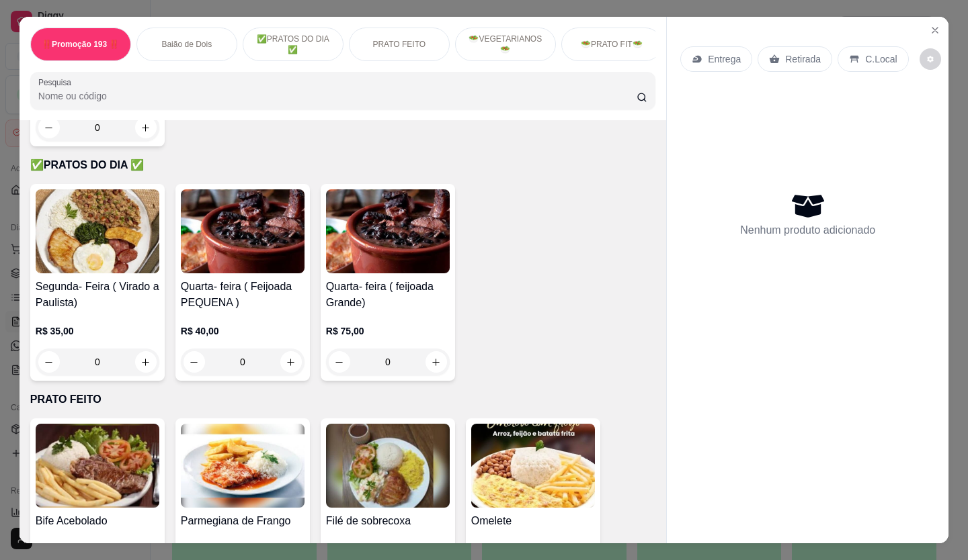
scroll to position [605, 0]
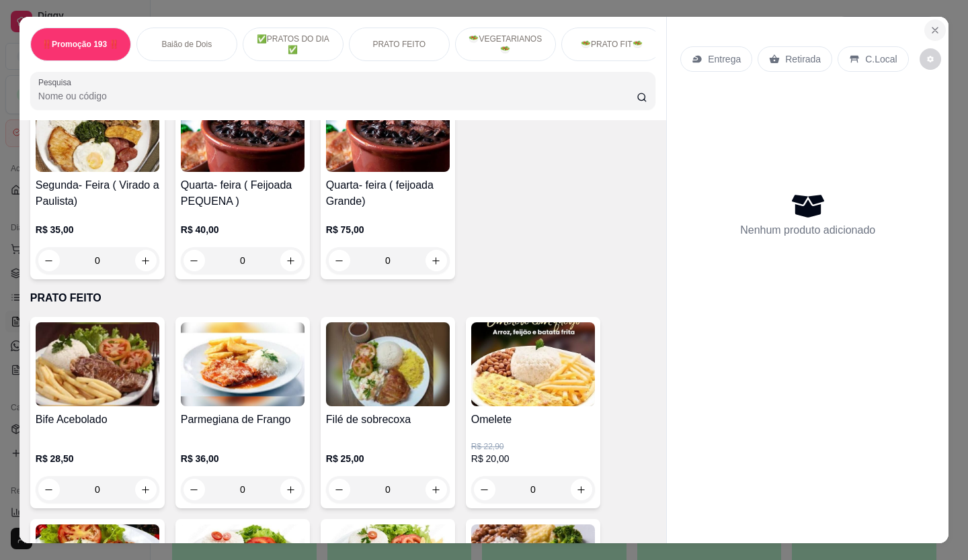
click at [929, 25] on icon "Close" at bounding box center [934, 30] width 11 height 11
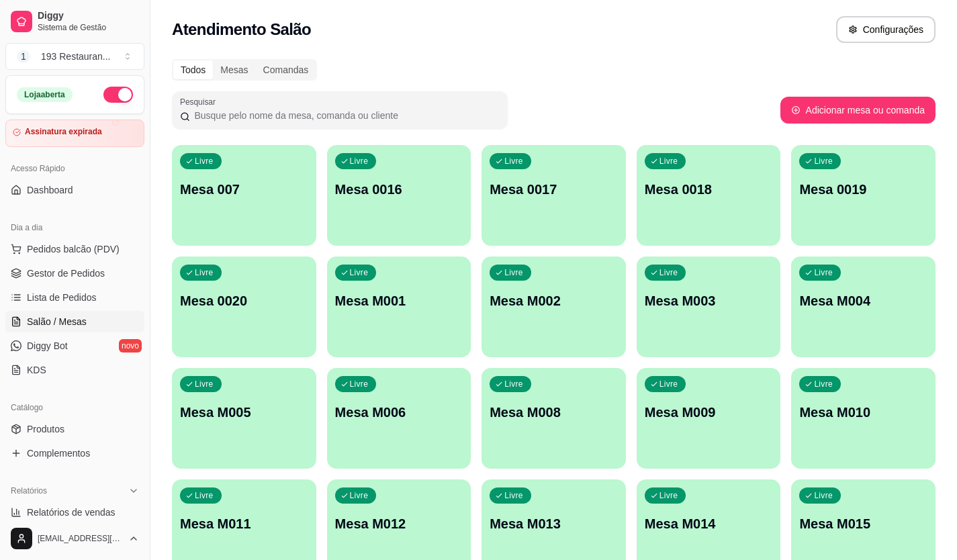
click at [56, 314] on link "Salão / Mesas" at bounding box center [74, 322] width 139 height 22
click at [204, 218] on div "Livre Mesa 007" at bounding box center [244, 187] width 144 height 85
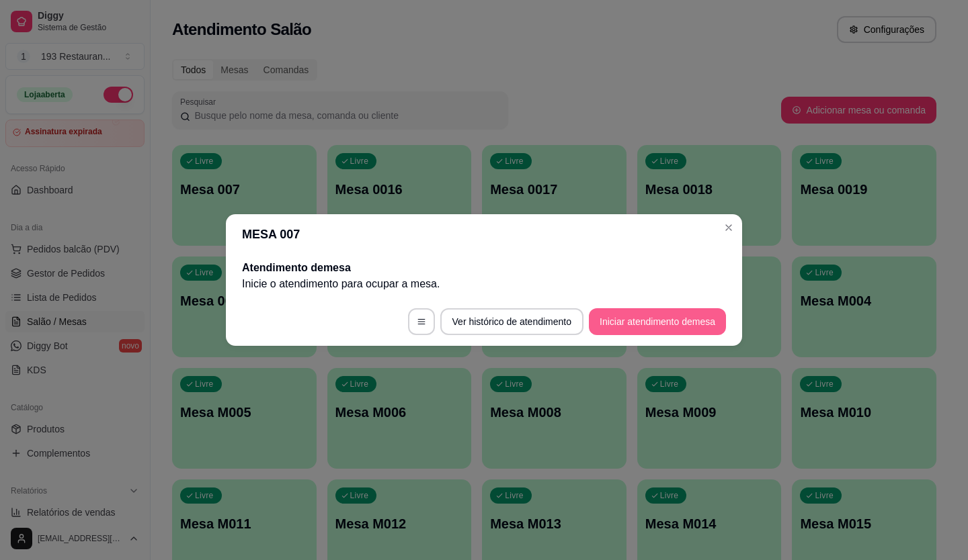
click at [695, 330] on button "Iniciar atendimento de mesa" at bounding box center [657, 321] width 137 height 27
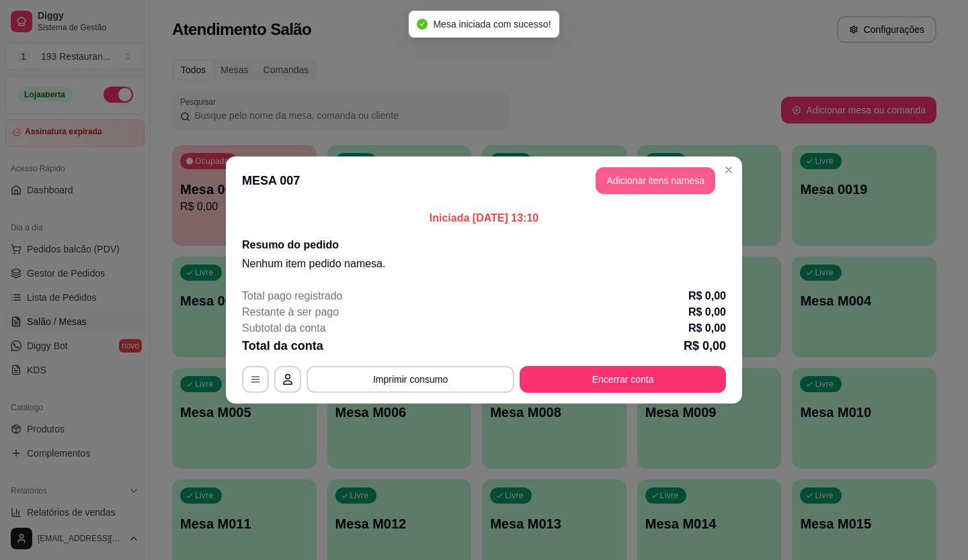
click at [630, 181] on button "Adicionar itens na mesa" at bounding box center [655, 180] width 120 height 27
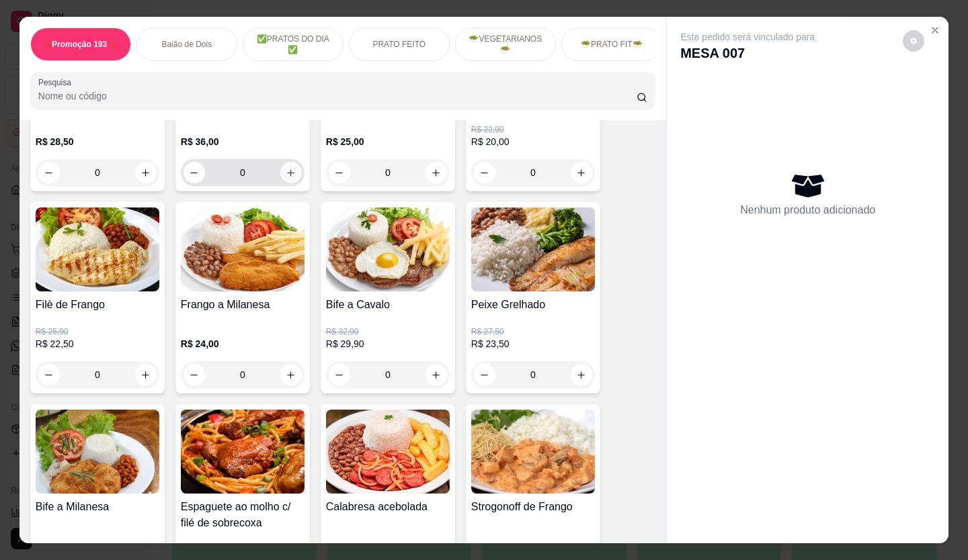
scroll to position [941, 0]
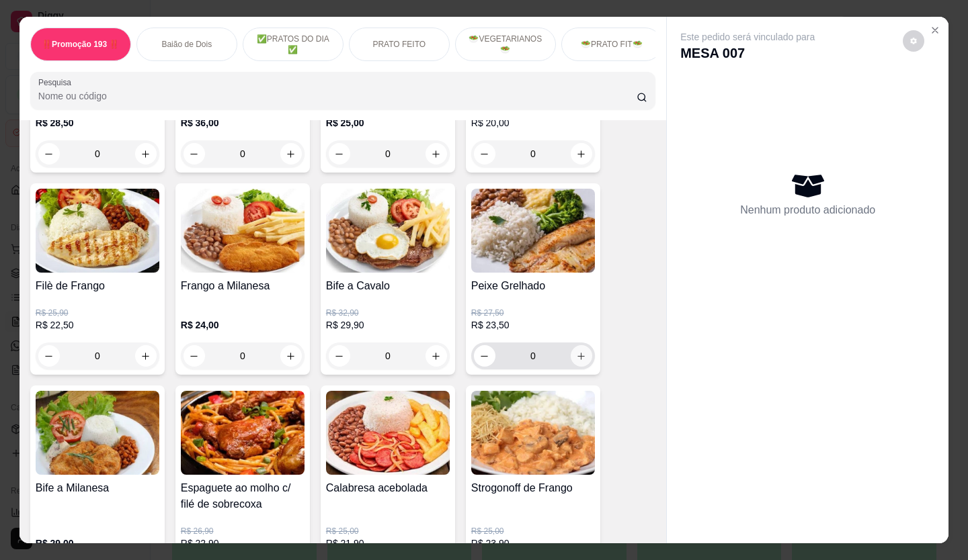
click at [578, 359] on icon "increase-product-quantity" at bounding box center [581, 356] width 10 height 10
type input "1"
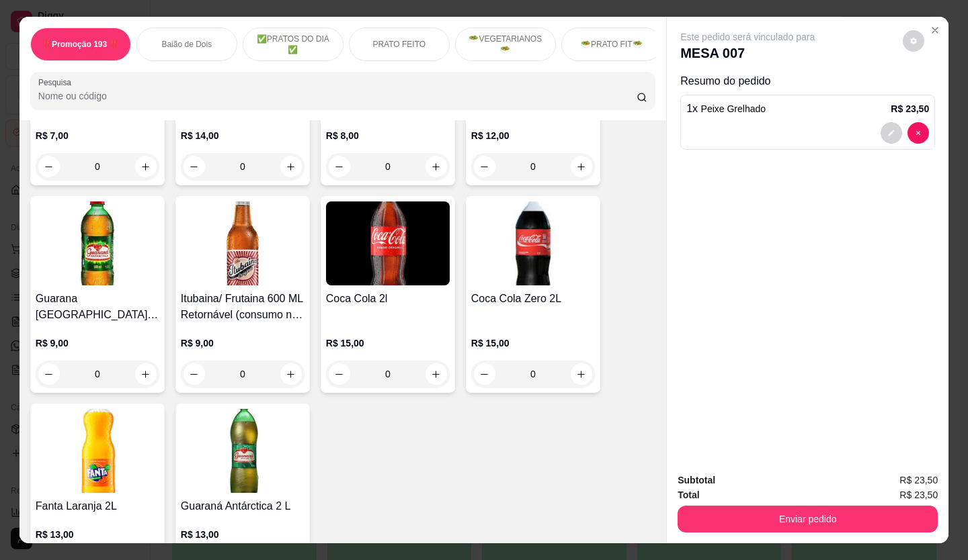
scroll to position [4771, 0]
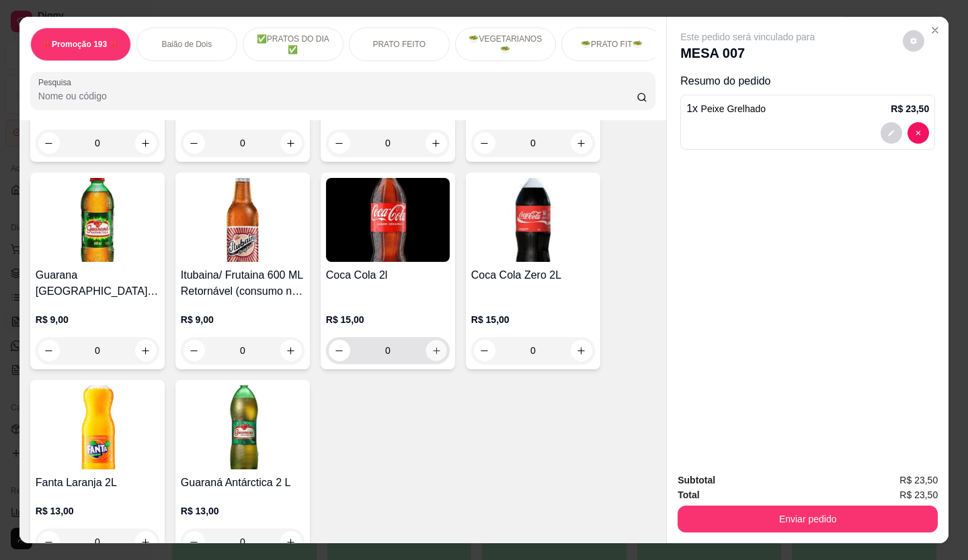
click at [434, 346] on icon "increase-product-quantity" at bounding box center [436, 351] width 10 height 10
type input "1"
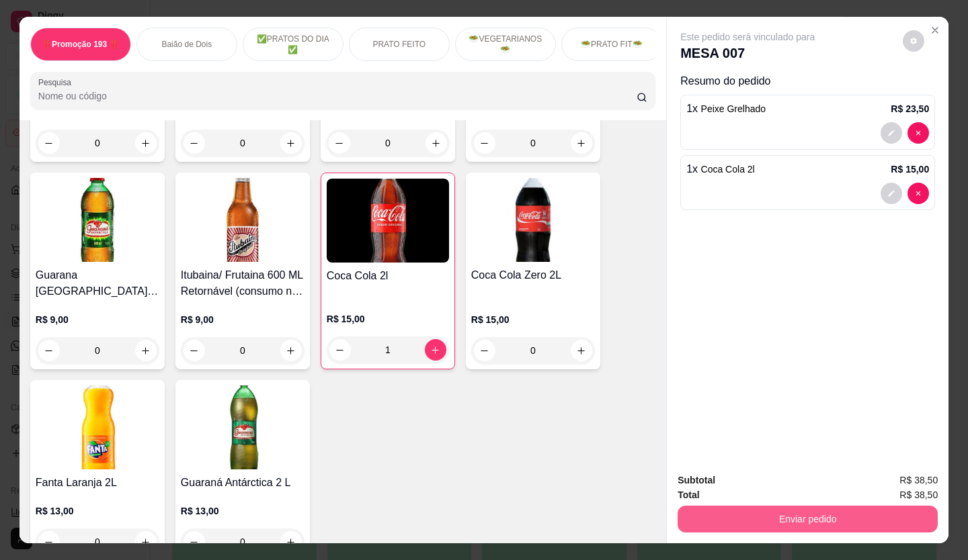
click at [744, 510] on button "Enviar pedido" at bounding box center [807, 519] width 260 height 27
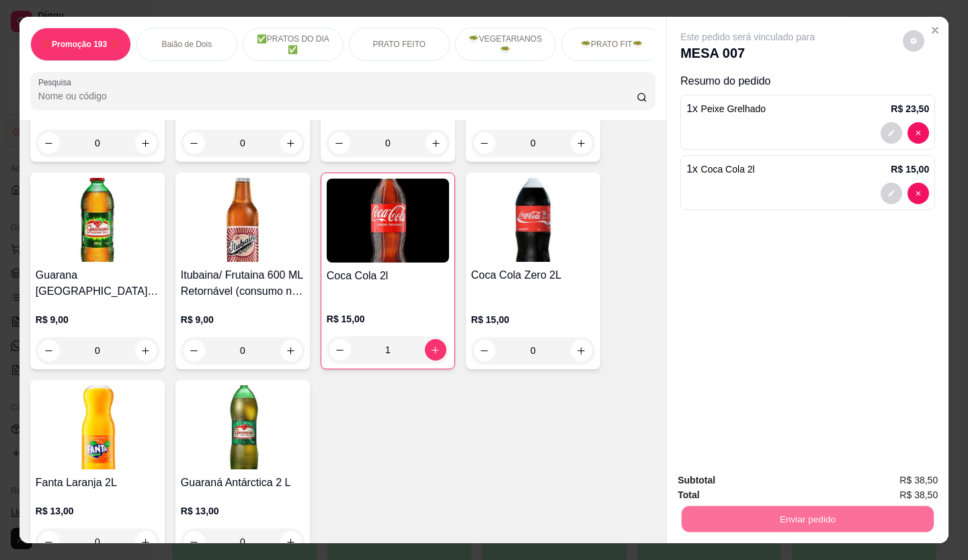
click at [875, 478] on button "Enviar pedido" at bounding box center [902, 481] width 74 height 25
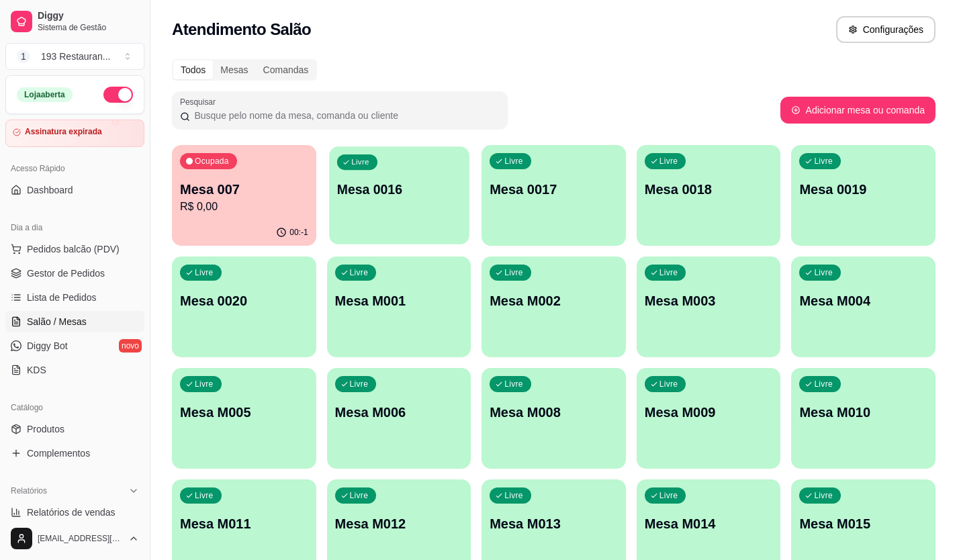
click at [343, 187] on p "Mesa 0016" at bounding box center [399, 190] width 124 height 18
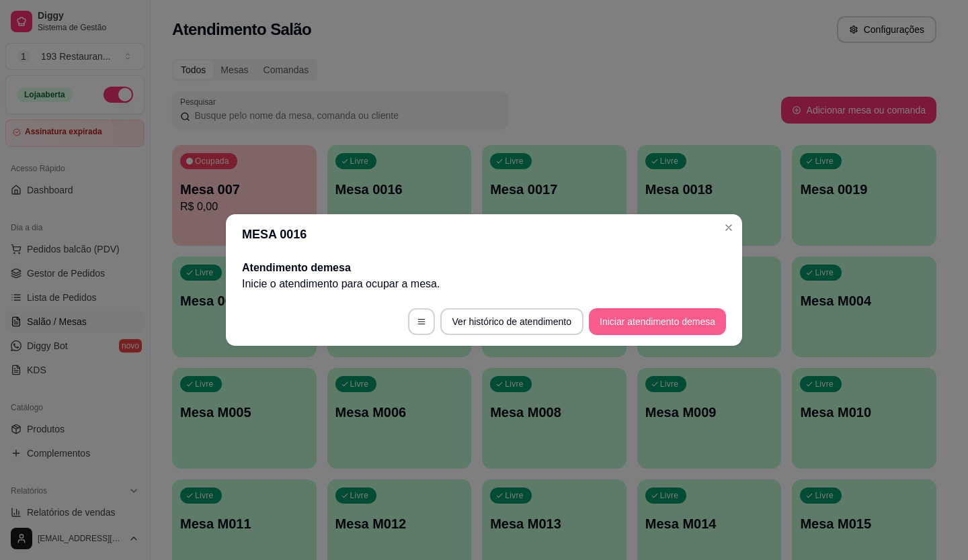
click at [683, 320] on button "Iniciar atendimento de mesa" at bounding box center [657, 321] width 137 height 27
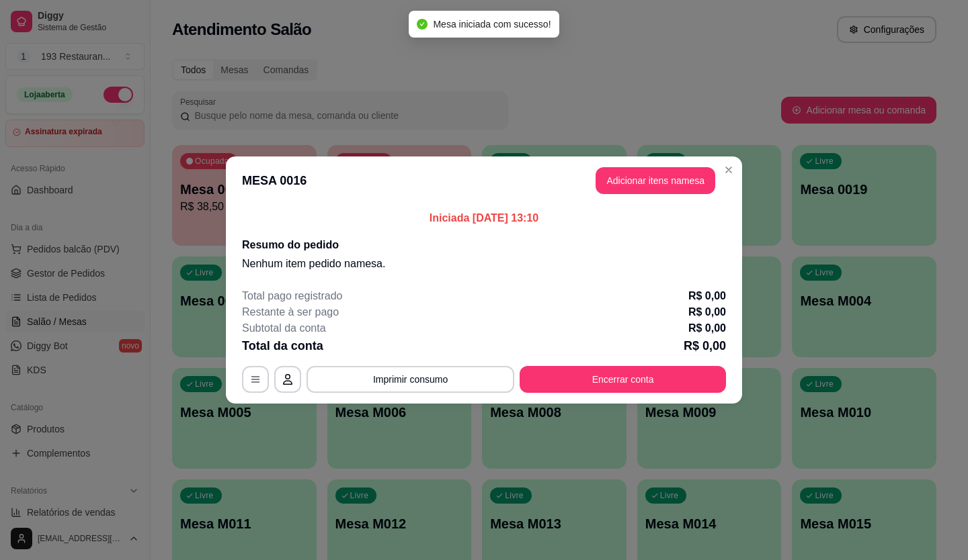
click at [679, 187] on button "Adicionar itens na mesa" at bounding box center [655, 180] width 120 height 27
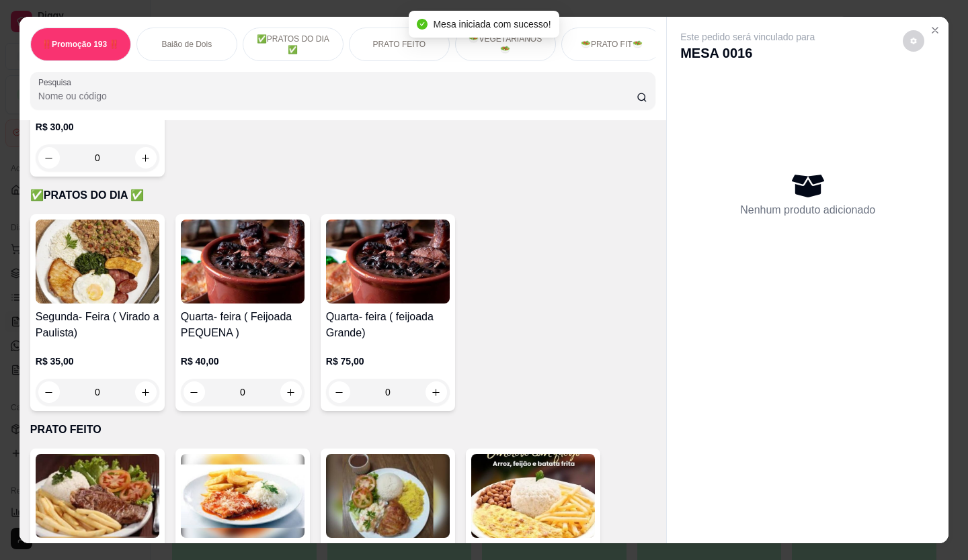
scroll to position [538, 0]
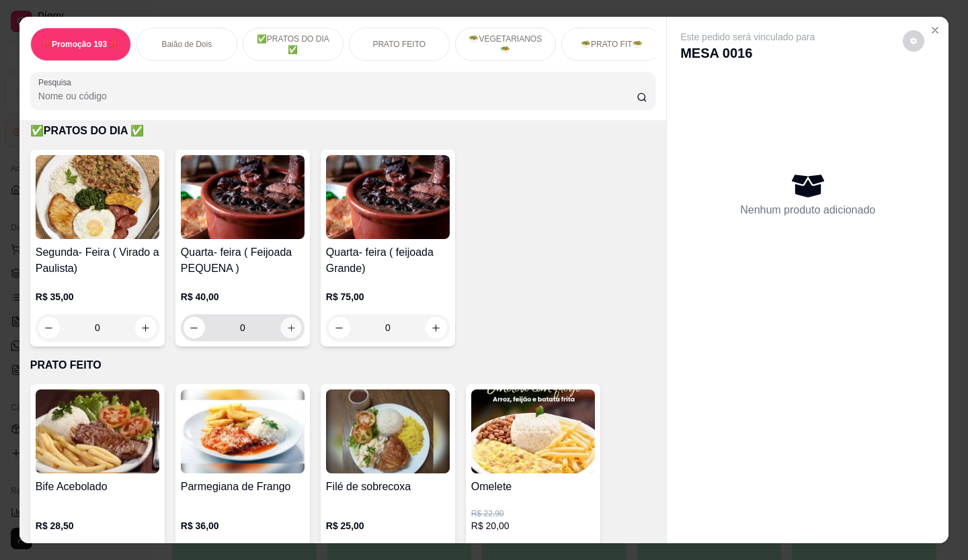
click at [286, 330] on icon "increase-product-quantity" at bounding box center [291, 328] width 10 height 10
type input "1"
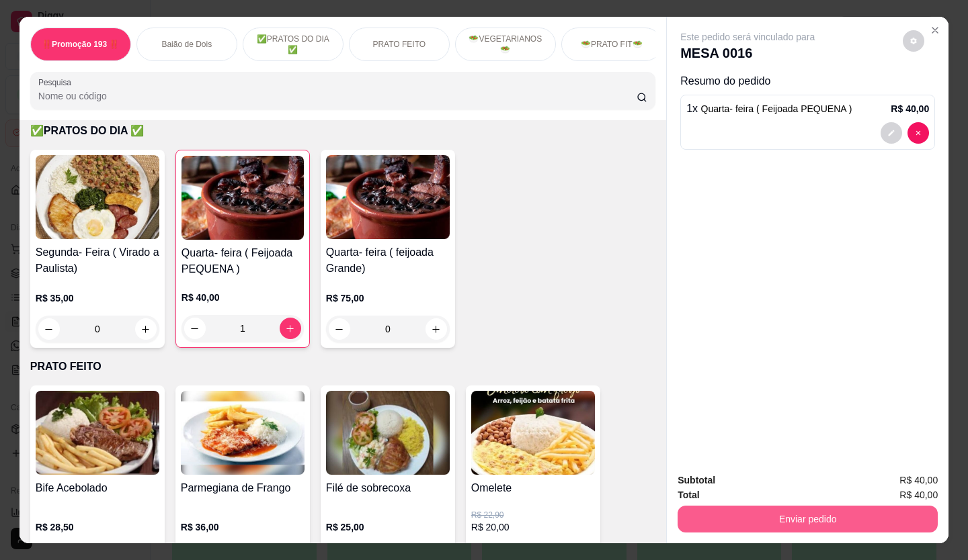
click at [707, 515] on button "Enviar pedido" at bounding box center [807, 519] width 260 height 27
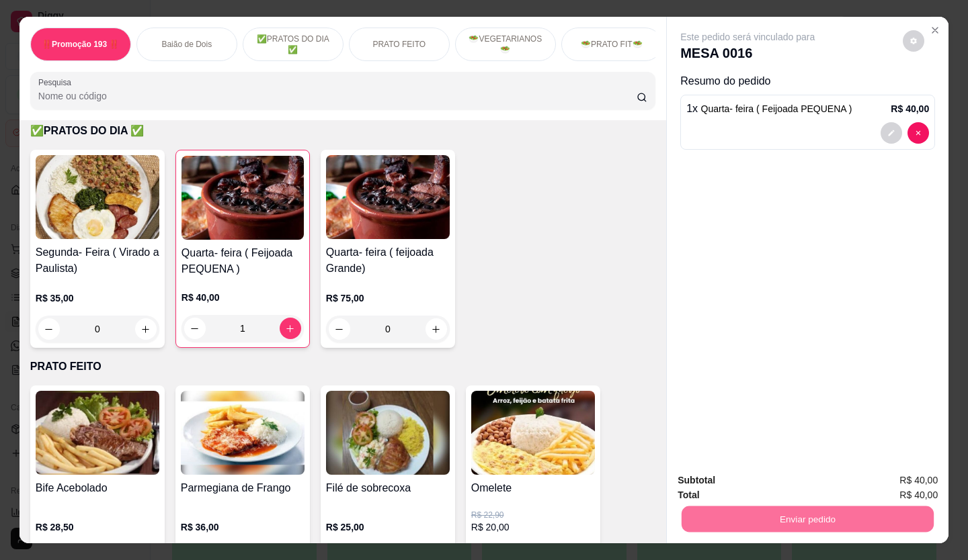
click at [918, 486] on button "Enviar pedido" at bounding box center [903, 481] width 76 height 26
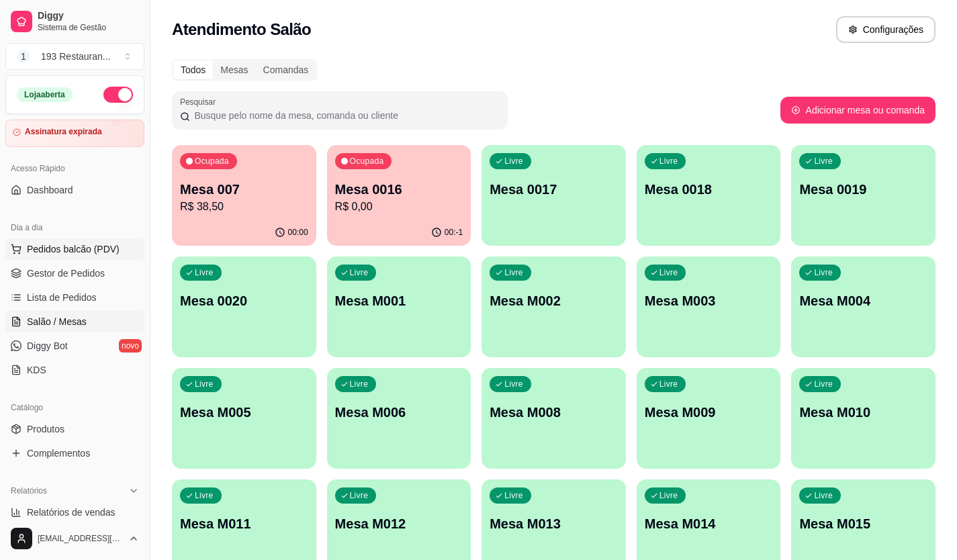
click at [65, 249] on span "Pedidos balcão (PDV)" at bounding box center [73, 249] width 93 height 13
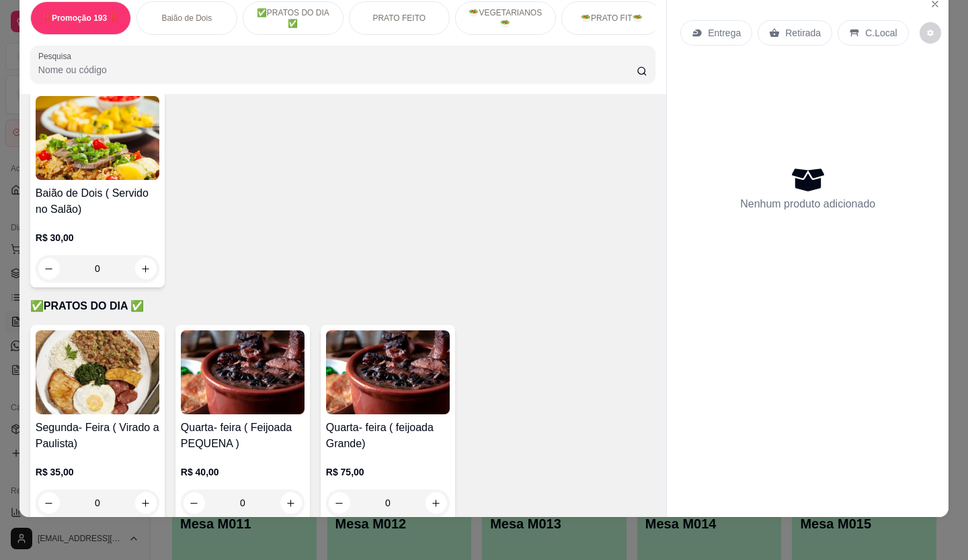
scroll to position [403, 0]
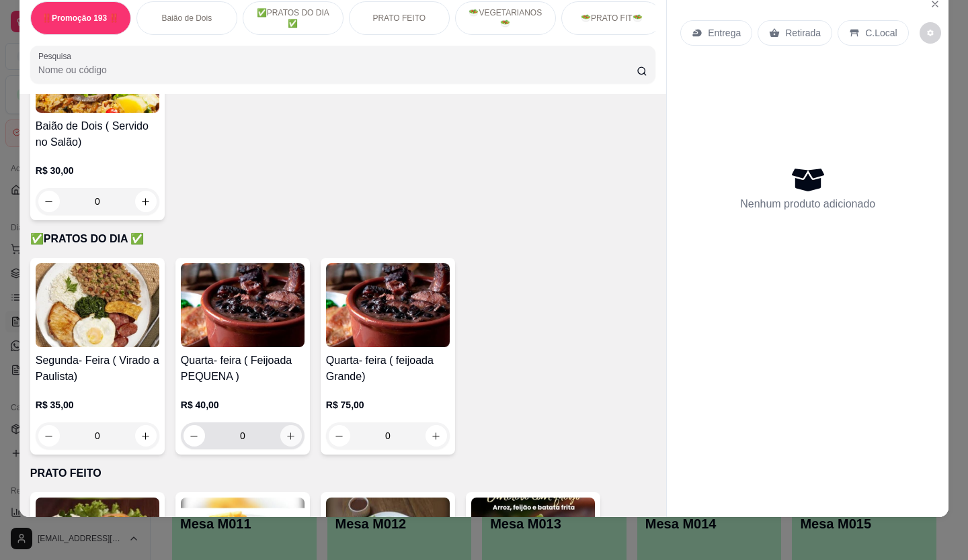
click at [290, 433] on icon "increase-product-quantity" at bounding box center [291, 436] width 10 height 10
type input "1"
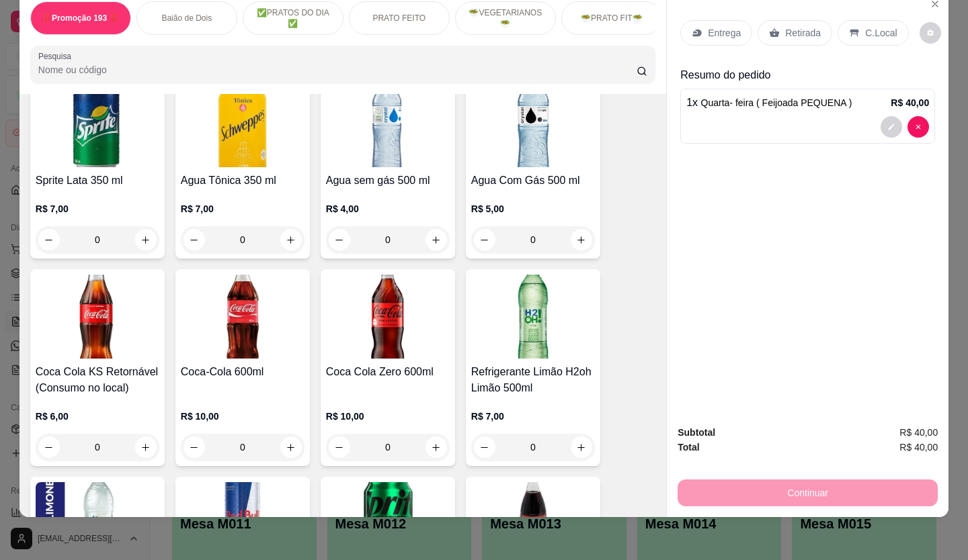
scroll to position [4233, 0]
click at [429, 436] on button "increase-product-quantity" at bounding box center [436, 447] width 22 height 22
type input "1"
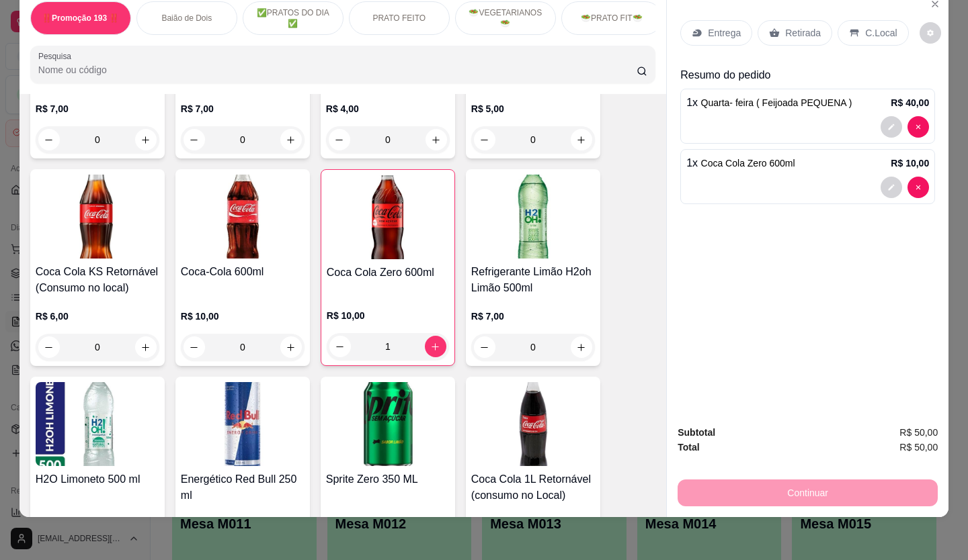
scroll to position [4300, 0]
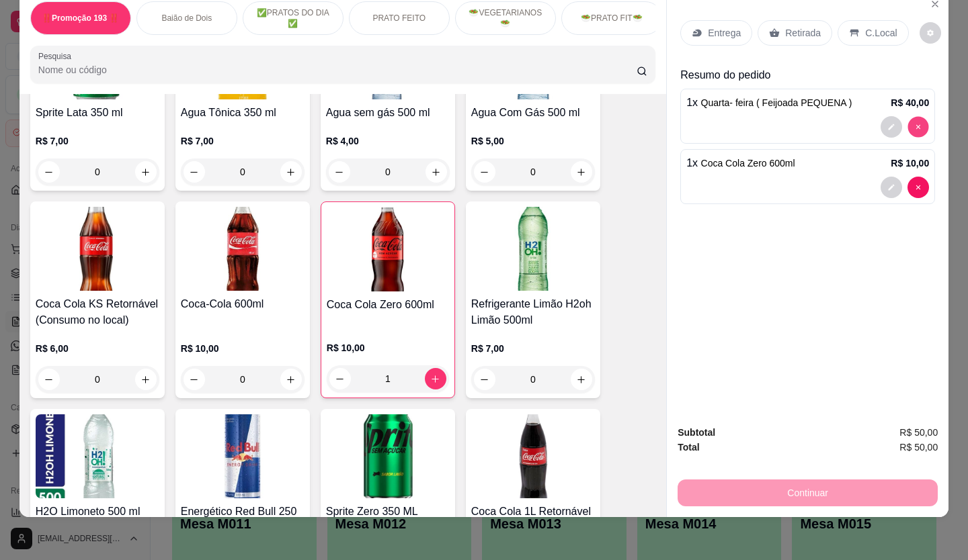
type input "0"
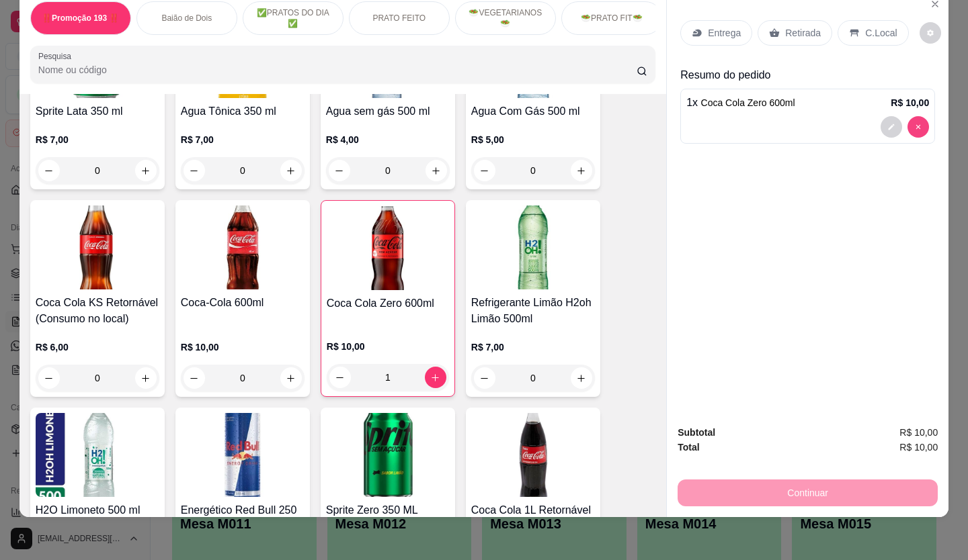
scroll to position [4299, 0]
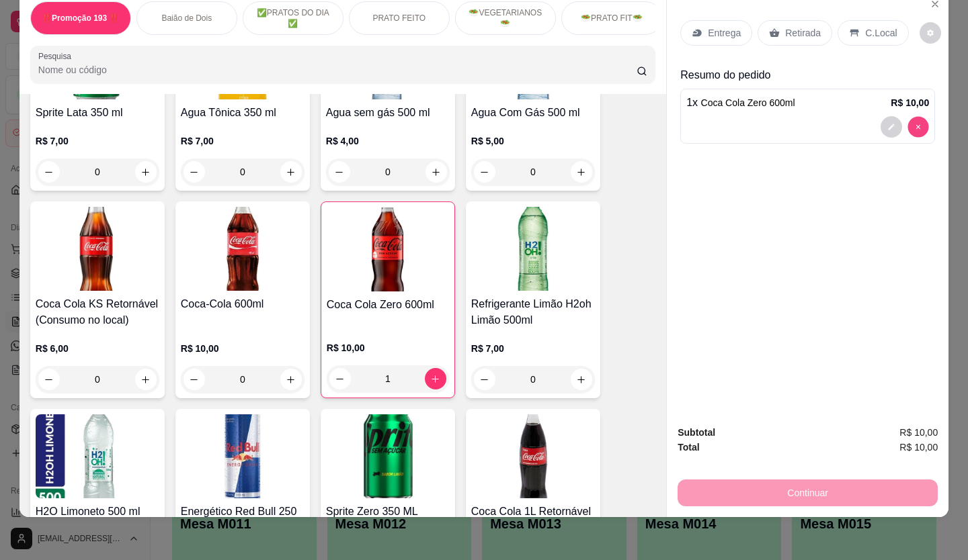
type input "0"
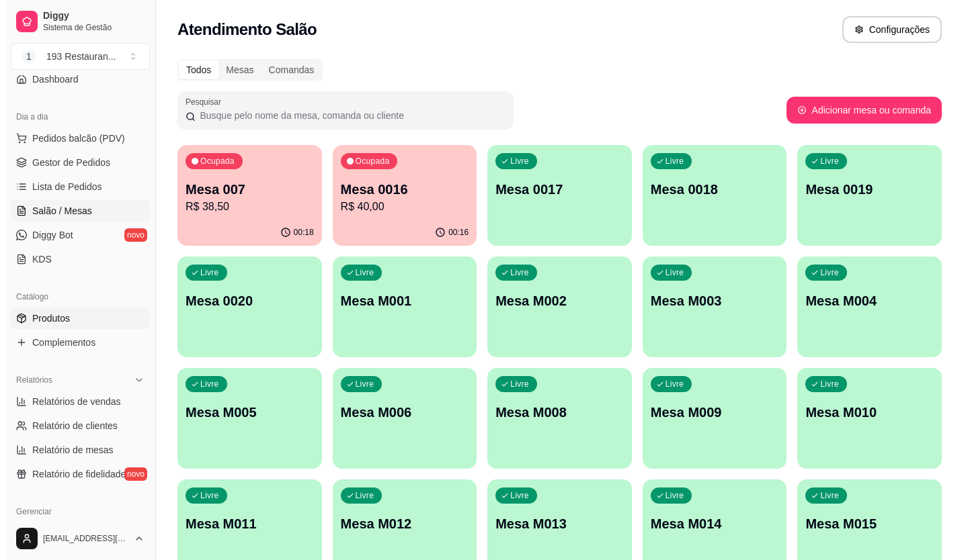
scroll to position [134, 0]
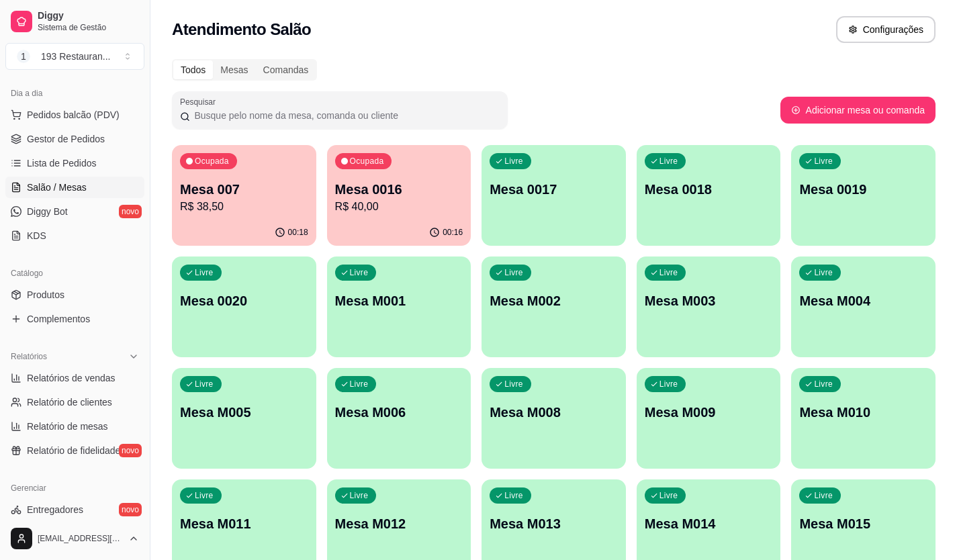
click at [397, 209] on p "R$ 40,00" at bounding box center [399, 207] width 128 height 16
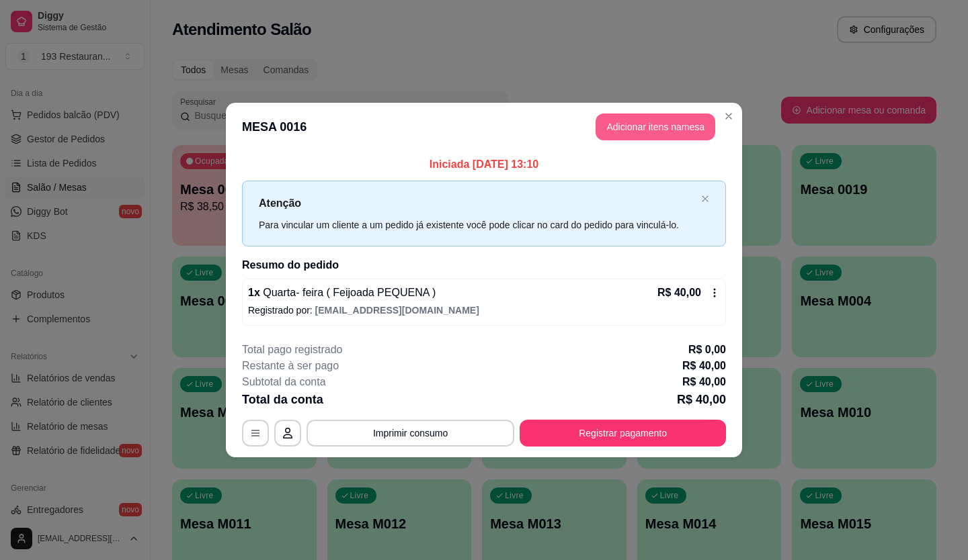
click at [633, 132] on button "Adicionar itens na mesa" at bounding box center [655, 127] width 120 height 27
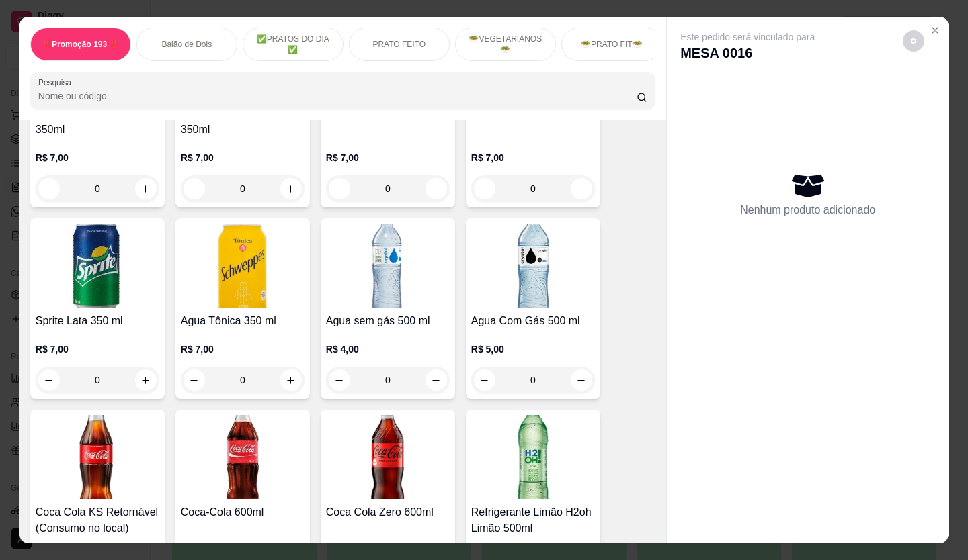
scroll to position [4233, 0]
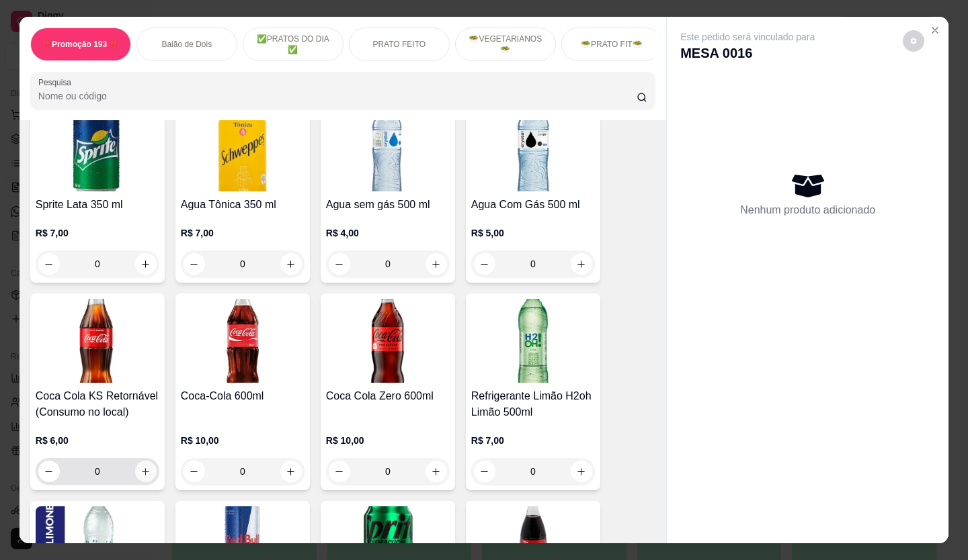
click at [142, 467] on icon "increase-product-quantity" at bounding box center [145, 472] width 10 height 10
type input "1"
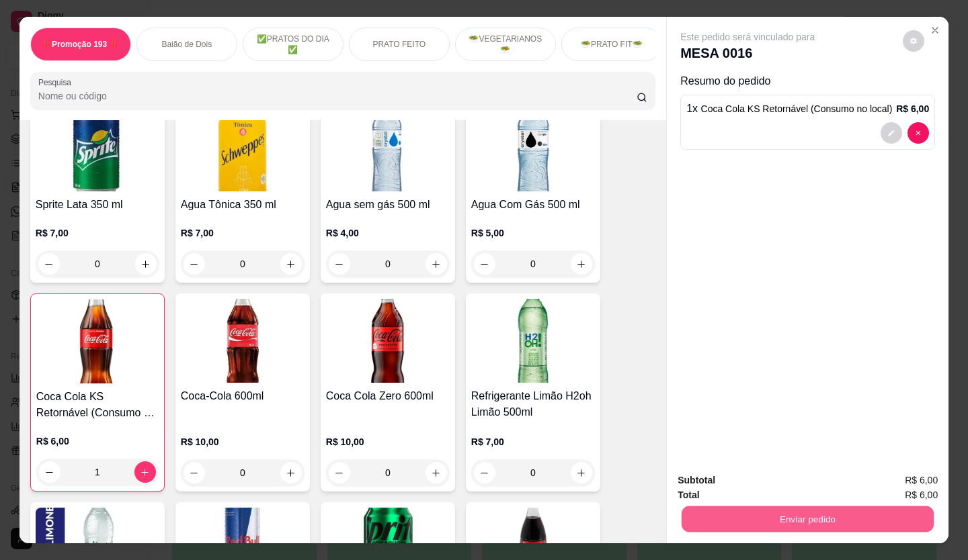
click at [705, 507] on button "Enviar pedido" at bounding box center [807, 520] width 252 height 26
click at [894, 469] on button "Enviar pedido" at bounding box center [902, 480] width 74 height 25
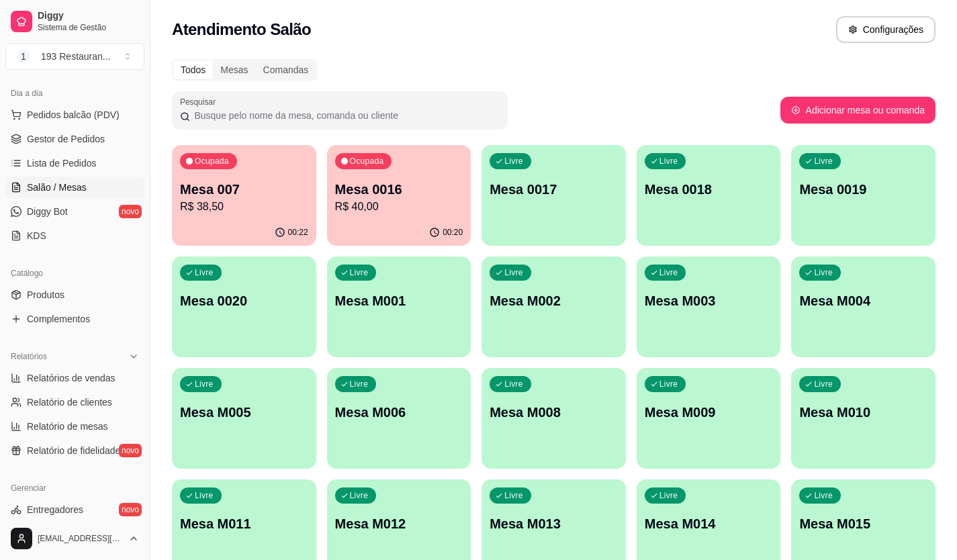
click at [249, 228] on div "00:22" at bounding box center [244, 233] width 144 height 26
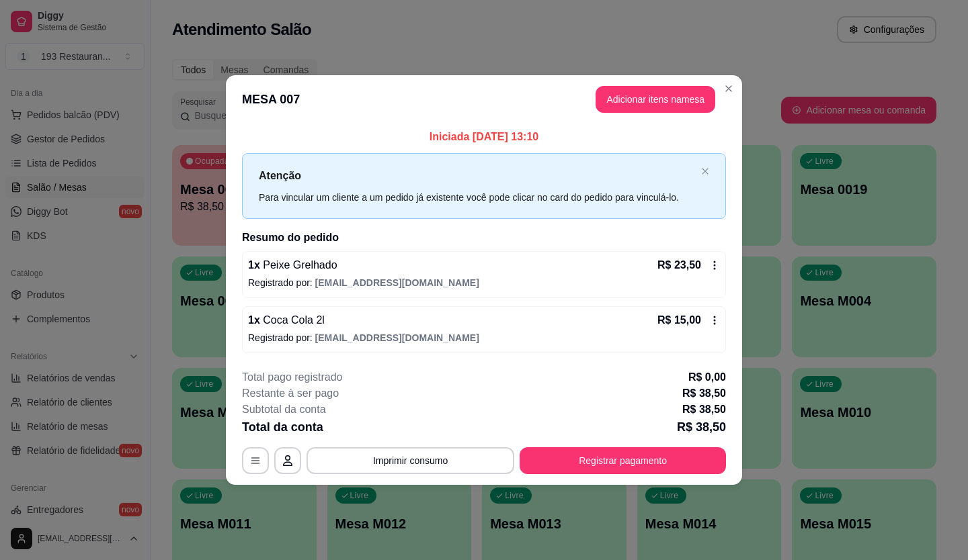
click at [660, 114] on header "MESA 007 Adicionar itens na mesa" at bounding box center [484, 99] width 516 height 48
click at [660, 109] on button "Adicionar itens na mesa" at bounding box center [655, 99] width 120 height 27
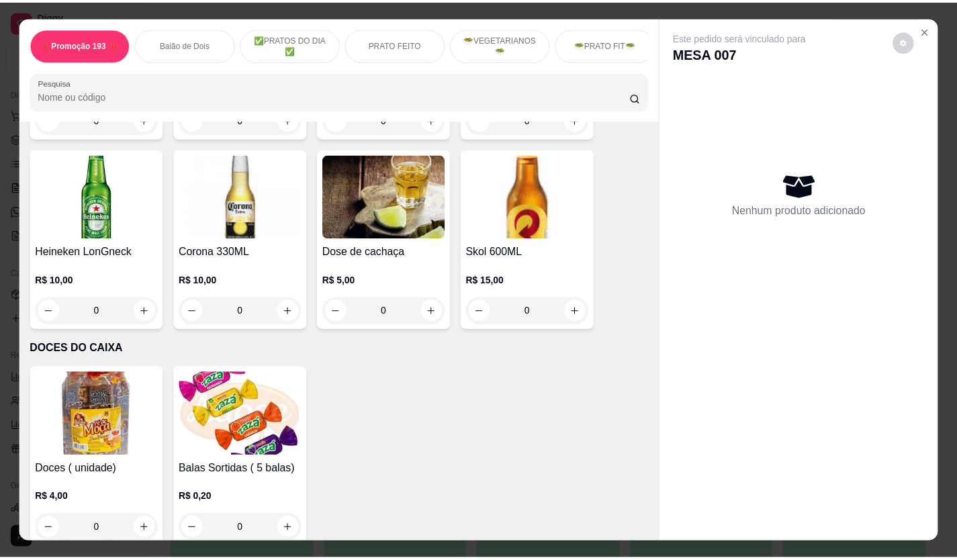
scroll to position [5442, 0]
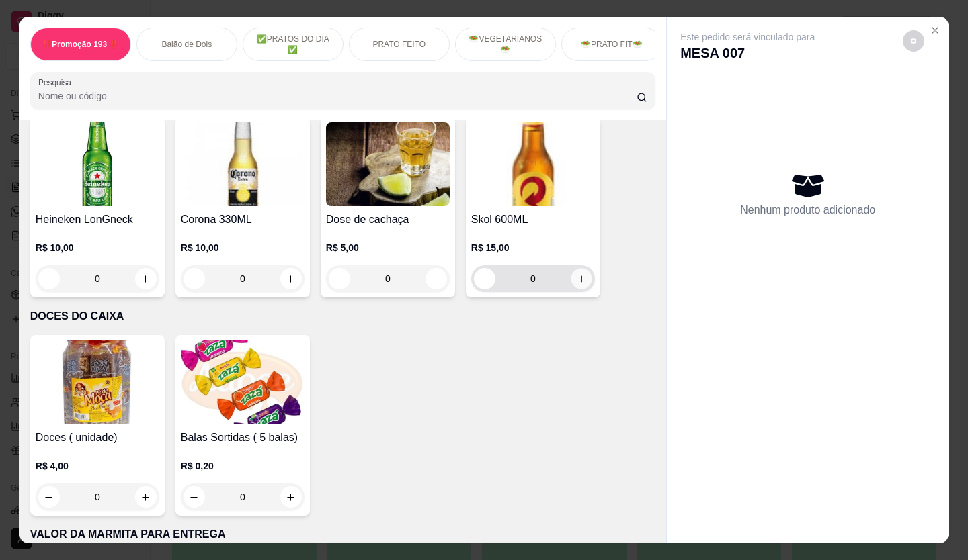
click at [579, 274] on icon "increase-product-quantity" at bounding box center [581, 279] width 10 height 10
type input "1"
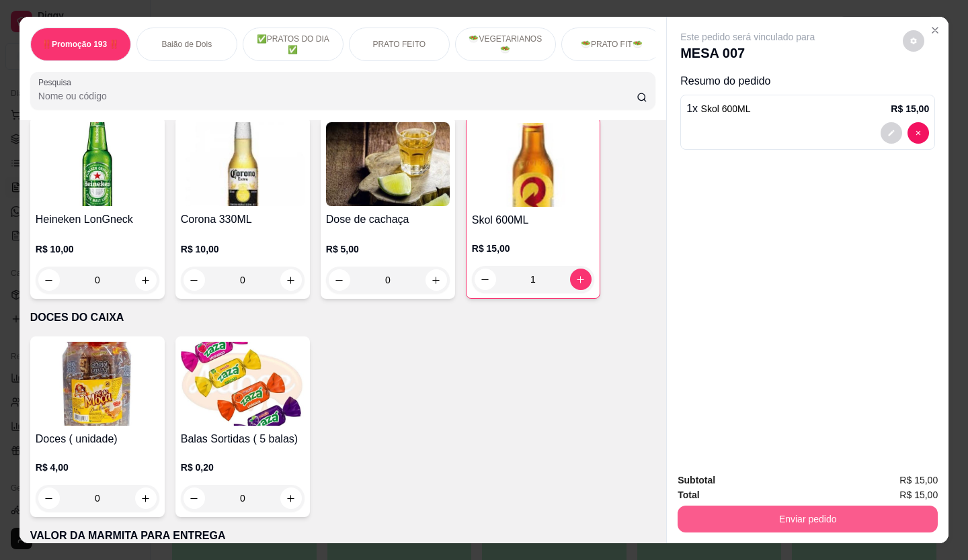
click at [810, 517] on button "Enviar pedido" at bounding box center [807, 519] width 260 height 27
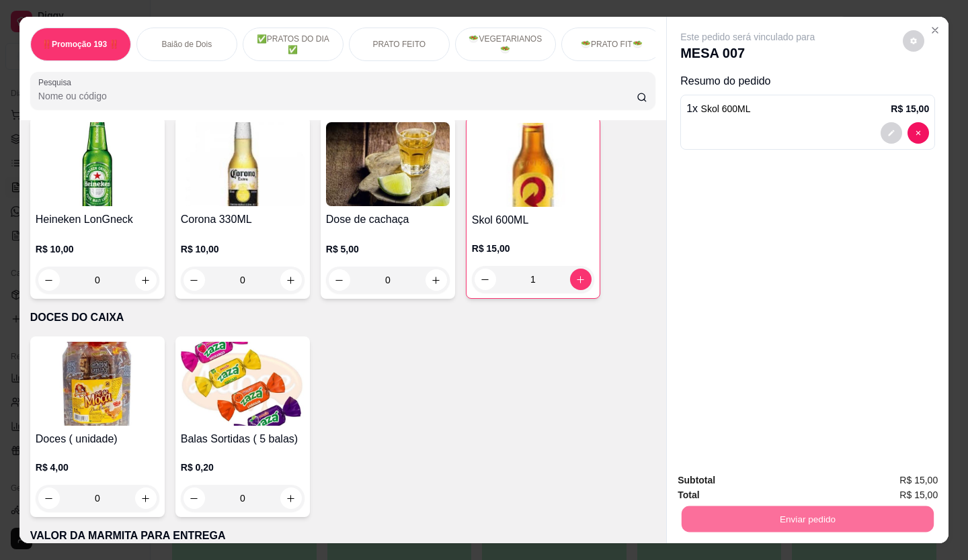
click at [906, 472] on button "Enviar pedido" at bounding box center [902, 480] width 74 height 25
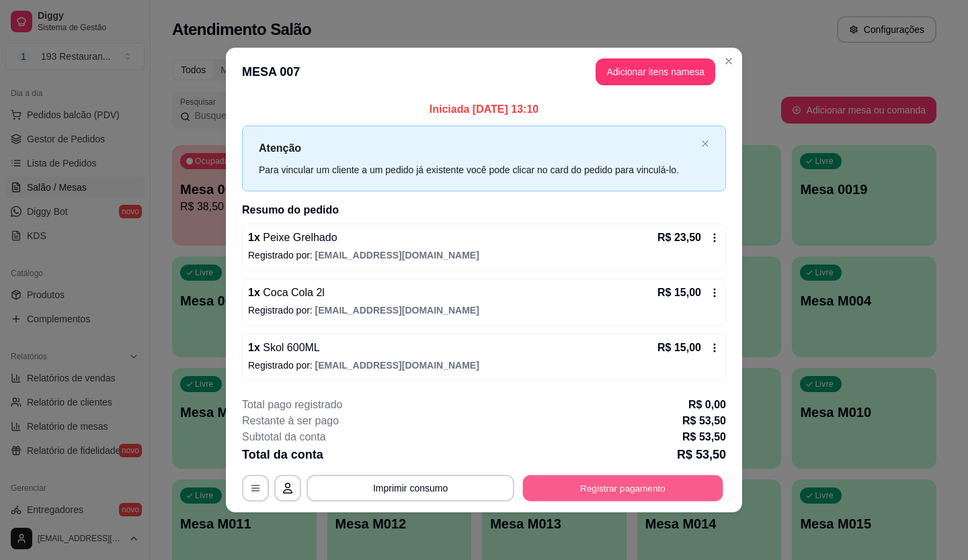
click at [603, 475] on div "**********" at bounding box center [484, 488] width 484 height 27
click at [615, 485] on button "Registrar pagamento" at bounding box center [623, 488] width 200 height 26
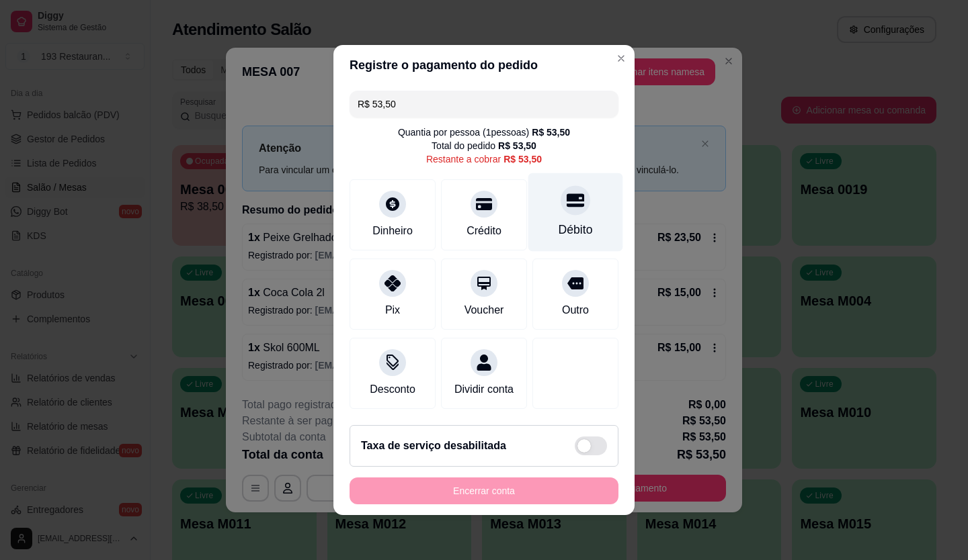
click at [576, 221] on div "Débito" at bounding box center [575, 229] width 34 height 17
type input "R$ 0,00"
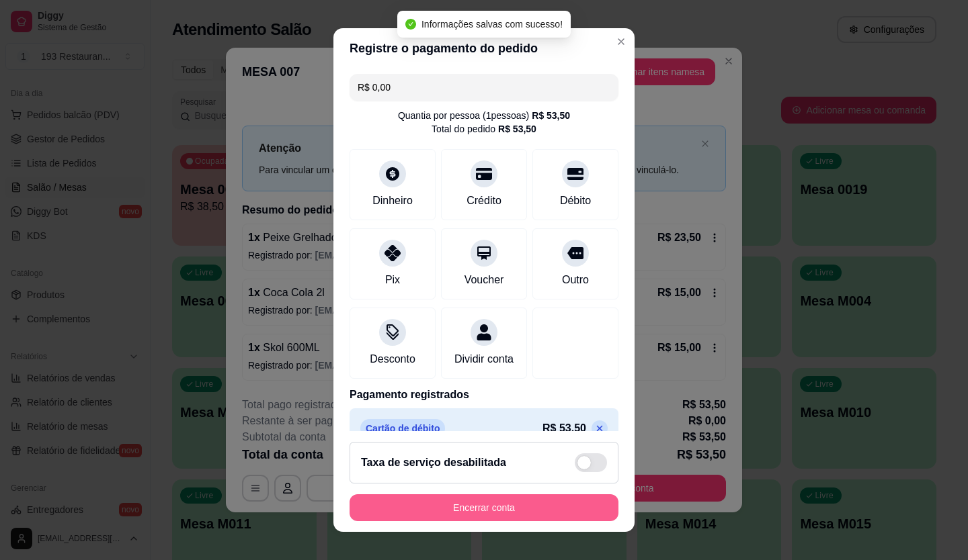
click at [528, 511] on button "Encerrar conta" at bounding box center [483, 508] width 269 height 27
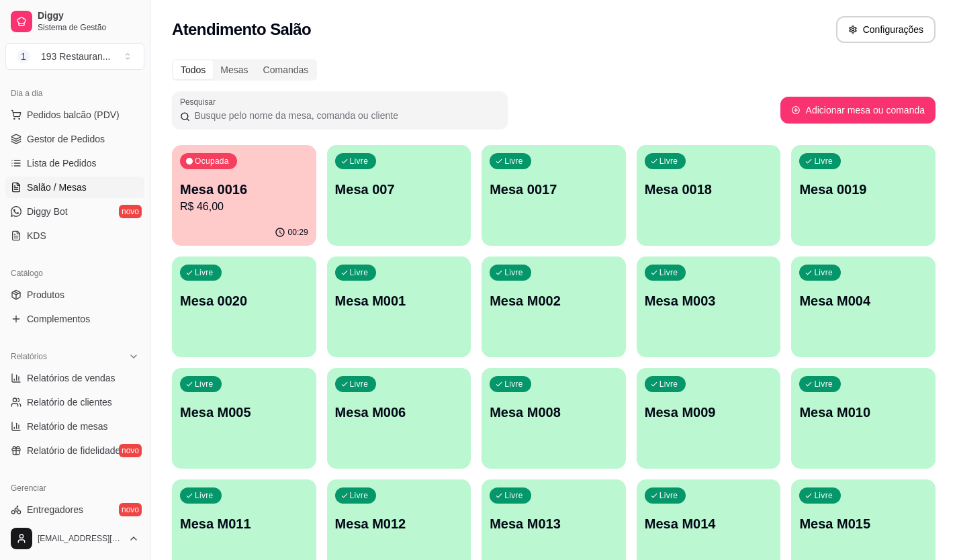
click at [412, 219] on div "Livre Mesa 007" at bounding box center [399, 187] width 144 height 85
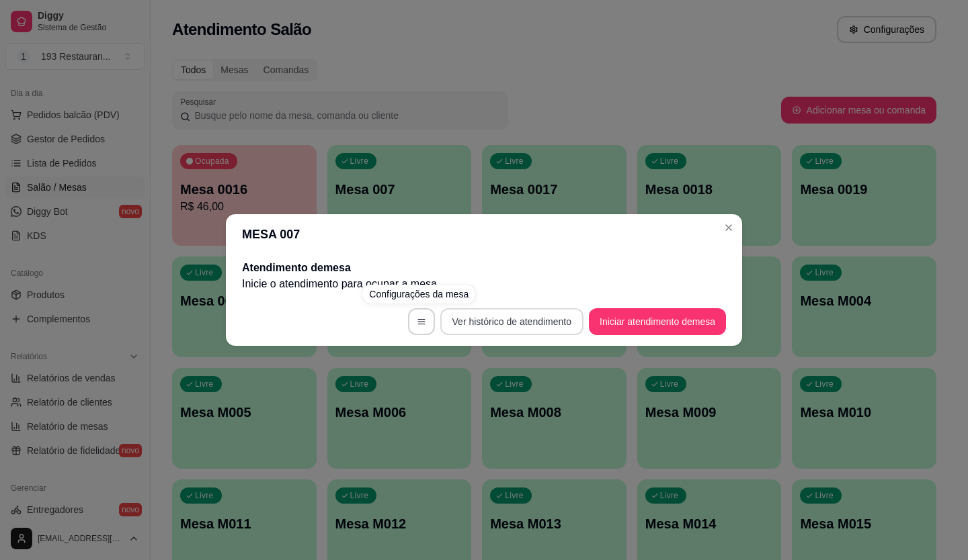
click at [453, 327] on button "Ver histórico de atendimento" at bounding box center [511, 321] width 143 height 27
click at [417, 322] on icon "button" at bounding box center [421, 321] width 9 height 9
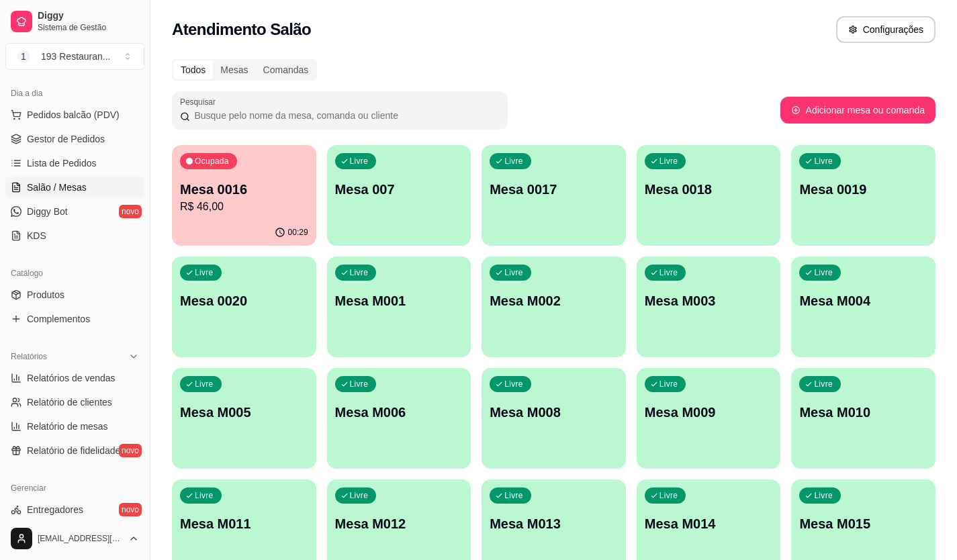
click at [276, 221] on div "00:29" at bounding box center [244, 233] width 144 height 26
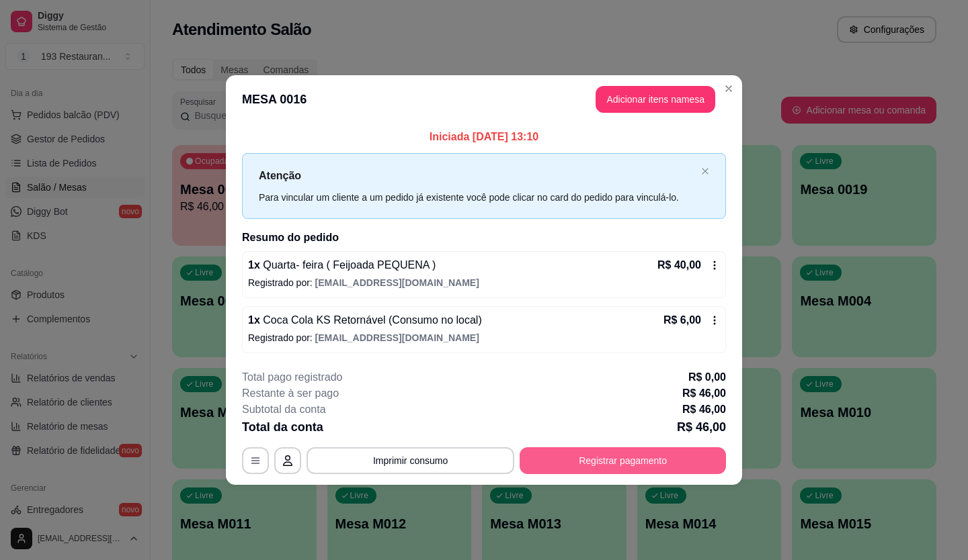
click at [601, 461] on button "Registrar pagamento" at bounding box center [622, 460] width 206 height 27
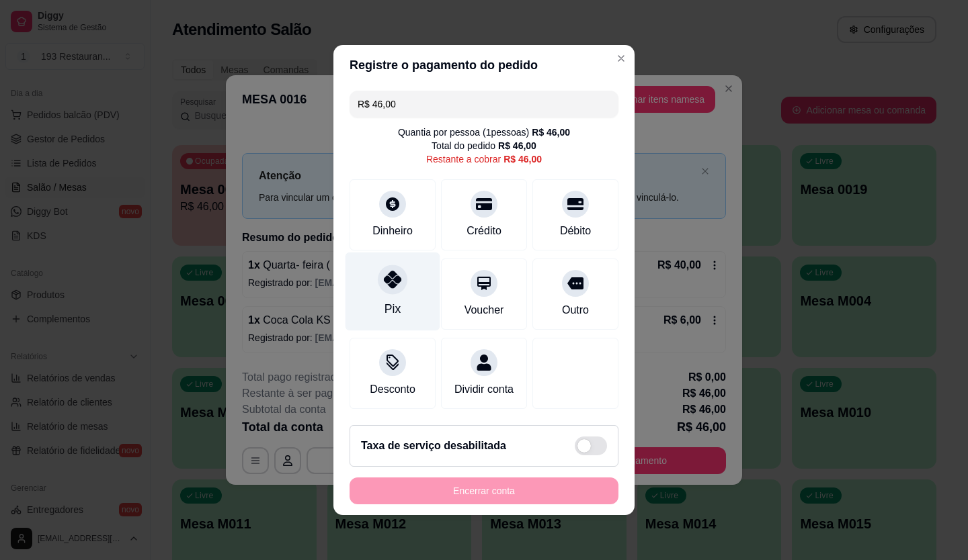
click at [398, 306] on div "Pix" at bounding box center [392, 292] width 95 height 79
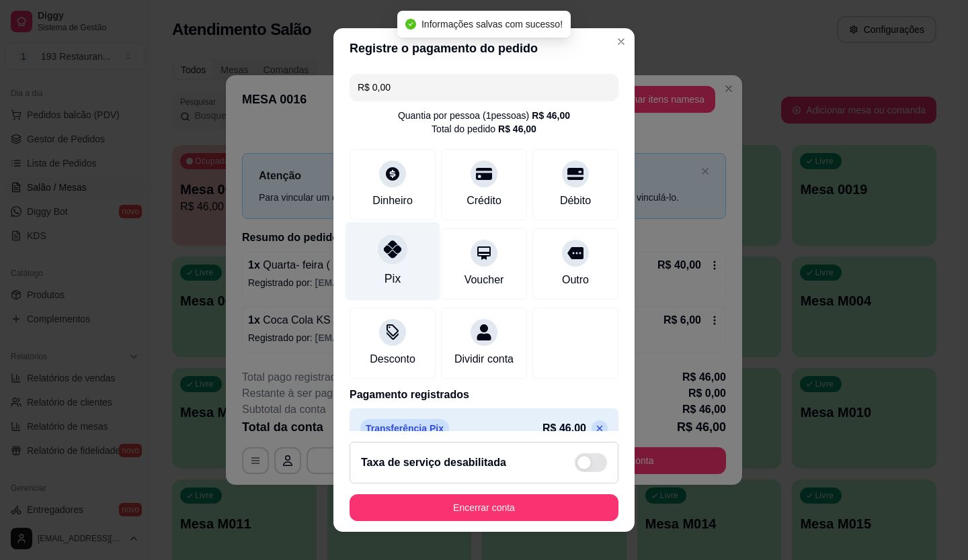
type input "R$ 0,00"
click at [617, 41] on header "Registre o pagamento do pedido" at bounding box center [483, 48] width 301 height 40
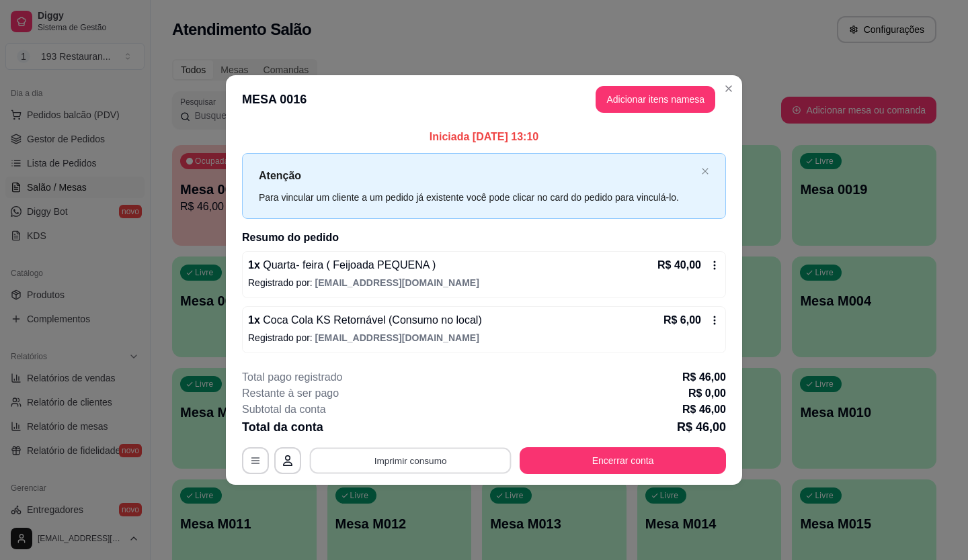
click at [447, 472] on button "Imprimir consumo" at bounding box center [411, 460] width 202 height 26
click at [421, 430] on button "CAIXA" at bounding box center [414, 430] width 97 height 22
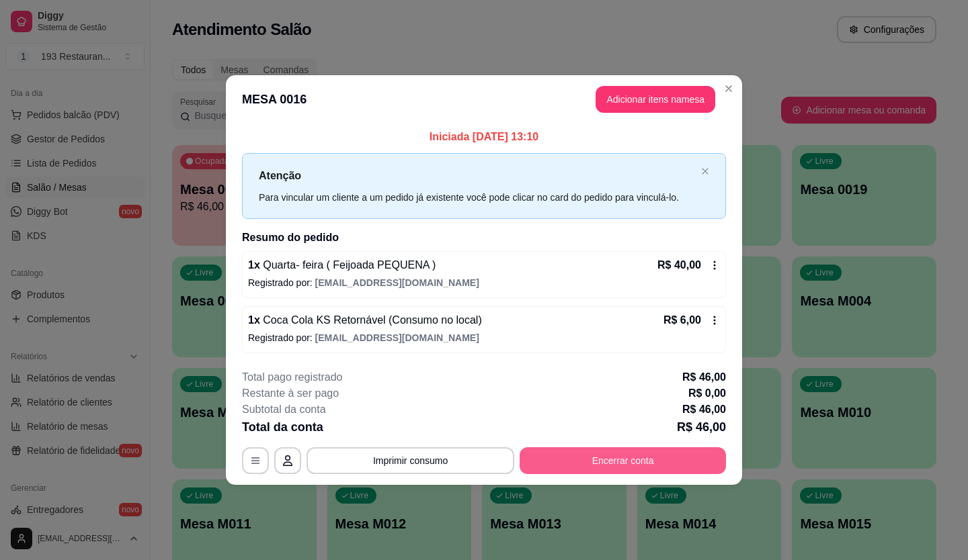
click at [581, 463] on button "Encerrar conta" at bounding box center [622, 460] width 206 height 27
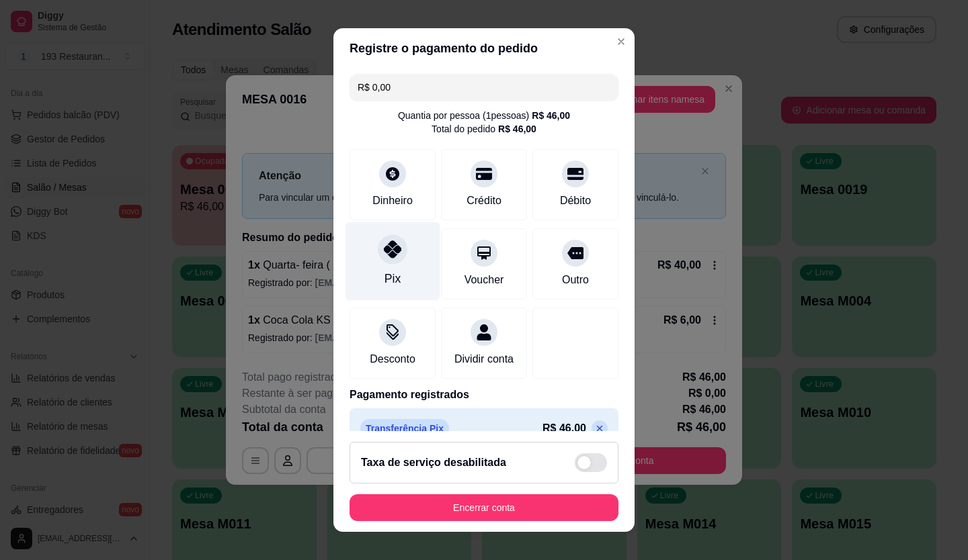
click at [390, 274] on div "Pix" at bounding box center [392, 278] width 16 height 17
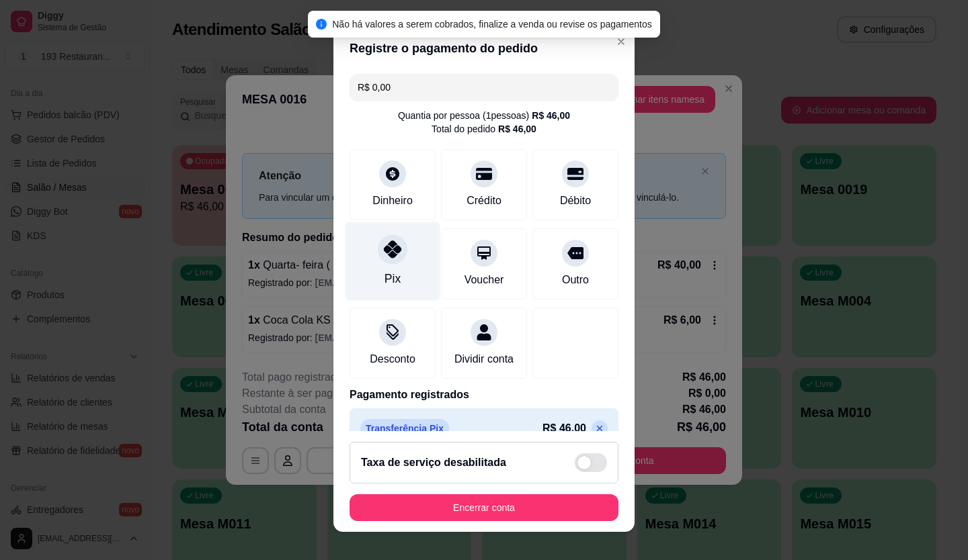
click at [378, 257] on div at bounding box center [393, 249] width 30 height 30
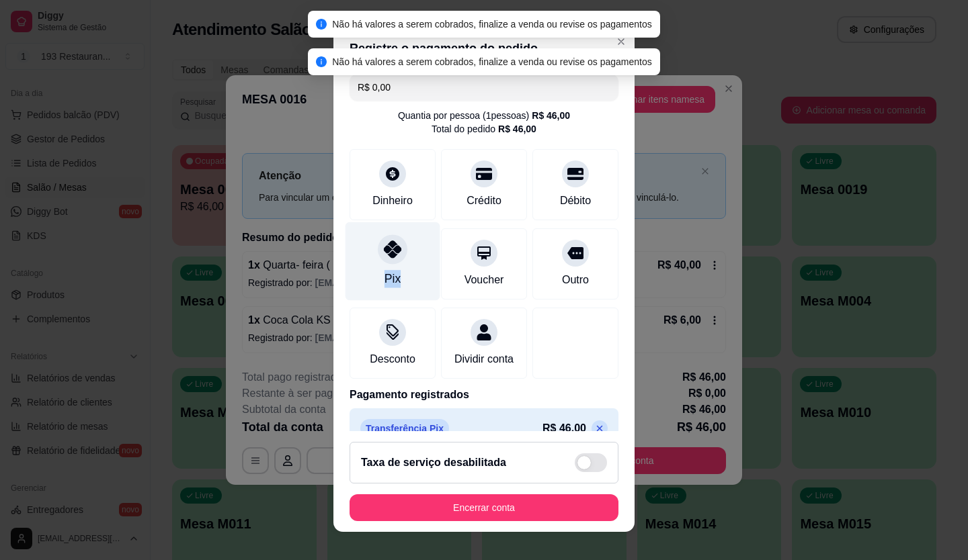
click at [378, 257] on div at bounding box center [393, 249] width 30 height 30
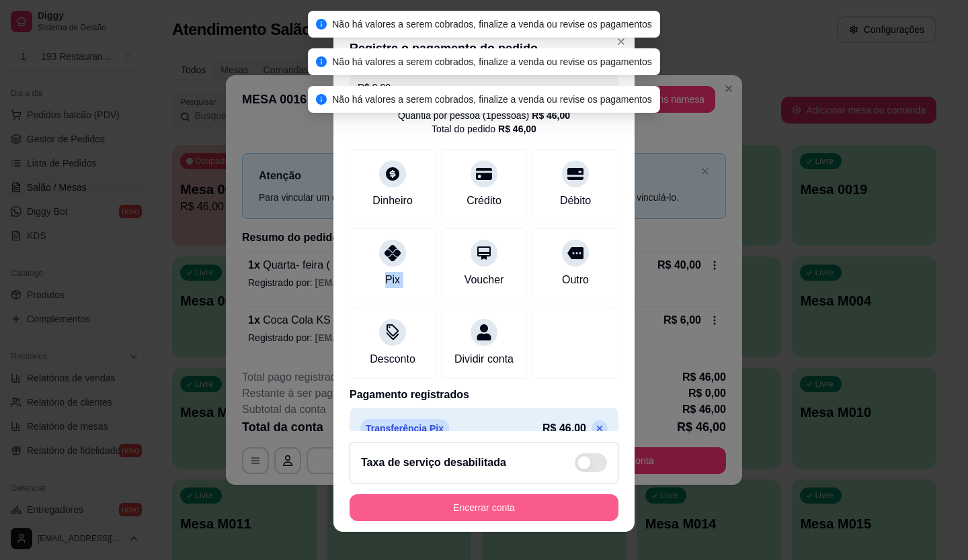
click at [474, 512] on button "Encerrar conta" at bounding box center [483, 508] width 269 height 27
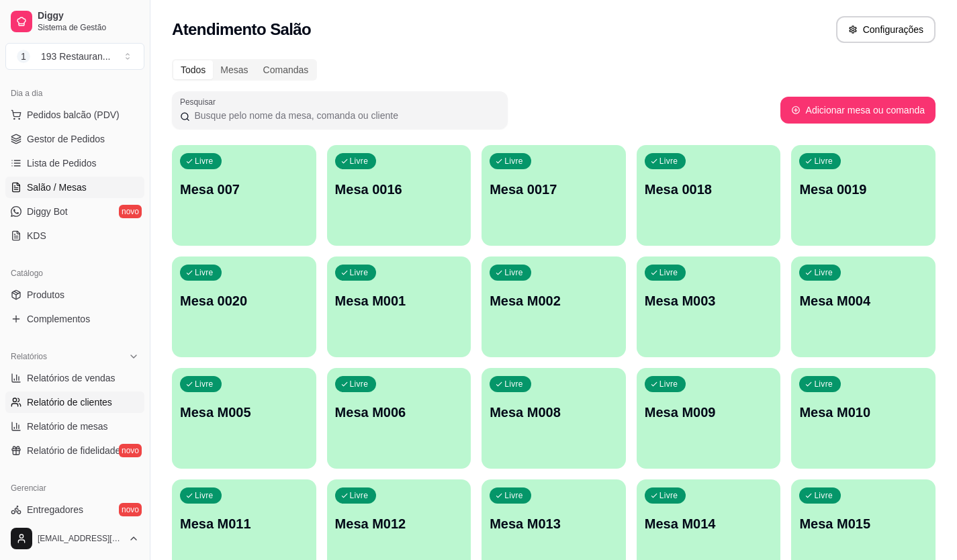
click at [75, 400] on span "Relatório de clientes" at bounding box center [69, 402] width 85 height 13
select select "30"
select select "HIGHEST_TOTAL_SPENT_WITH_ORDERS"
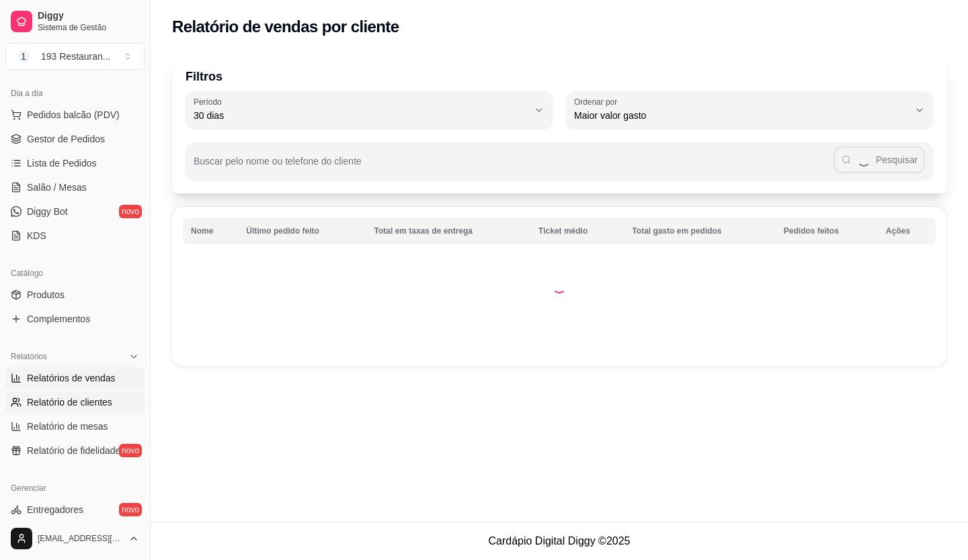
click at [95, 376] on span "Relatórios de vendas" at bounding box center [71, 378] width 89 height 13
select select "ALL"
select select "0"
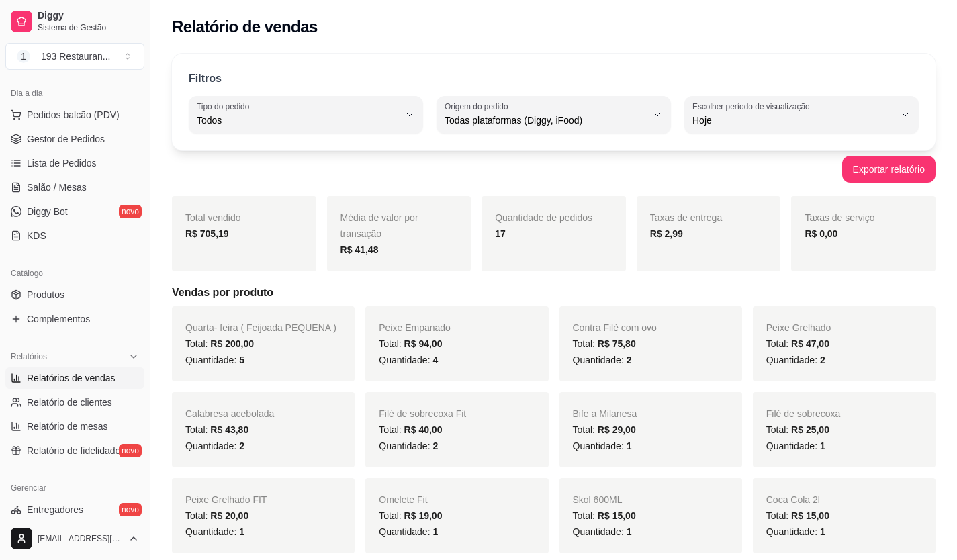
click at [88, 378] on span "Relatórios de vendas" at bounding box center [71, 378] width 89 height 13
click at [77, 402] on span "Relatório de clientes" at bounding box center [69, 402] width 85 height 13
select select "30"
select select "HIGHEST_TOTAL_SPENT_WITH_ORDERS"
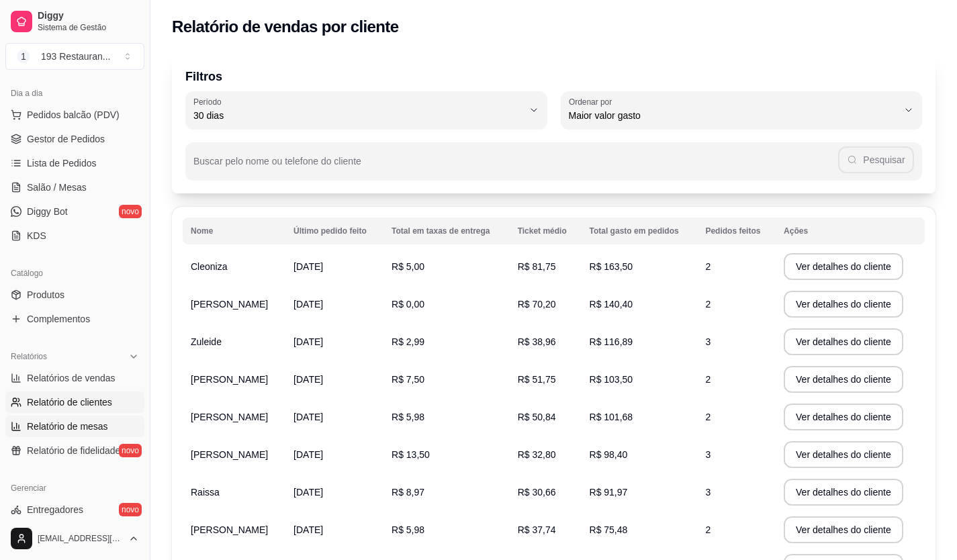
click at [69, 423] on span "Relatório de mesas" at bounding box center [67, 426] width 81 height 13
select select "TOTAL_OF_ORDERS"
select select "7"
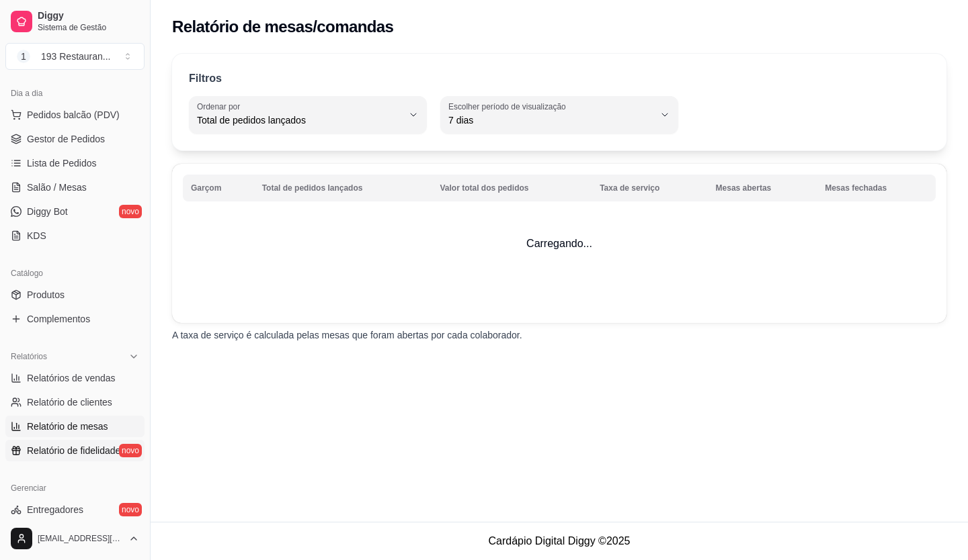
click at [83, 453] on span "Relatório de fidelidade" at bounding box center [73, 450] width 93 height 13
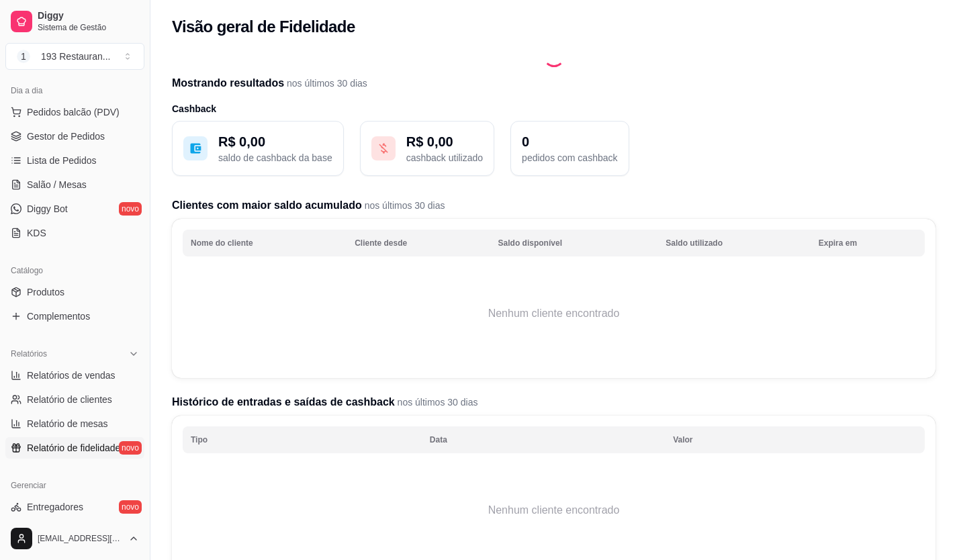
scroll to position [134, 0]
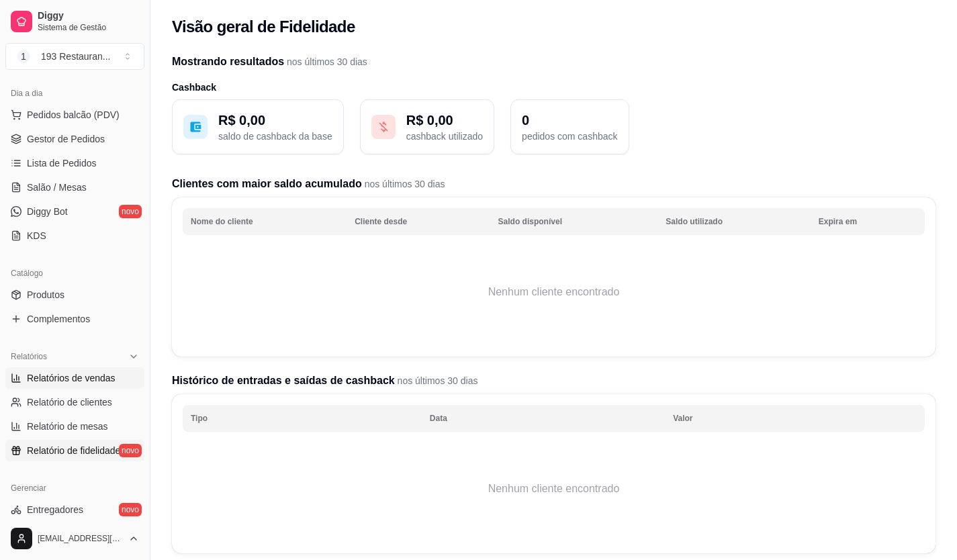
click at [76, 379] on span "Relatórios de vendas" at bounding box center [71, 378] width 89 height 13
select select "ALL"
select select "0"
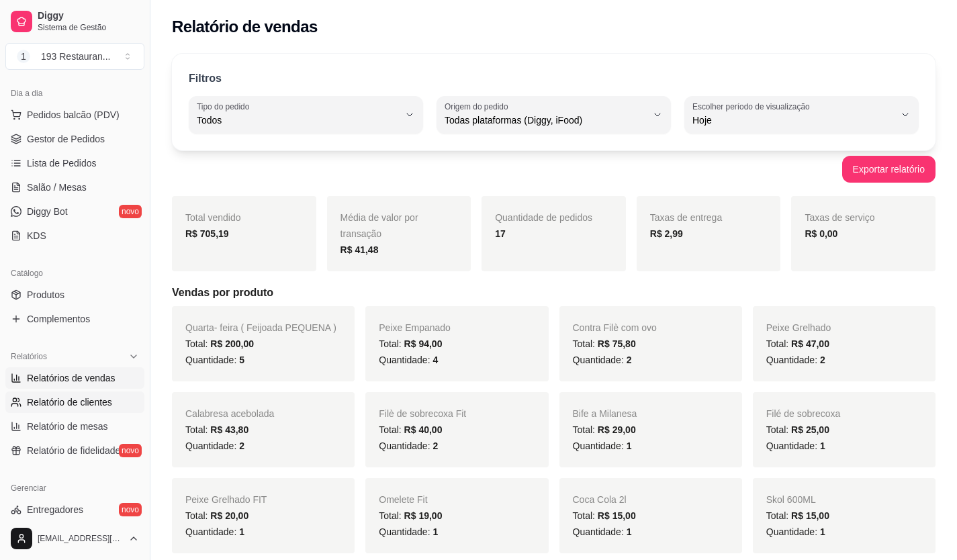
click at [69, 406] on span "Relatório de clientes" at bounding box center [69, 402] width 85 height 13
select select "30"
select select "HIGHEST_TOTAL_SPENT_WITH_ORDERS"
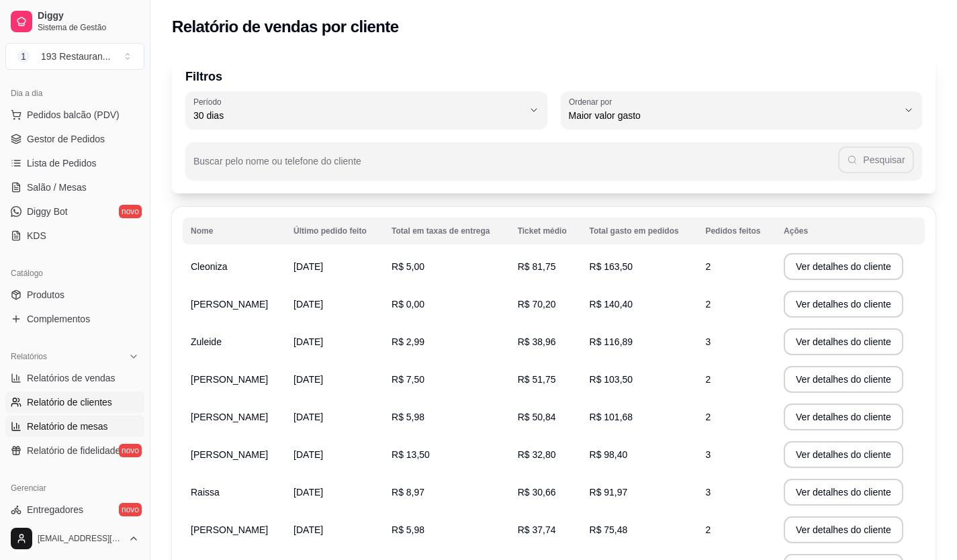
click at [63, 435] on link "Relatório de mesas" at bounding box center [74, 427] width 139 height 22
select select "TOTAL_OF_ORDERS"
select select "7"
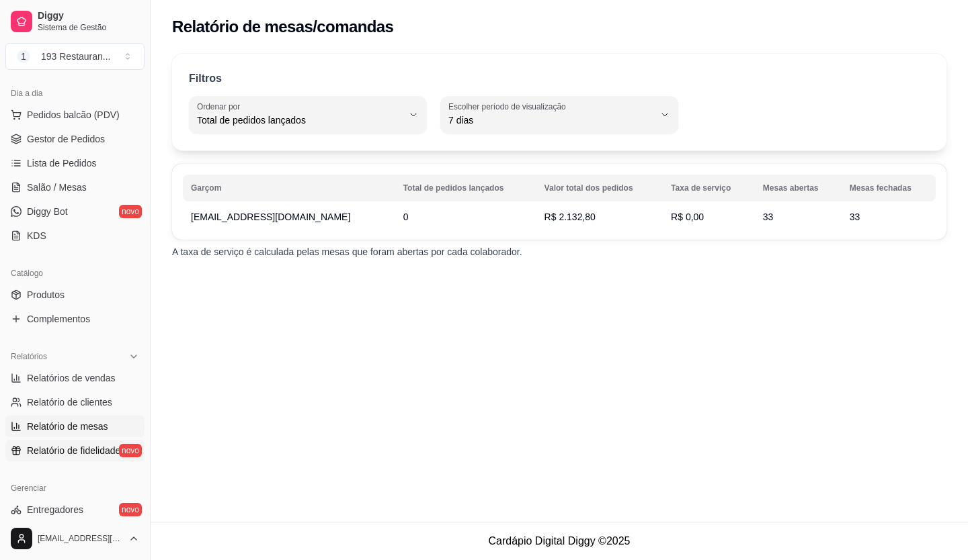
click at [56, 454] on span "Relatório de fidelidade" at bounding box center [73, 450] width 93 height 13
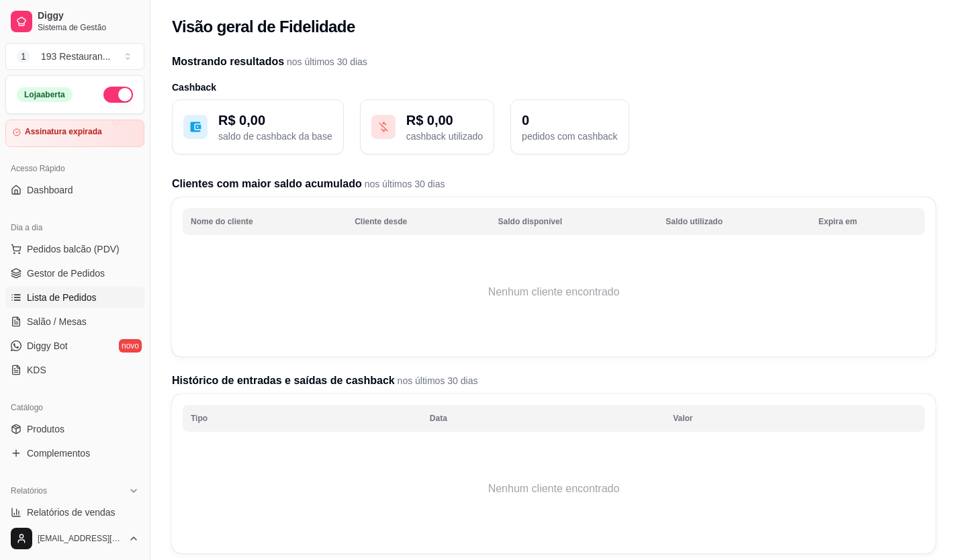
click at [85, 300] on span "Lista de Pedidos" at bounding box center [62, 297] width 70 height 13
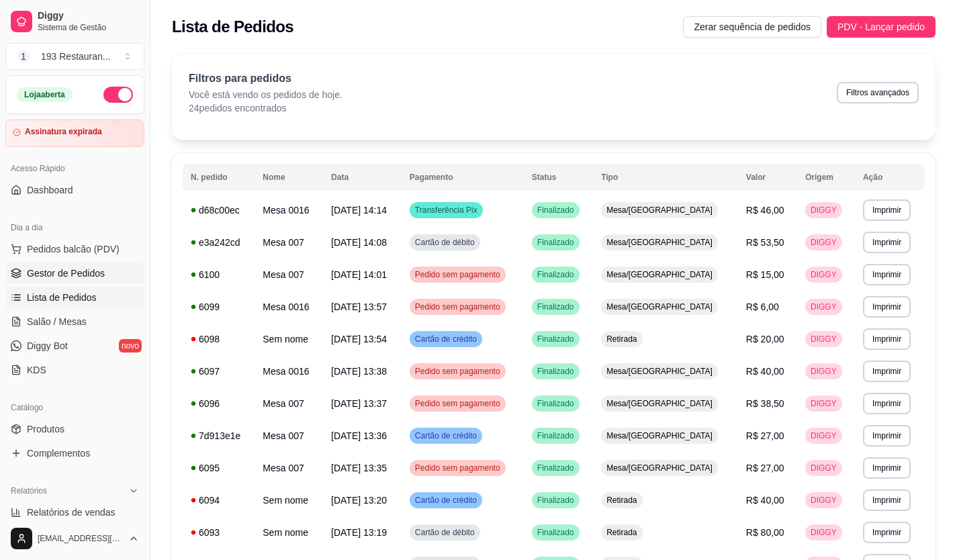
click at [104, 273] on link "Gestor de Pedidos" at bounding box center [74, 274] width 139 height 22
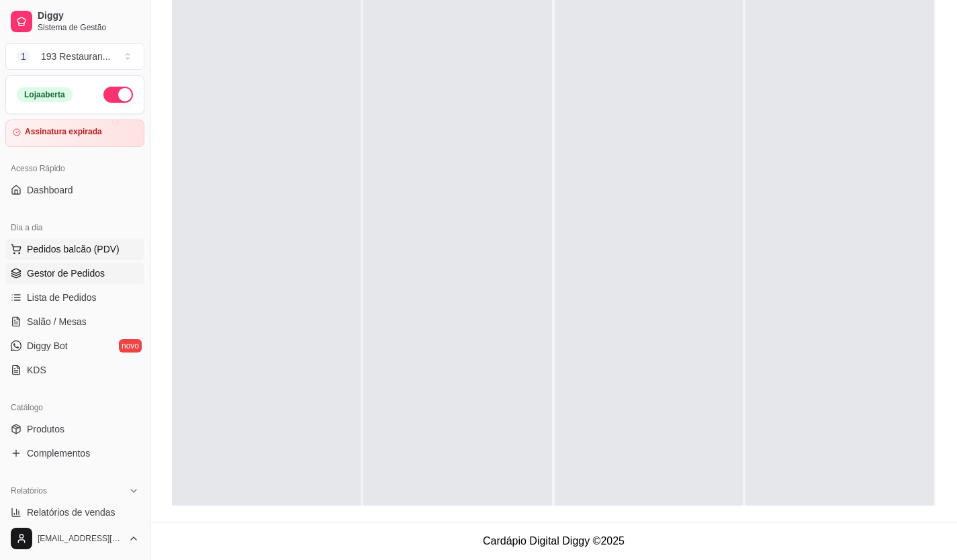
click at [60, 253] on span "Pedidos balcão (PDV)" at bounding box center [73, 249] width 93 height 13
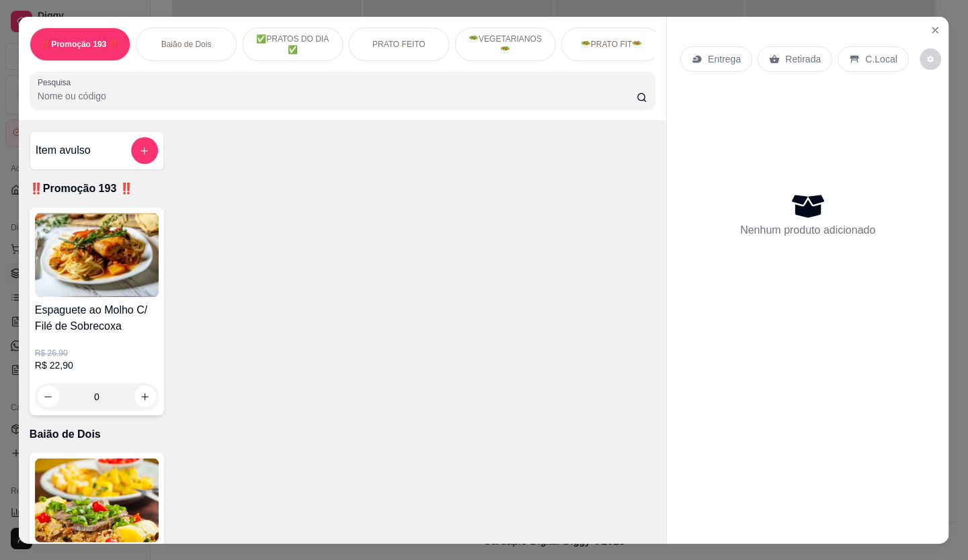
click at [83, 245] on img at bounding box center [97, 255] width 124 height 84
click at [932, 25] on icon "Close" at bounding box center [934, 30] width 11 height 11
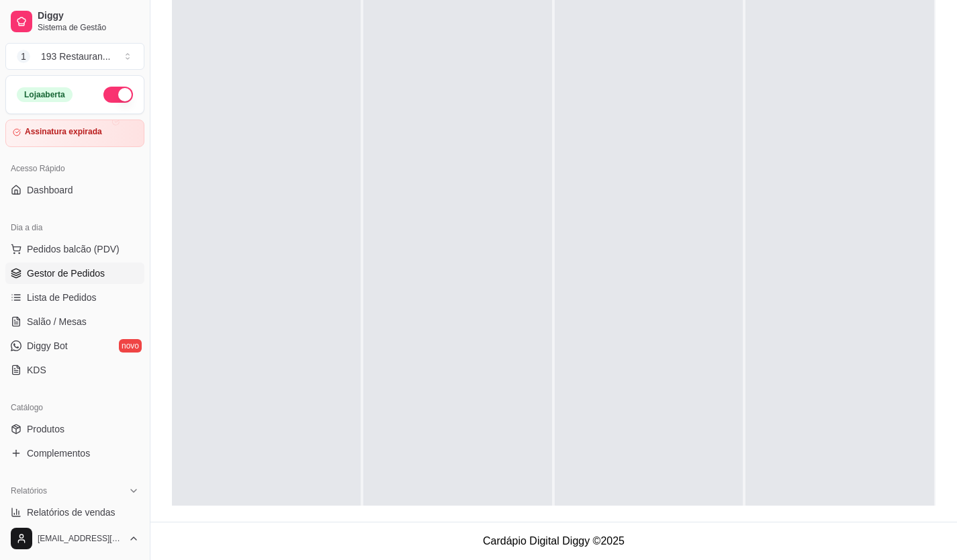
click at [51, 309] on ul "Pedidos balcão (PDV) Gestor de Pedidos Lista de Pedidos Salão / Mesas Diggy Bot…" at bounding box center [74, 310] width 139 height 142
click at [51, 299] on span "Lista de Pedidos" at bounding box center [62, 297] width 70 height 13
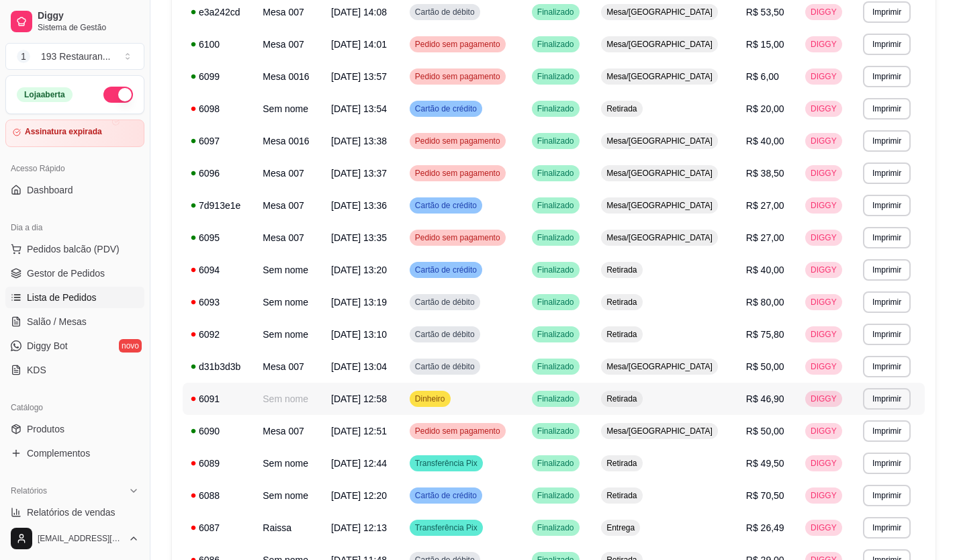
scroll to position [134, 0]
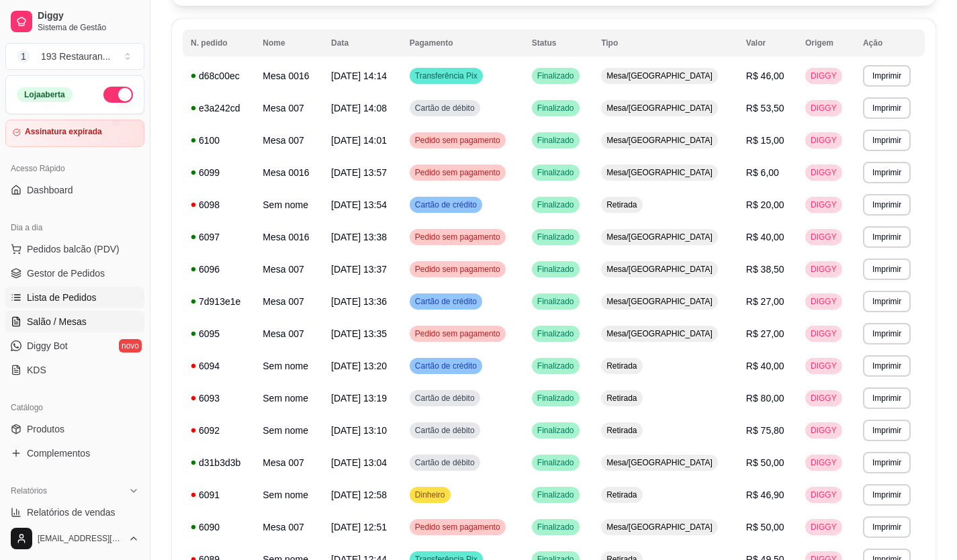
click at [97, 323] on link "Salão / Mesas" at bounding box center [74, 322] width 139 height 22
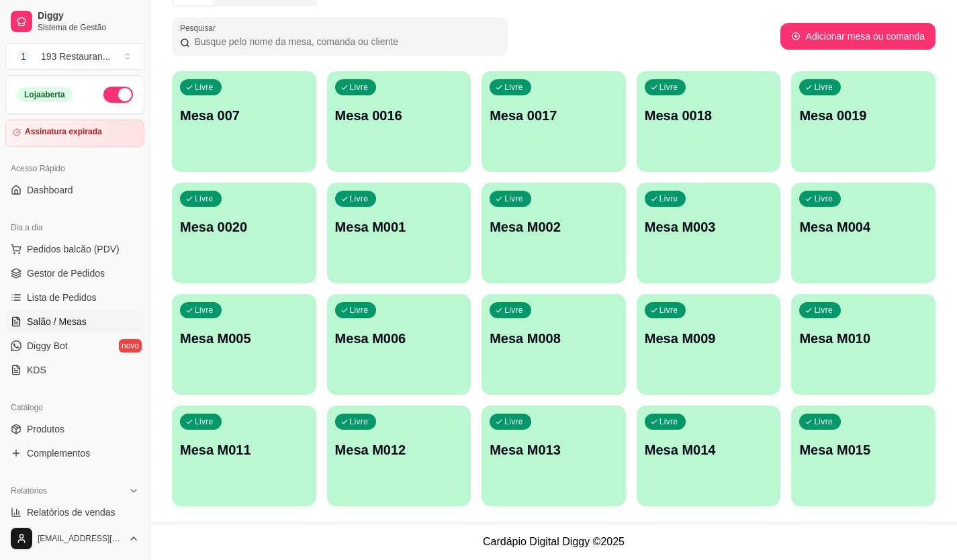
scroll to position [75, 0]
click at [99, 293] on link "Lista de Pedidos" at bounding box center [74, 298] width 139 height 22
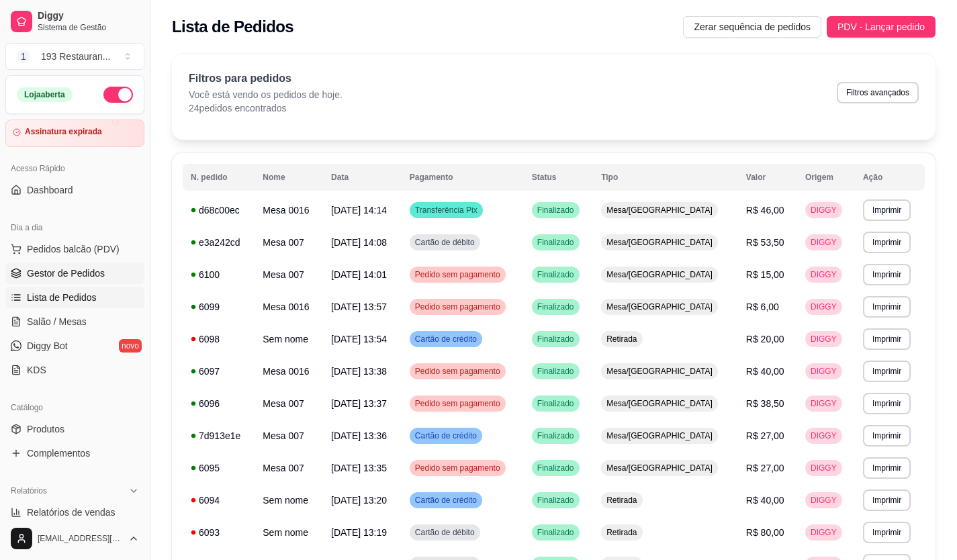
click at [100, 271] on span "Gestor de Pedidos" at bounding box center [66, 273] width 78 height 13
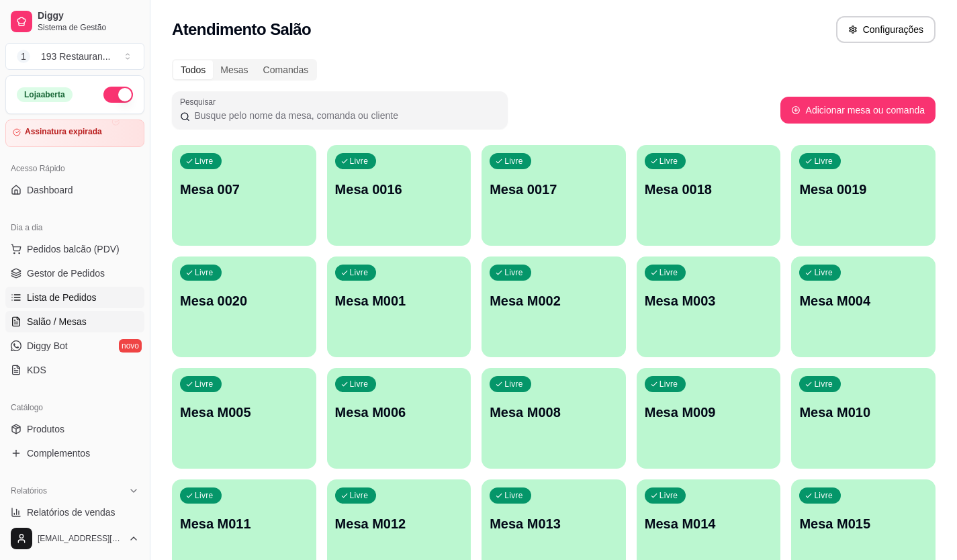
click at [72, 294] on span "Lista de Pedidos" at bounding box center [62, 297] width 70 height 13
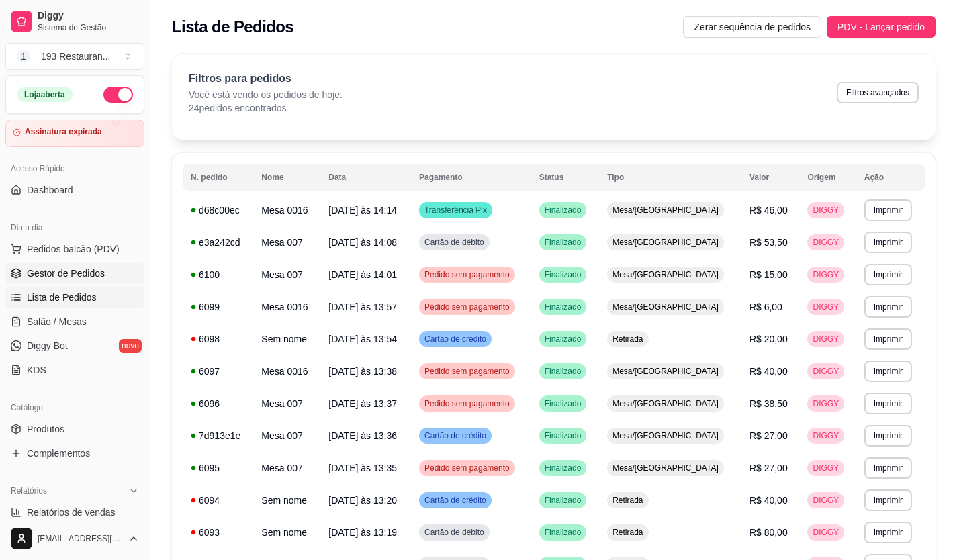
click at [89, 273] on span "Gestor de Pedidos" at bounding box center [66, 273] width 78 height 13
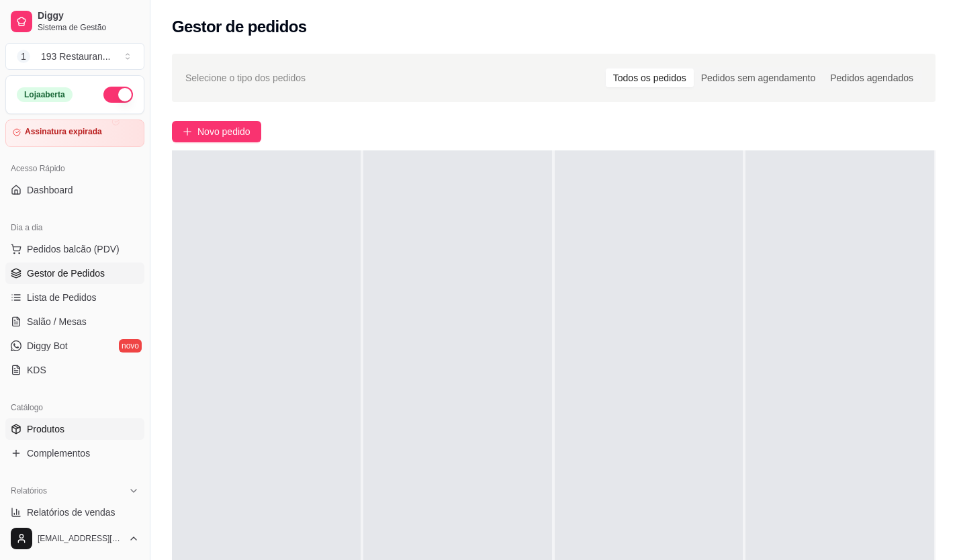
click at [83, 435] on link "Produtos" at bounding box center [74, 430] width 139 height 22
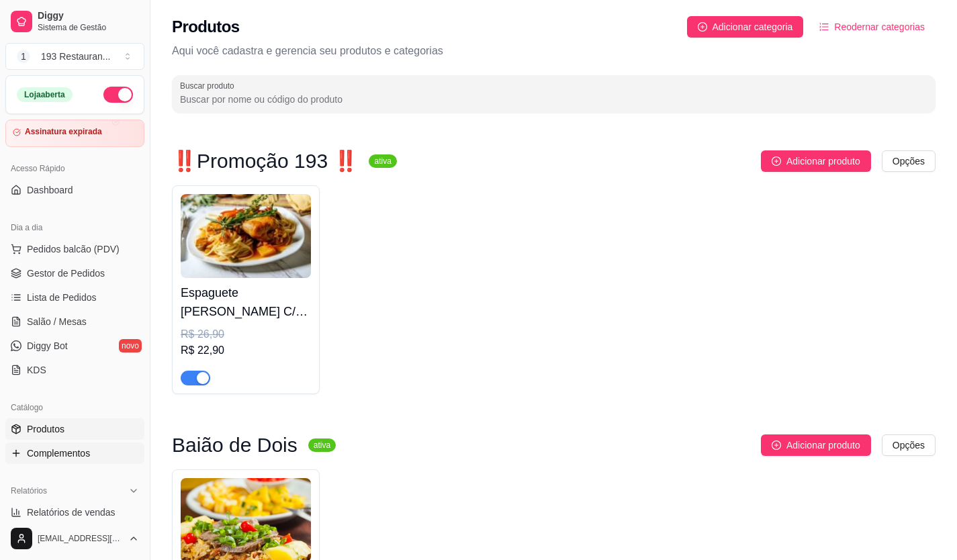
click at [101, 454] on link "Complementos" at bounding box center [74, 454] width 139 height 22
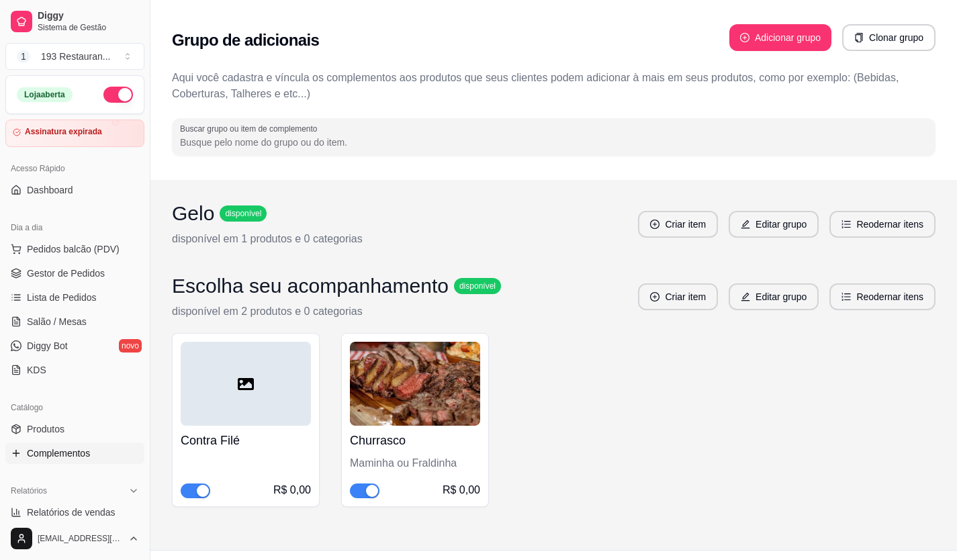
scroll to position [202, 0]
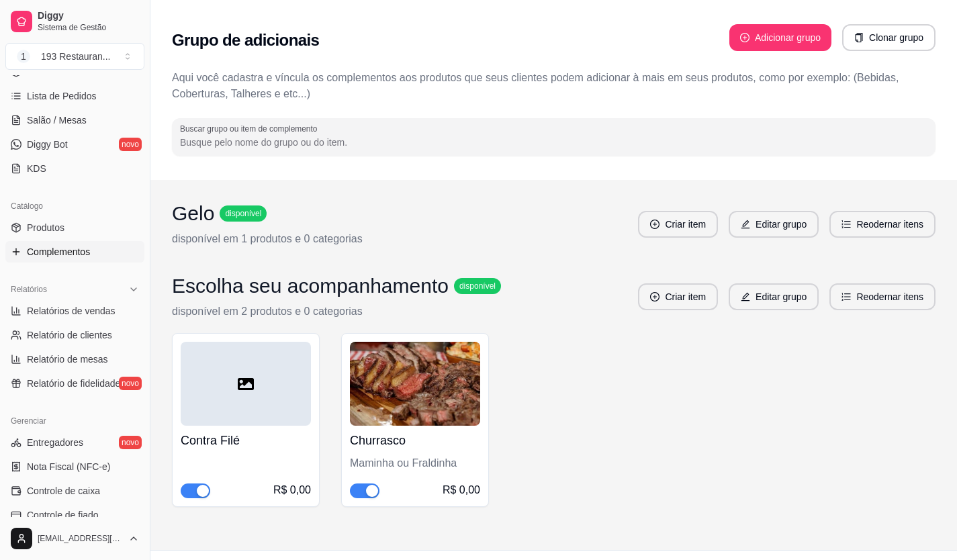
click at [79, 348] on ul "Relatórios de vendas Relatório de clientes Relatório de mesas Relatório de fide…" at bounding box center [74, 347] width 139 height 94
click at [82, 355] on span "Relatório de mesas" at bounding box center [67, 359] width 81 height 13
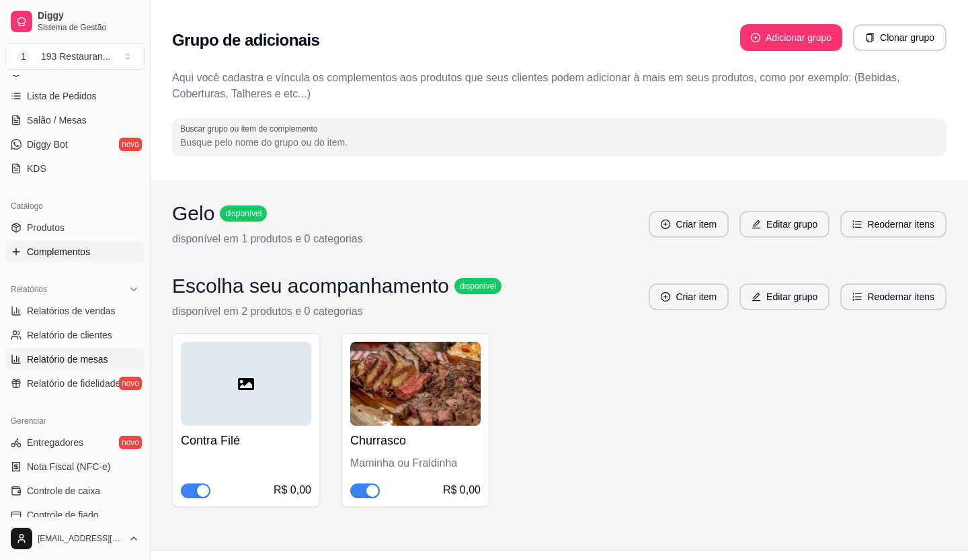
select select "TOTAL_OF_ORDERS"
select select "7"
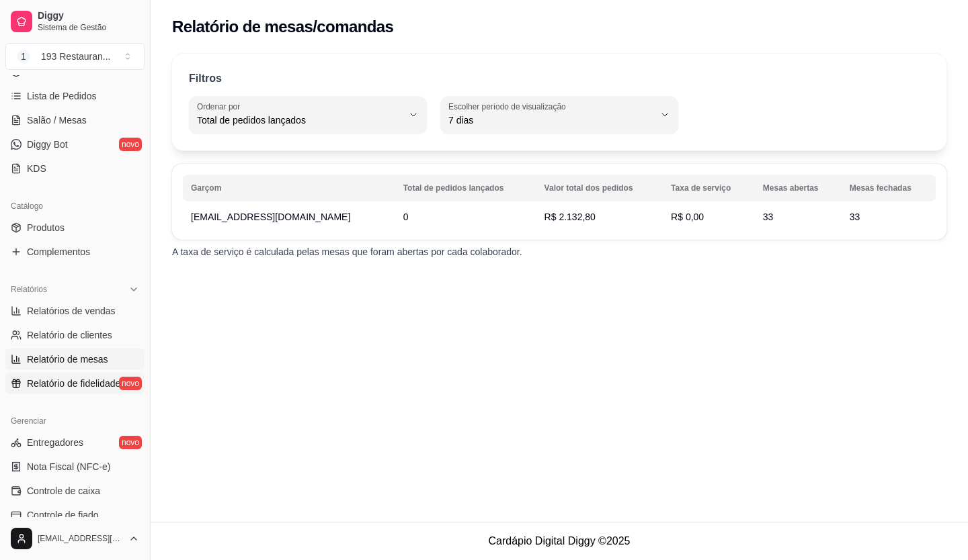
click at [87, 385] on span "Relatório de fidelidade" at bounding box center [73, 383] width 93 height 13
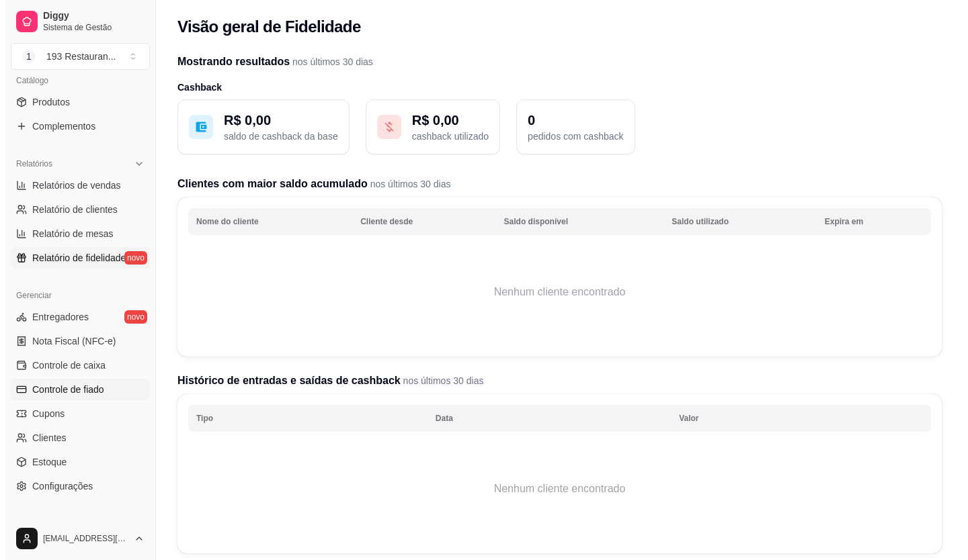
scroll to position [336, 0]
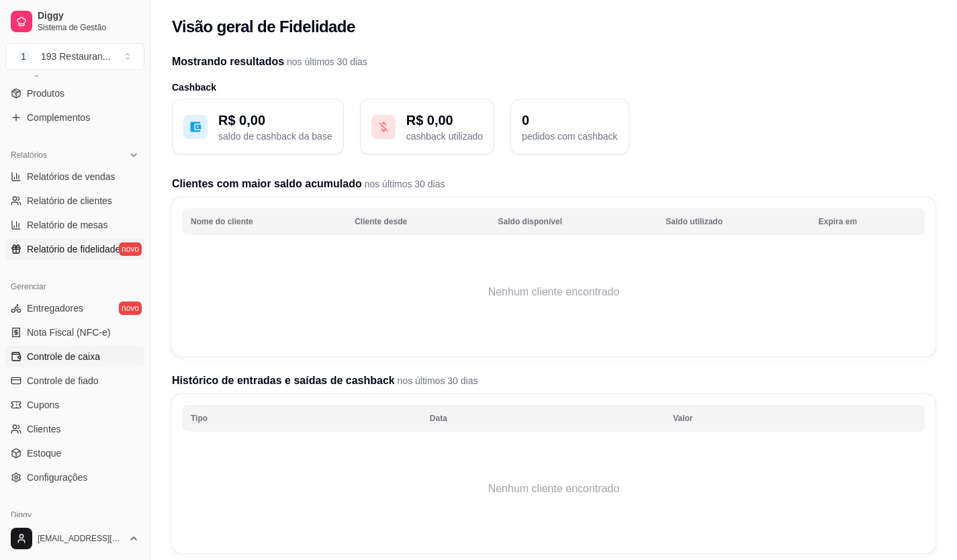
click at [83, 356] on span "Controle de caixa" at bounding box center [63, 356] width 73 height 13
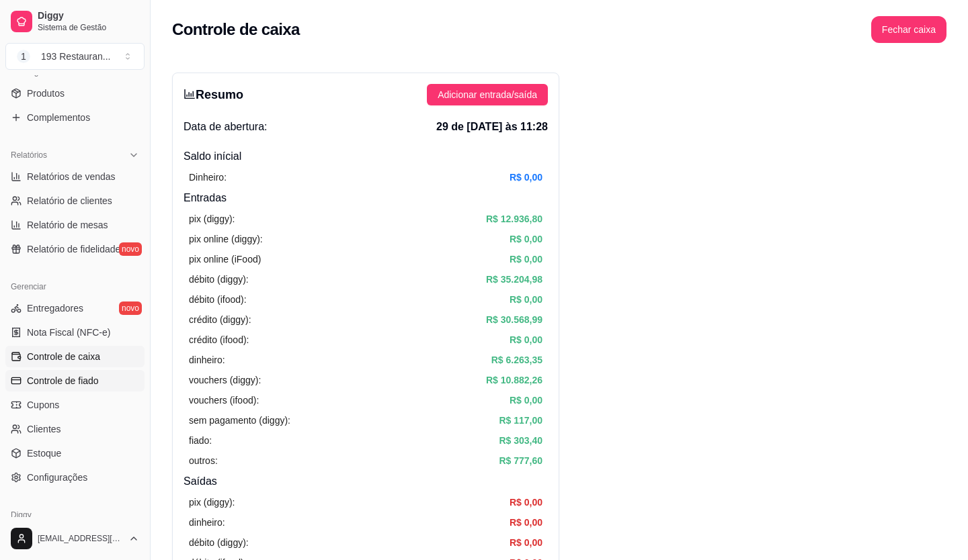
click at [97, 382] on span "Controle de fiado" at bounding box center [63, 380] width 72 height 13
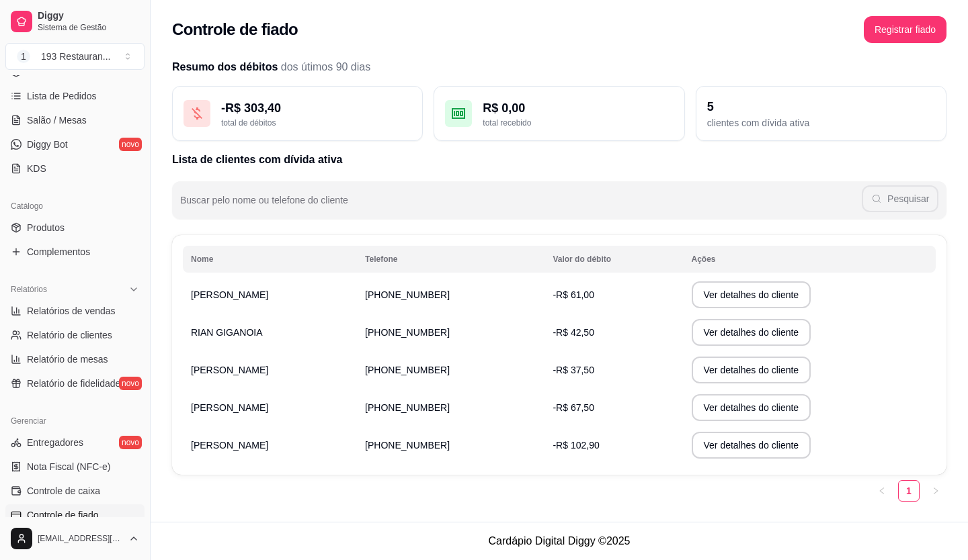
scroll to position [396, 0]
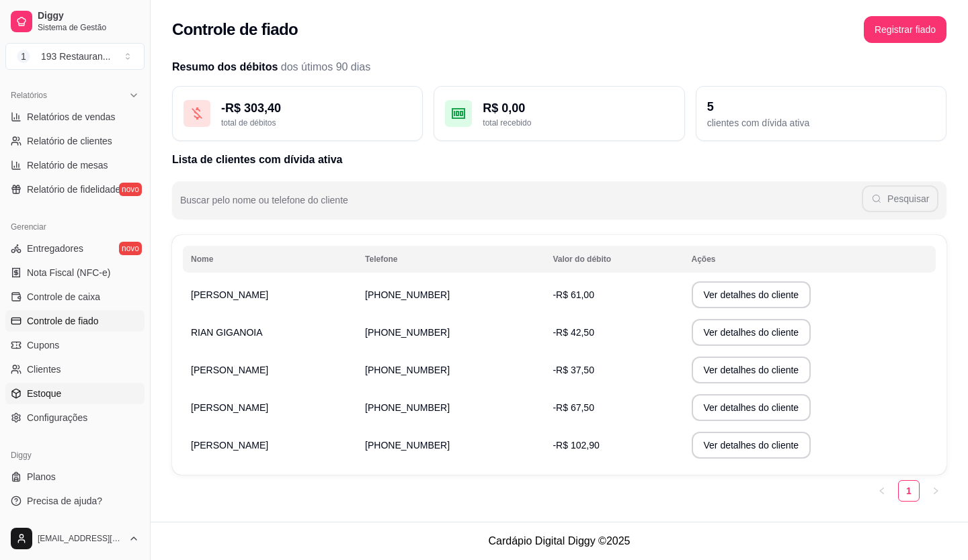
click at [79, 396] on link "Estoque" at bounding box center [74, 394] width 139 height 22
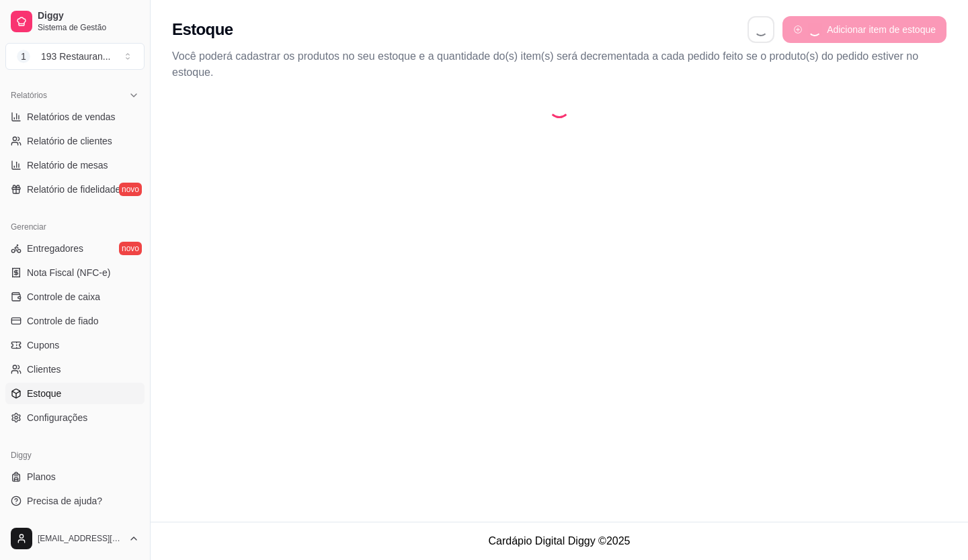
select select "QUANTITY_ORDER"
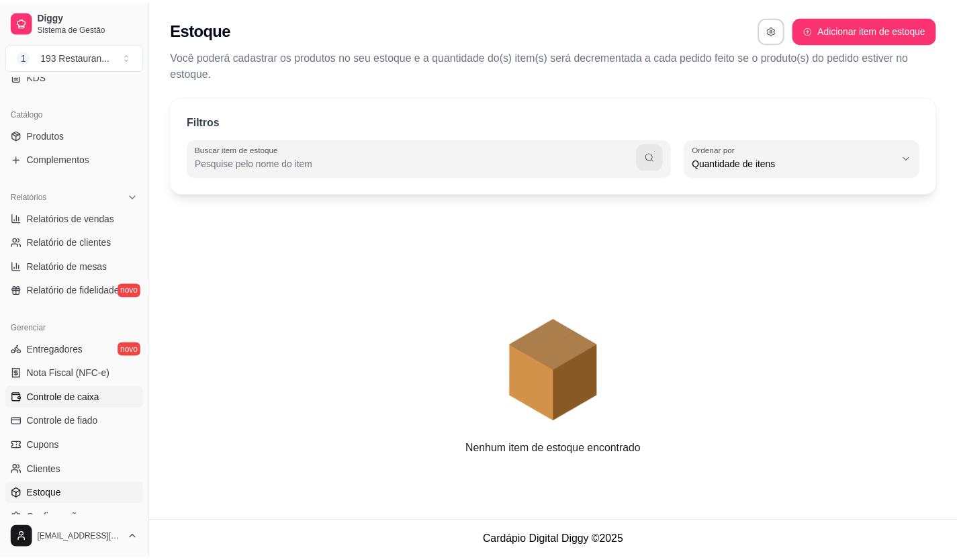
scroll to position [261, 0]
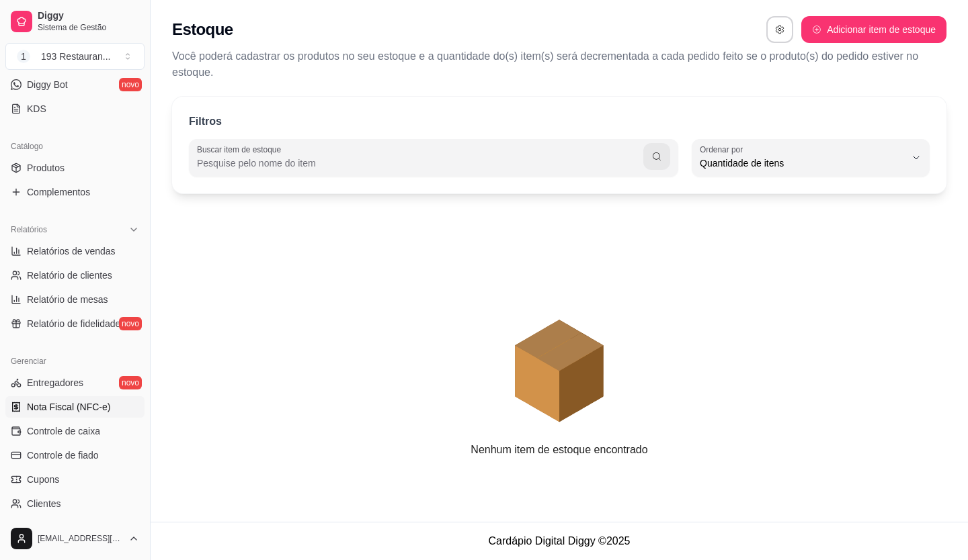
click at [106, 399] on link "Nota Fiscal (NFC-e)" at bounding box center [74, 407] width 139 height 22
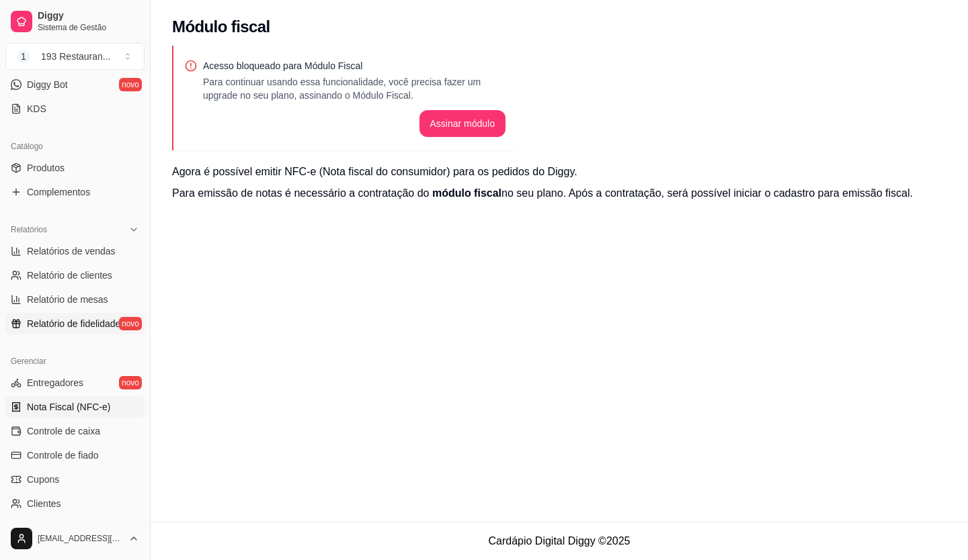
click at [53, 318] on span "Relatório de fidelidade" at bounding box center [73, 323] width 93 height 13
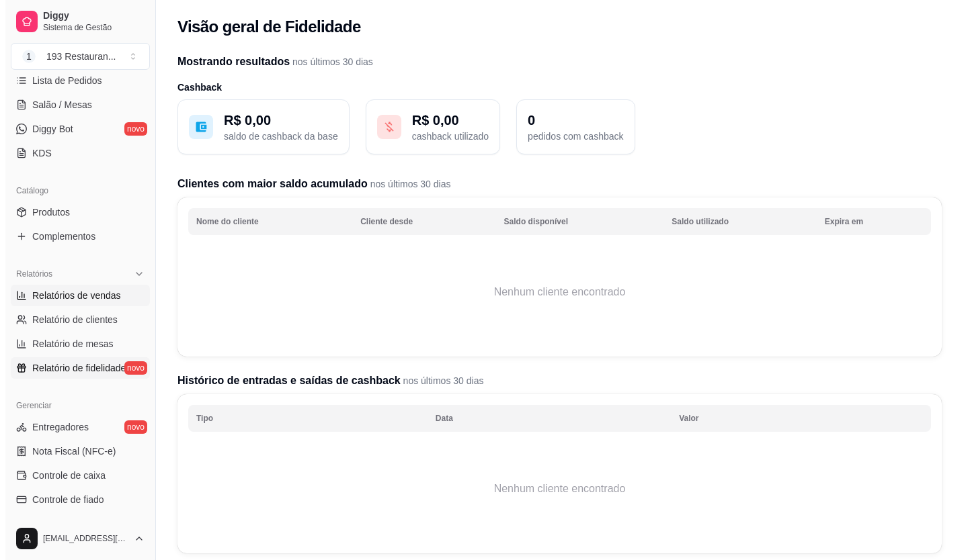
scroll to position [194, 0]
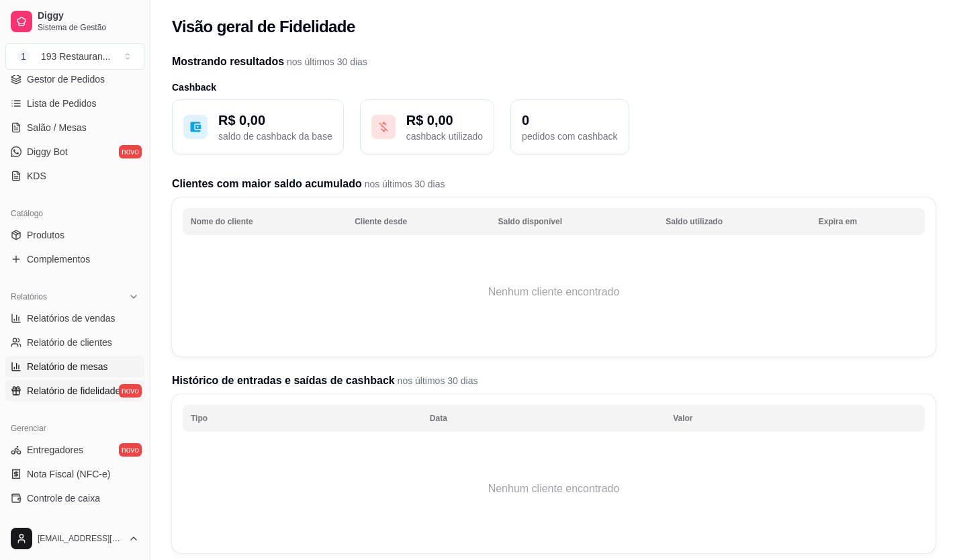
click at [70, 369] on span "Relatório de mesas" at bounding box center [67, 366] width 81 height 13
select select "TOTAL_OF_ORDERS"
select select "7"
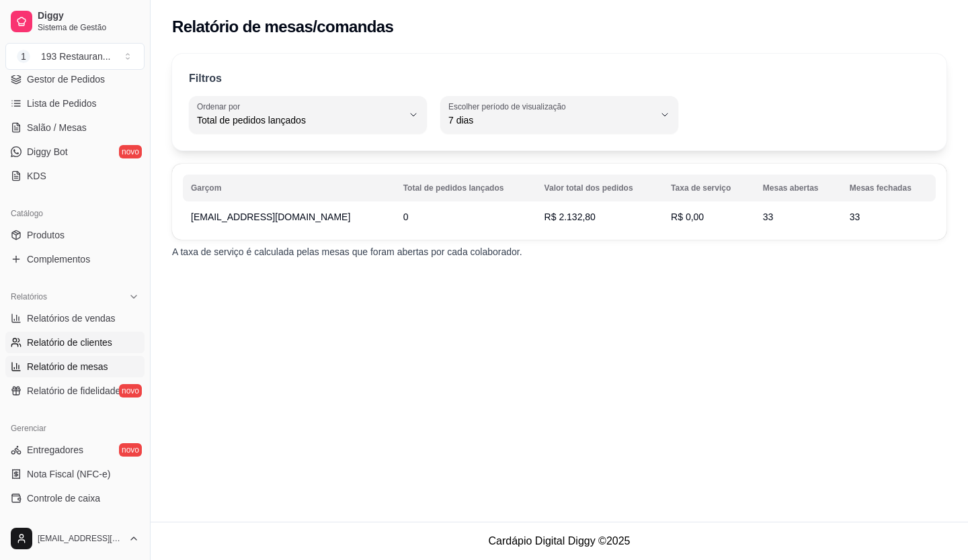
click at [87, 339] on span "Relatório de clientes" at bounding box center [69, 342] width 85 height 13
select select "30"
select select "HIGHEST_TOTAL_SPENT_WITH_ORDERS"
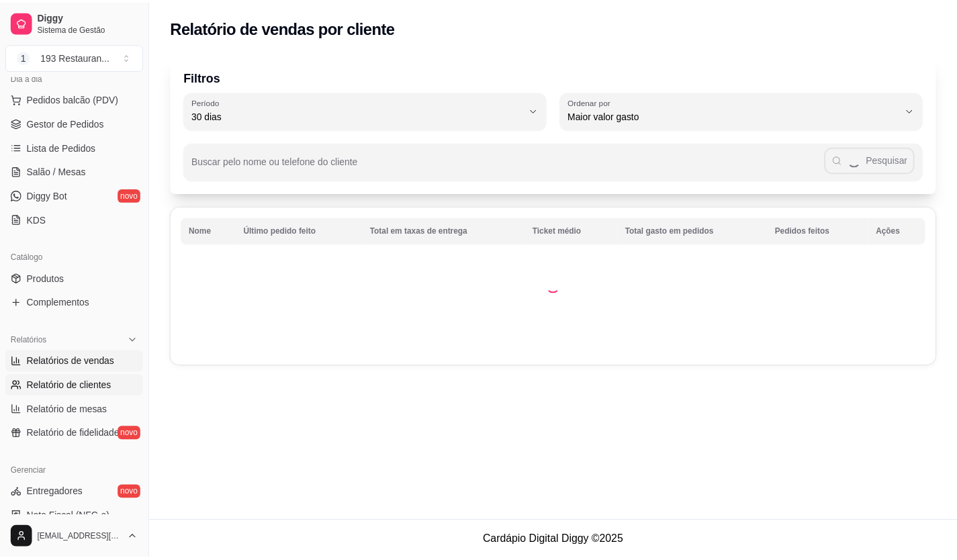
scroll to position [127, 0]
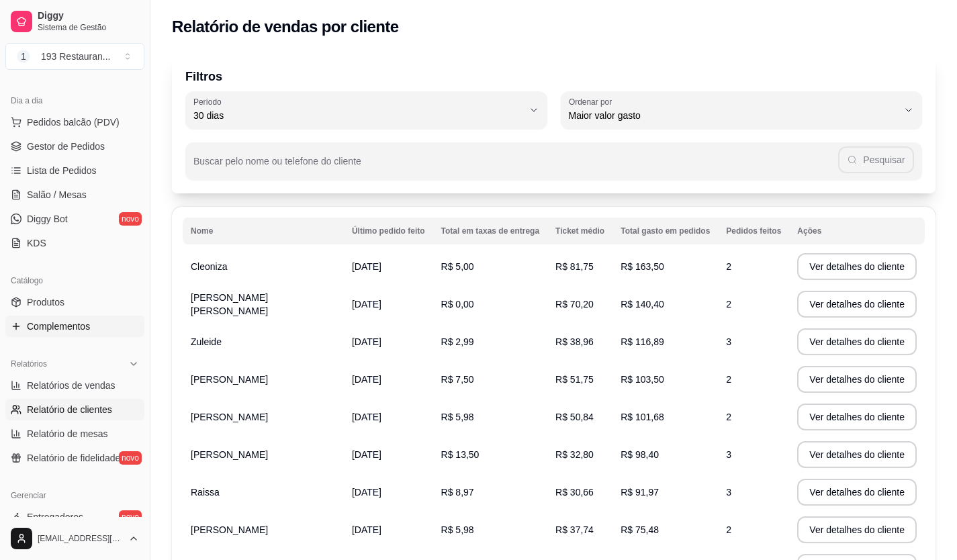
click at [99, 320] on link "Complementos" at bounding box center [74, 327] width 139 height 22
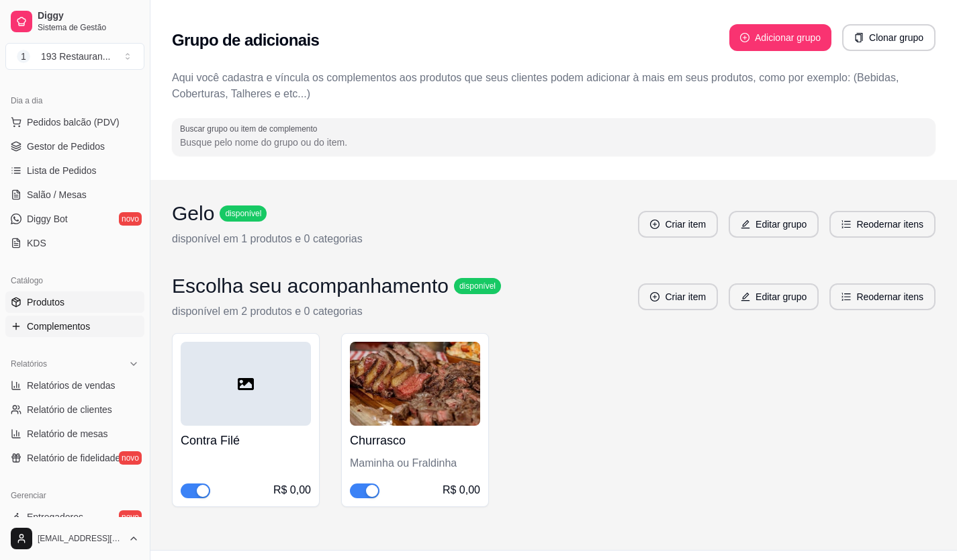
click at [99, 303] on link "Produtos" at bounding box center [74, 303] width 139 height 22
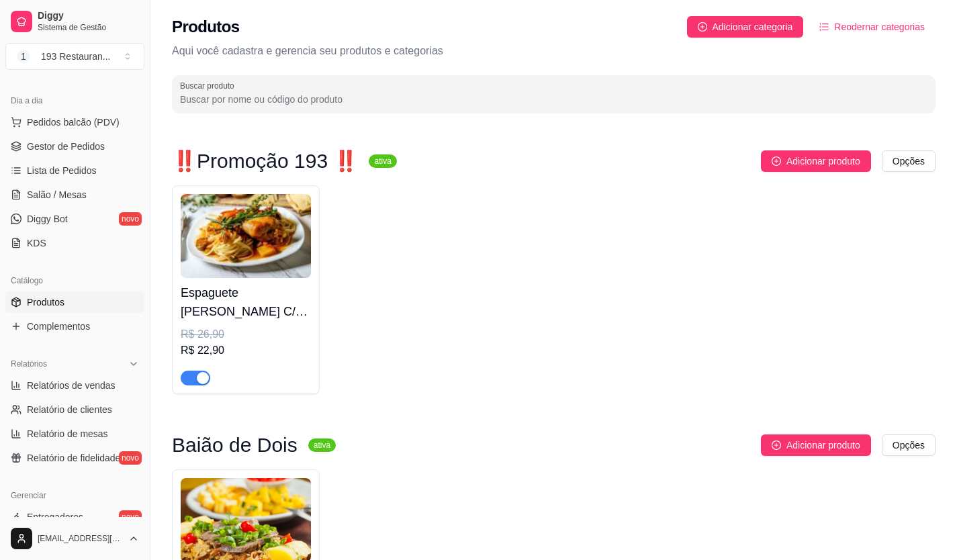
scroll to position [60, 0]
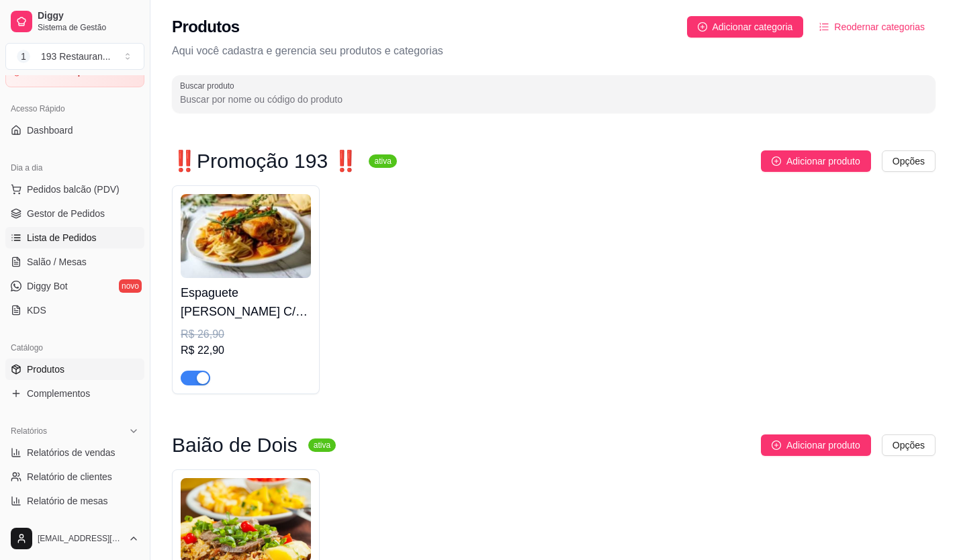
click at [93, 245] on link "Lista de Pedidos" at bounding box center [74, 238] width 139 height 22
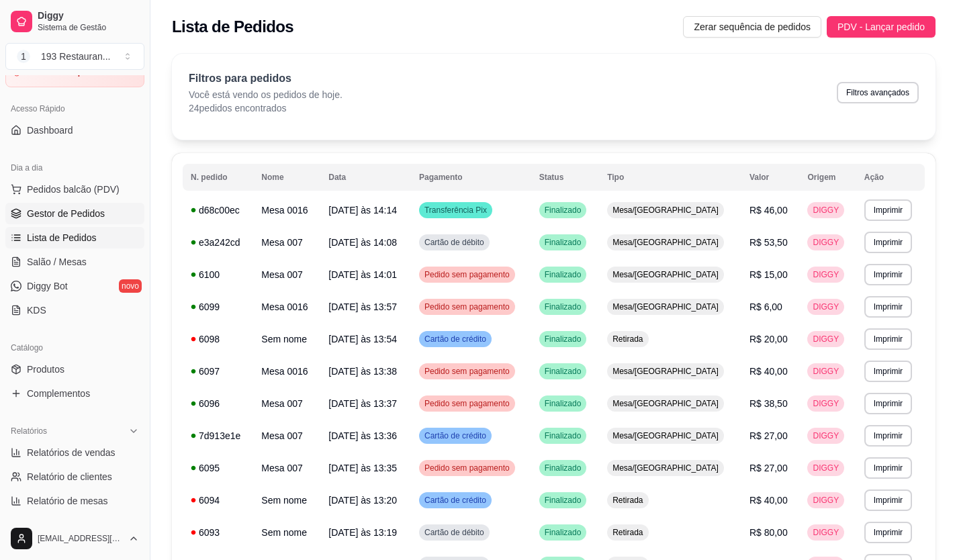
click at [103, 215] on link "Gestor de Pedidos" at bounding box center [74, 214] width 139 height 22
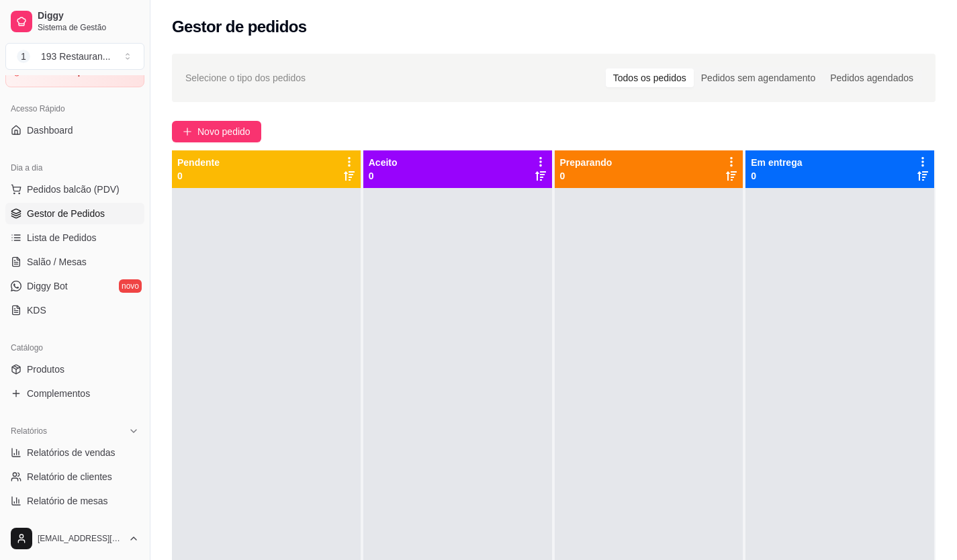
click at [52, 251] on ul "Pedidos balcão (PDV) Gestor de Pedidos Lista de Pedidos Salão / Mesas Diggy Bot…" at bounding box center [74, 250] width 139 height 142
click at [43, 264] on span "Salão / Mesas" at bounding box center [57, 261] width 60 height 13
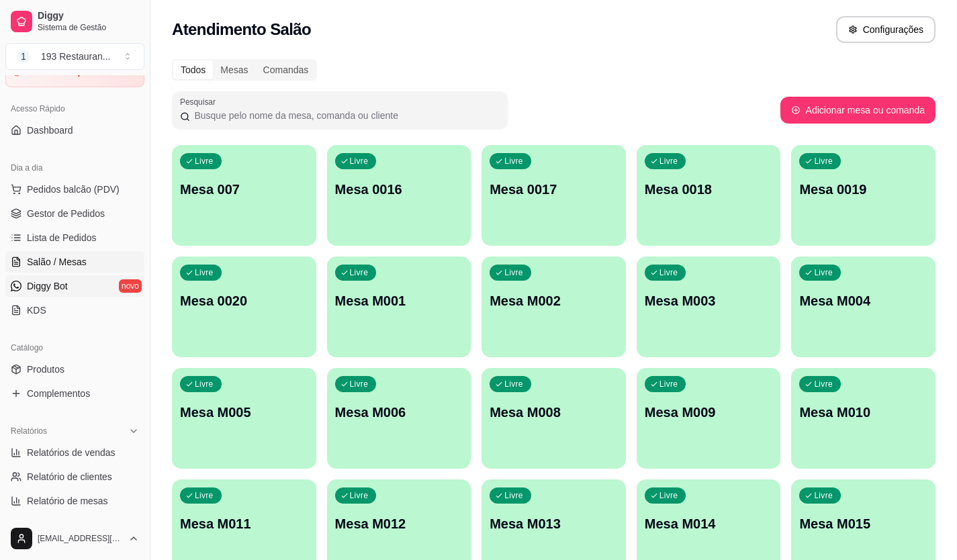
click at [42, 283] on span "Diggy Bot" at bounding box center [47, 286] width 41 height 13
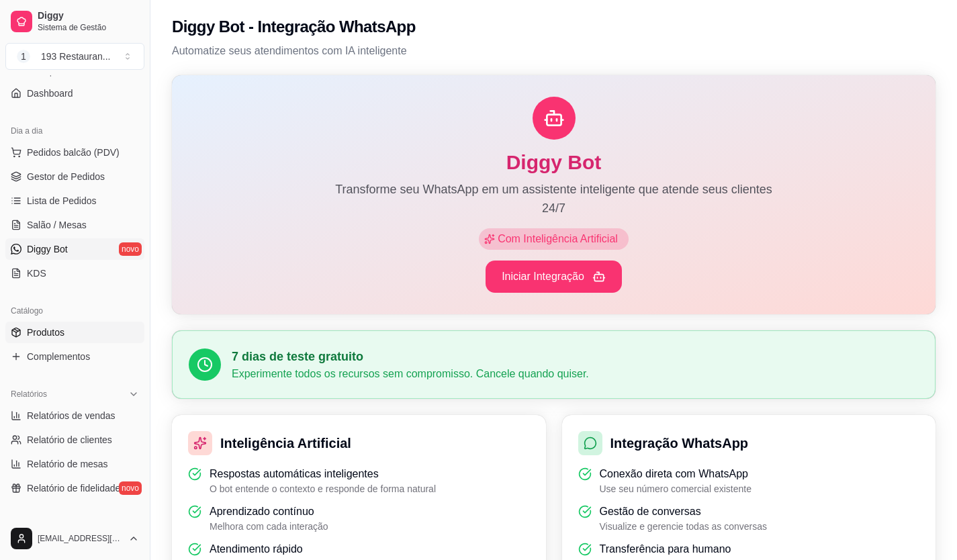
scroll to position [127, 0]
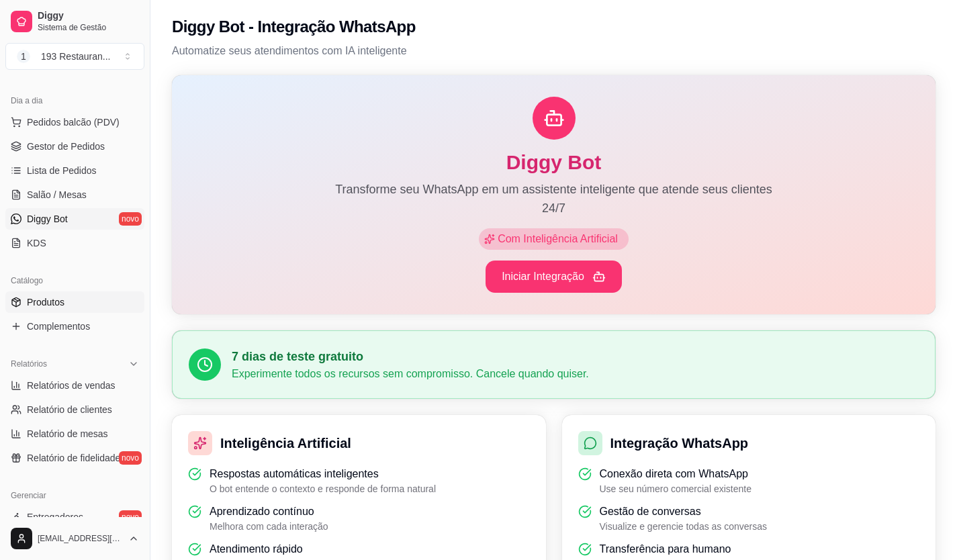
click at [91, 304] on link "Produtos" at bounding box center [74, 303] width 139 height 22
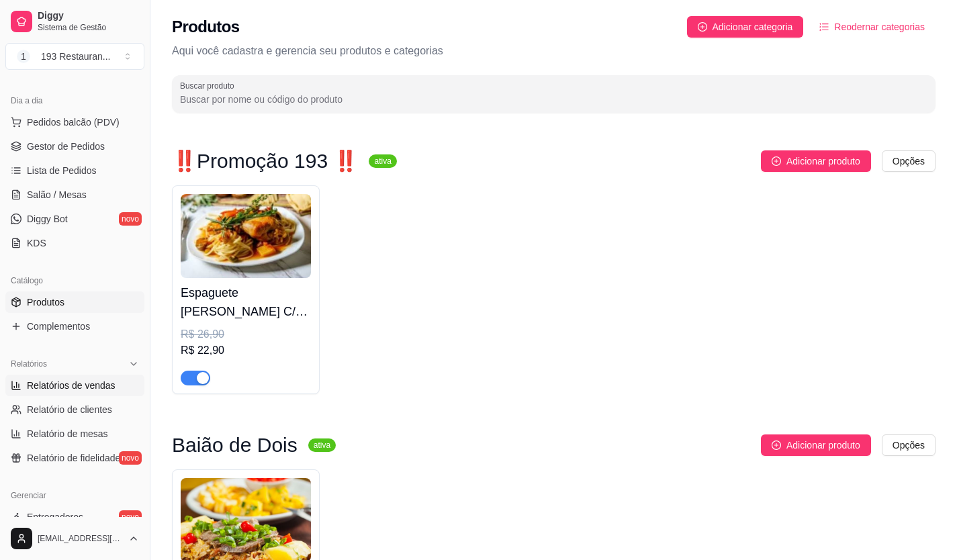
click at [62, 389] on span "Relatórios de vendas" at bounding box center [71, 385] width 89 height 13
select select "ALL"
select select "0"
